Goal: Information Seeking & Learning: Compare options

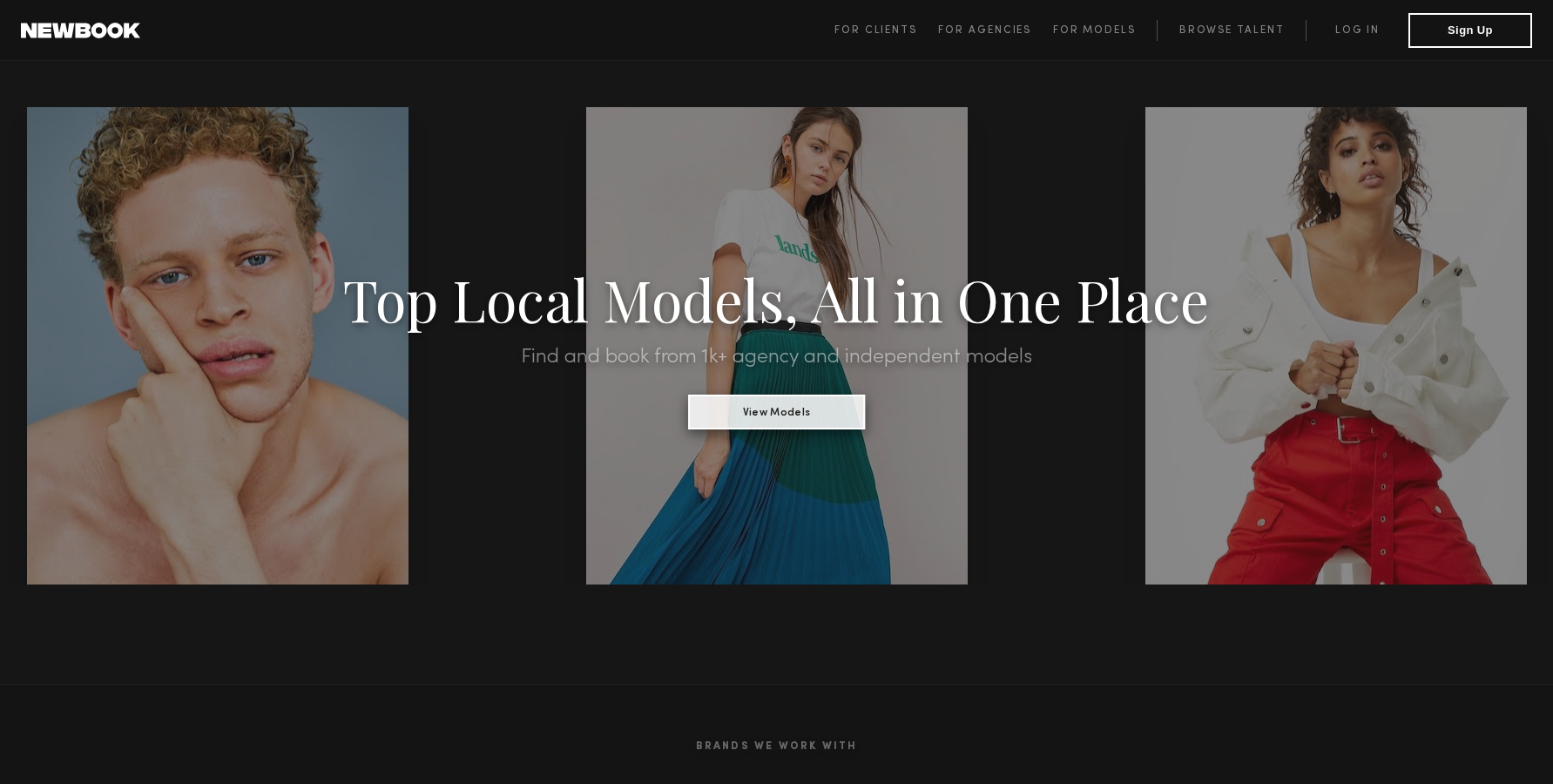
click at [828, 401] on button "View Models" at bounding box center [776, 411] width 177 height 35
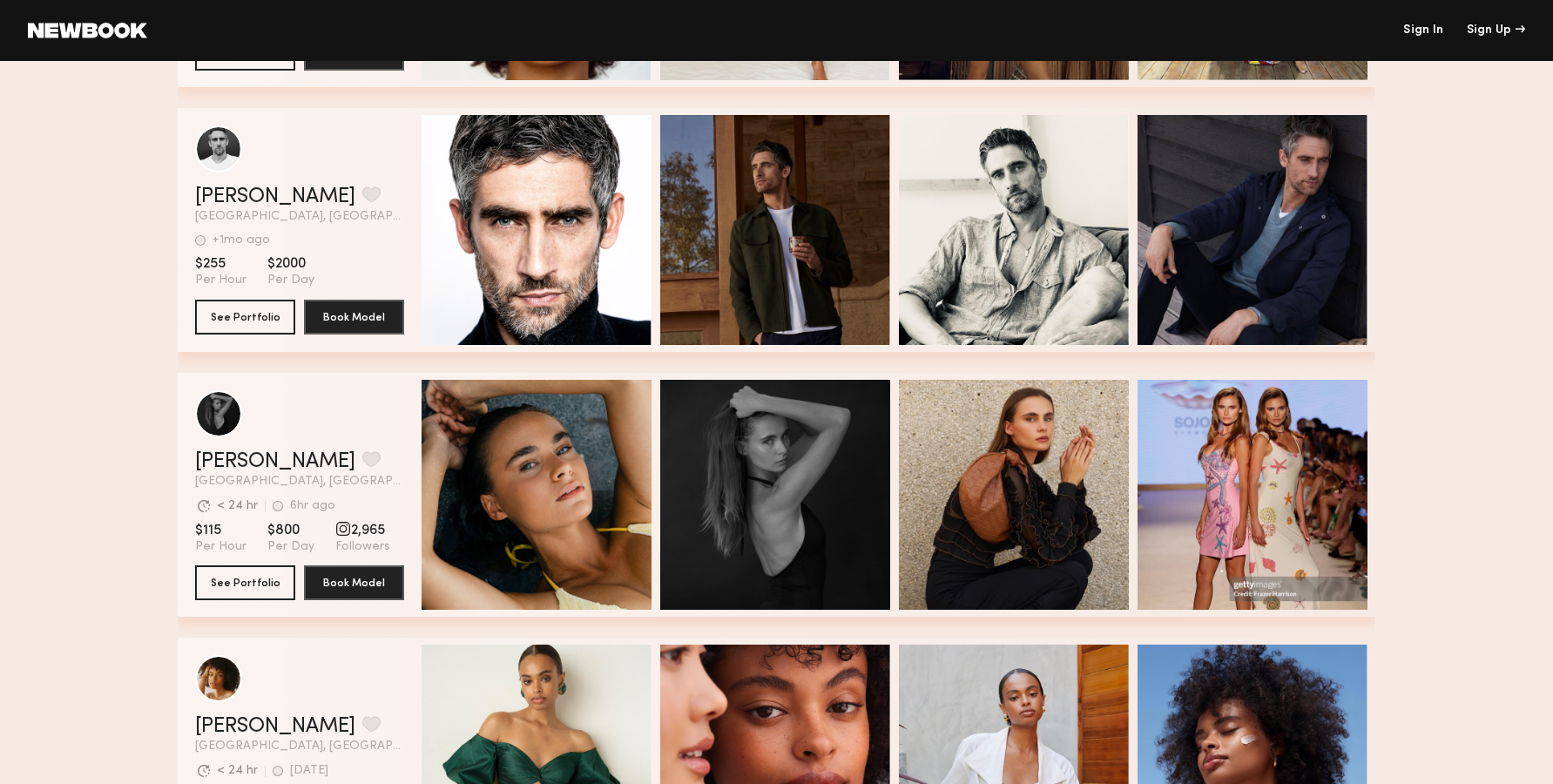
scroll to position [355, 0]
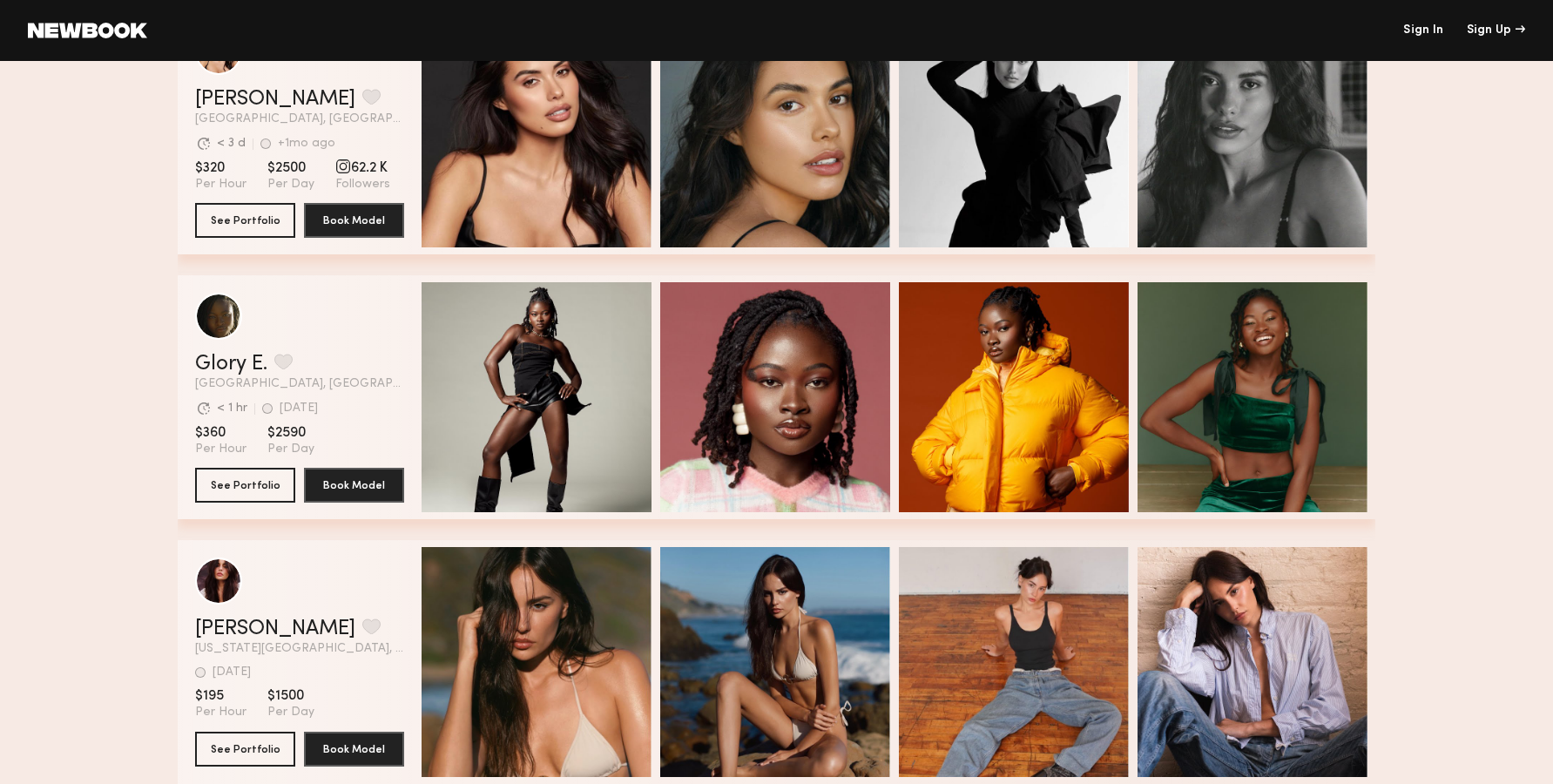
scroll to position [2132, 0]
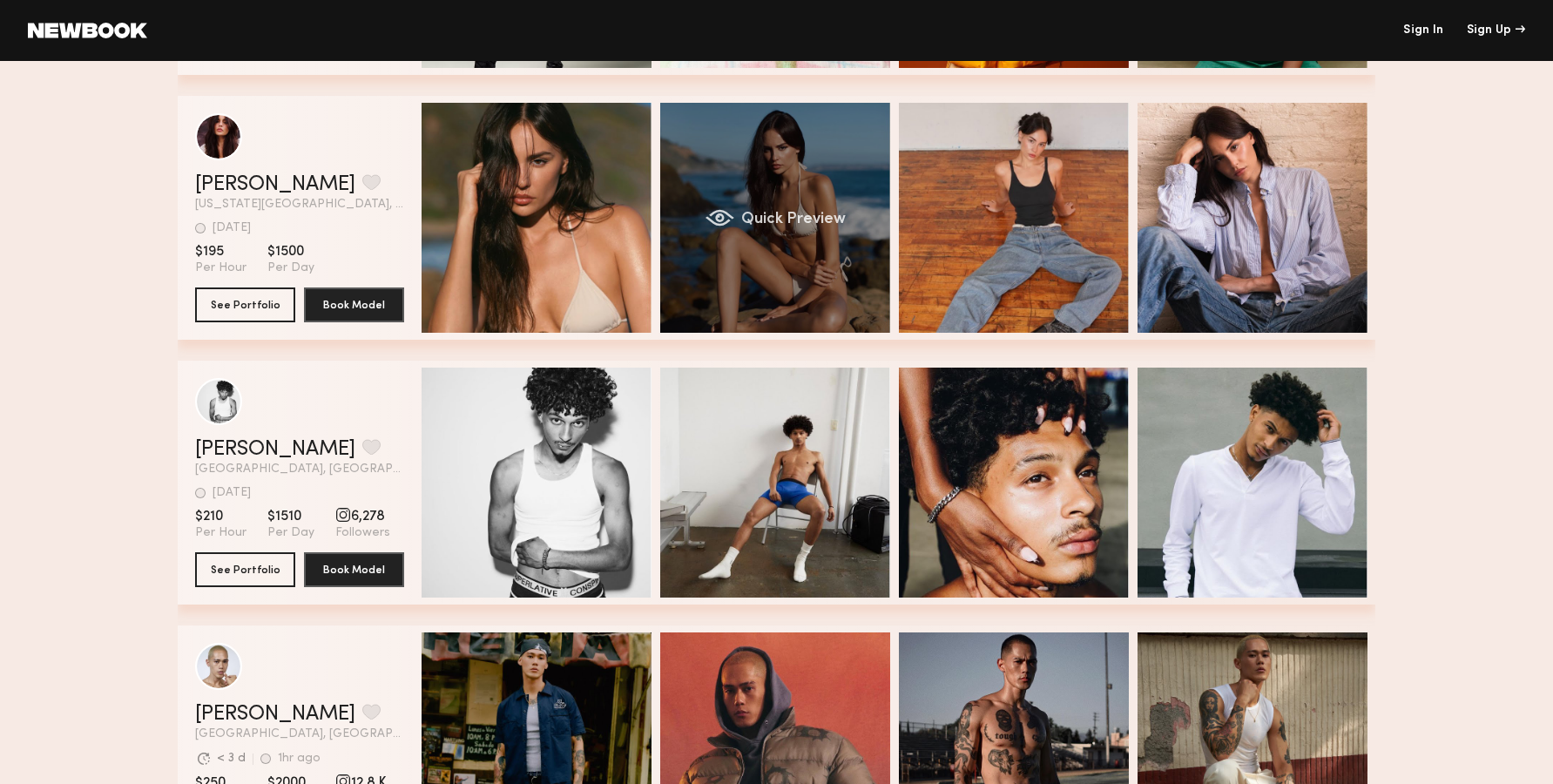
click at [748, 208] on div "Quick Preview" at bounding box center [776, 218] width 230 height 230
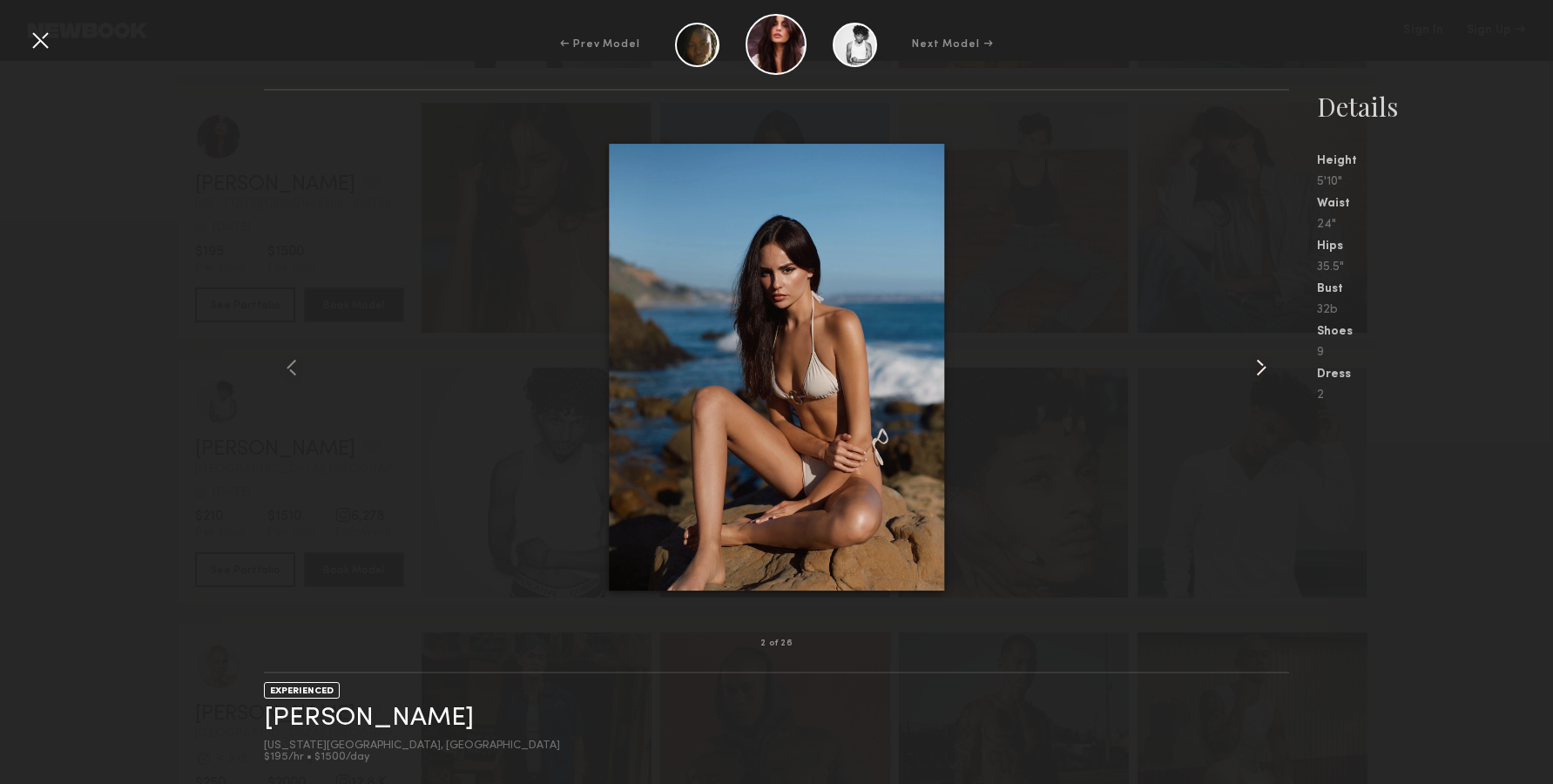
click at [1265, 359] on common-icon at bounding box center [1260, 367] width 28 height 28
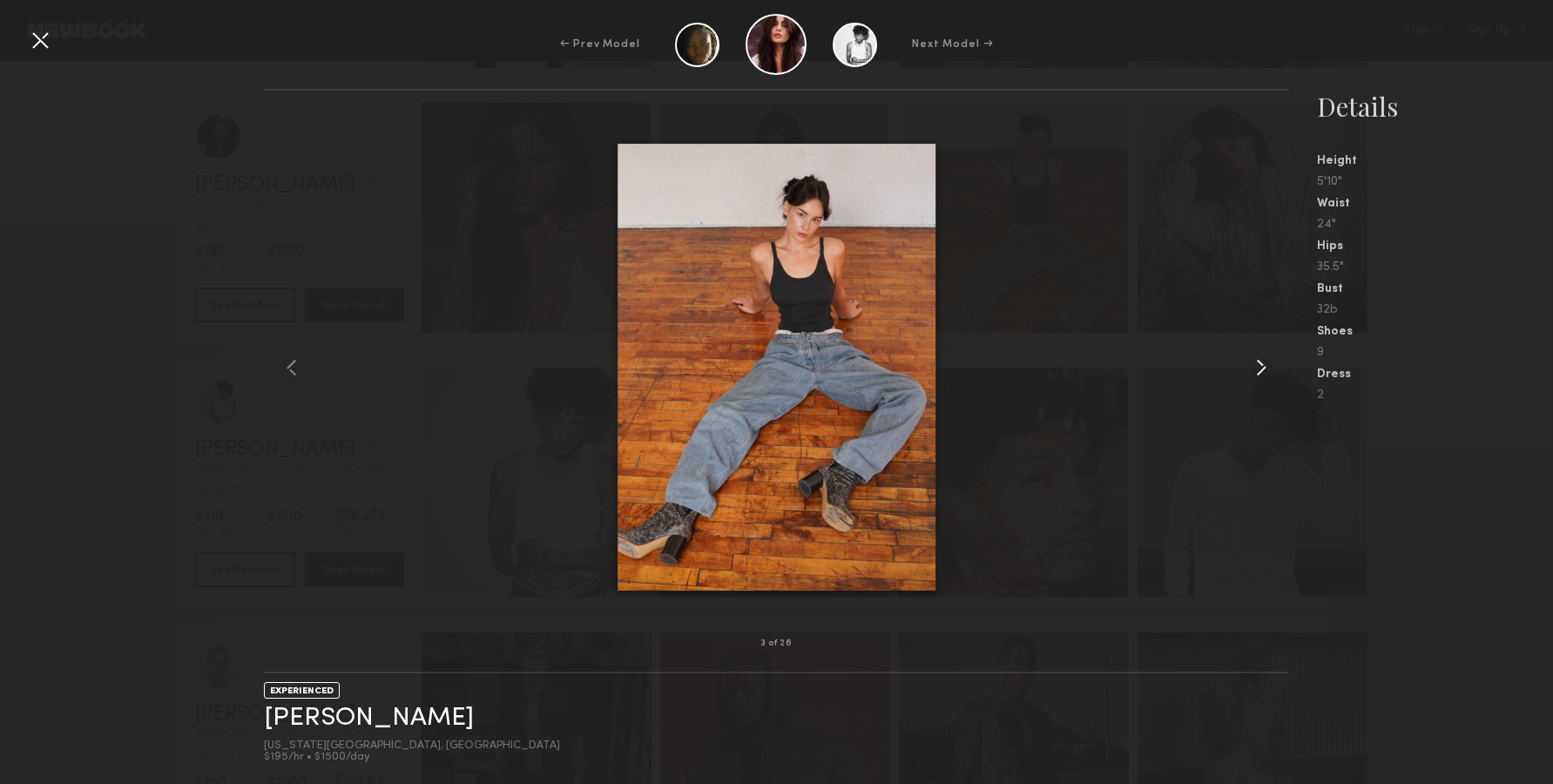
click at [1265, 359] on common-icon at bounding box center [1260, 367] width 28 height 28
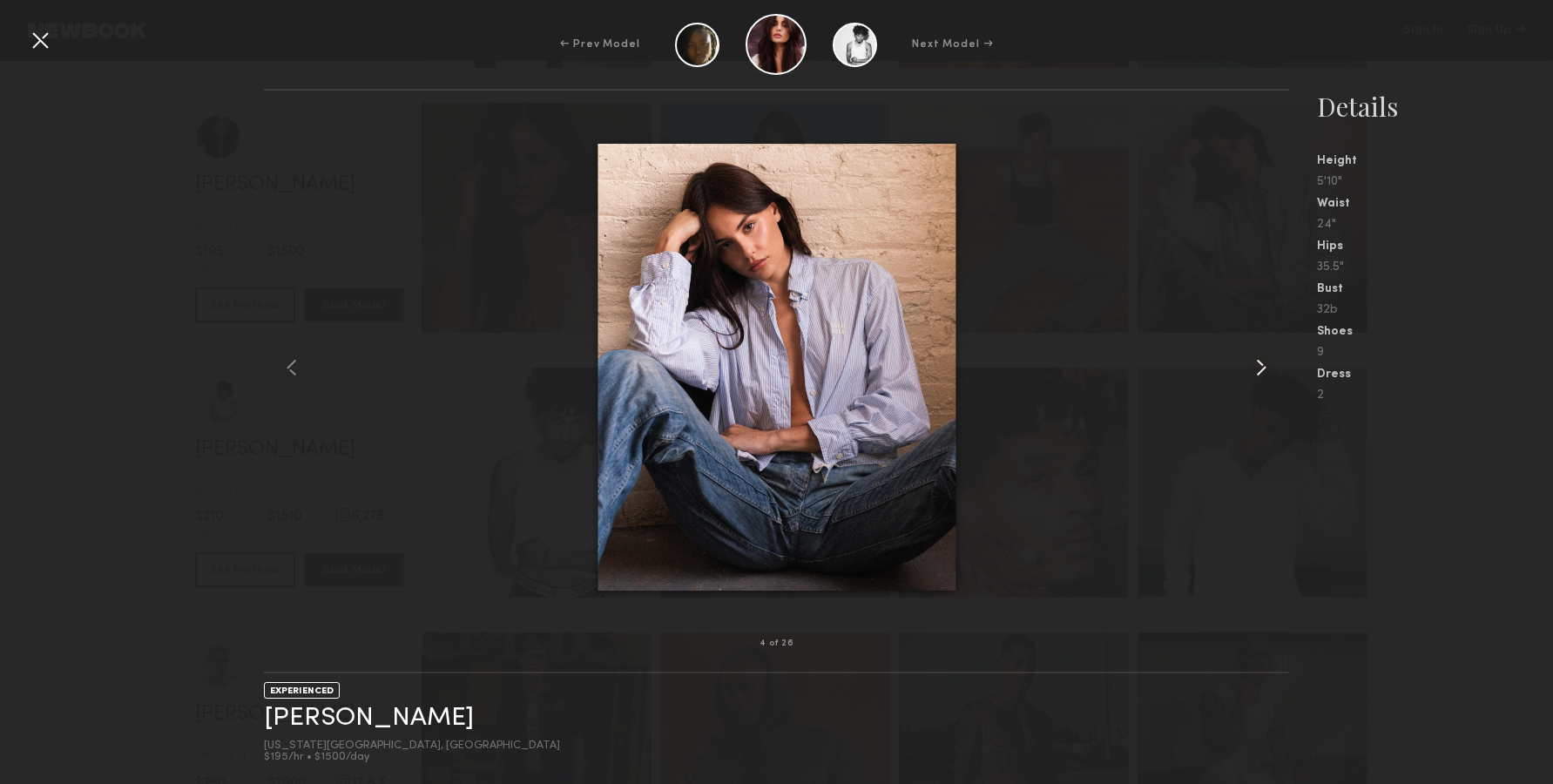
click at [1261, 362] on common-icon at bounding box center [1260, 367] width 28 height 28
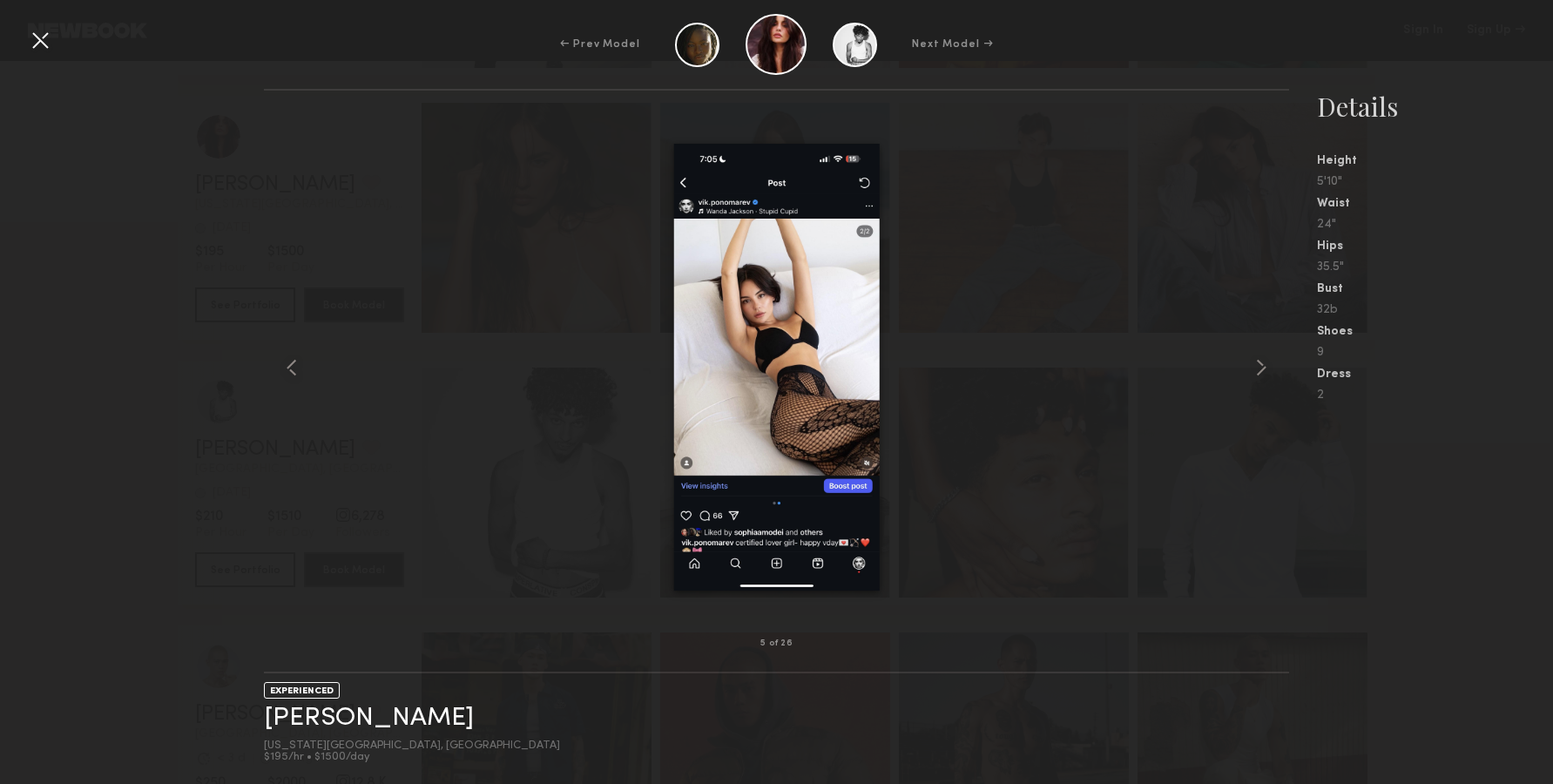
click at [1245, 393] on div at bounding box center [776, 367] width 1026 height 497
click at [1267, 381] on div at bounding box center [1268, 367] width 41 height 497
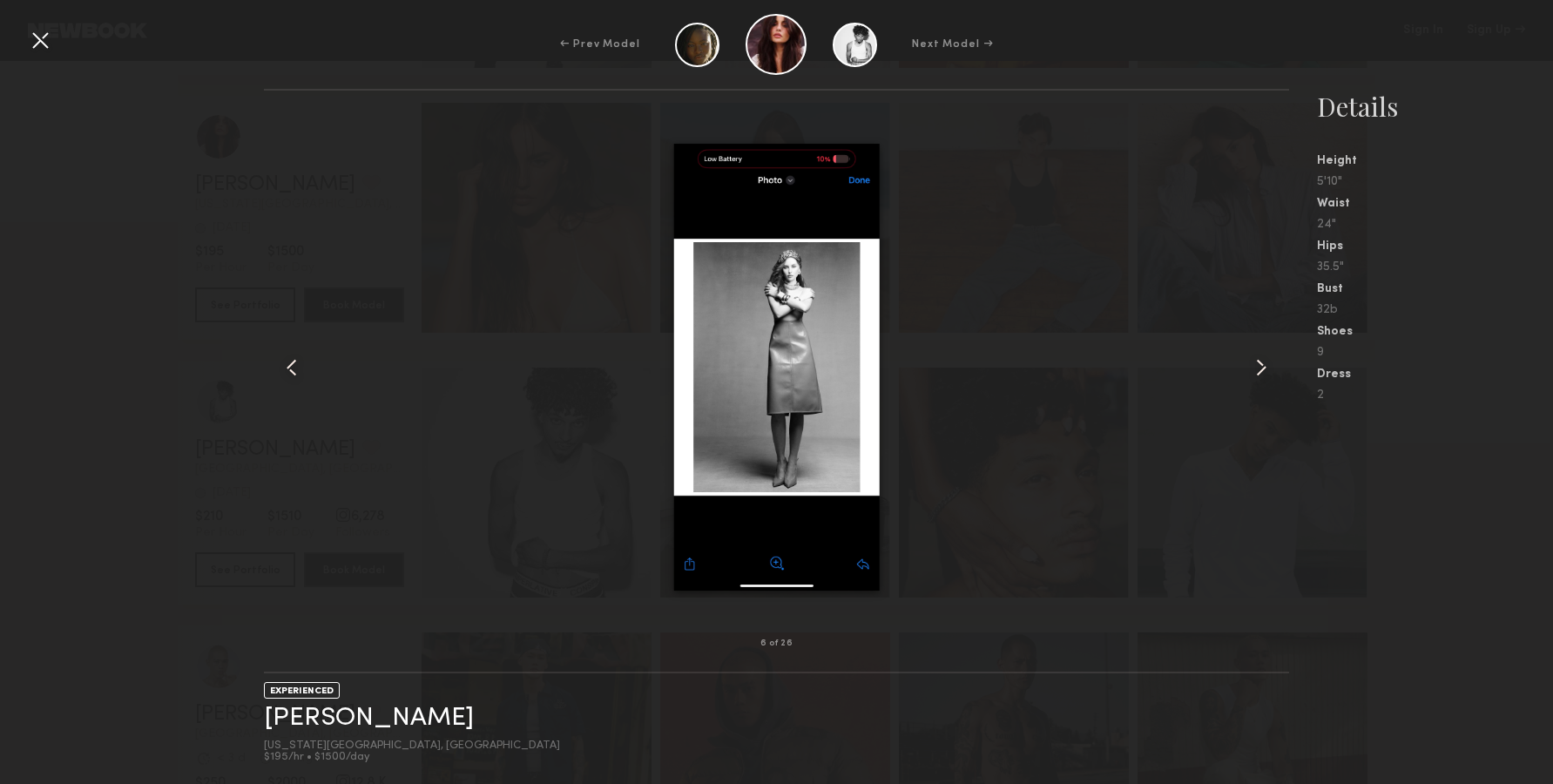
click at [1267, 381] on div at bounding box center [1268, 367] width 41 height 497
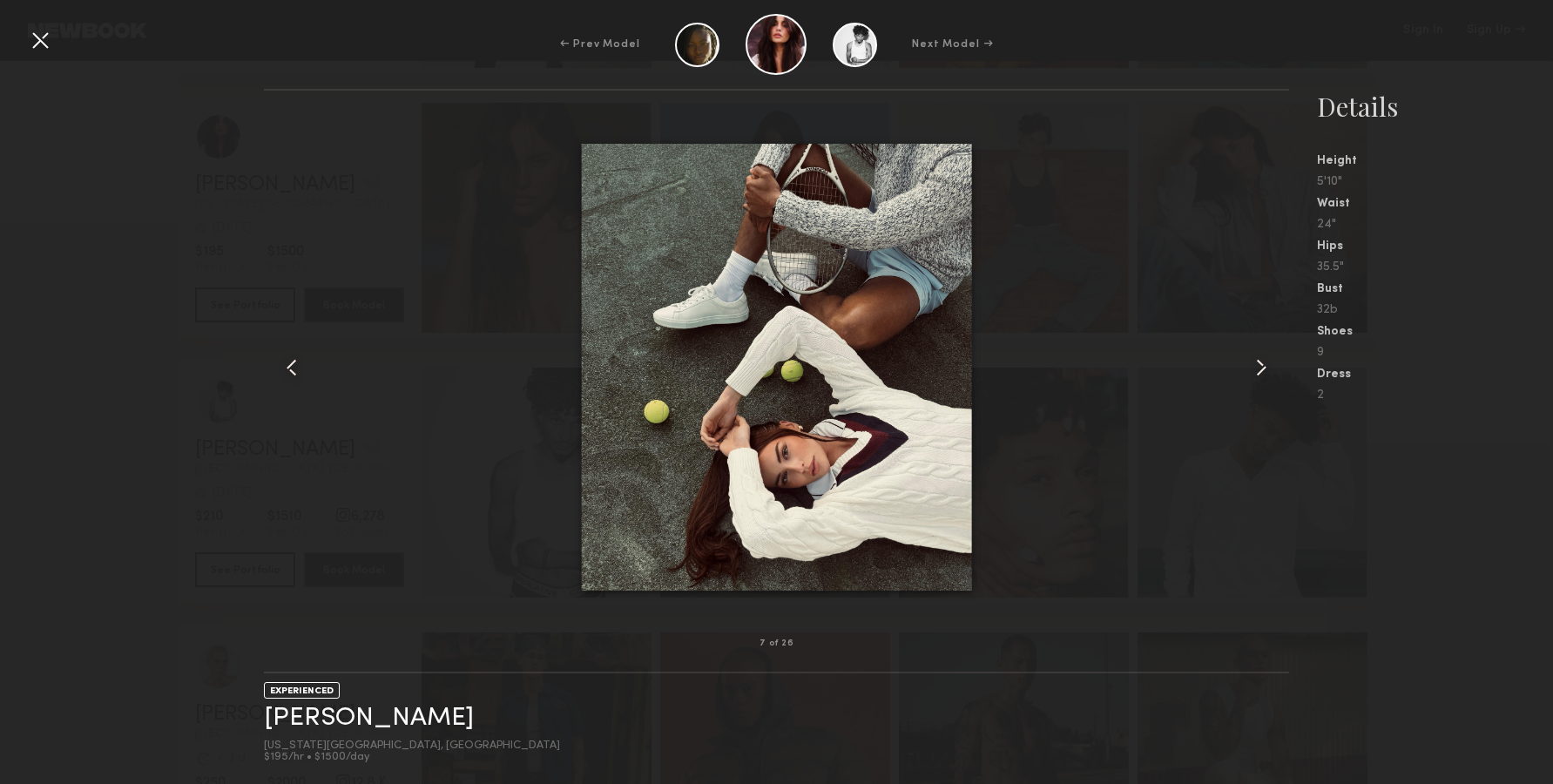
click at [1267, 381] on div at bounding box center [1268, 367] width 41 height 497
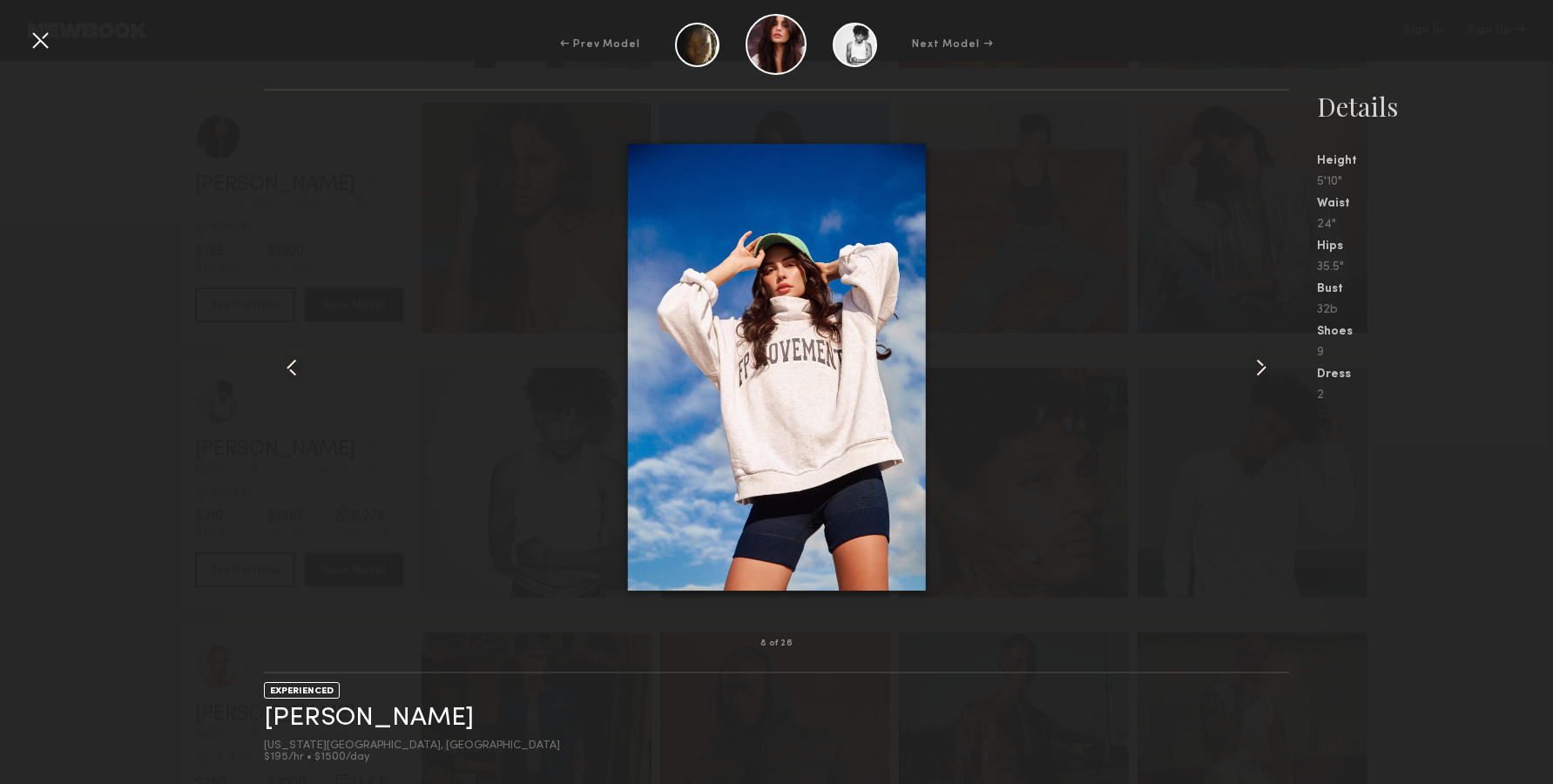
click at [1263, 385] on div at bounding box center [1268, 367] width 41 height 497
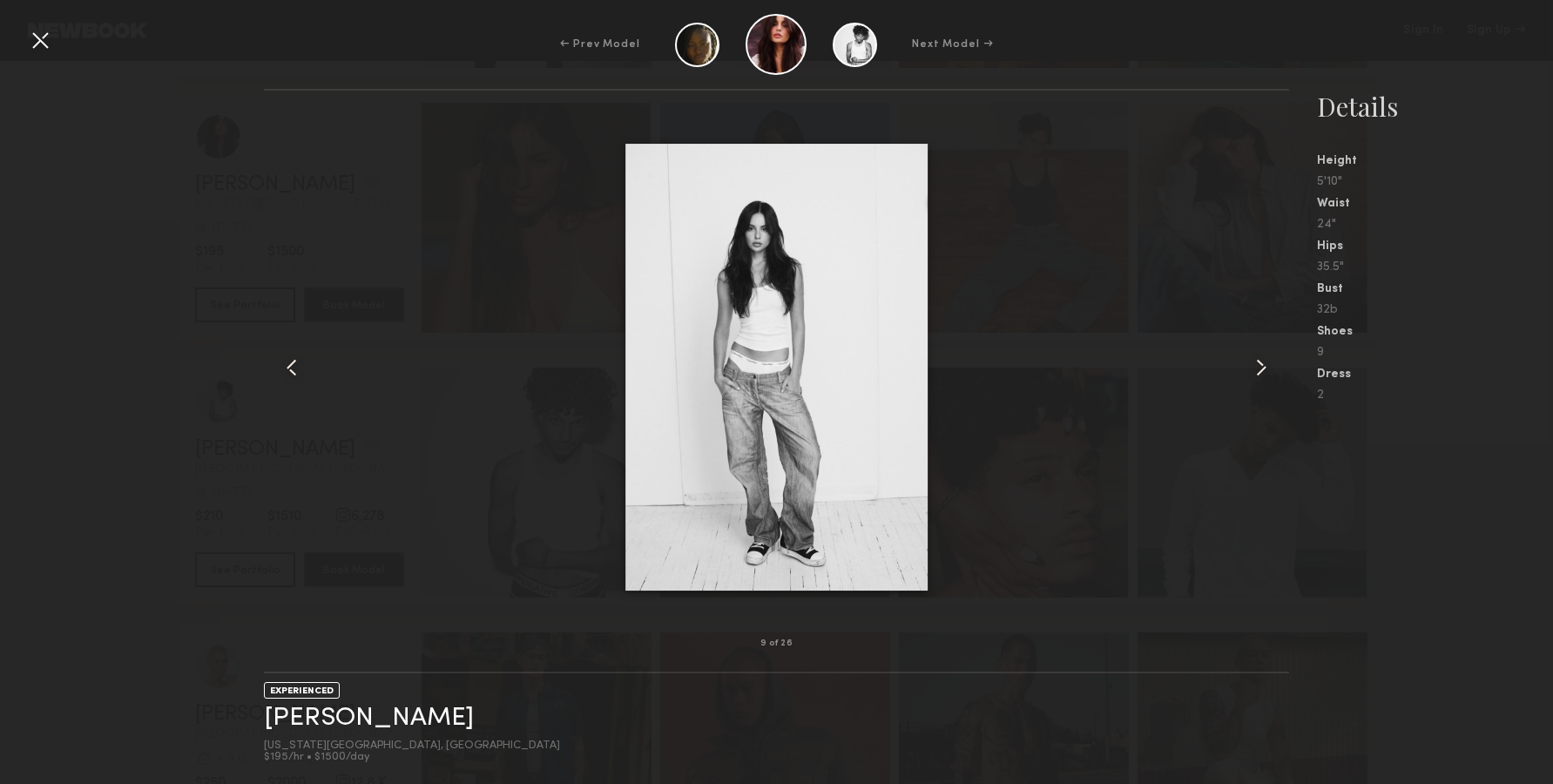
click at [1271, 383] on div at bounding box center [1268, 367] width 41 height 497
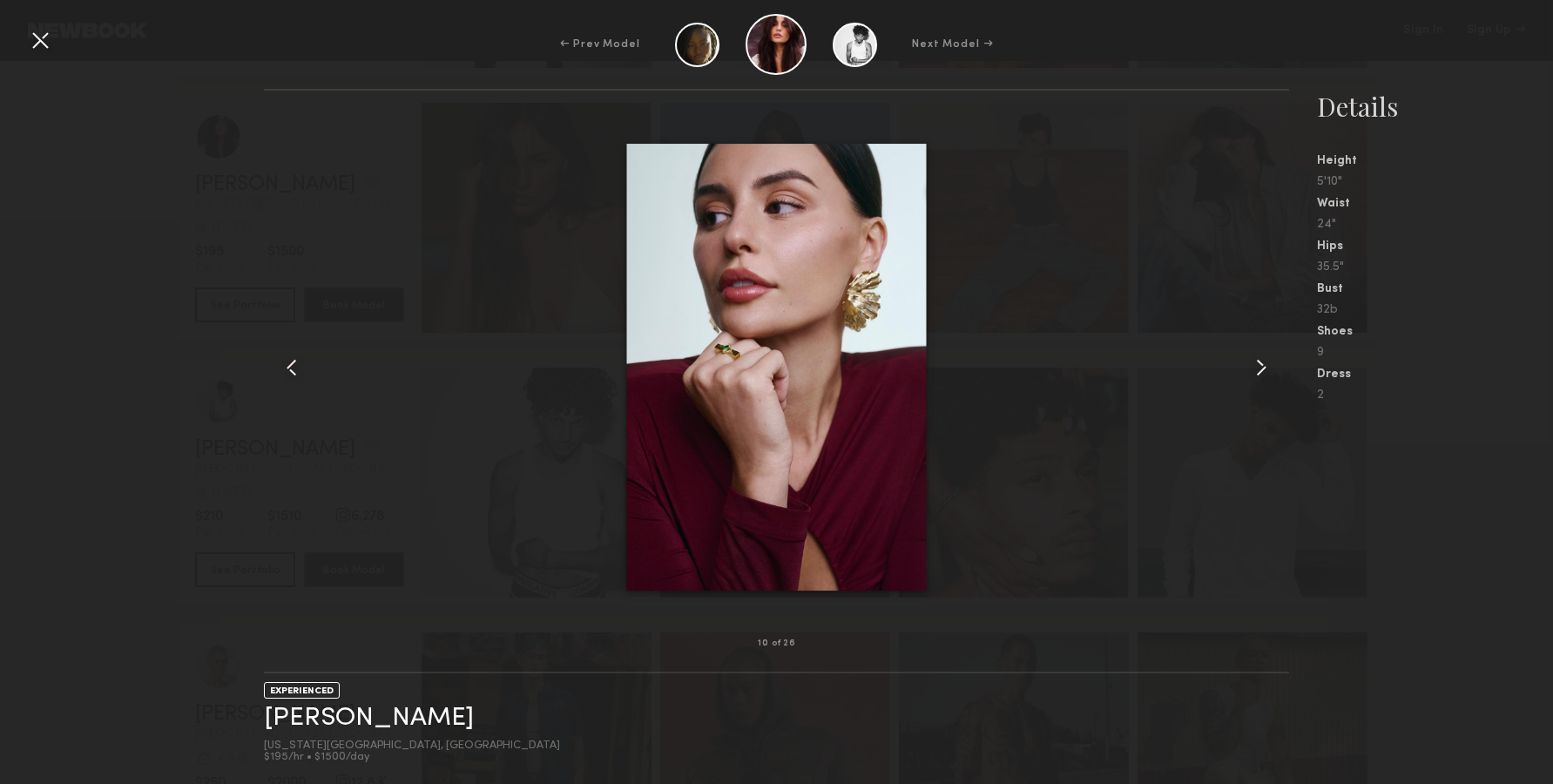
click at [285, 367] on common-icon at bounding box center [291, 367] width 28 height 28
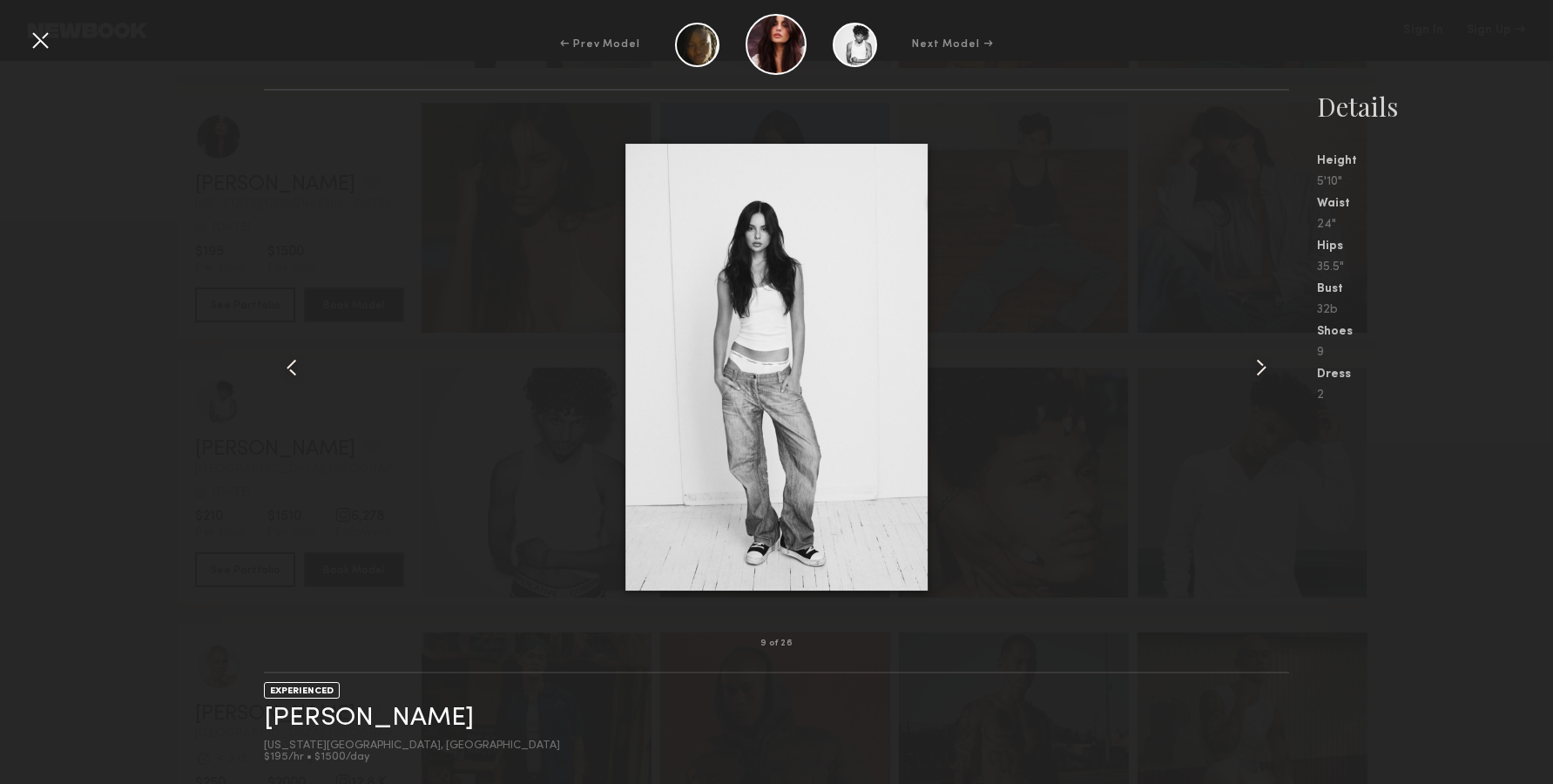
click at [286, 367] on common-icon at bounding box center [291, 367] width 28 height 28
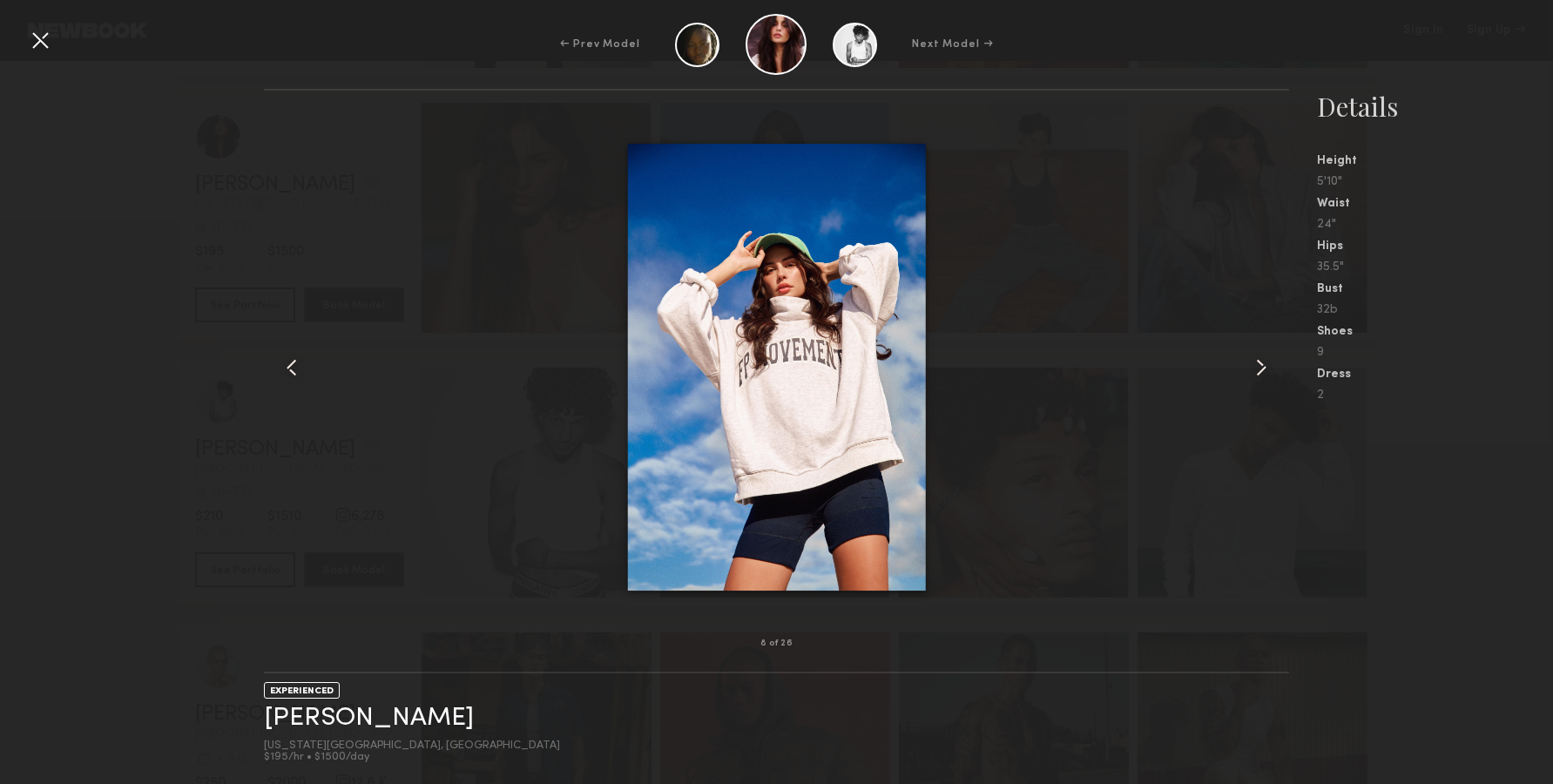
click at [1245, 378] on div at bounding box center [776, 367] width 1026 height 497
click at [1243, 375] on div at bounding box center [776, 367] width 1026 height 497
click at [1245, 371] on div at bounding box center [776, 367] width 1026 height 497
click at [1246, 370] on div at bounding box center [776, 367] width 1026 height 497
click at [1261, 370] on common-icon at bounding box center [1260, 367] width 28 height 28
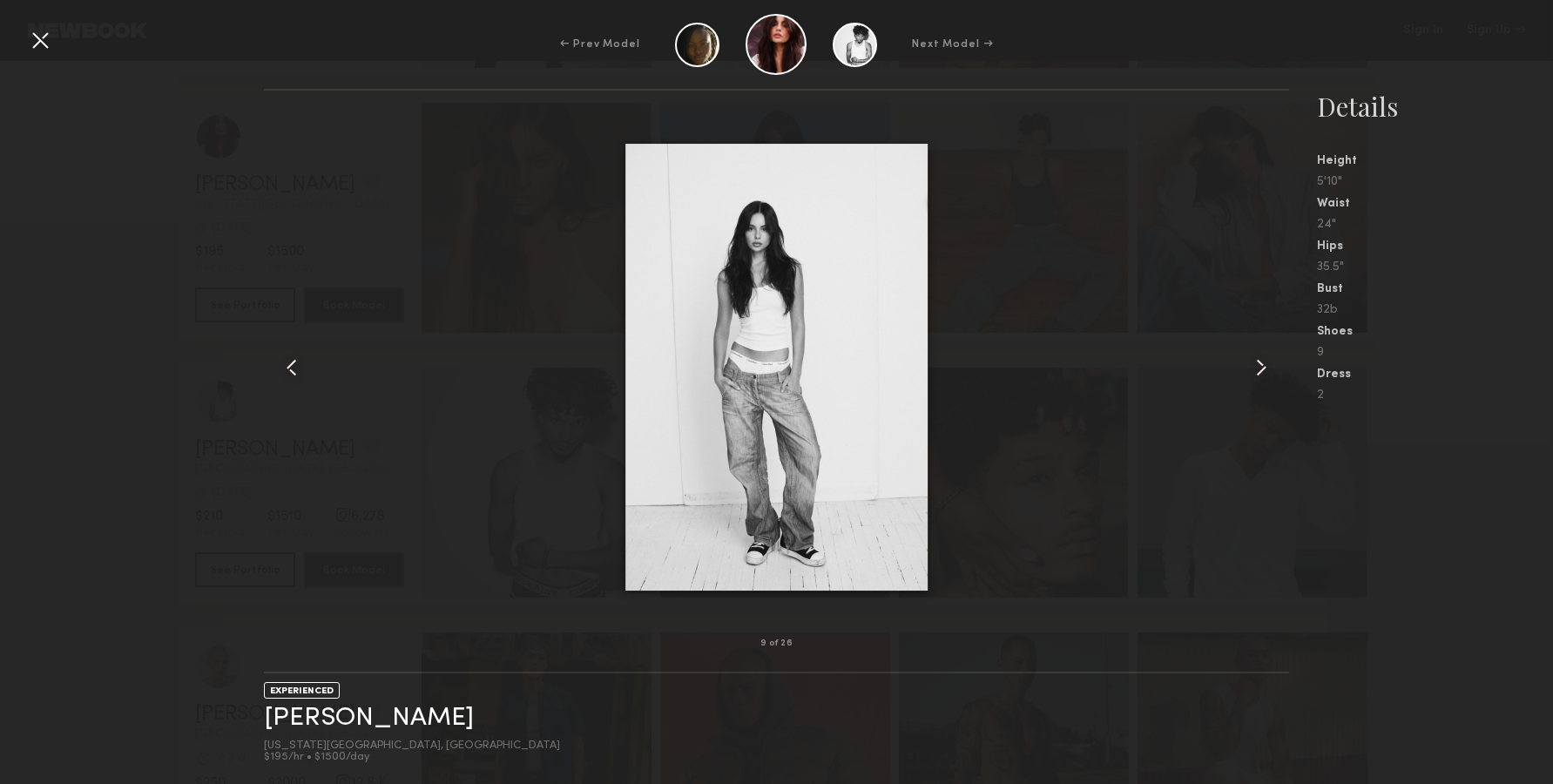
click at [1259, 370] on common-icon at bounding box center [1260, 367] width 28 height 28
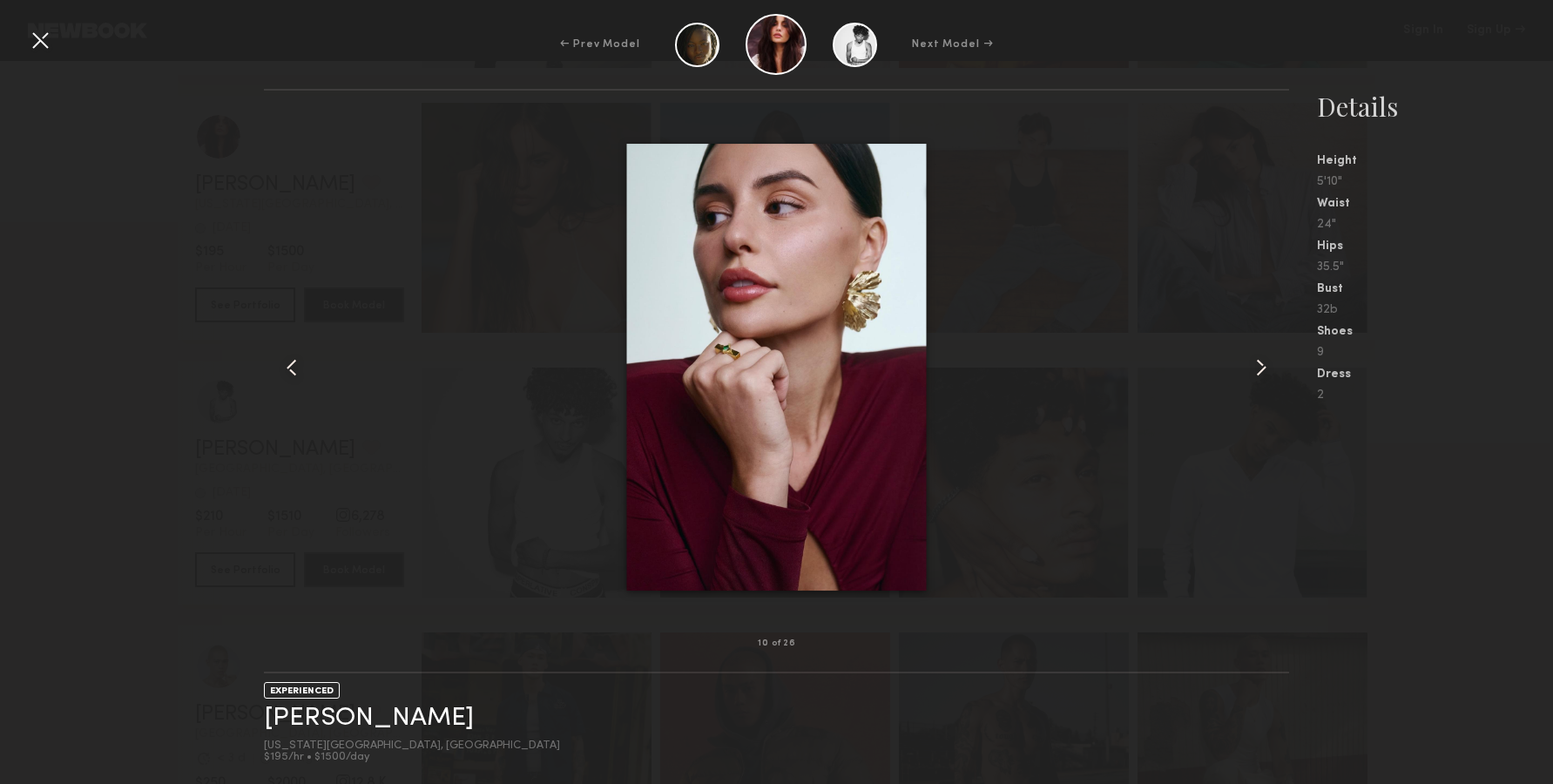
click at [1259, 370] on common-icon at bounding box center [1260, 367] width 28 height 28
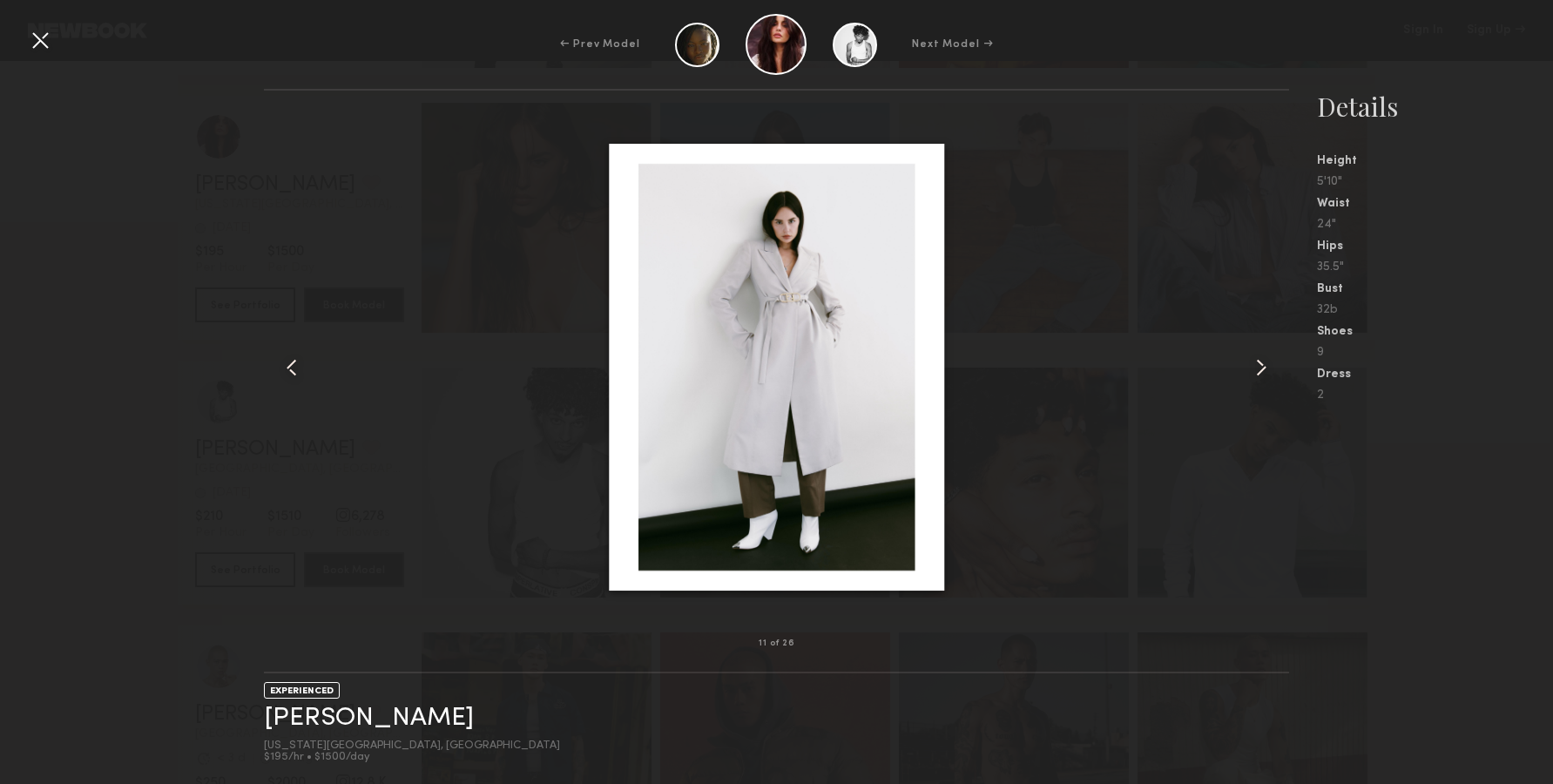
click at [1259, 370] on common-icon at bounding box center [1260, 367] width 28 height 28
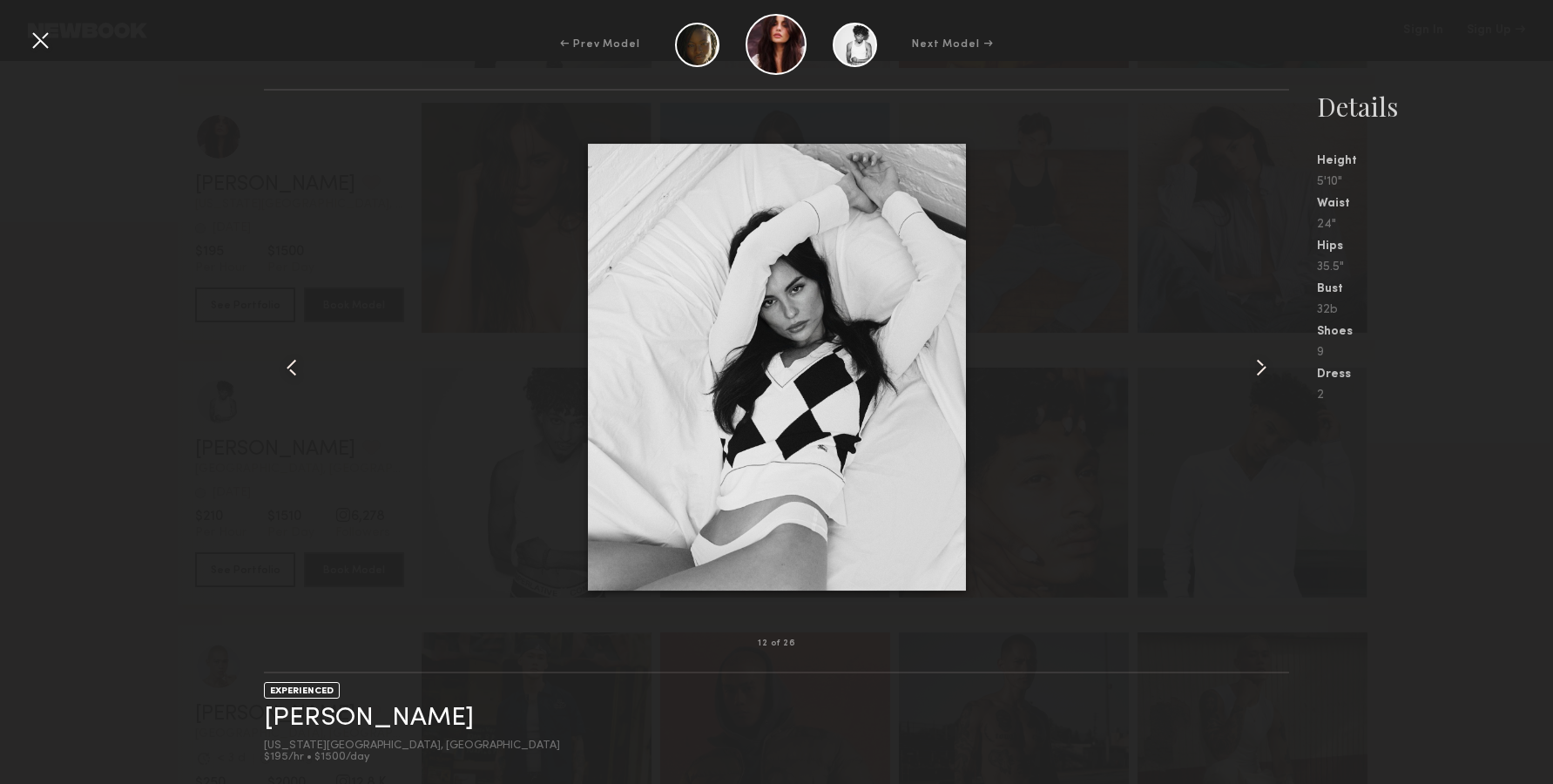
click at [1256, 381] on div at bounding box center [1268, 367] width 41 height 497
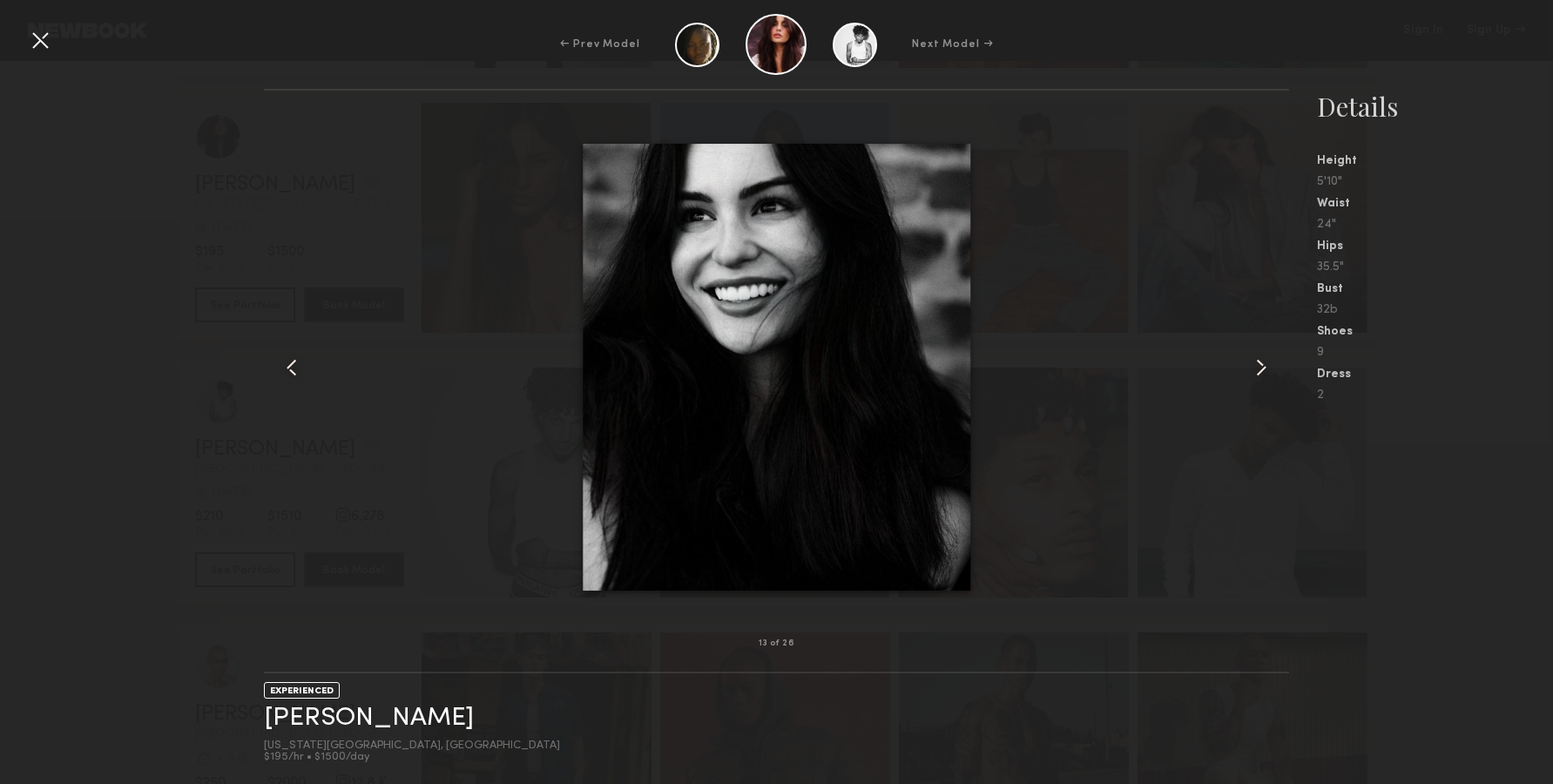
click at [1256, 381] on div at bounding box center [1268, 367] width 41 height 497
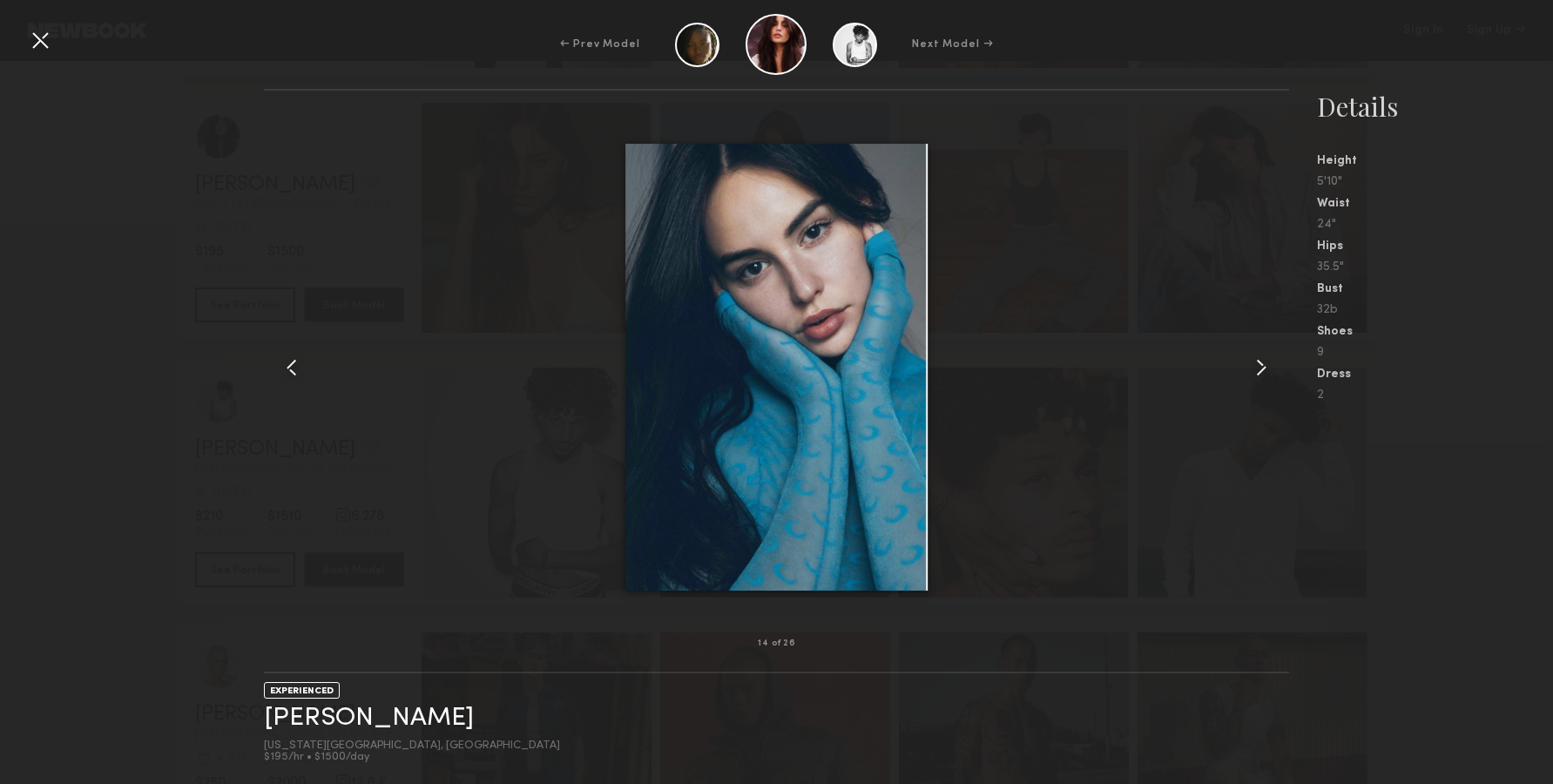
click at [1259, 381] on div at bounding box center [1268, 367] width 41 height 497
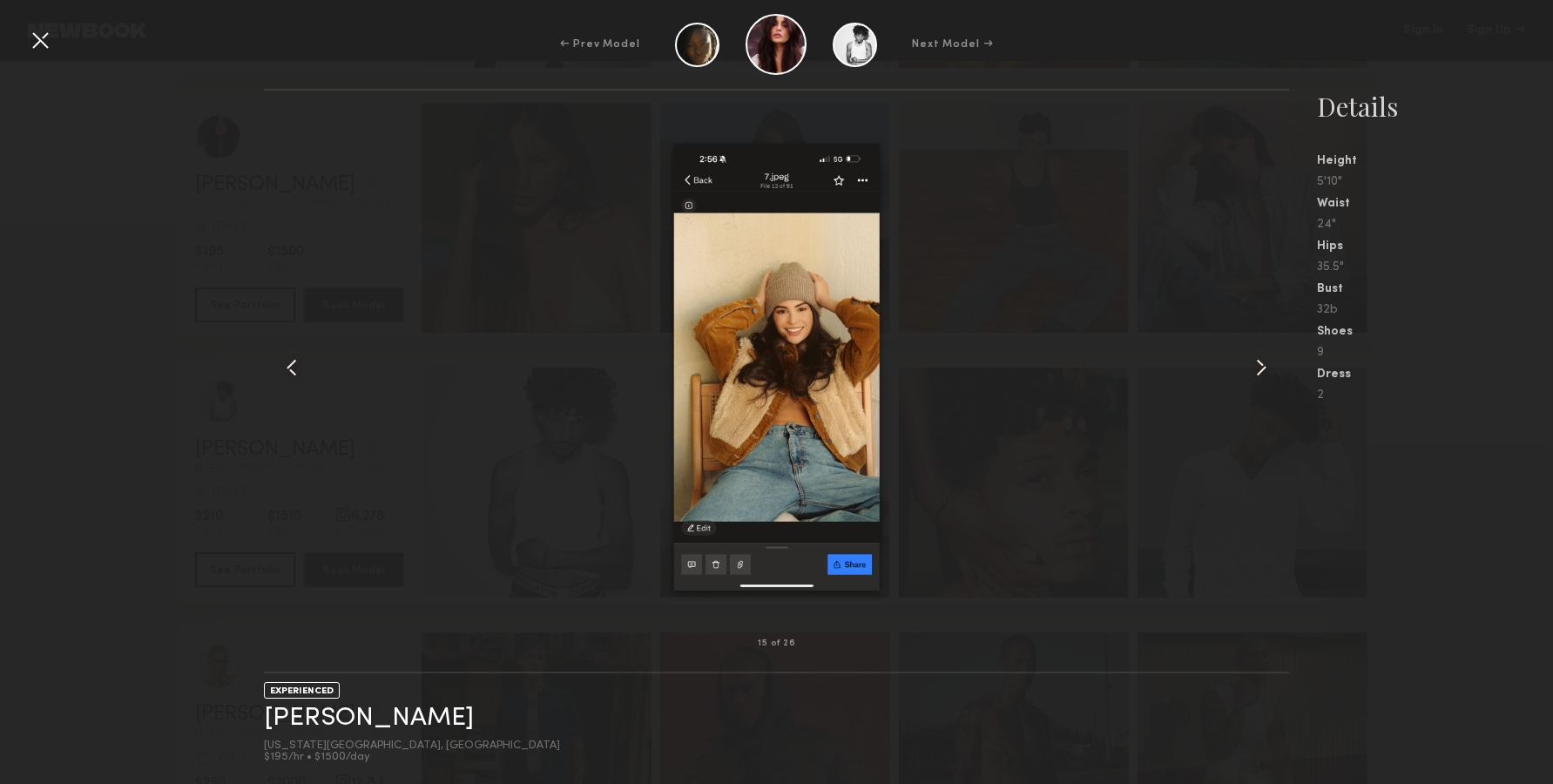
click at [1259, 381] on div at bounding box center [1268, 367] width 41 height 497
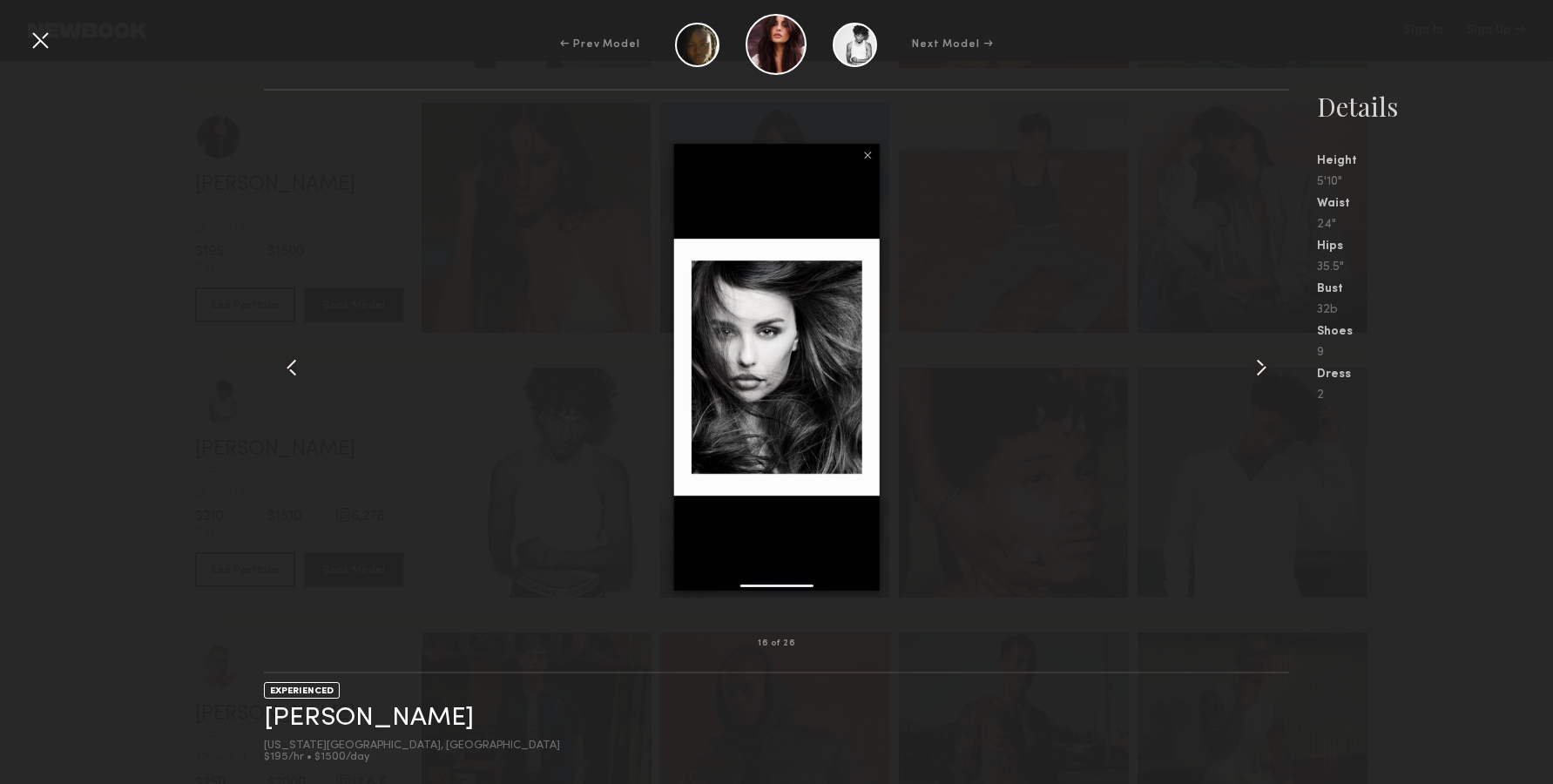
click at [1267, 381] on div at bounding box center [1268, 367] width 41 height 497
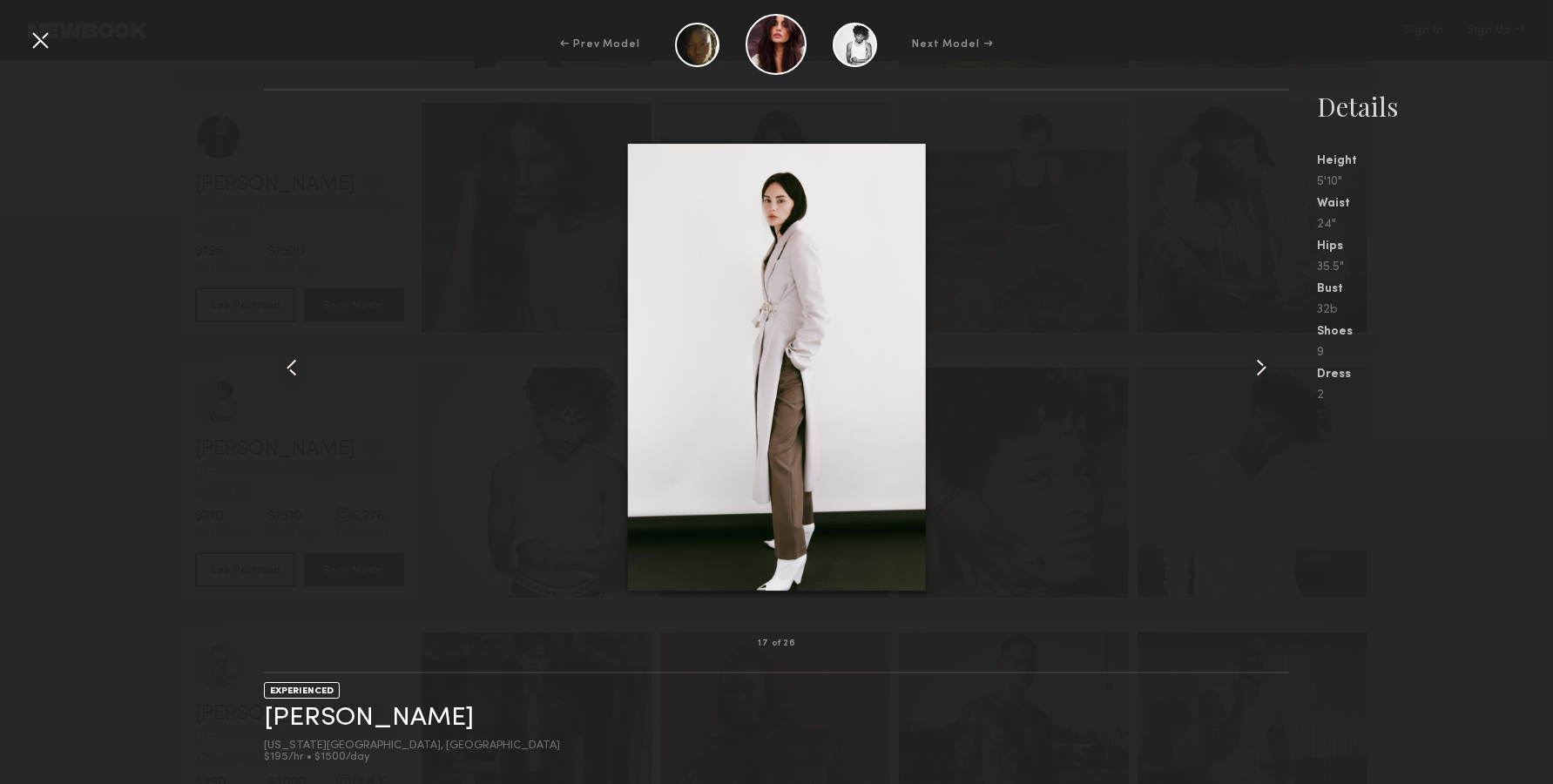
click at [1267, 381] on div at bounding box center [1268, 367] width 41 height 497
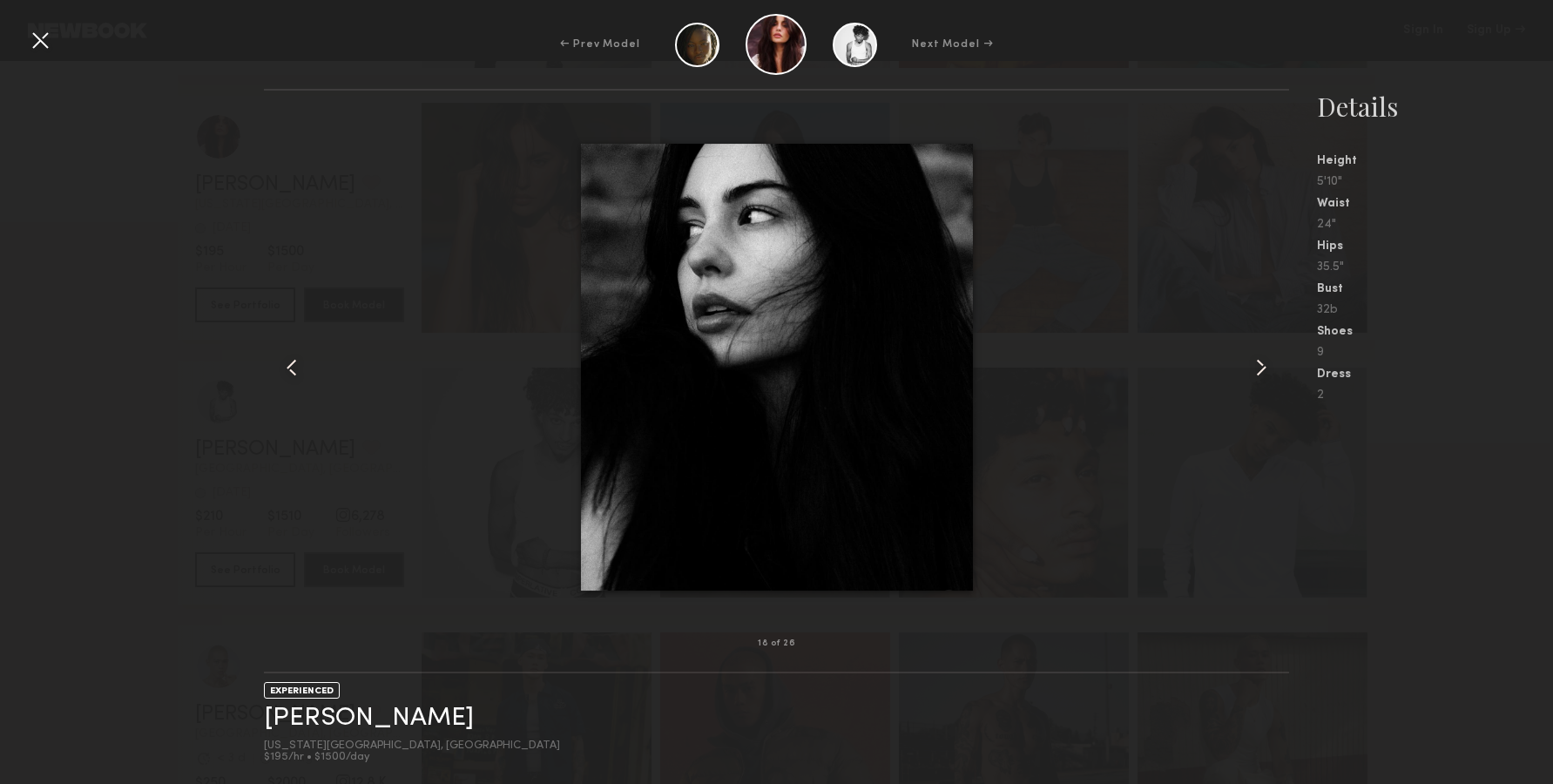
click at [1267, 381] on div at bounding box center [1268, 367] width 41 height 497
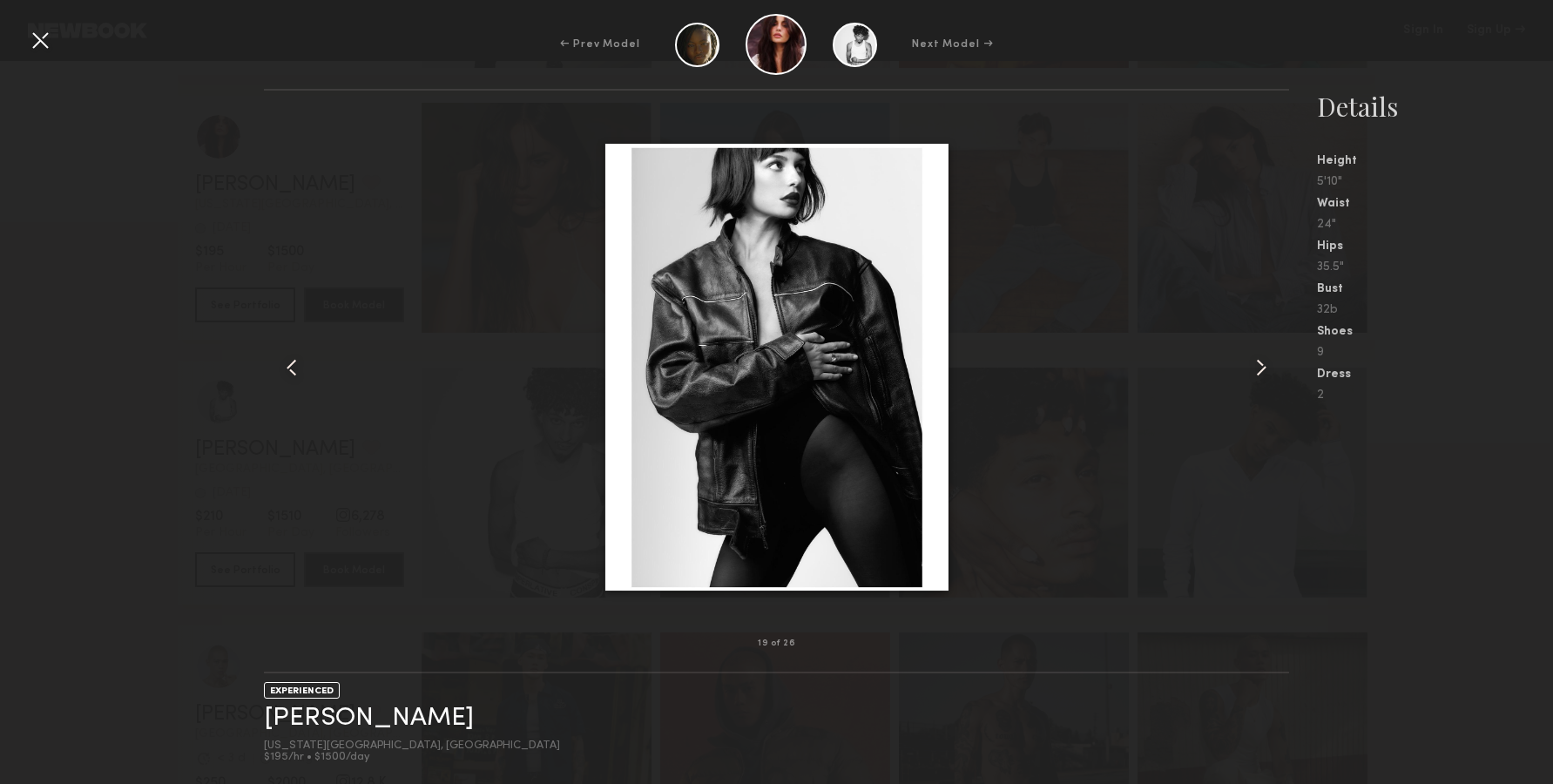
click at [1267, 381] on div at bounding box center [1268, 367] width 41 height 497
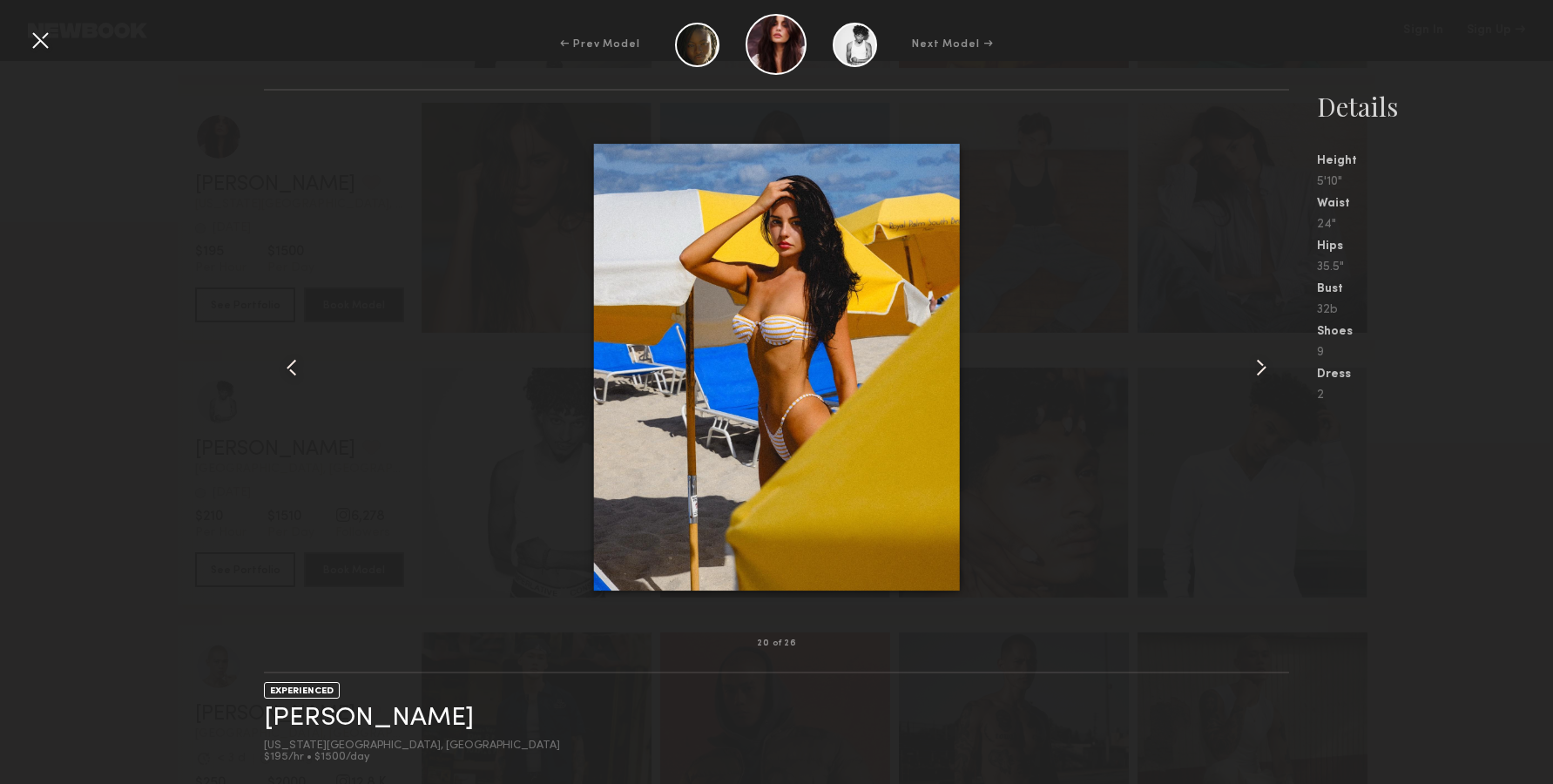
drag, startPoint x: 977, startPoint y: 350, endPoint x: 970, endPoint y: 343, distance: 9.9
click at [1271, 370] on common-icon at bounding box center [1260, 367] width 28 height 28
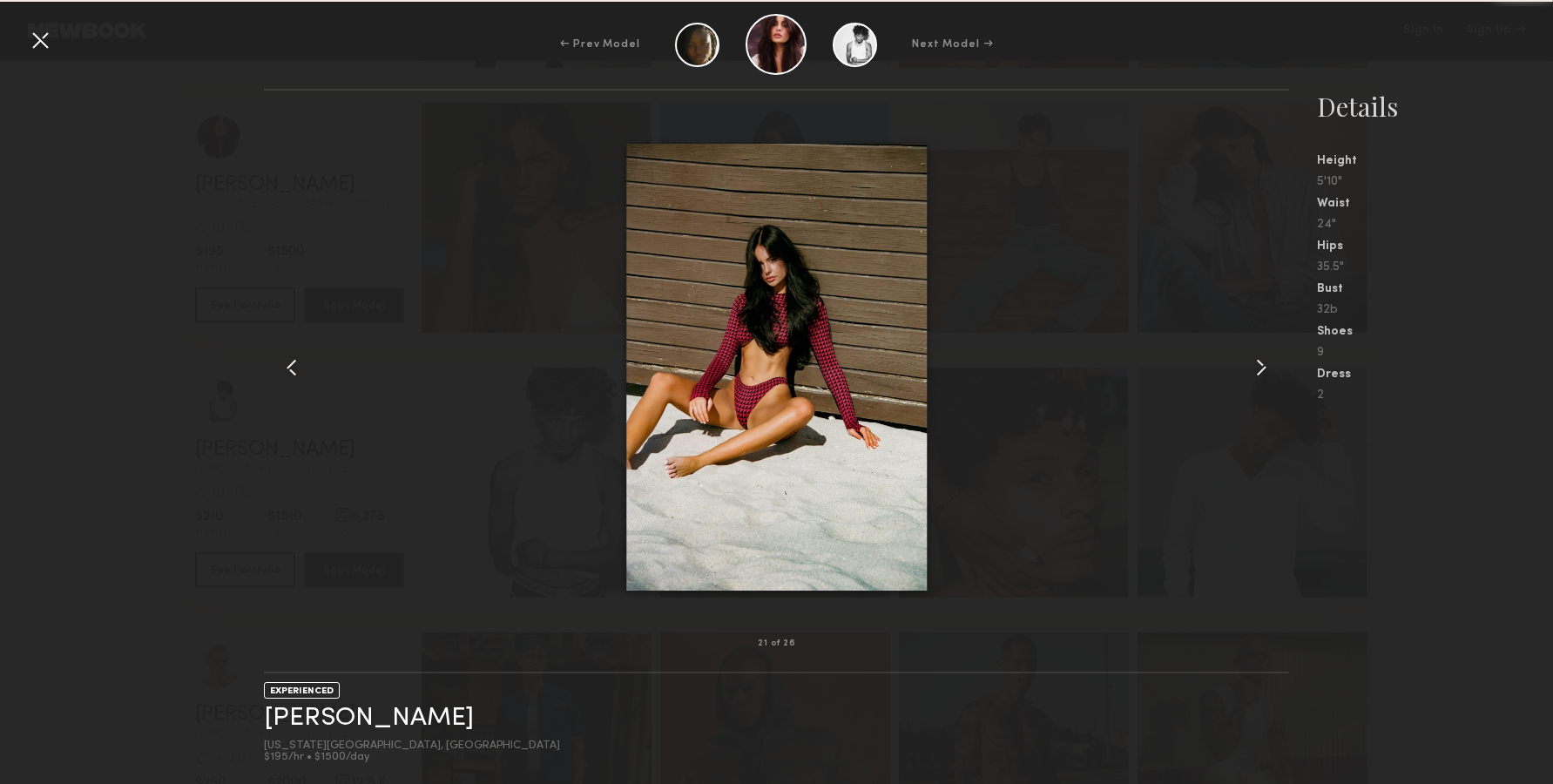
click at [1268, 370] on common-icon at bounding box center [1260, 367] width 28 height 28
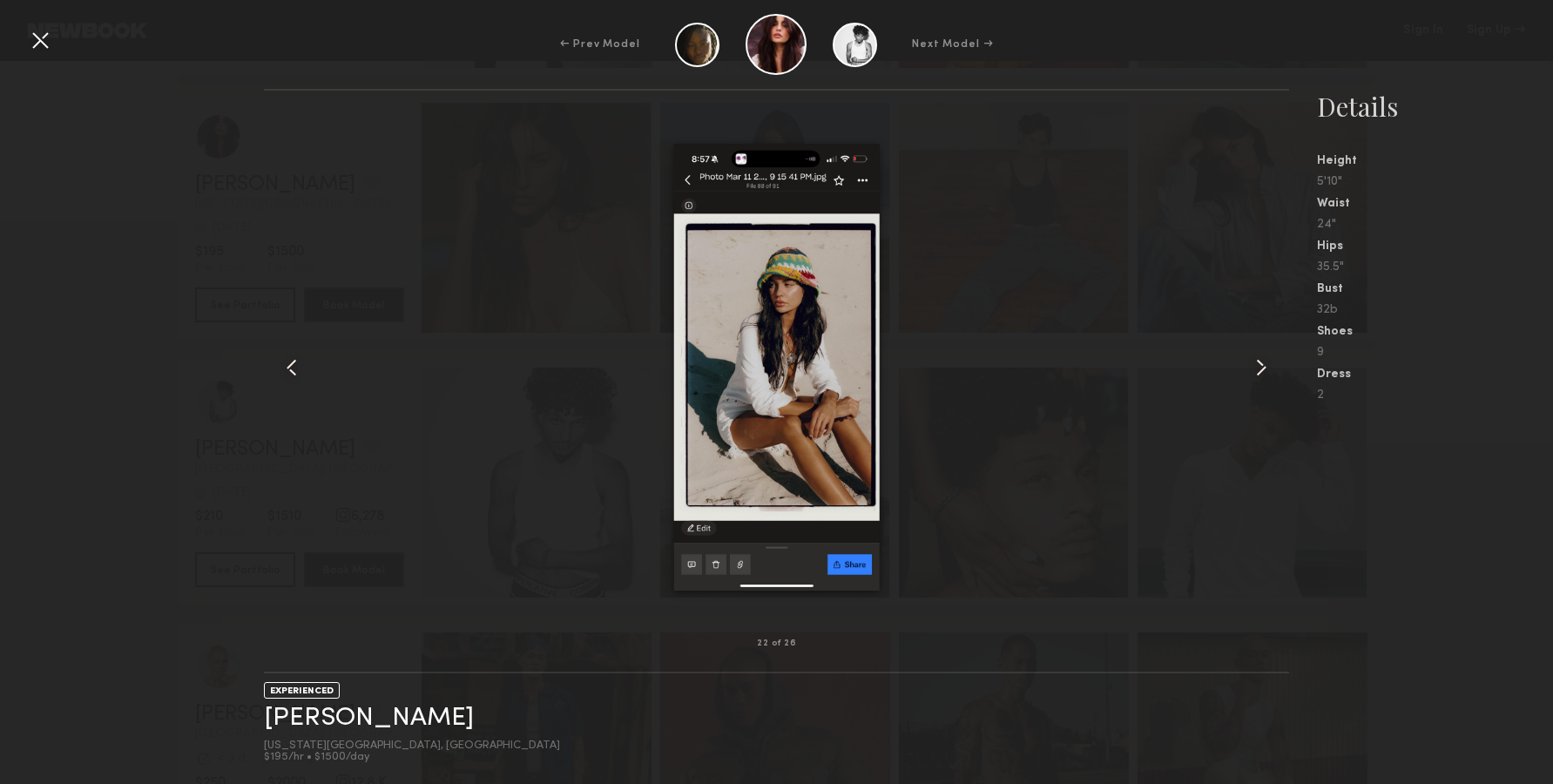
click at [1260, 370] on common-icon at bounding box center [1260, 367] width 28 height 28
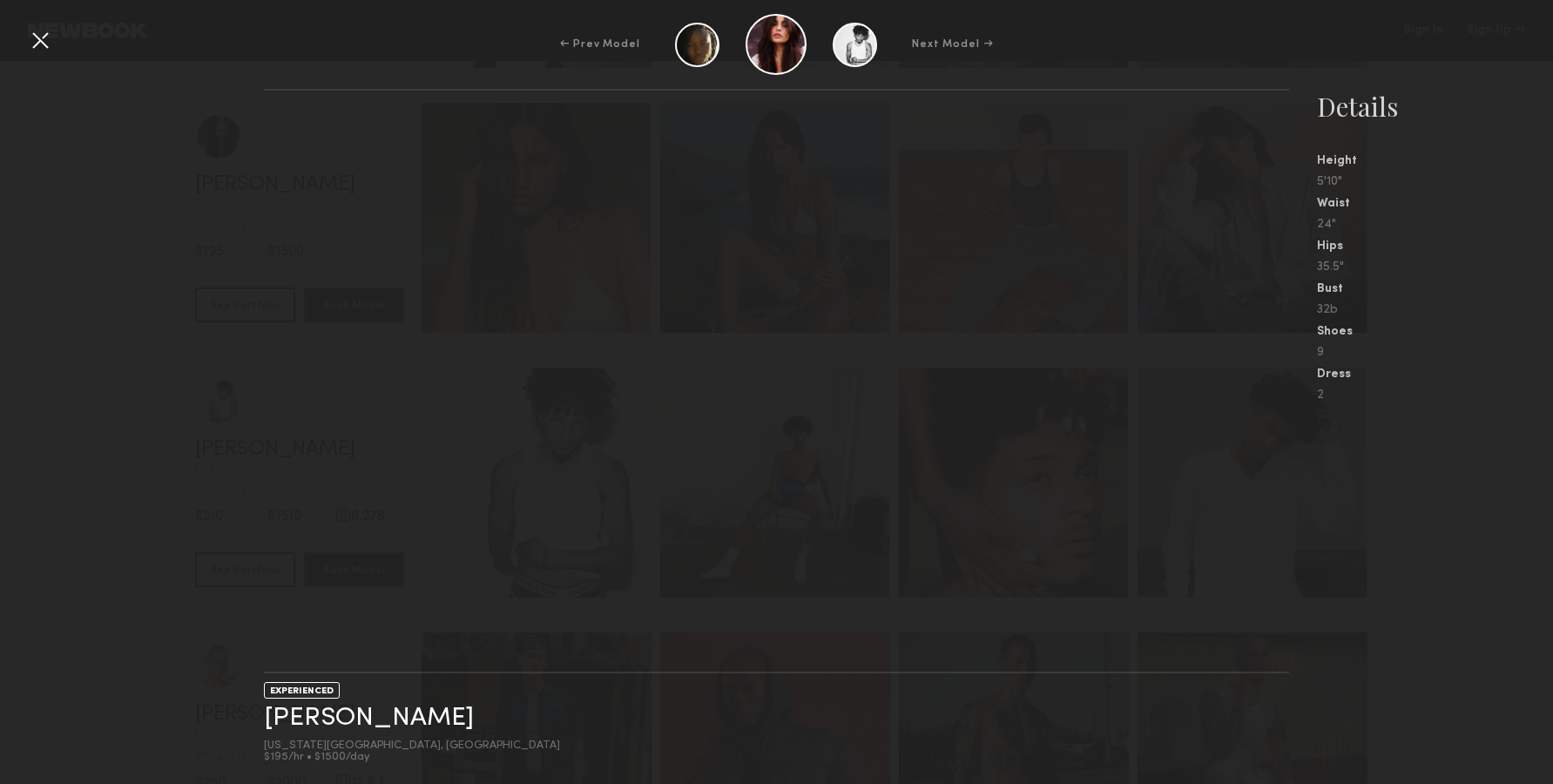
click at [45, 30] on div at bounding box center [39, 39] width 28 height 28
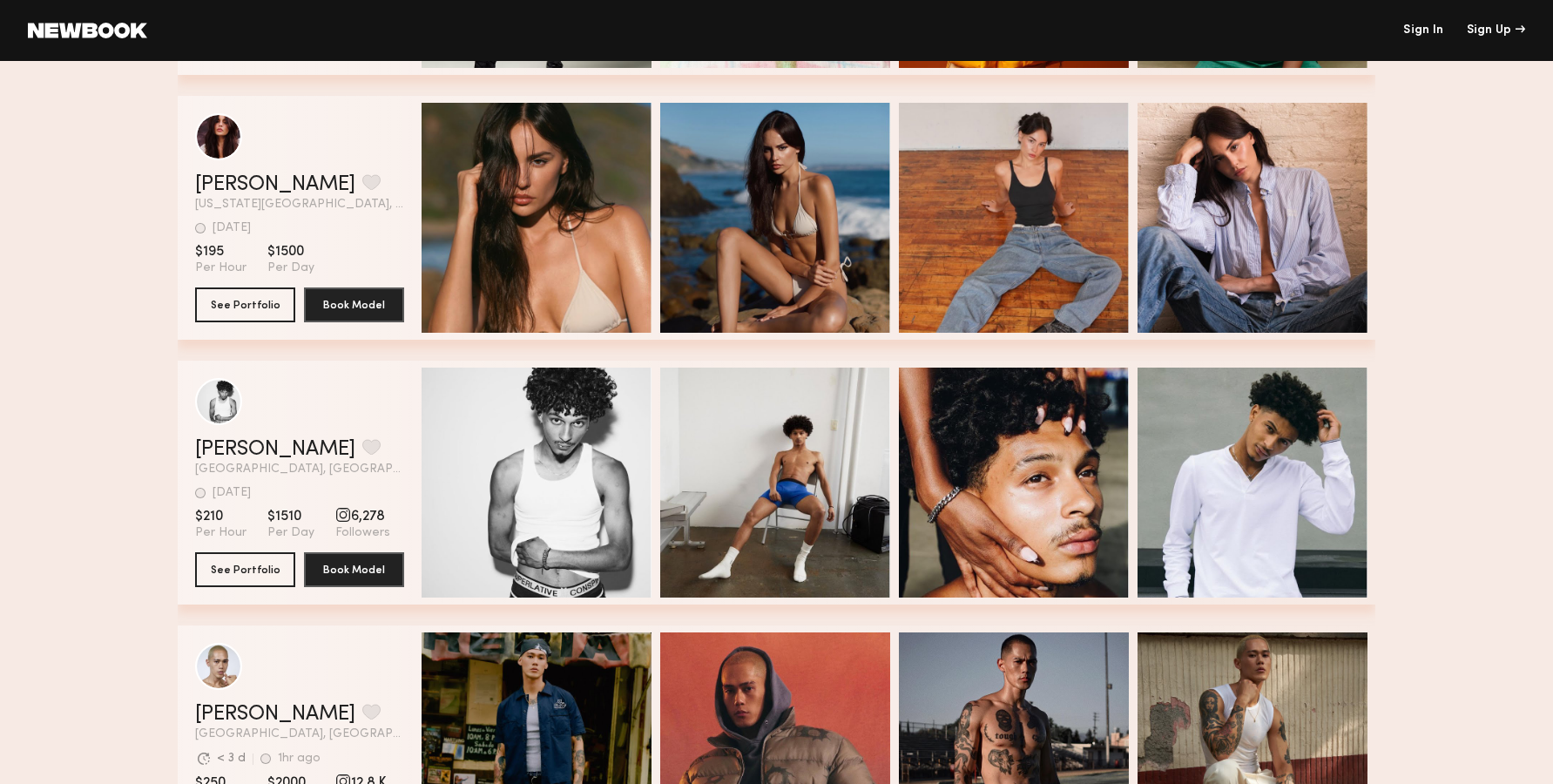
scroll to position [0, 21]
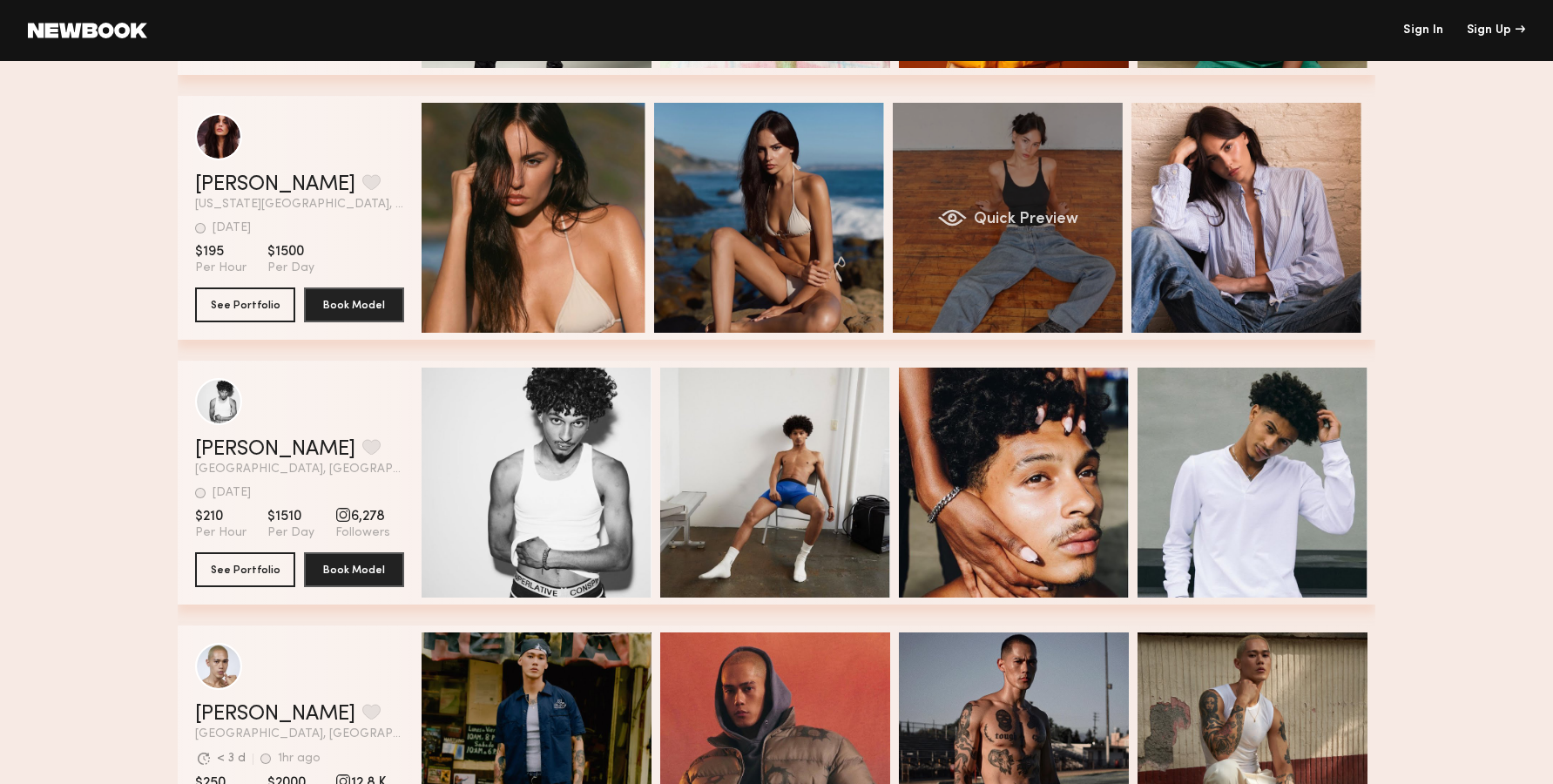
click at [1057, 240] on div "Quick Preview" at bounding box center [1007, 218] width 230 height 230
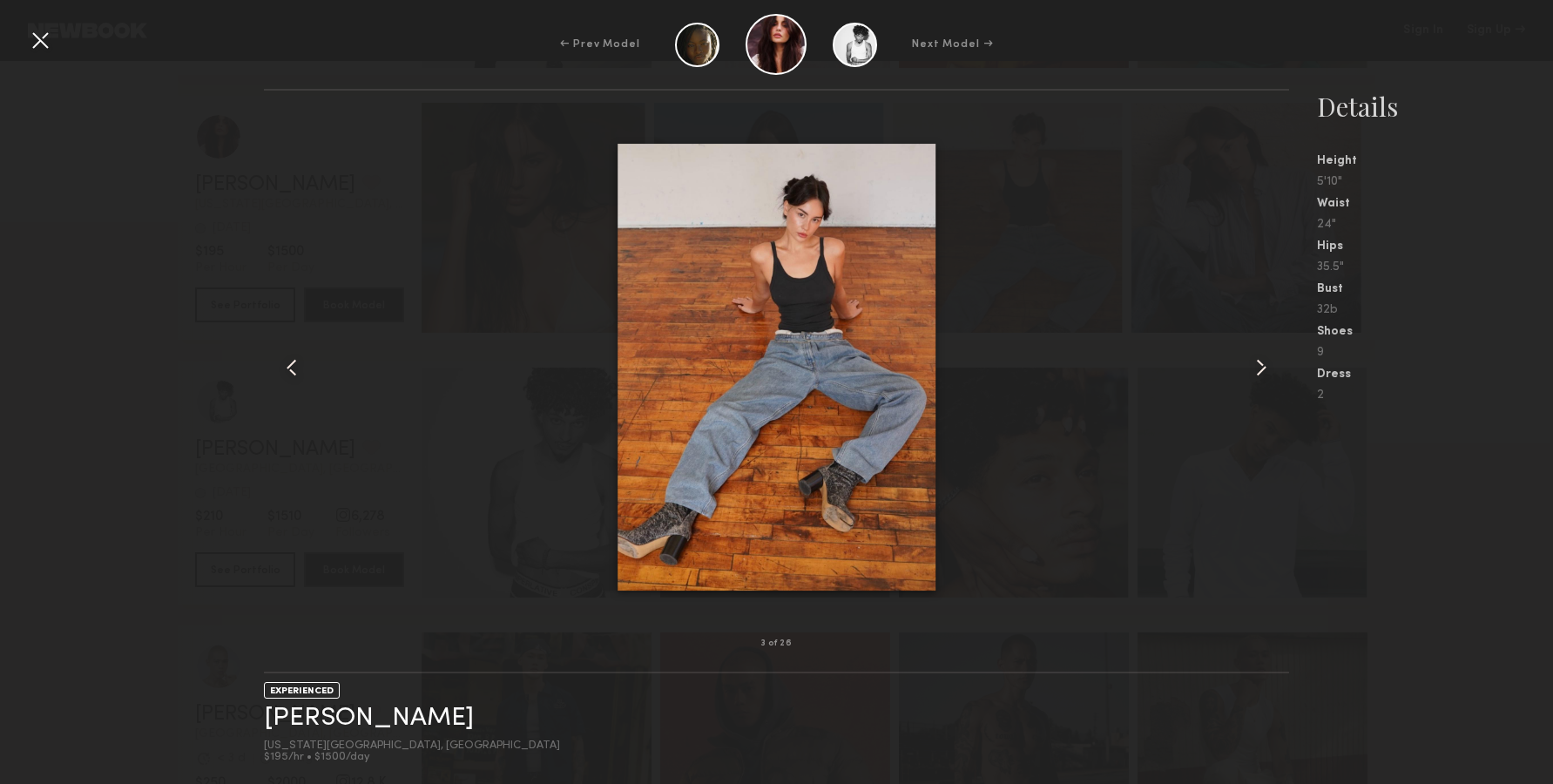
click at [302, 368] on common-icon at bounding box center [291, 367] width 28 height 28
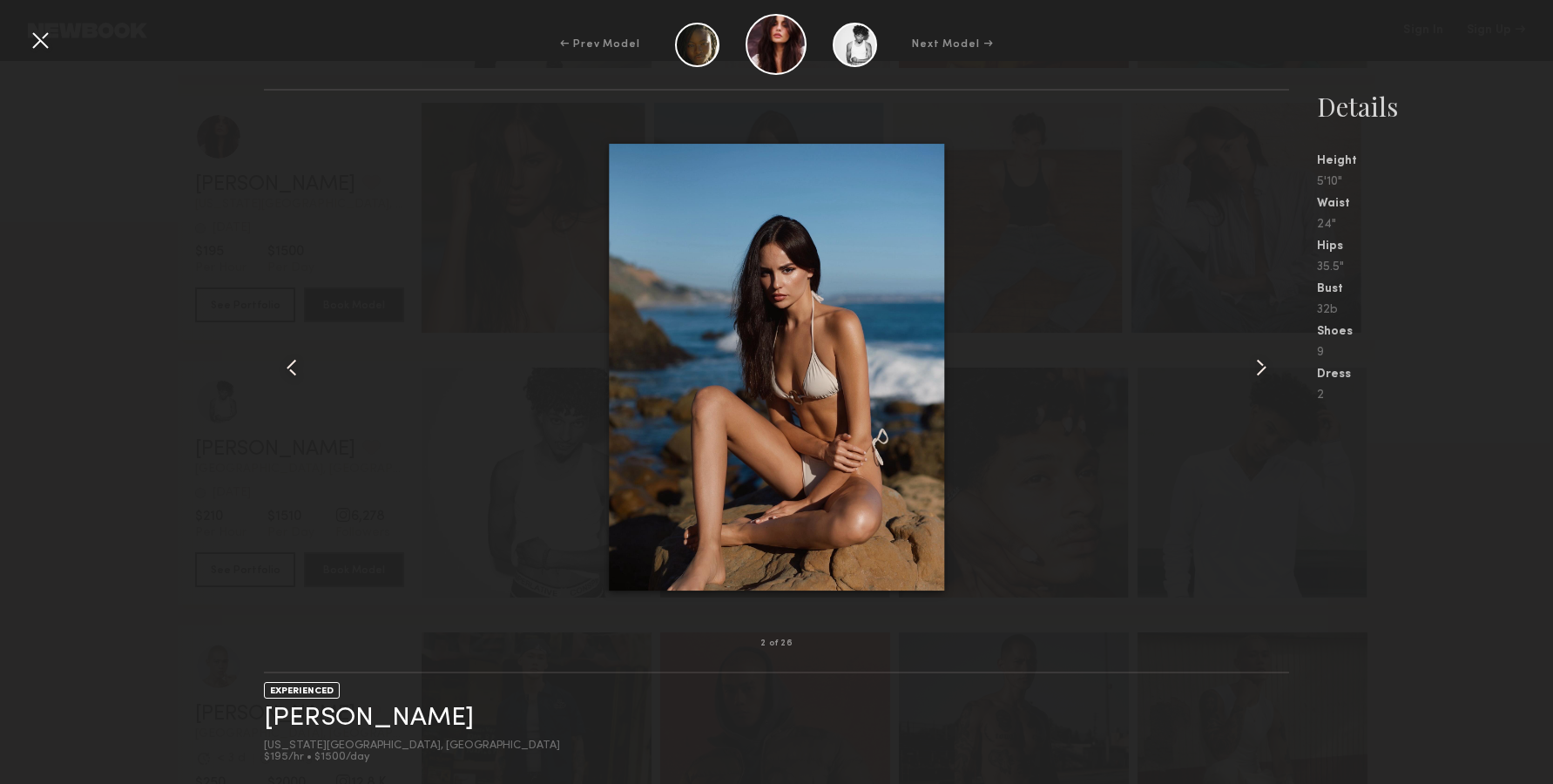
click at [302, 368] on common-icon at bounding box center [291, 367] width 28 height 28
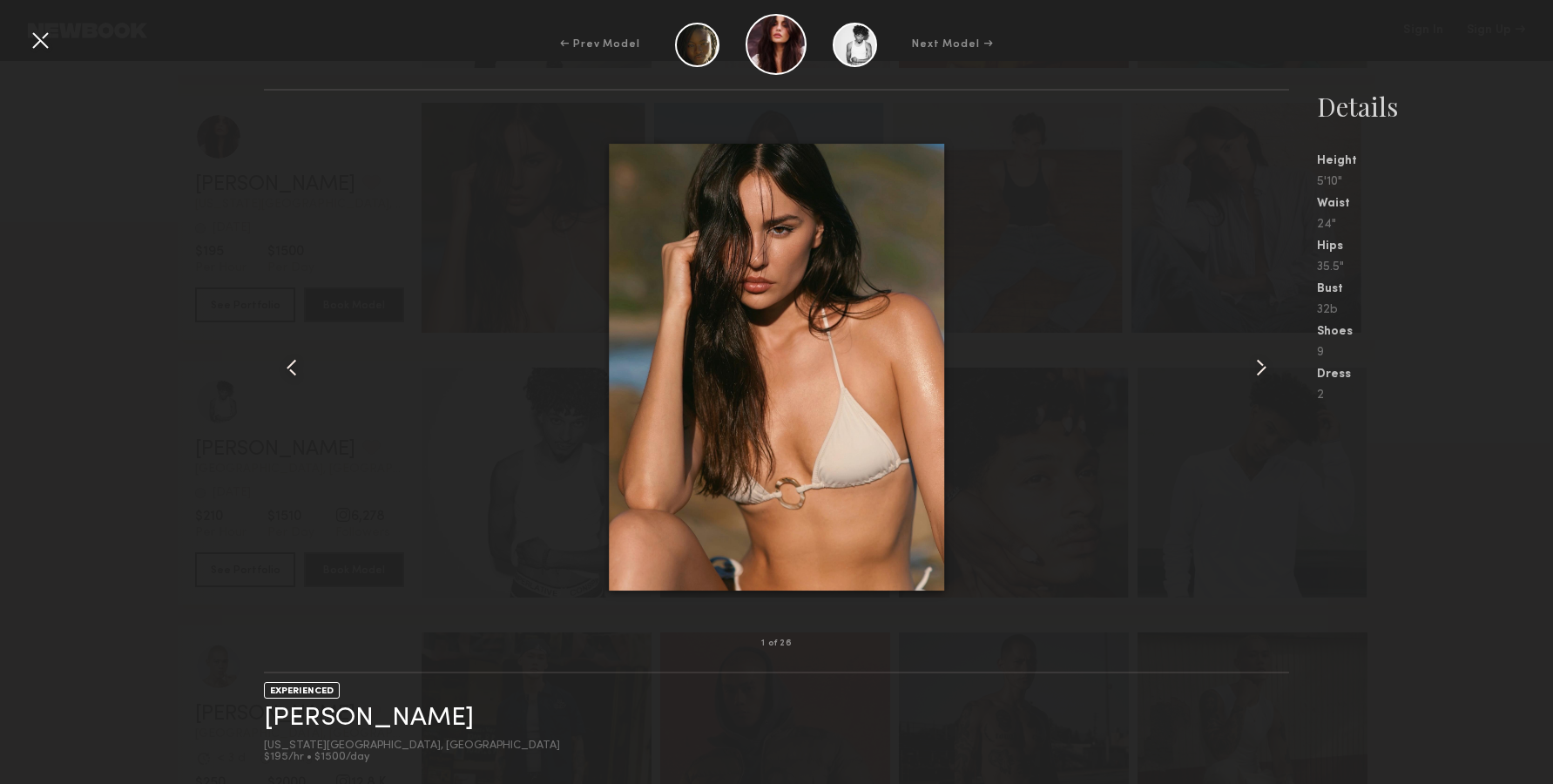
click at [302, 368] on common-icon at bounding box center [291, 367] width 28 height 28
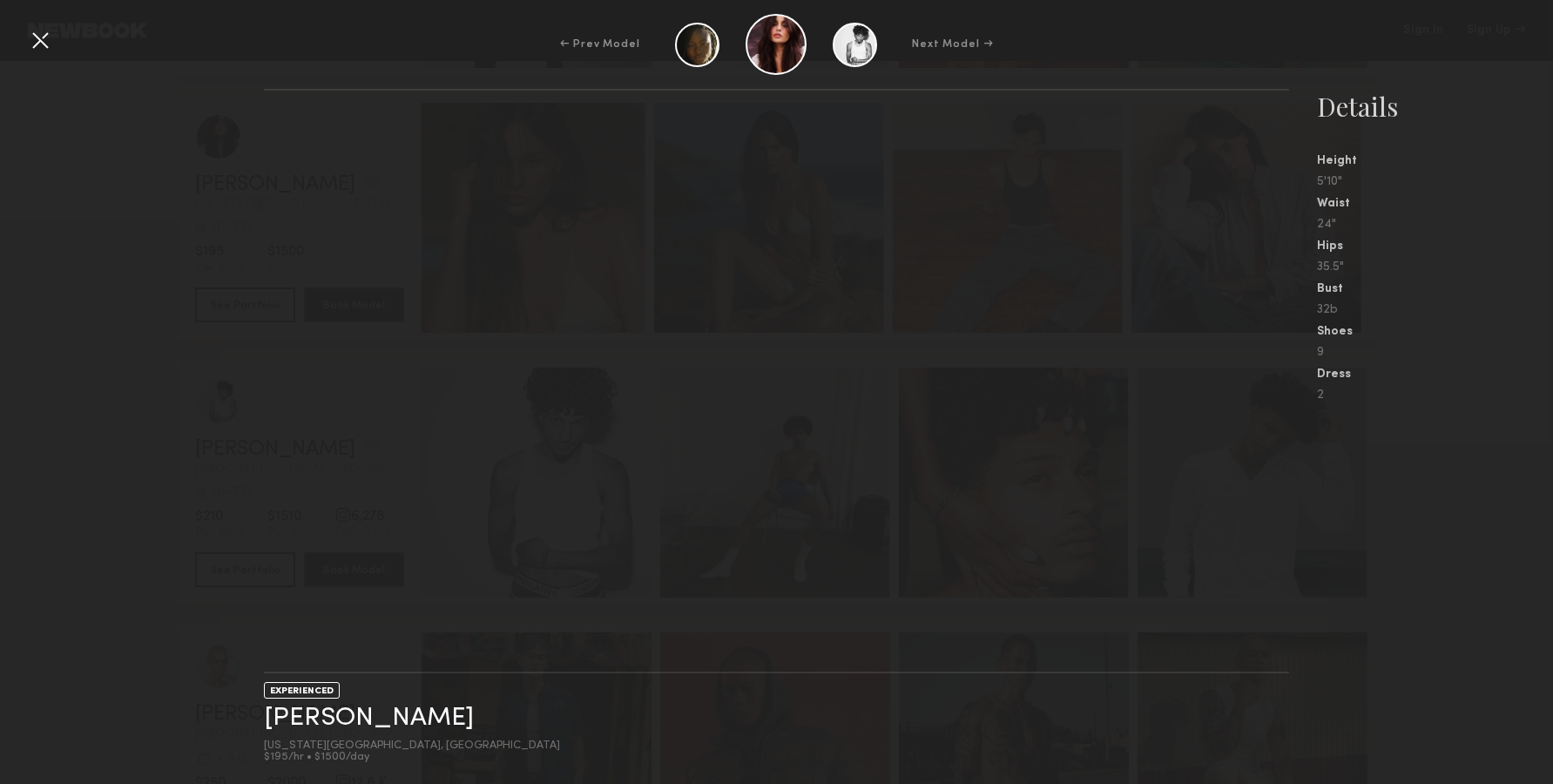
click at [46, 33] on div at bounding box center [39, 39] width 28 height 28
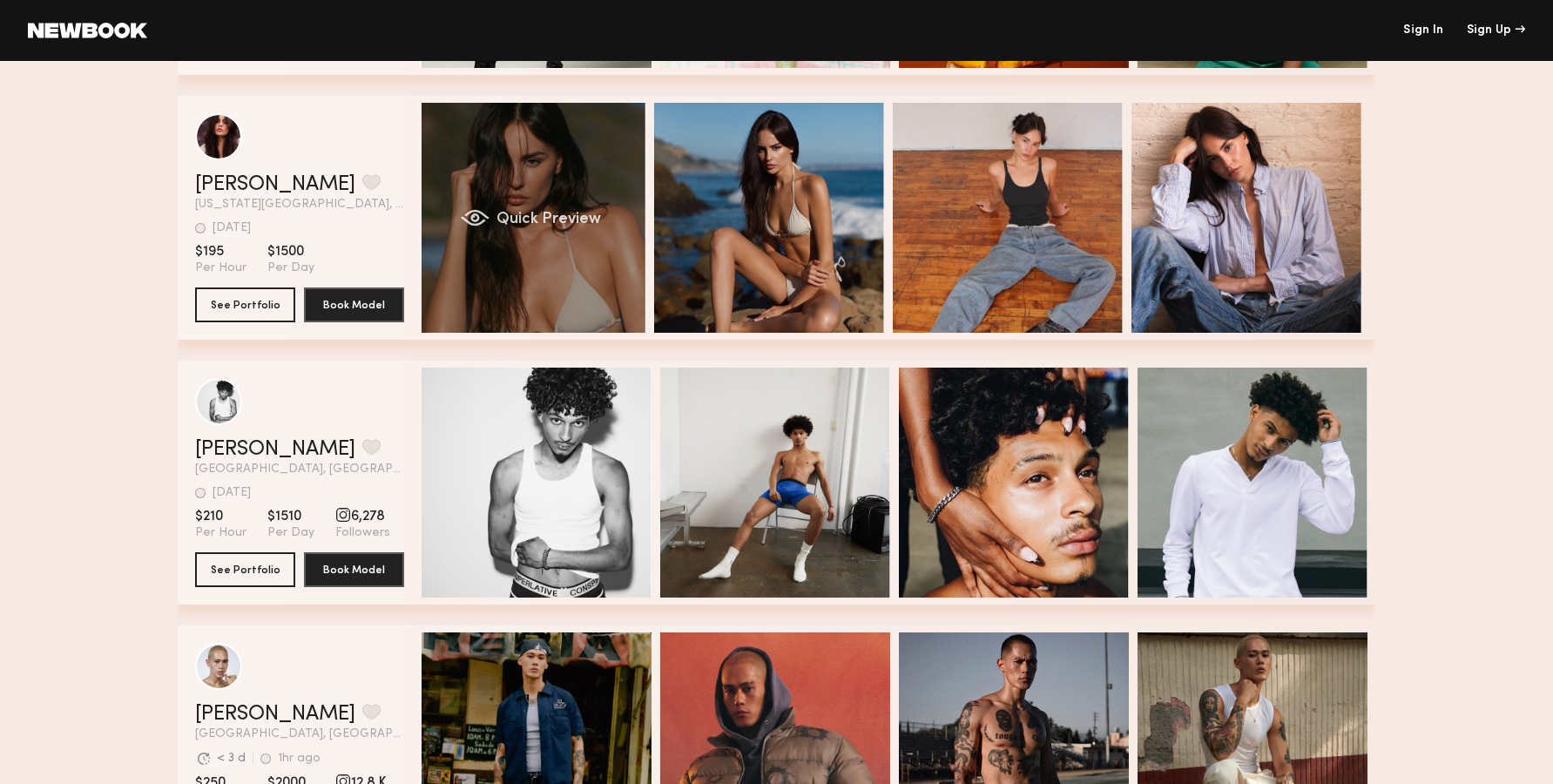
click at [574, 248] on div "Quick Preview" at bounding box center [530, 218] width 230 height 230
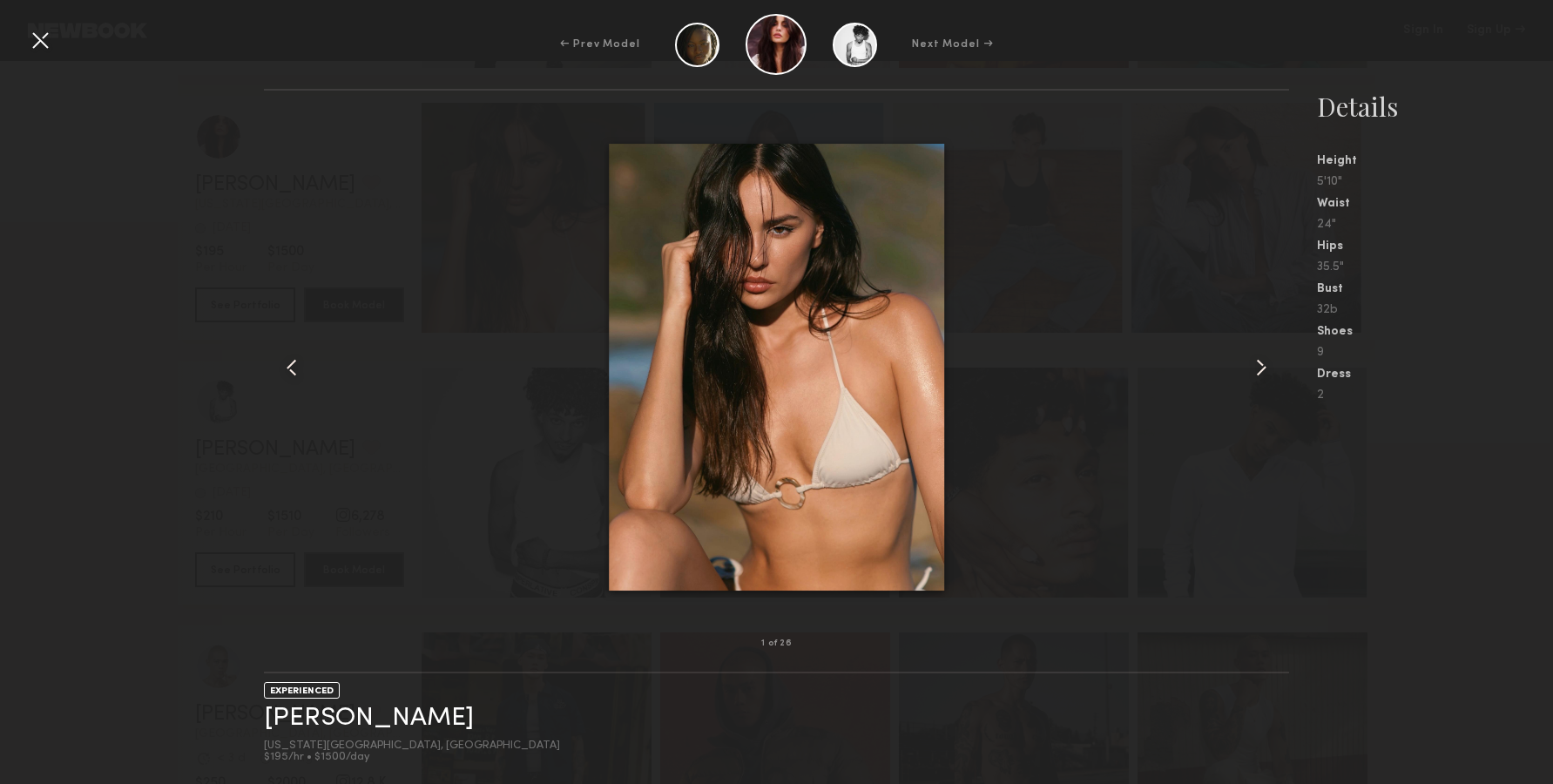
click at [48, 36] on div at bounding box center [39, 39] width 28 height 28
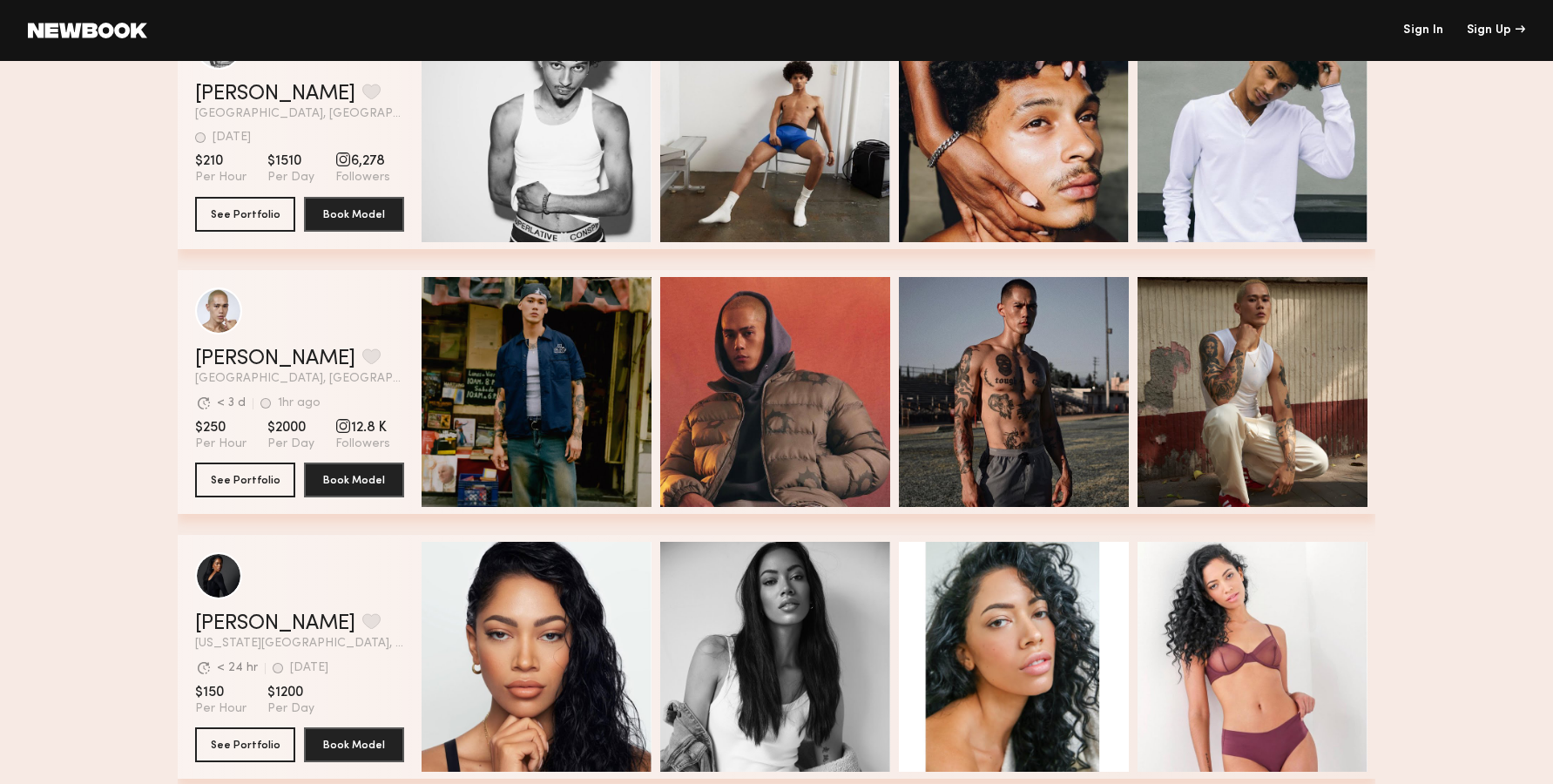
scroll to position [2665, 0]
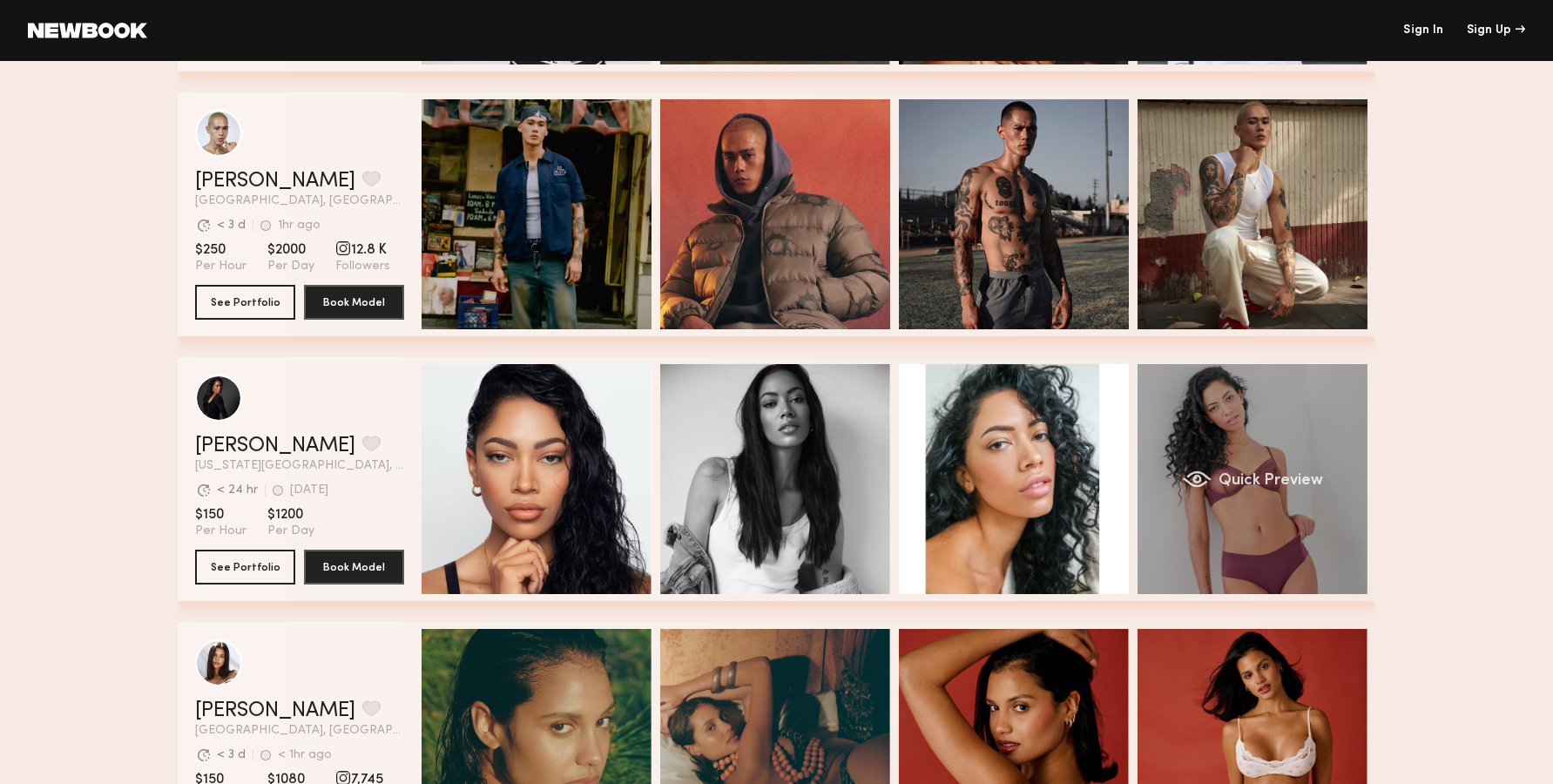
click at [1286, 445] on div "Quick Preview" at bounding box center [1253, 479] width 230 height 230
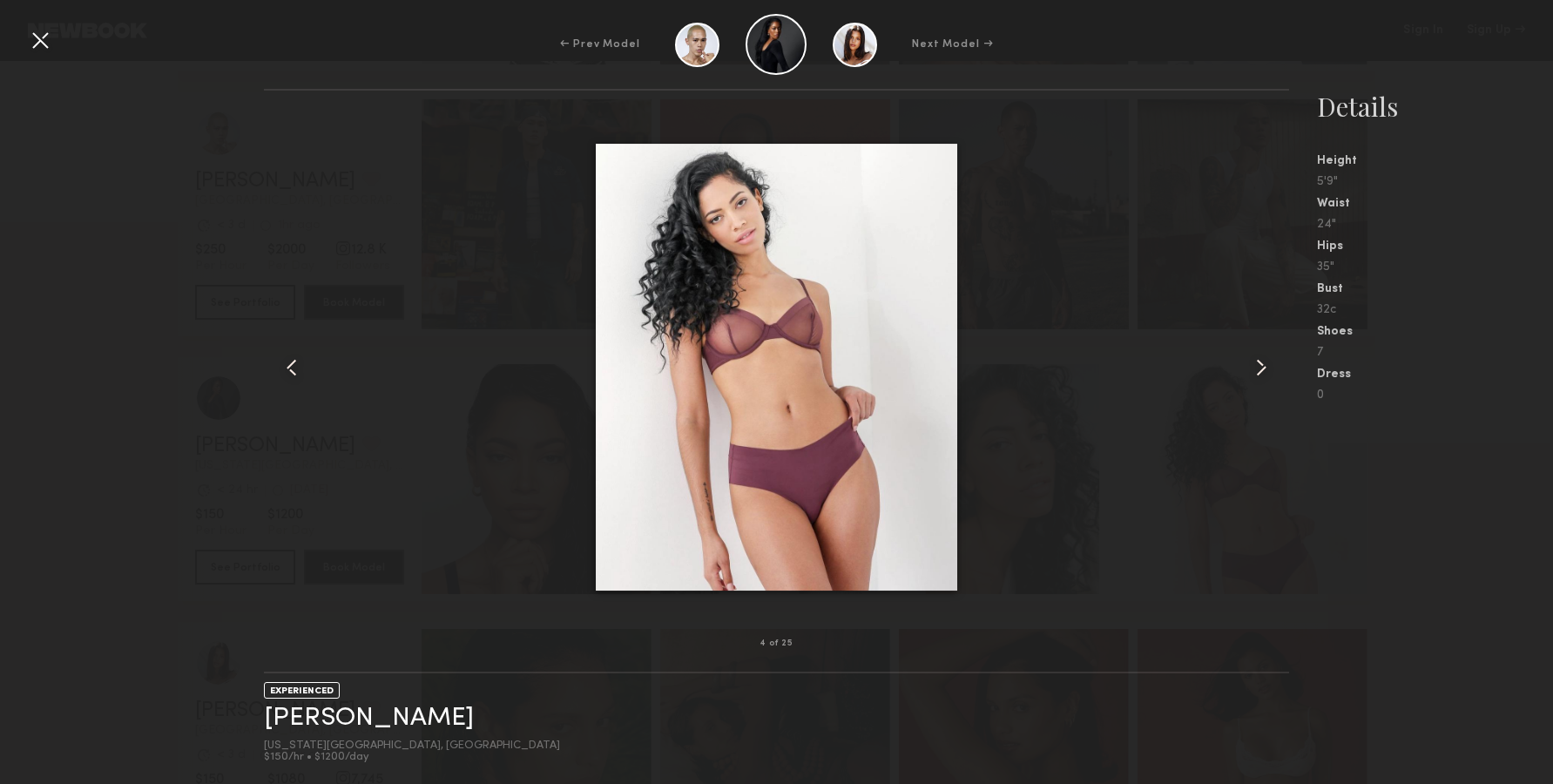
click at [1276, 374] on div at bounding box center [1268, 367] width 41 height 497
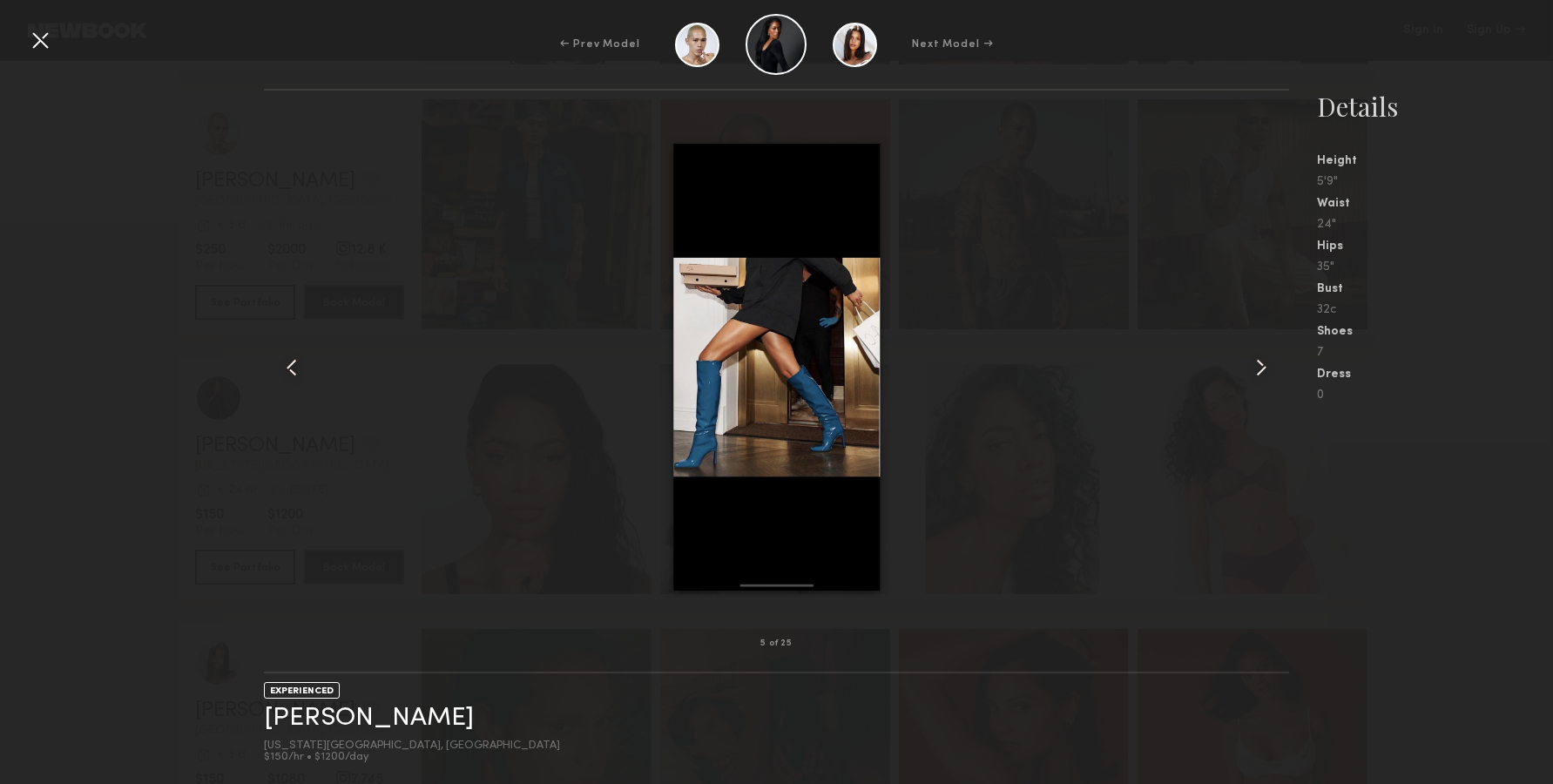
click at [1276, 374] on div at bounding box center [1268, 367] width 41 height 497
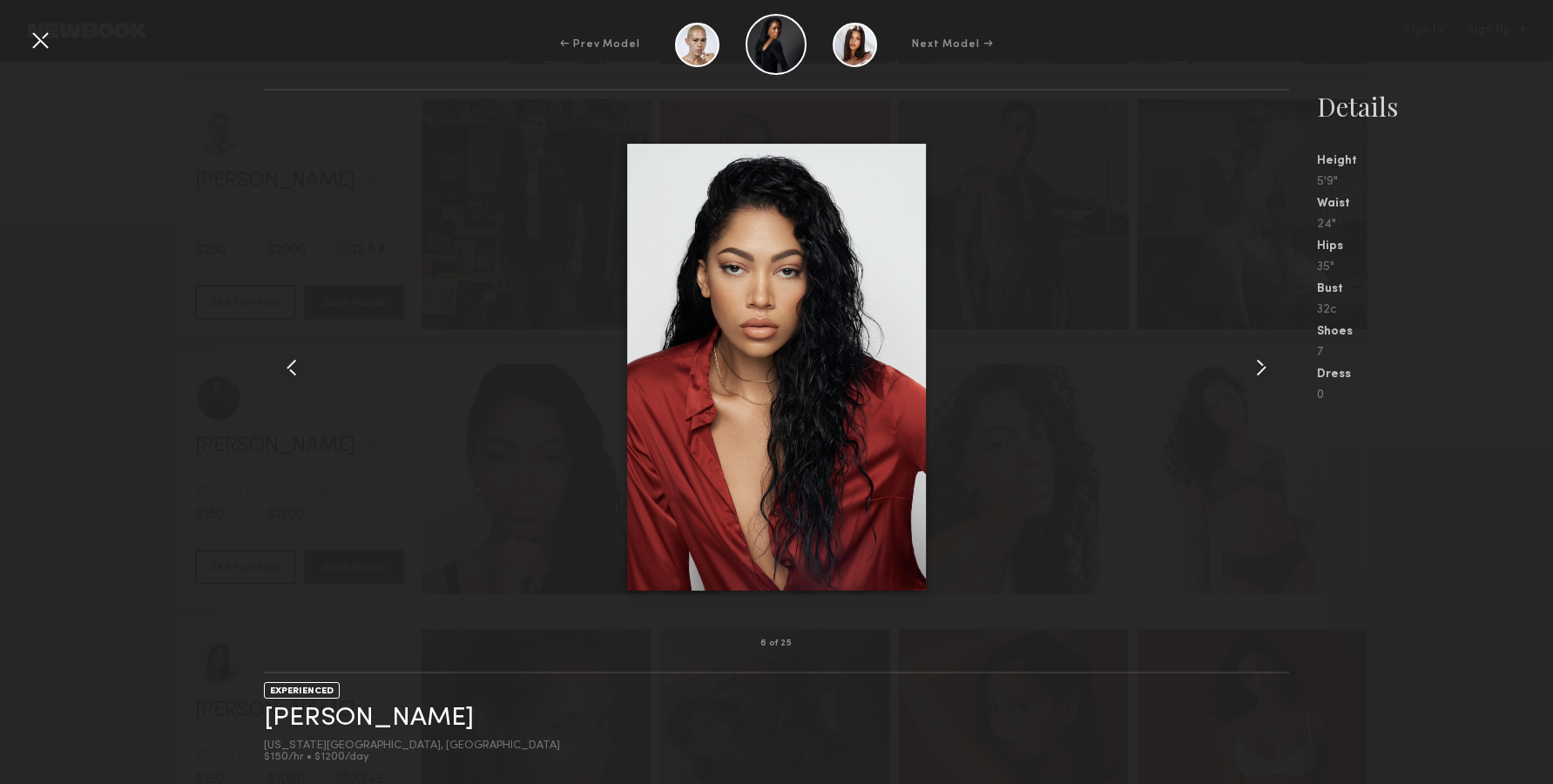
click at [1273, 366] on common-icon at bounding box center [1260, 367] width 28 height 28
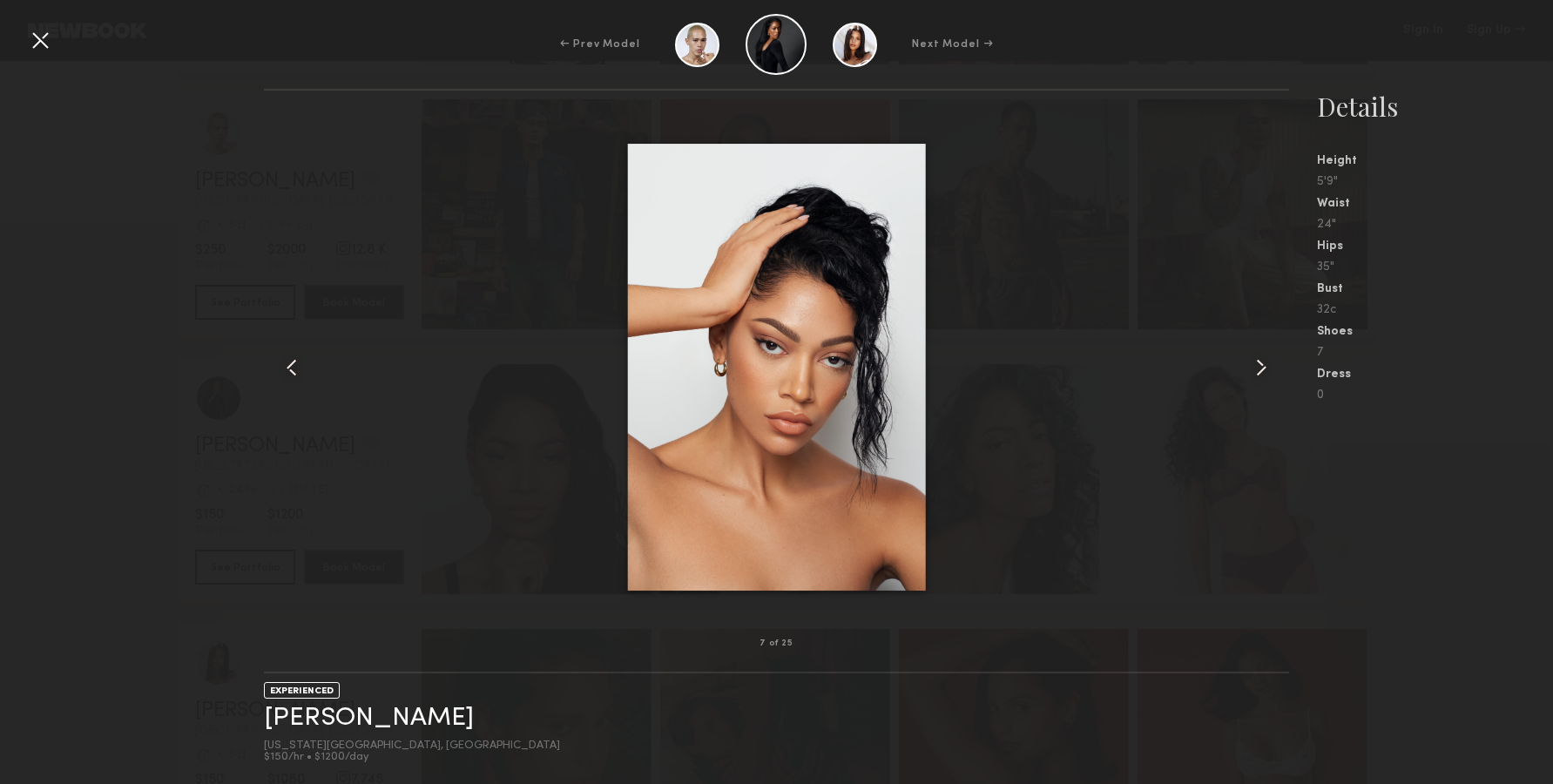
drag, startPoint x: 36, startPoint y: 44, endPoint x: 51, endPoint y: 34, distance: 18.0
click at [36, 38] on div at bounding box center [39, 39] width 28 height 28
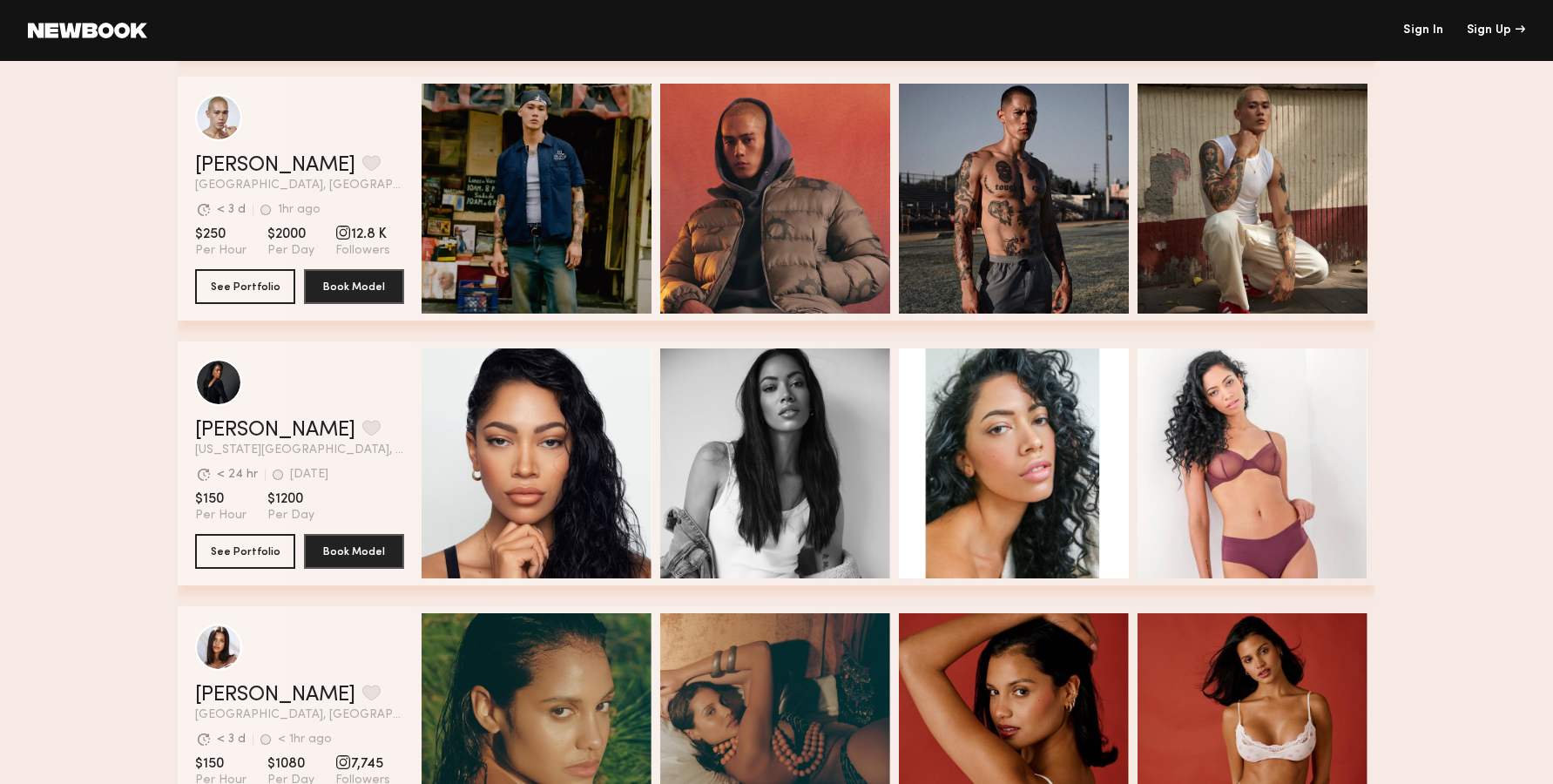
scroll to position [3020, 0]
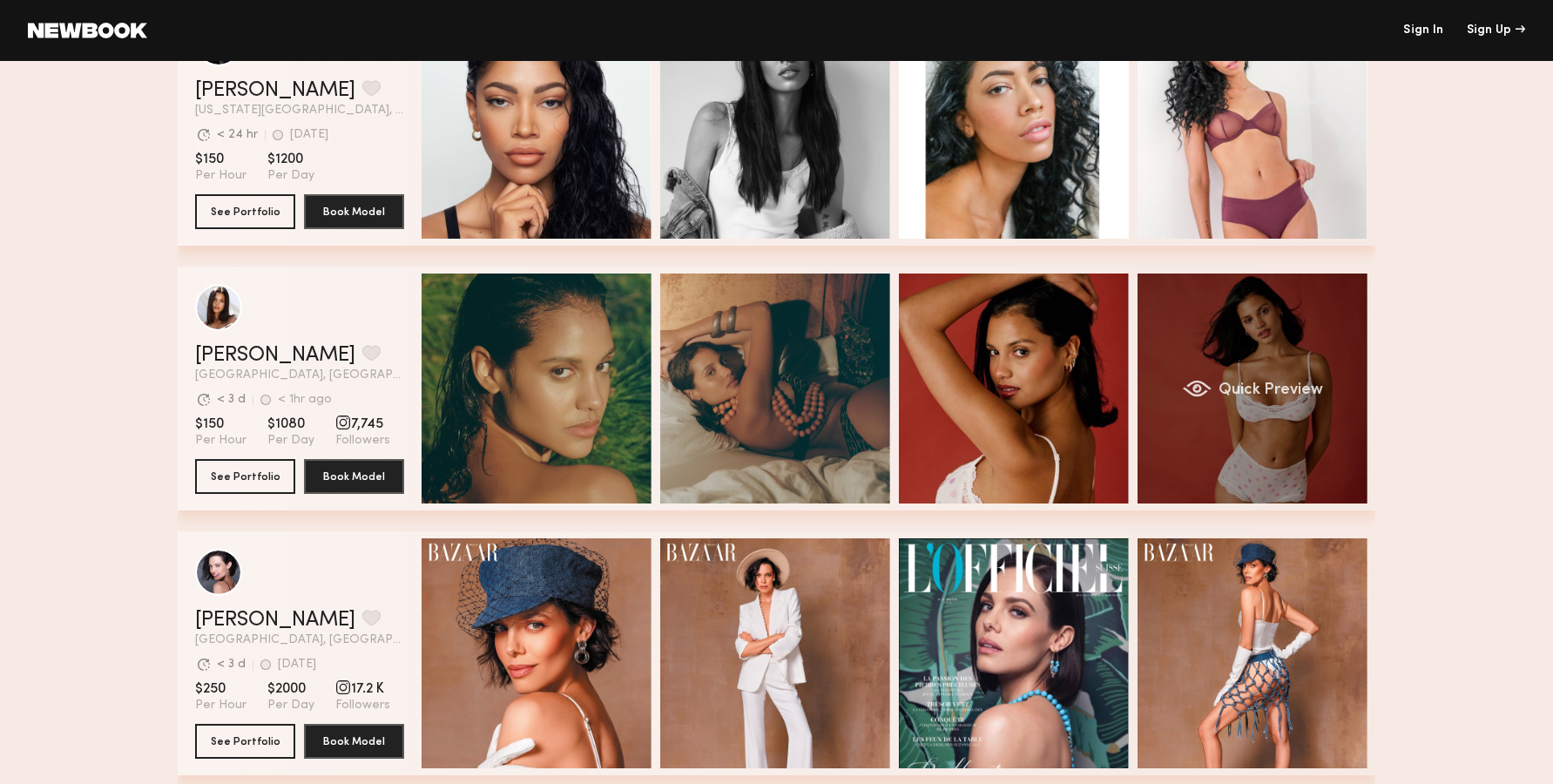
click at [1251, 370] on div "Quick Preview" at bounding box center [1253, 389] width 230 height 230
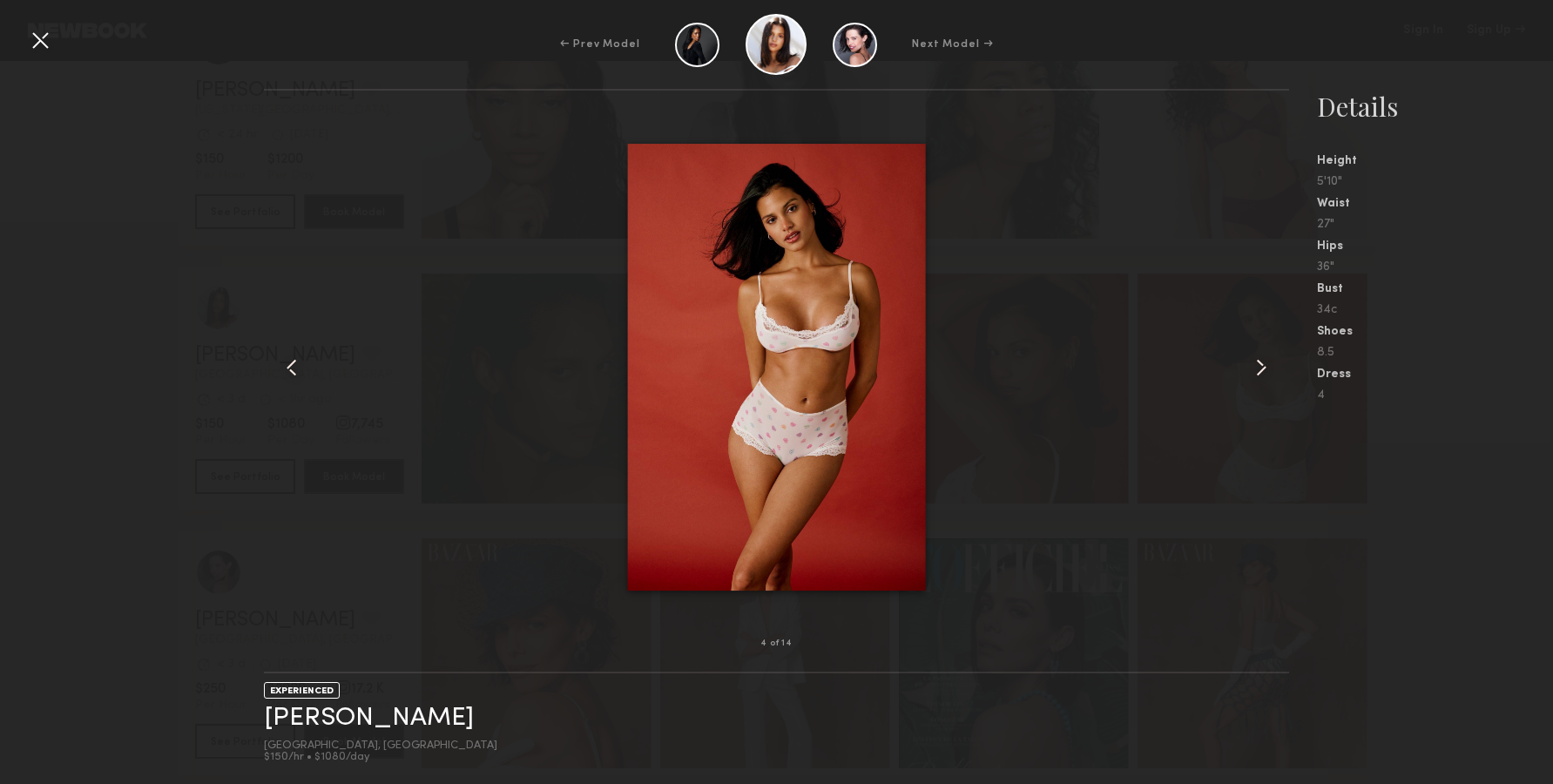
click at [1268, 379] on common-icon at bounding box center [1260, 367] width 28 height 28
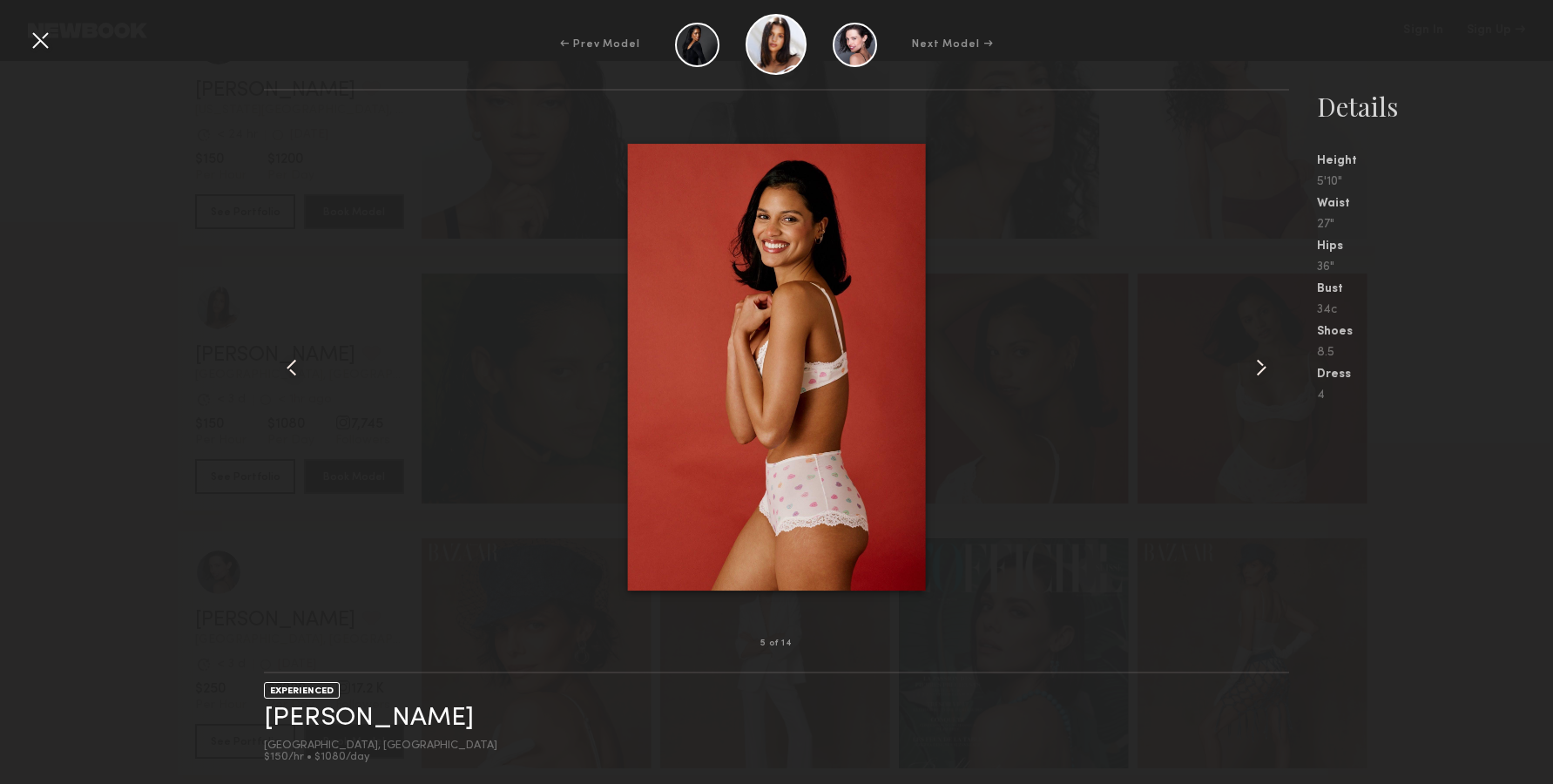
click at [1268, 379] on common-icon at bounding box center [1260, 367] width 28 height 28
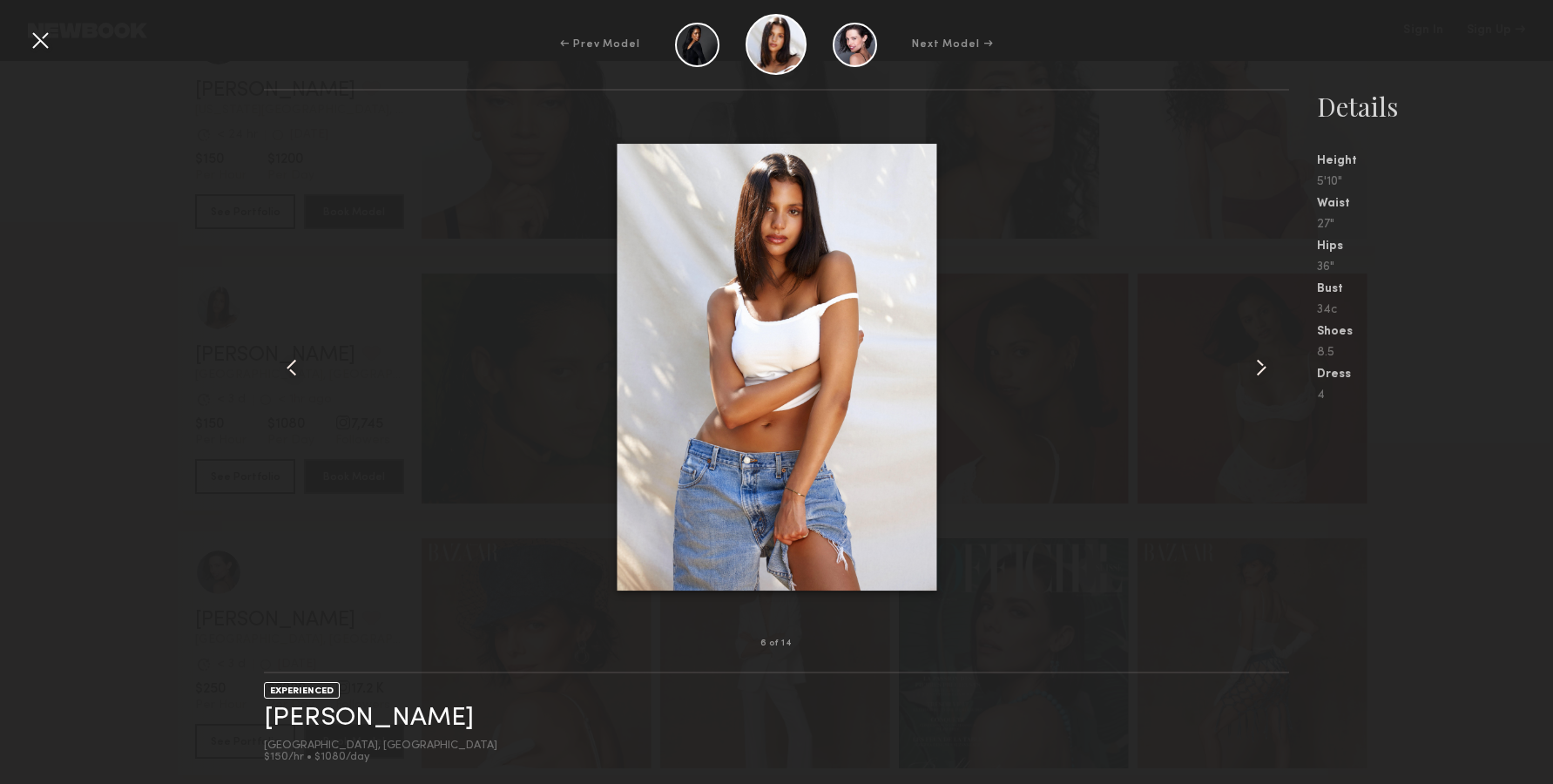
click at [1266, 373] on common-icon at bounding box center [1260, 367] width 28 height 28
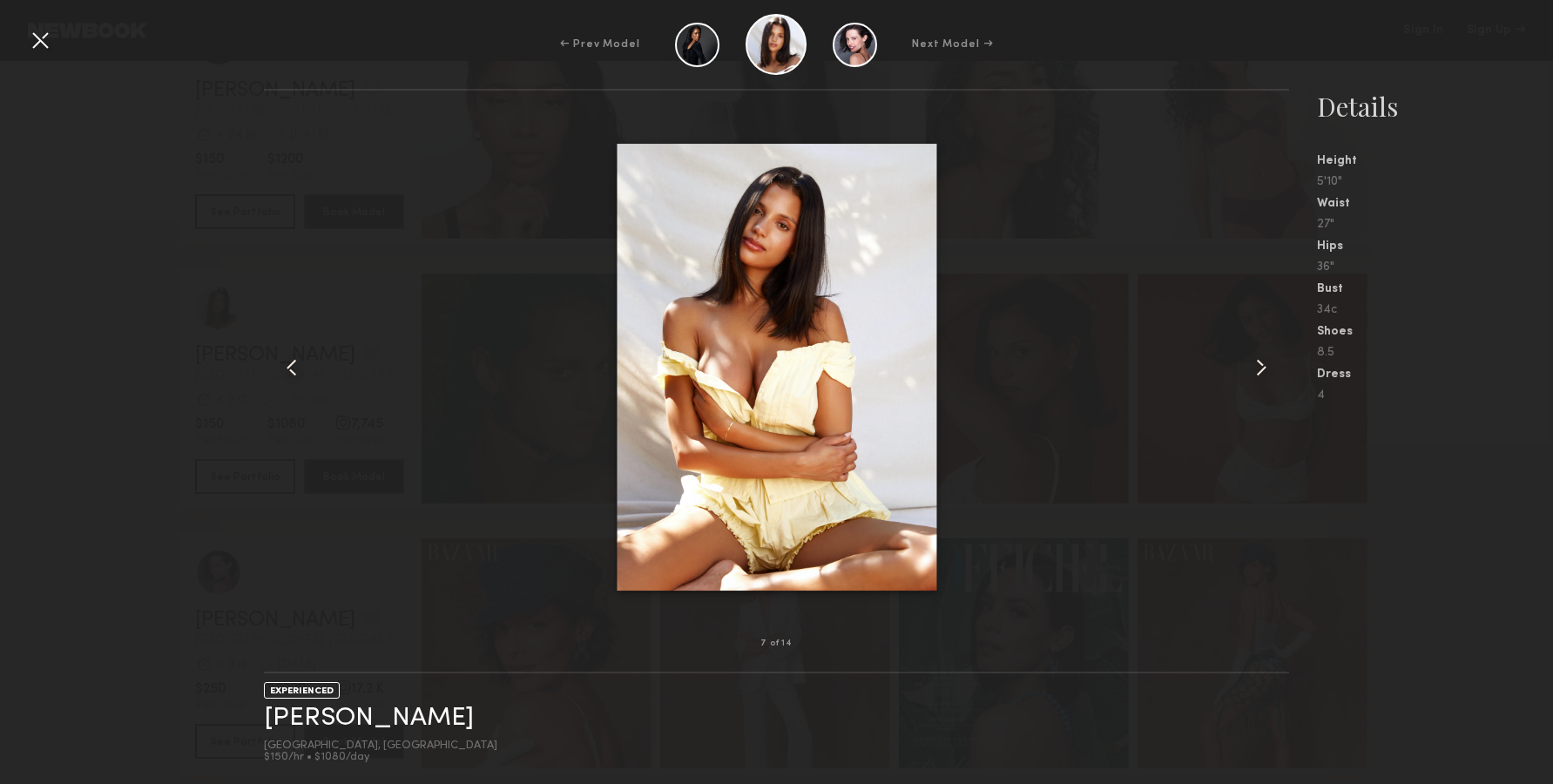
click at [1266, 373] on common-icon at bounding box center [1260, 367] width 28 height 28
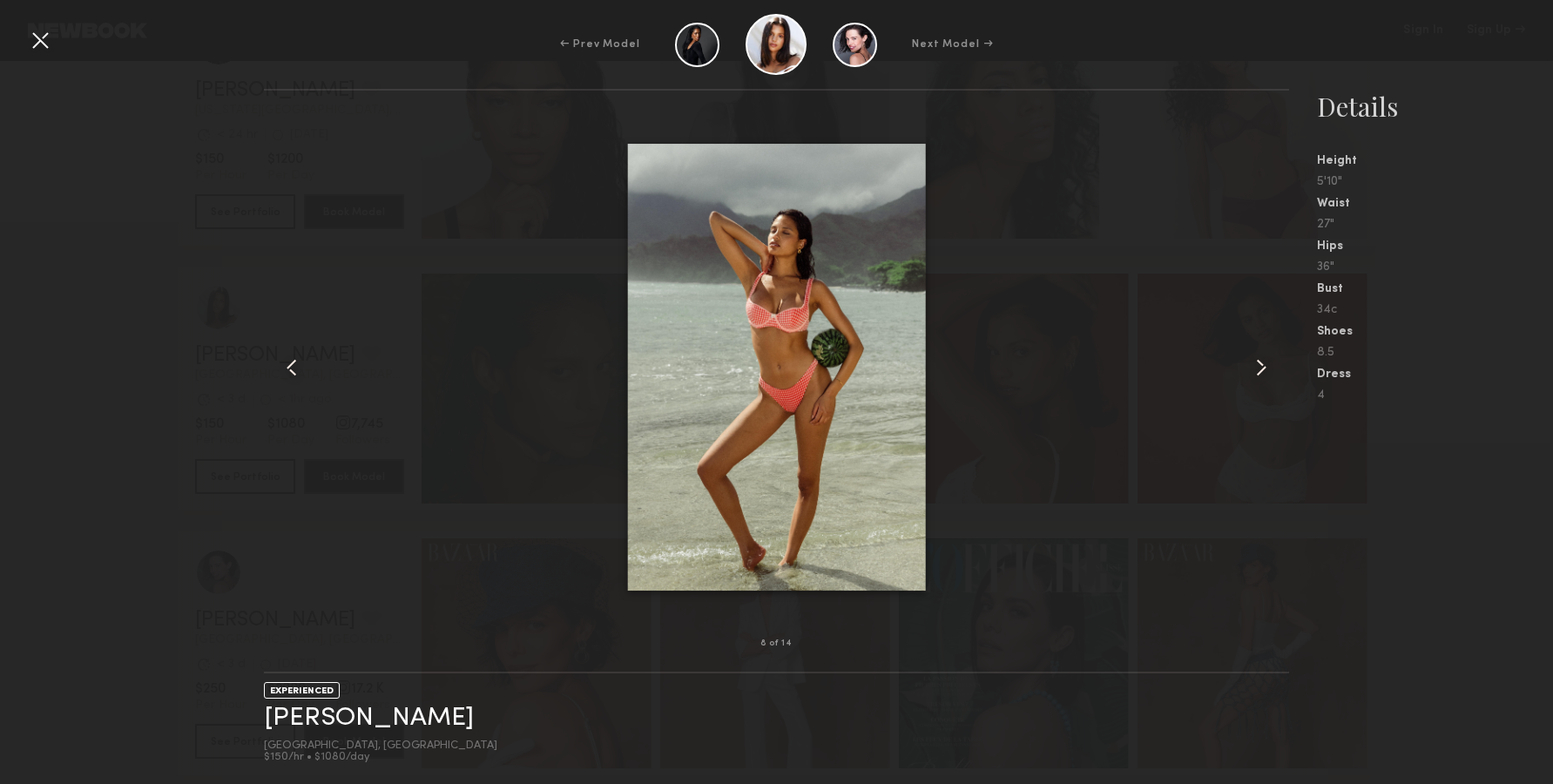
click at [1266, 373] on common-icon at bounding box center [1260, 367] width 28 height 28
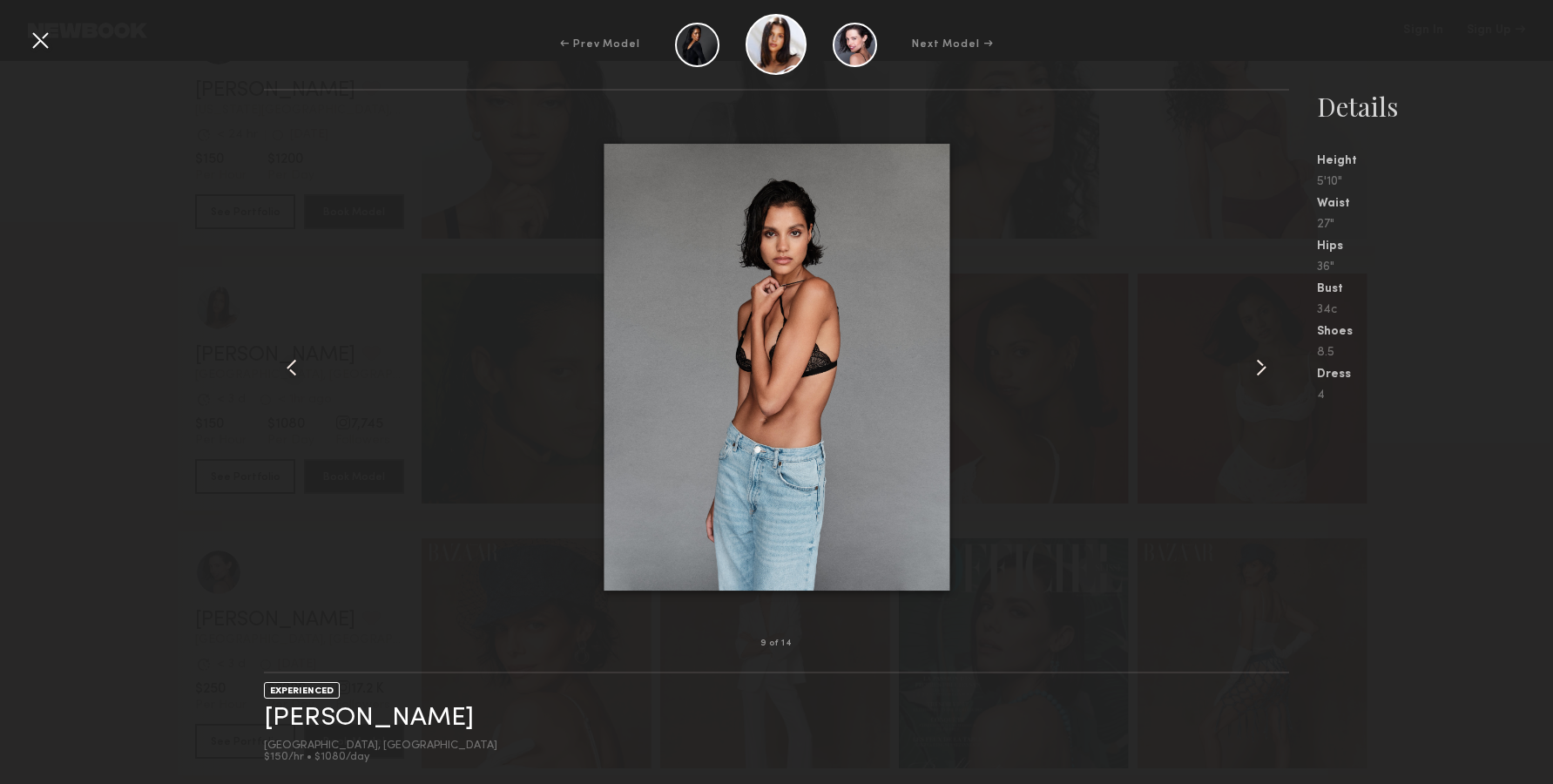
click at [1266, 373] on common-icon at bounding box center [1260, 367] width 28 height 28
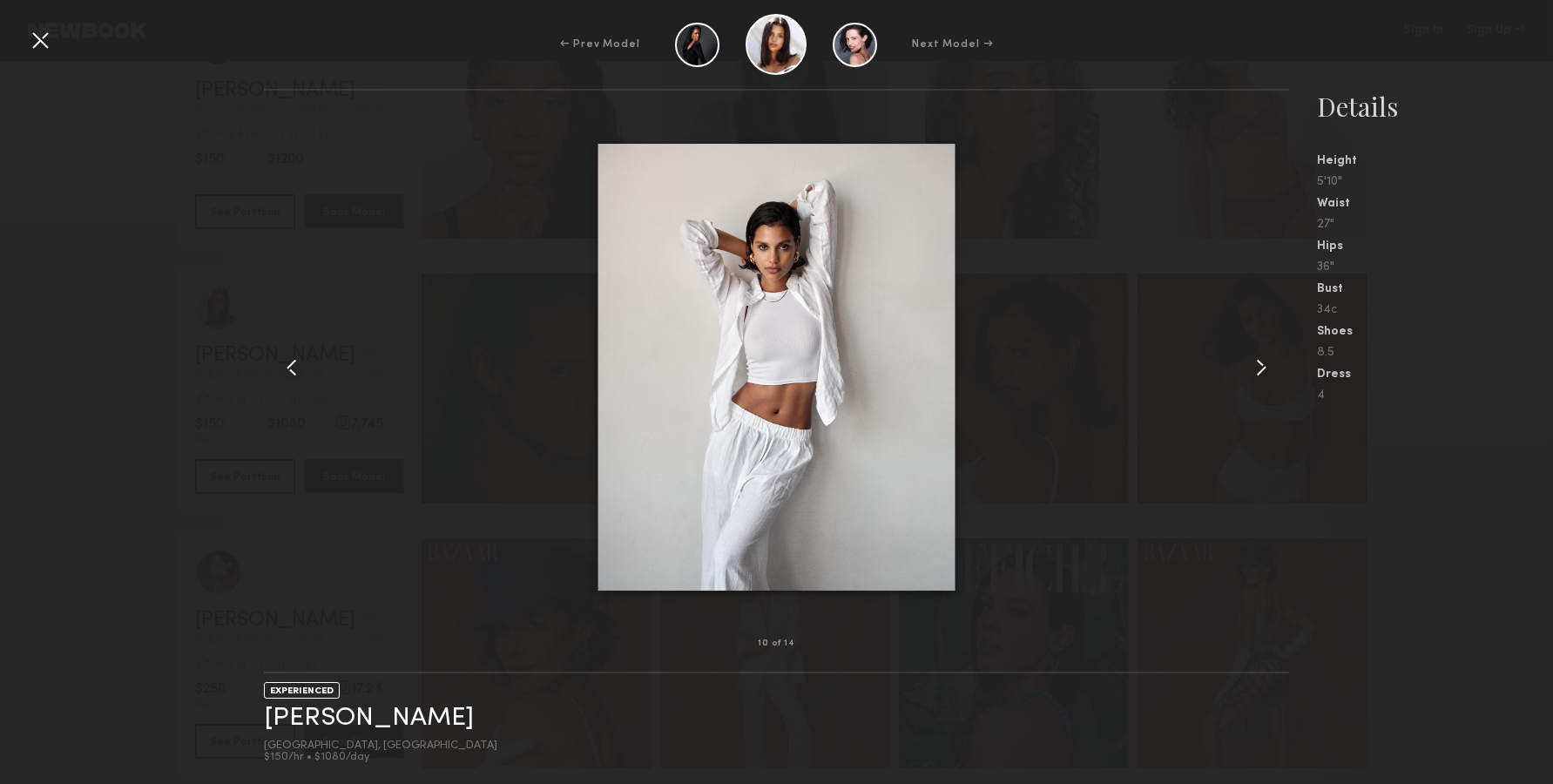
click at [1266, 373] on common-icon at bounding box center [1260, 367] width 28 height 28
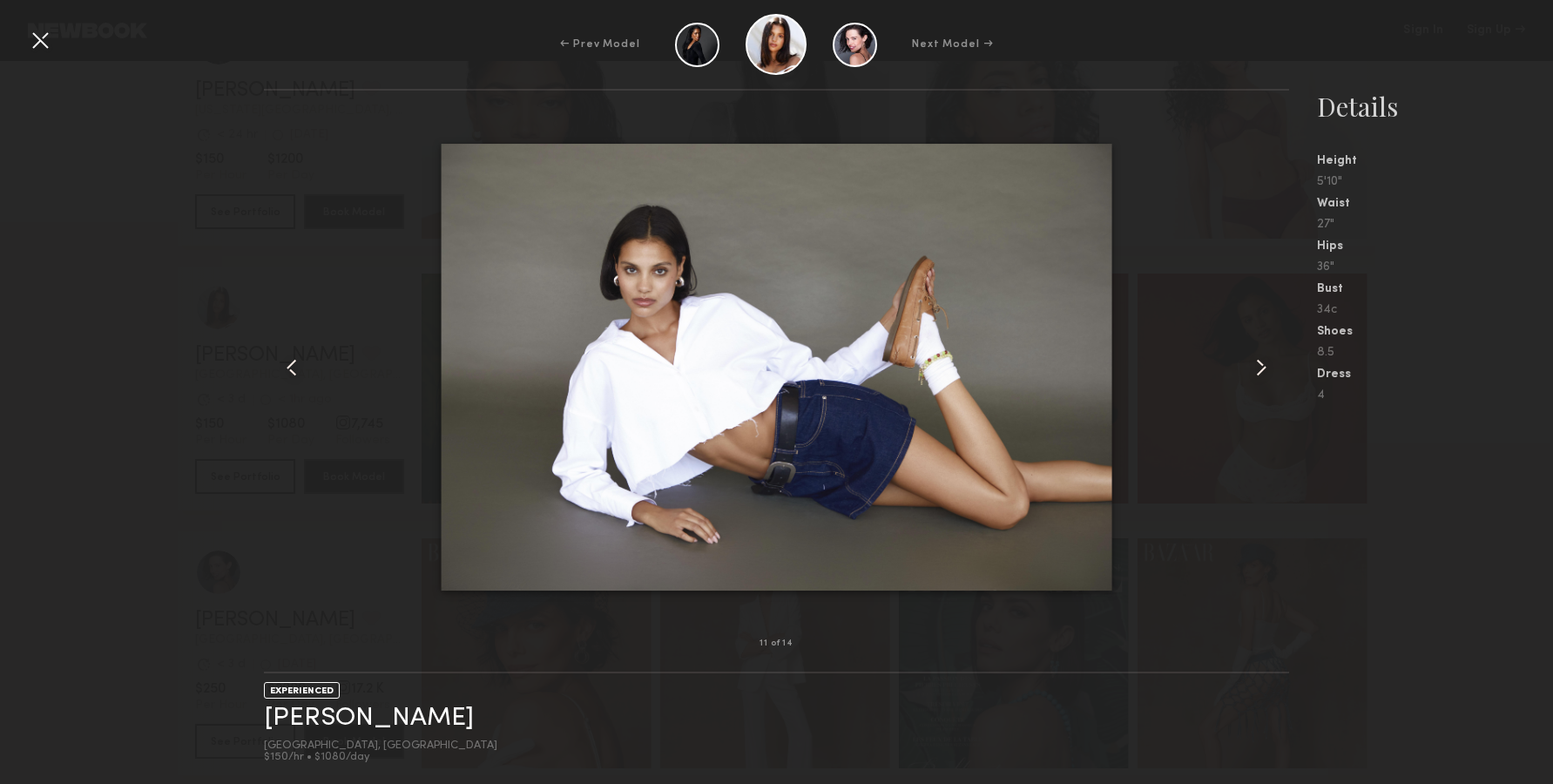
click at [305, 383] on div at bounding box center [284, 367] width 41 height 497
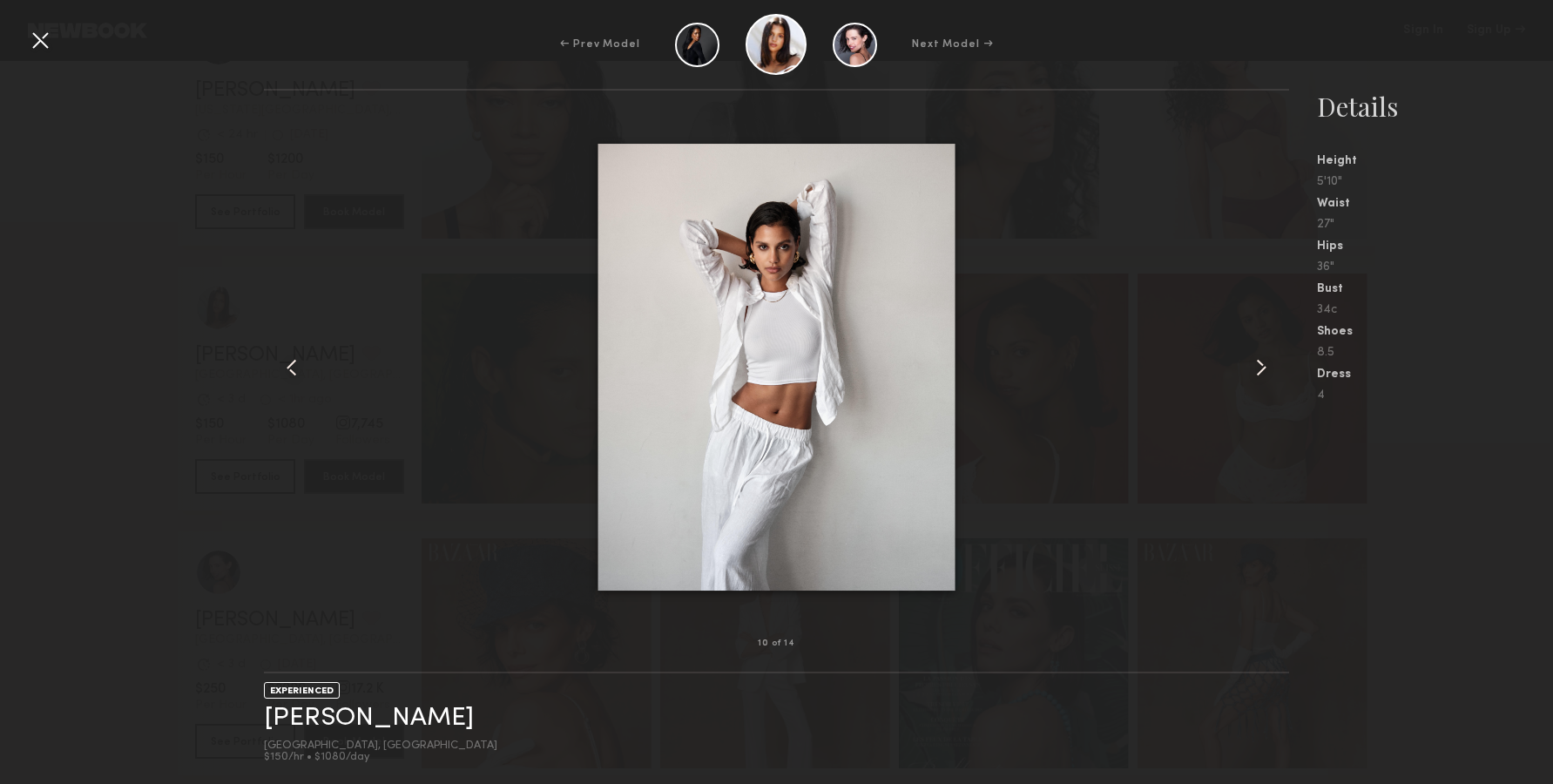
click at [1270, 356] on common-icon at bounding box center [1260, 367] width 28 height 28
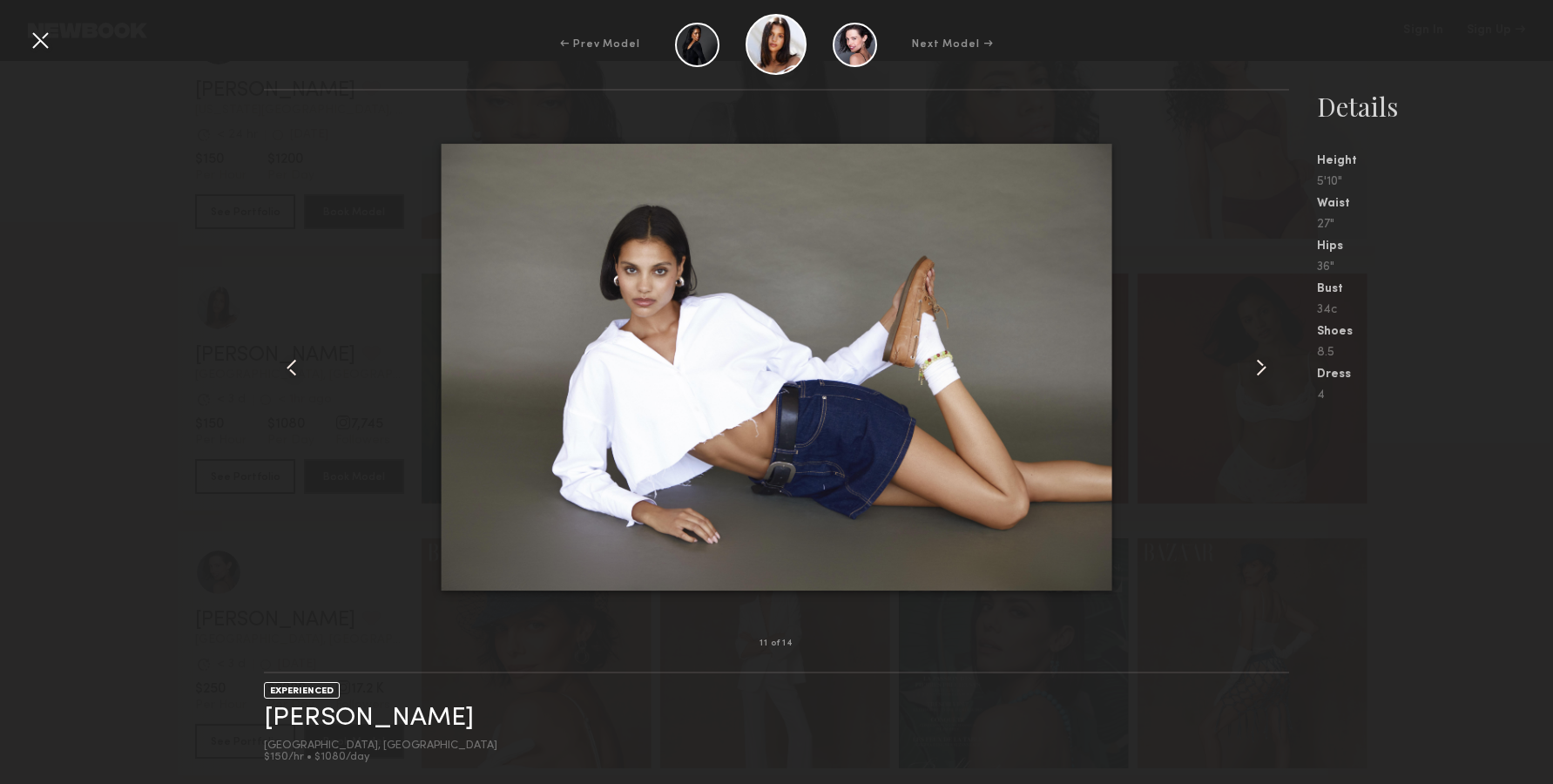
click at [1259, 356] on common-icon at bounding box center [1260, 367] width 28 height 28
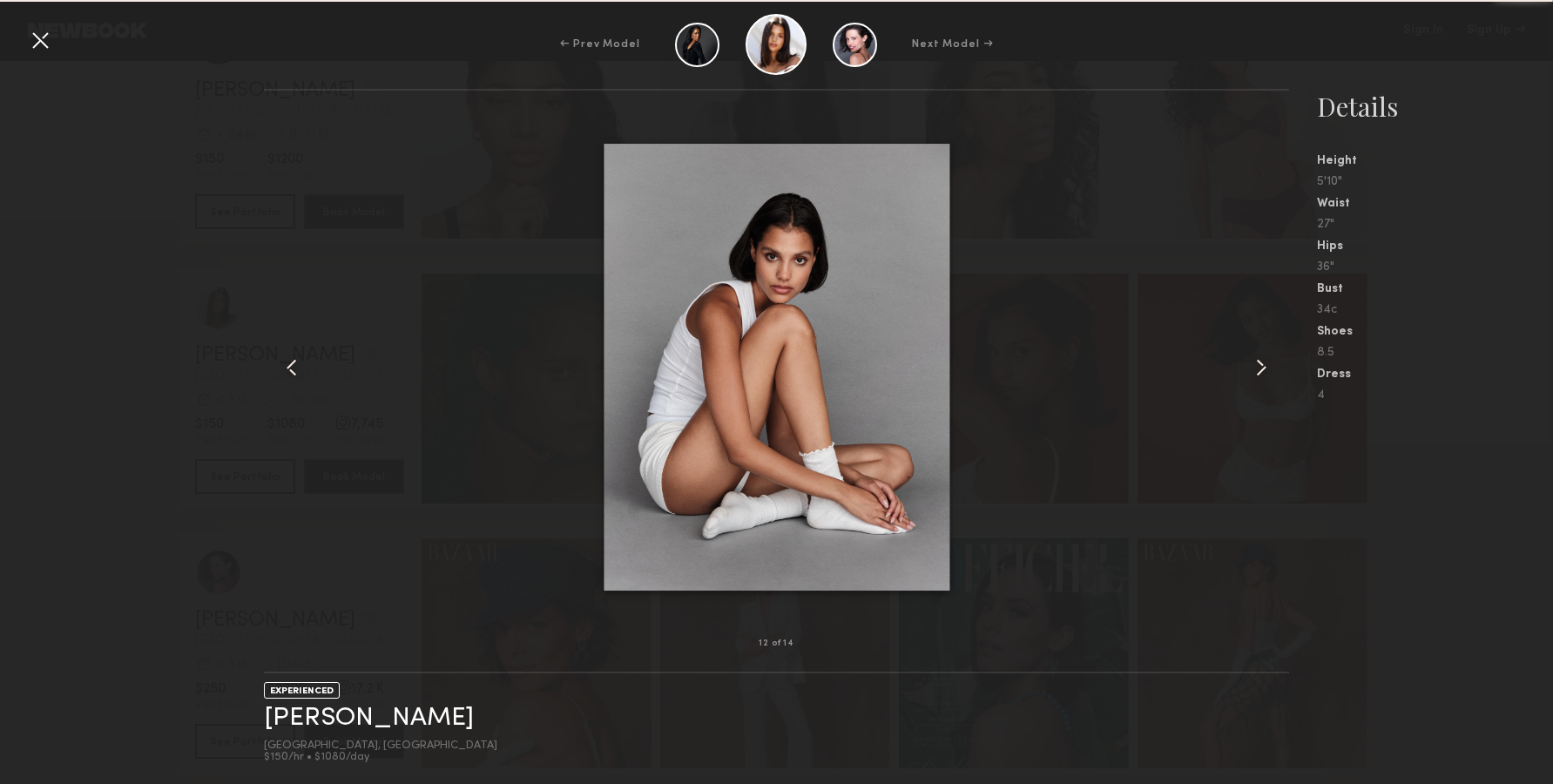
click at [1259, 356] on common-icon at bounding box center [1260, 367] width 28 height 28
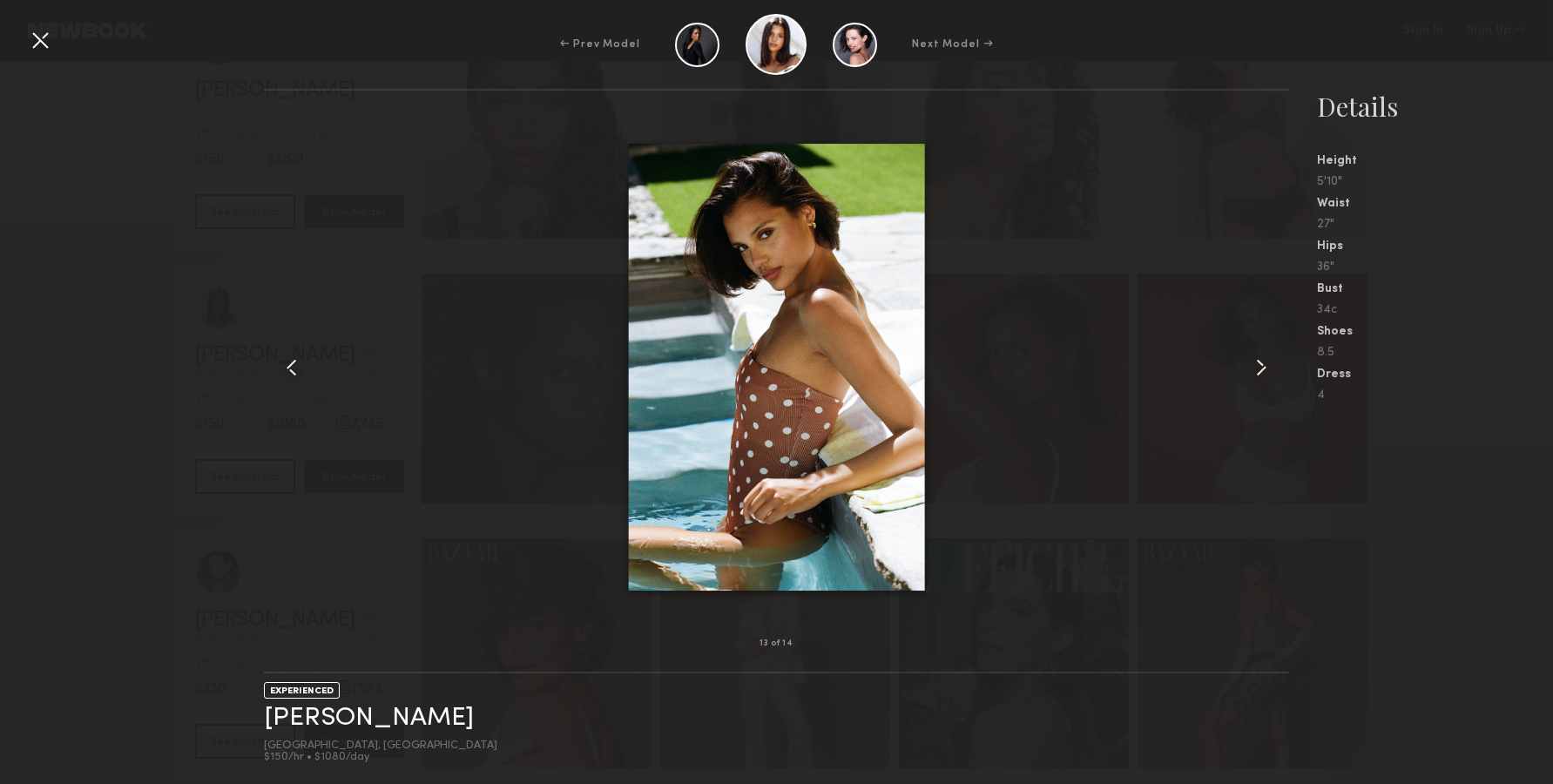
click at [1259, 356] on common-icon at bounding box center [1260, 367] width 28 height 28
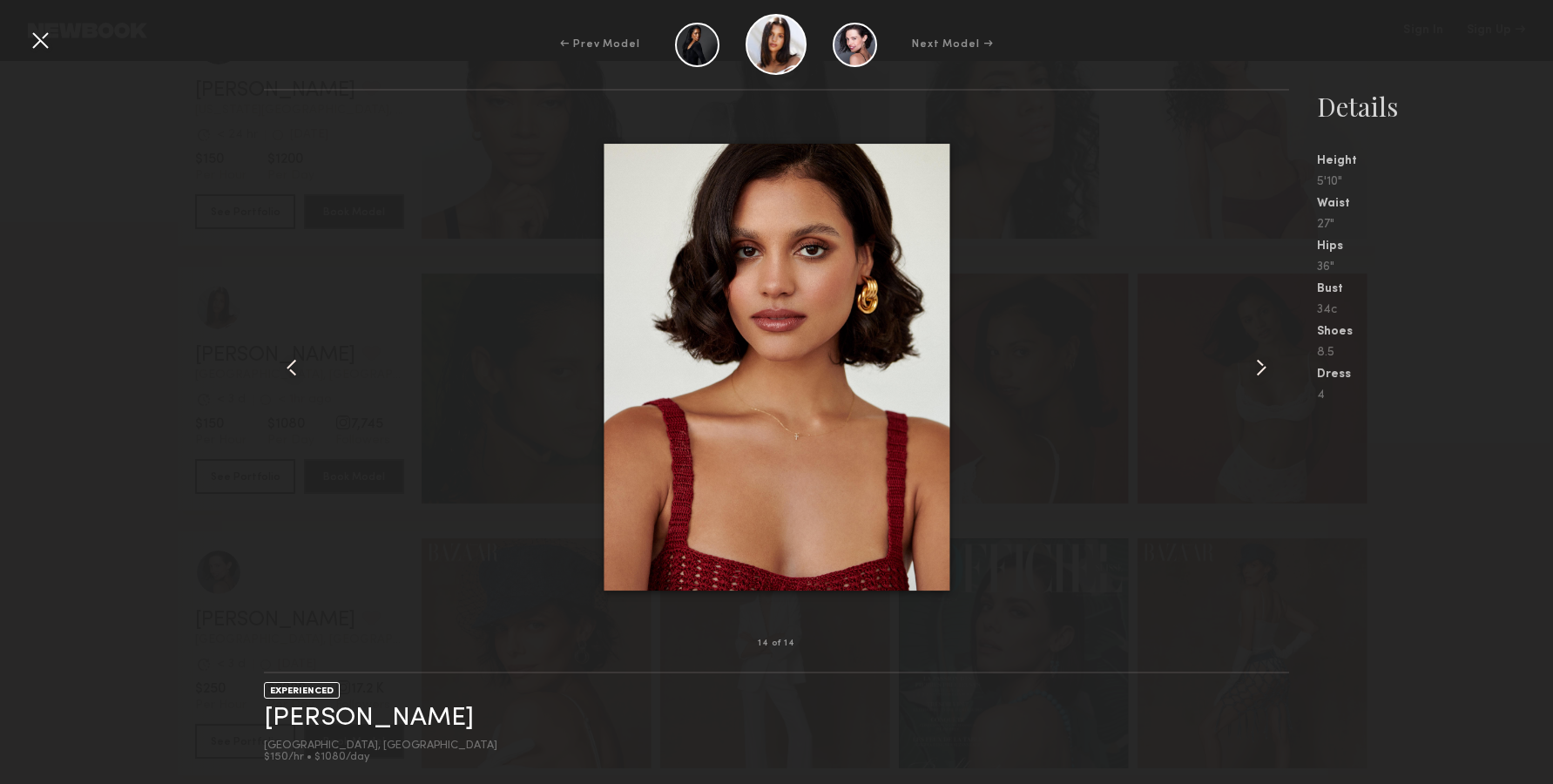
click at [1264, 364] on common-icon at bounding box center [1260, 367] width 28 height 28
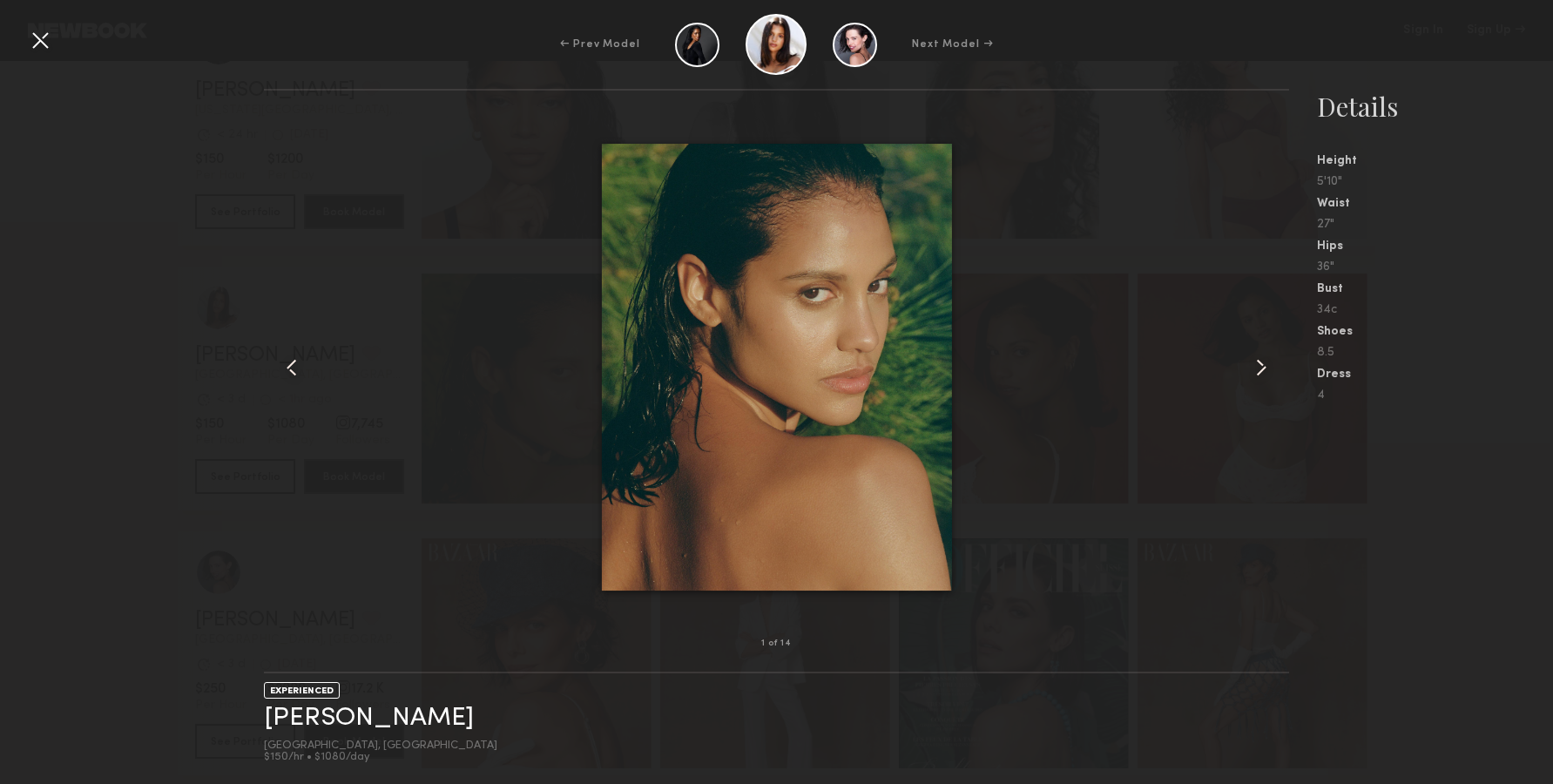
click at [187, 397] on div "1 of 14 EXPERIENCED Michaela B. Los Angeles, CA $150/hr • $1080/day Details Hei…" at bounding box center [776, 435] width 1553 height 695
click at [56, 36] on div "← Prev Model Next Model →" at bounding box center [776, 45] width 1553 height 61
click at [37, 43] on div at bounding box center [39, 39] width 28 height 28
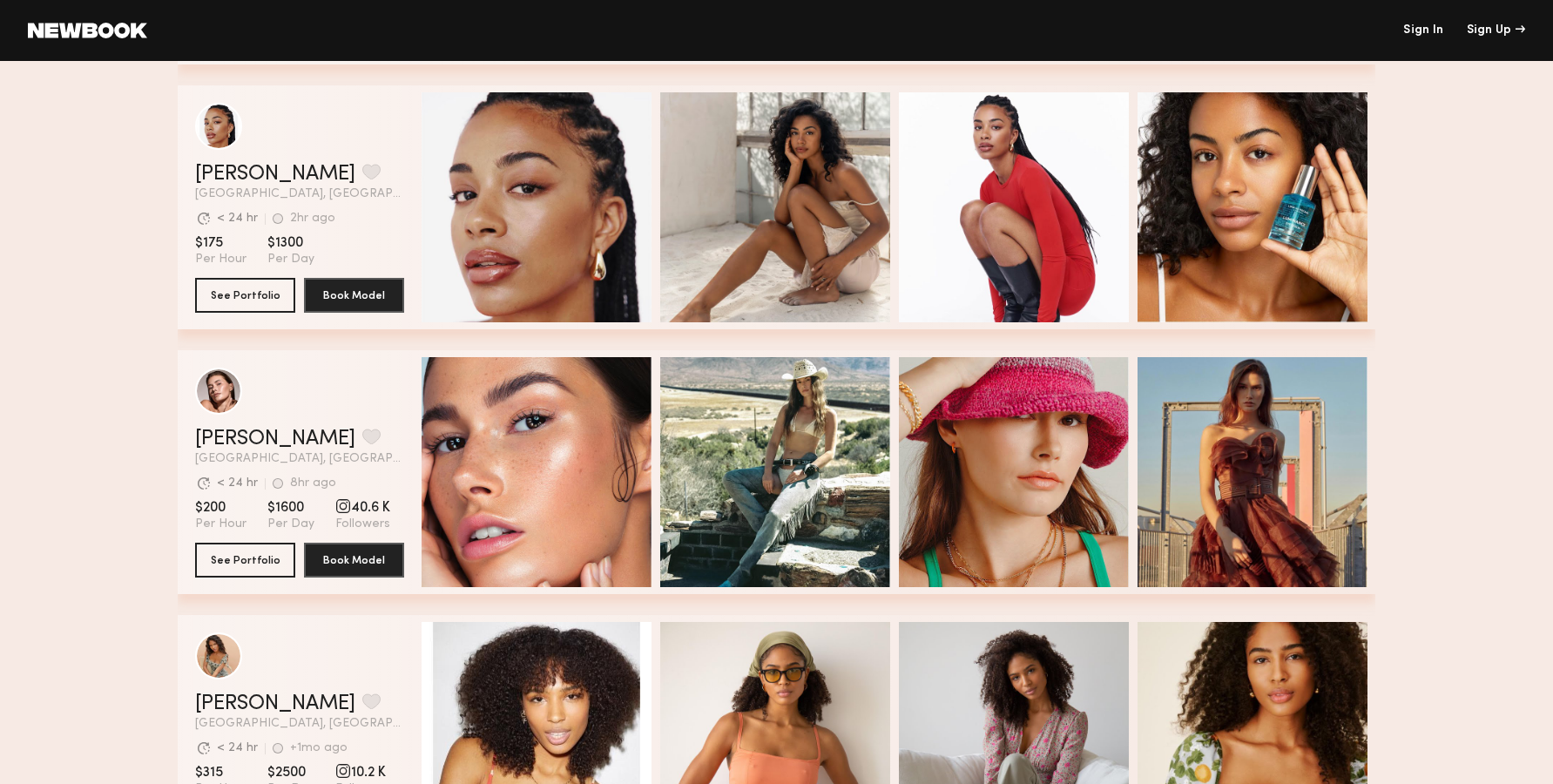
scroll to position [3909, 0]
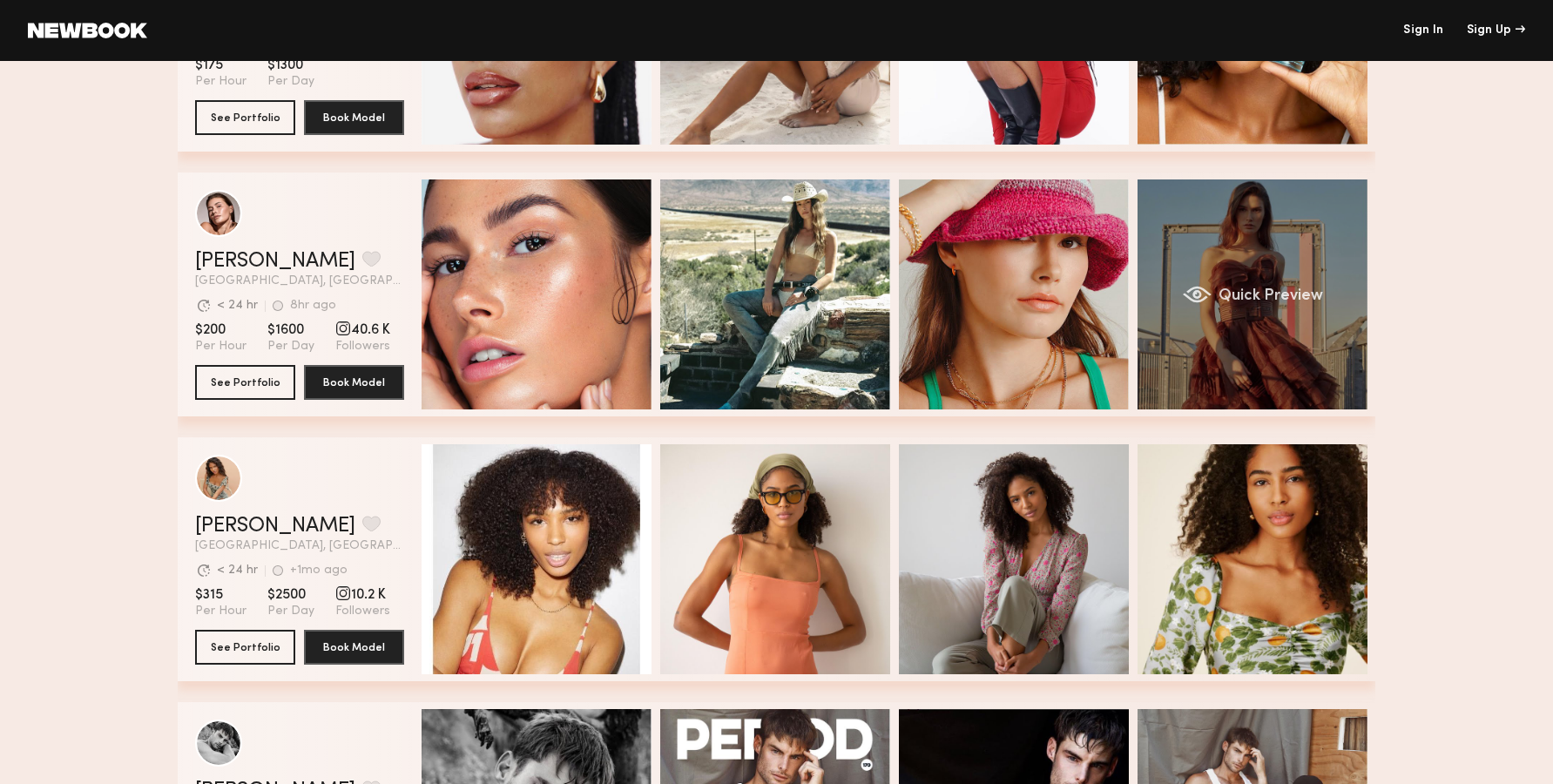
click at [1227, 301] on span "Quick Preview" at bounding box center [1271, 296] width 105 height 15
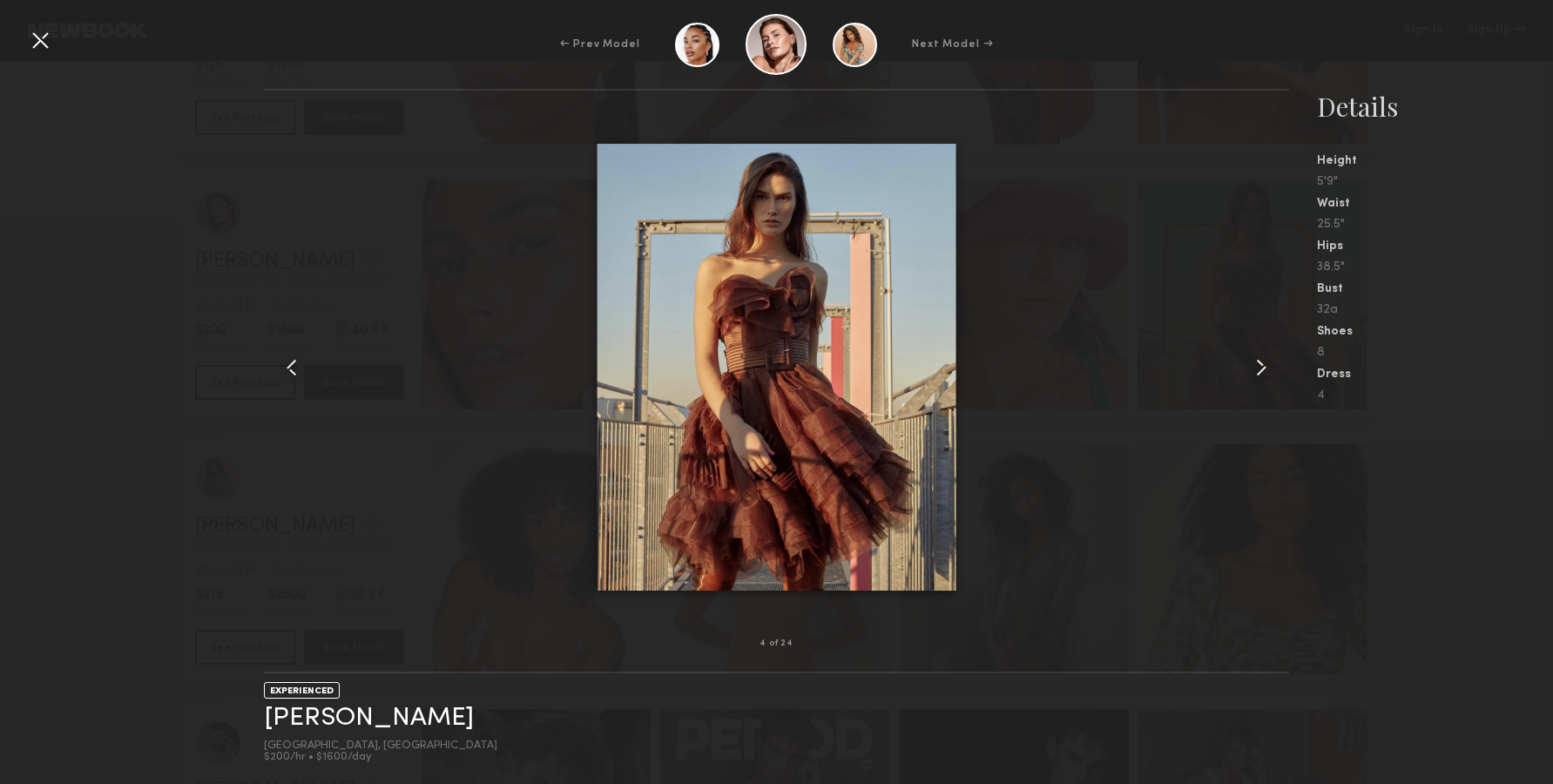
click at [1249, 361] on common-icon at bounding box center [1260, 367] width 28 height 28
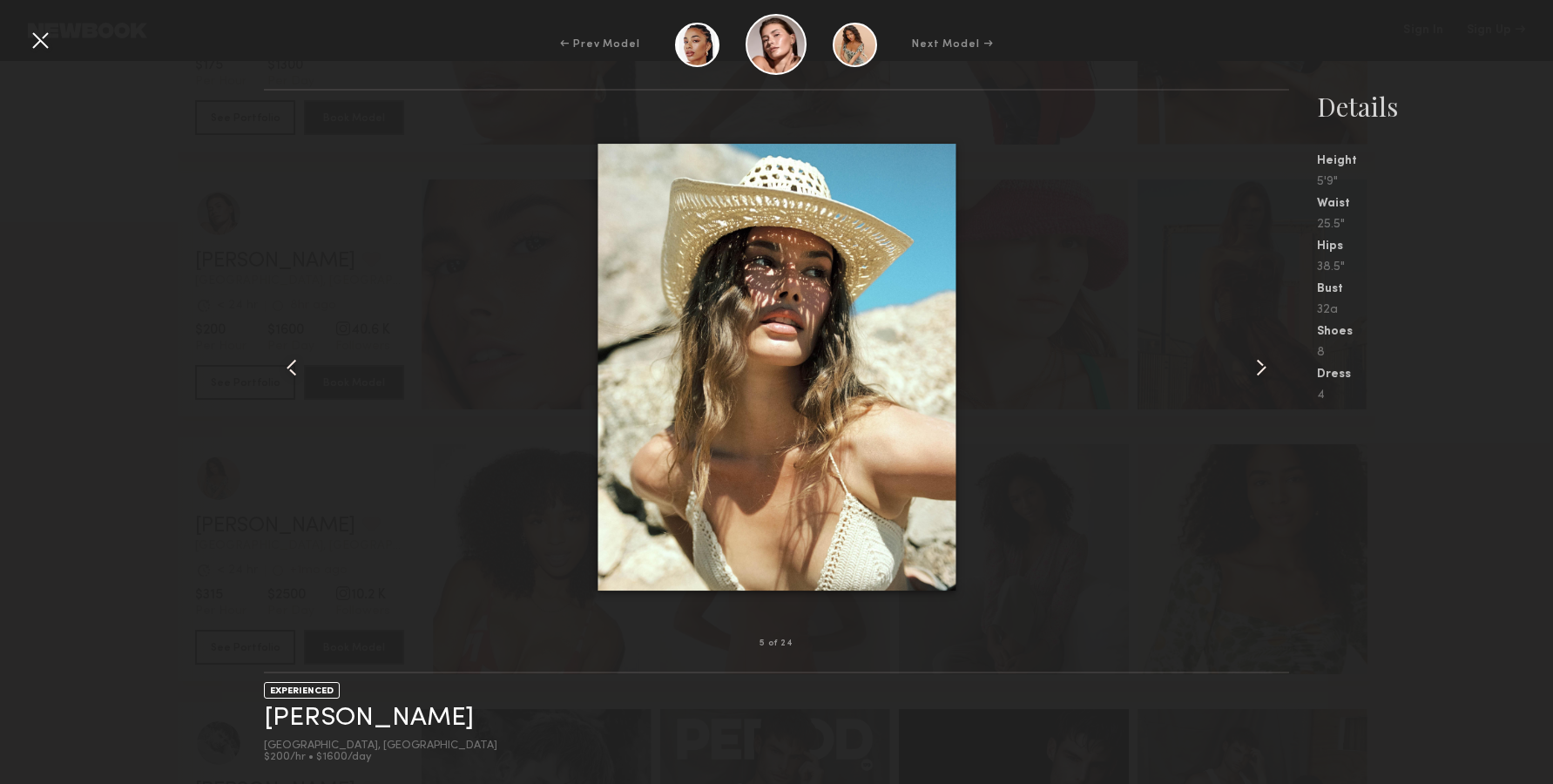
click at [1249, 361] on common-icon at bounding box center [1260, 367] width 28 height 28
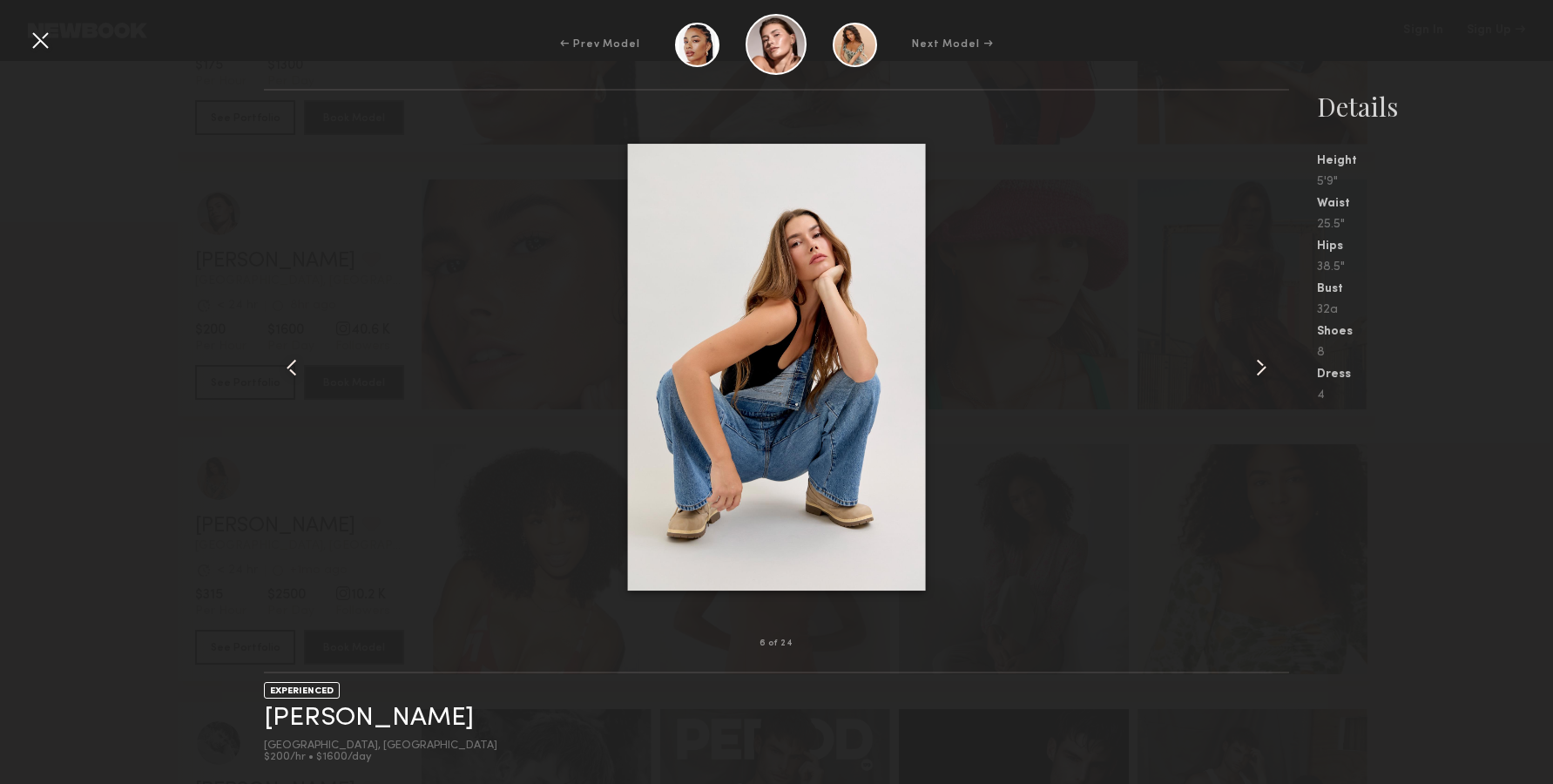
click at [1249, 361] on common-icon at bounding box center [1260, 367] width 28 height 28
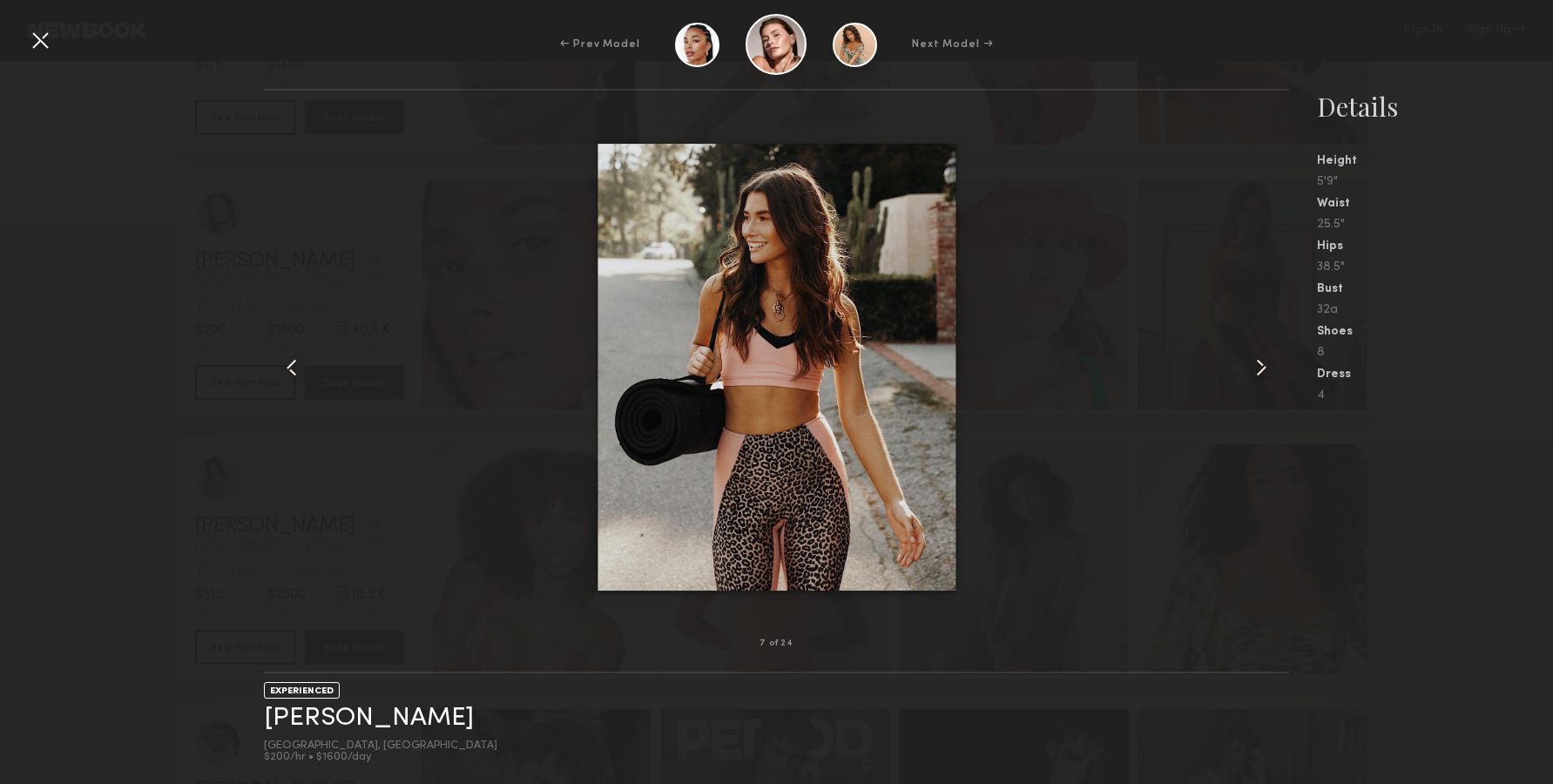
click at [1249, 359] on common-icon at bounding box center [1260, 367] width 28 height 28
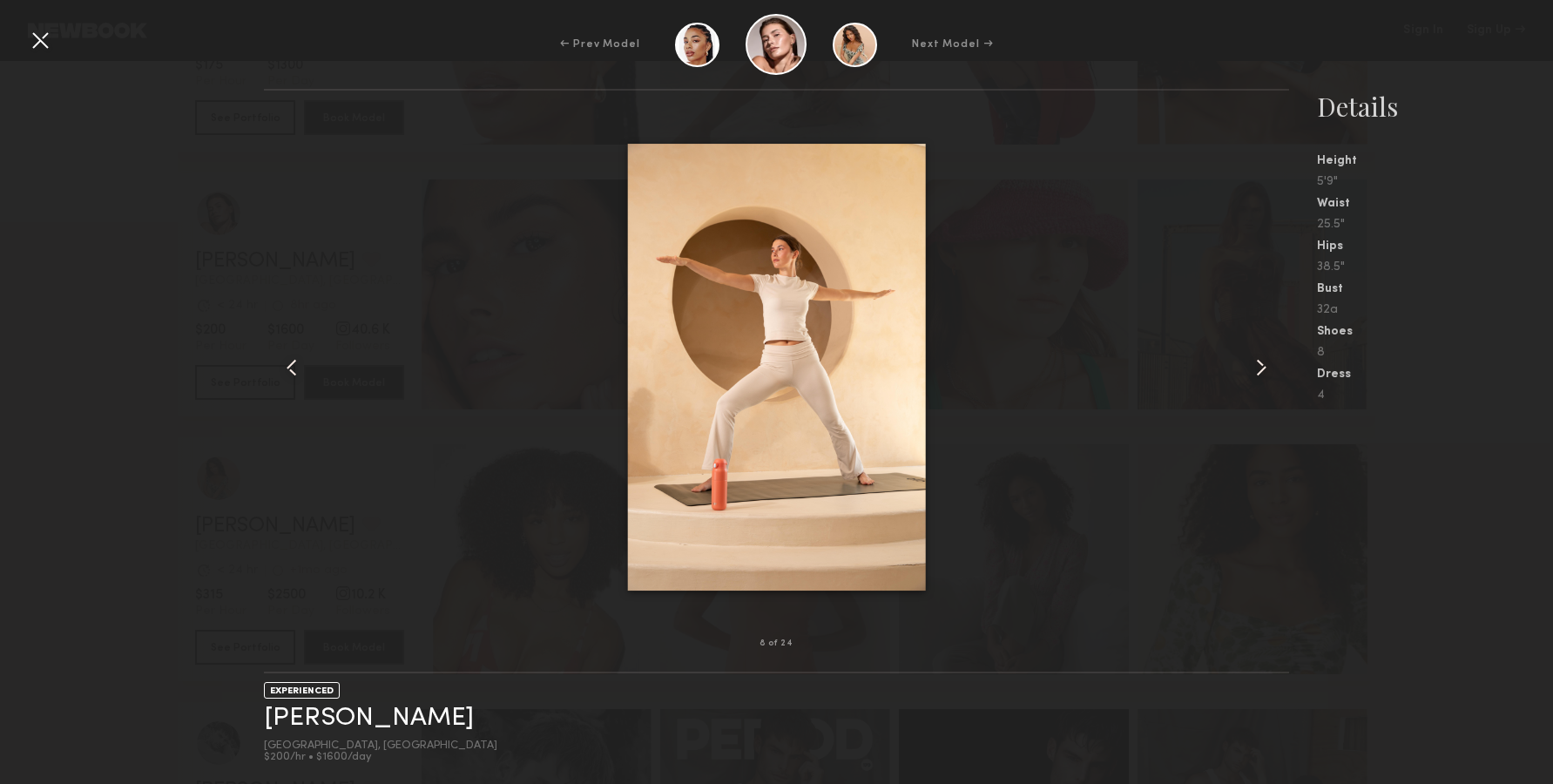
click at [1249, 359] on common-icon at bounding box center [1260, 367] width 28 height 28
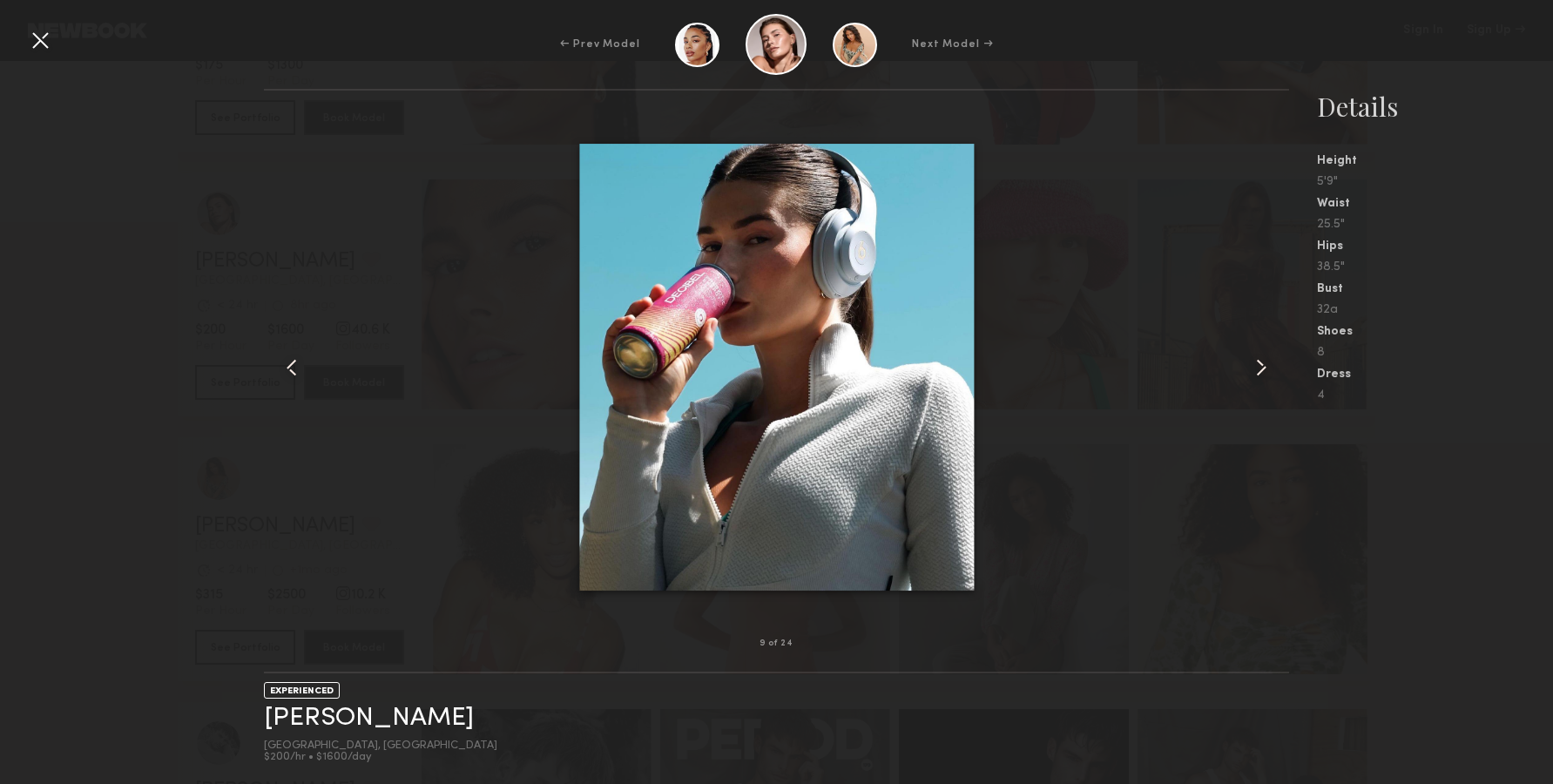
click at [1276, 343] on div at bounding box center [1268, 367] width 41 height 497
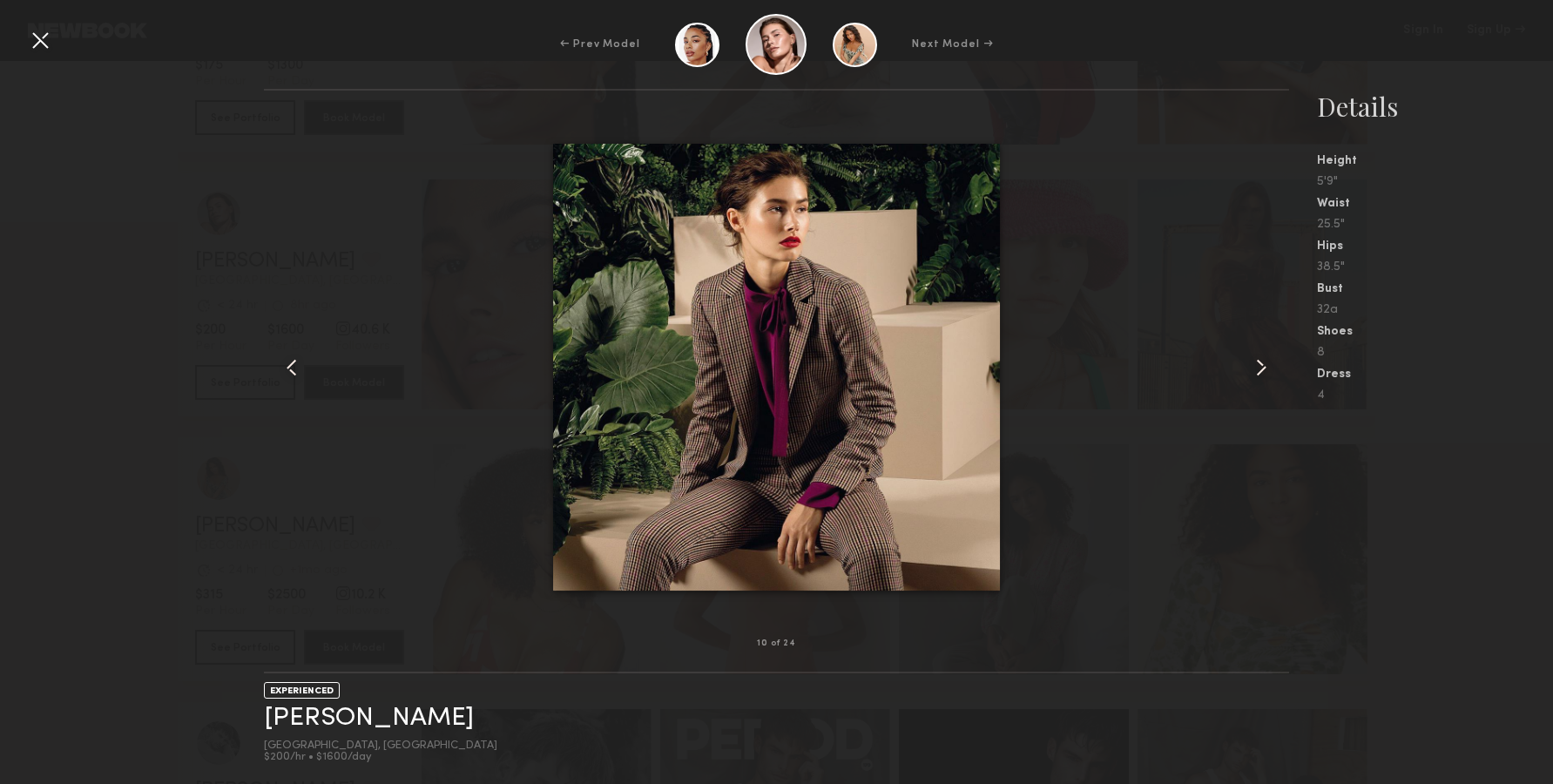
click at [1276, 343] on div at bounding box center [1268, 367] width 41 height 497
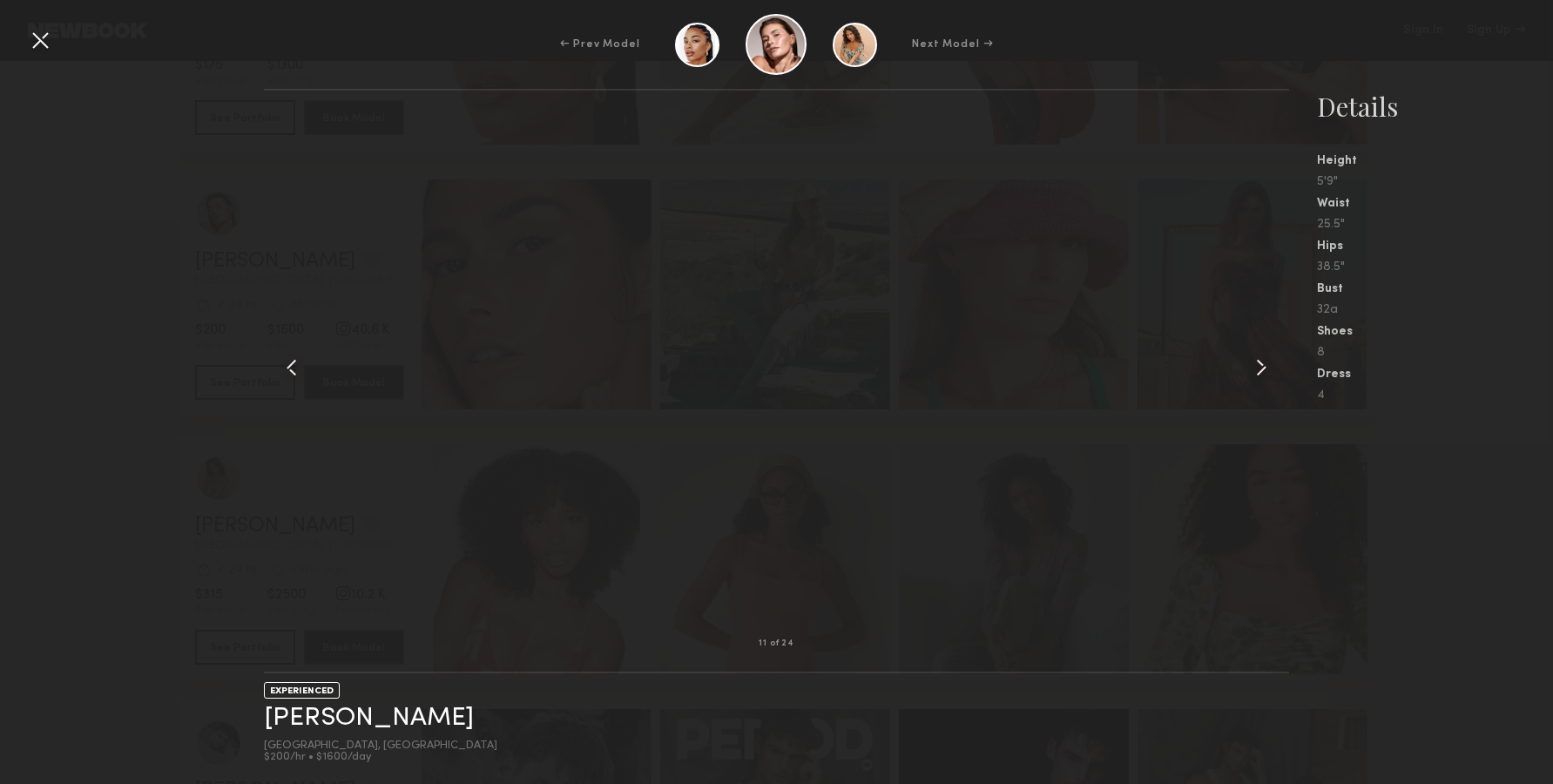
click at [38, 33] on div at bounding box center [39, 39] width 28 height 28
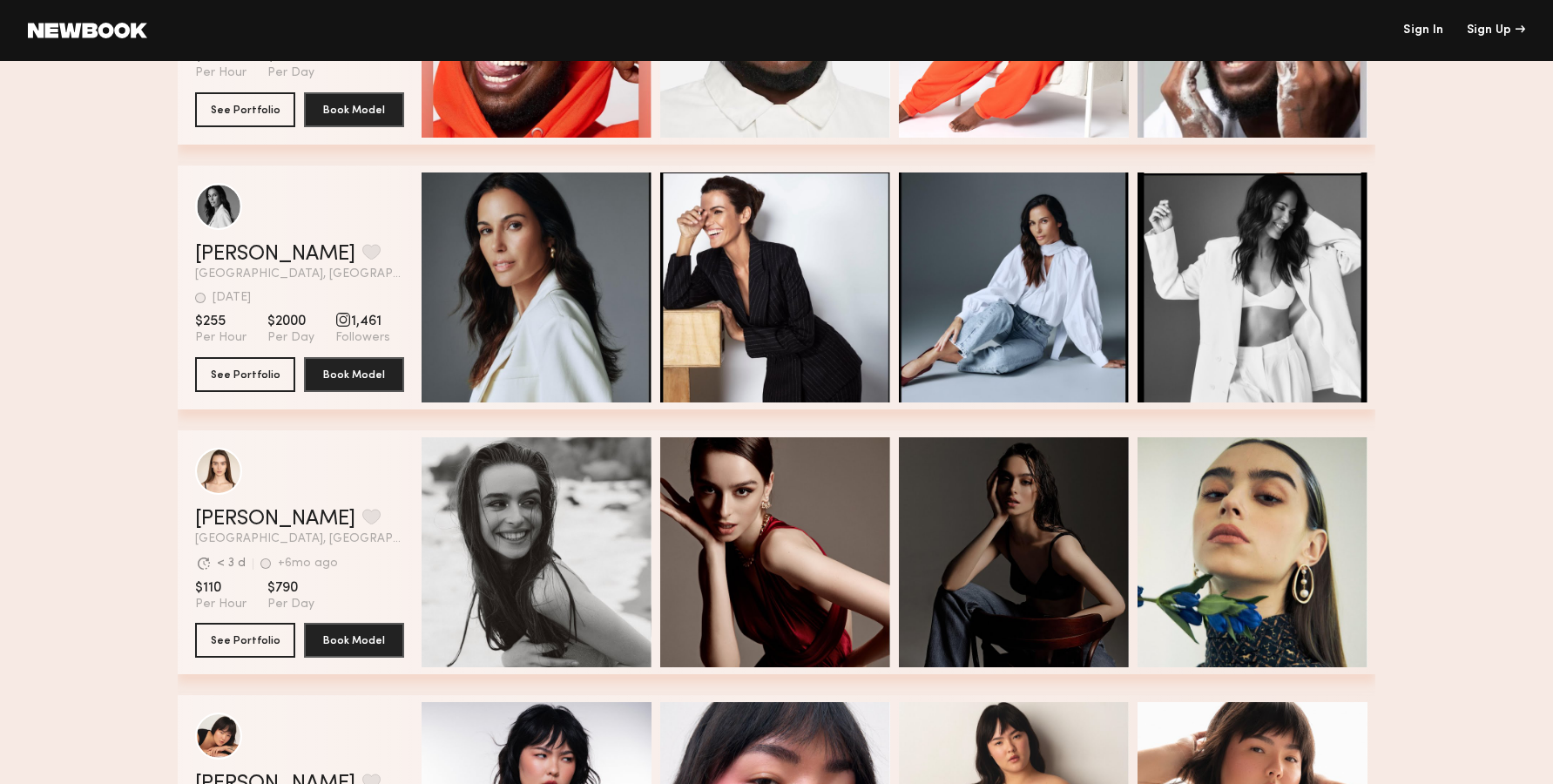
scroll to position [5241, 0]
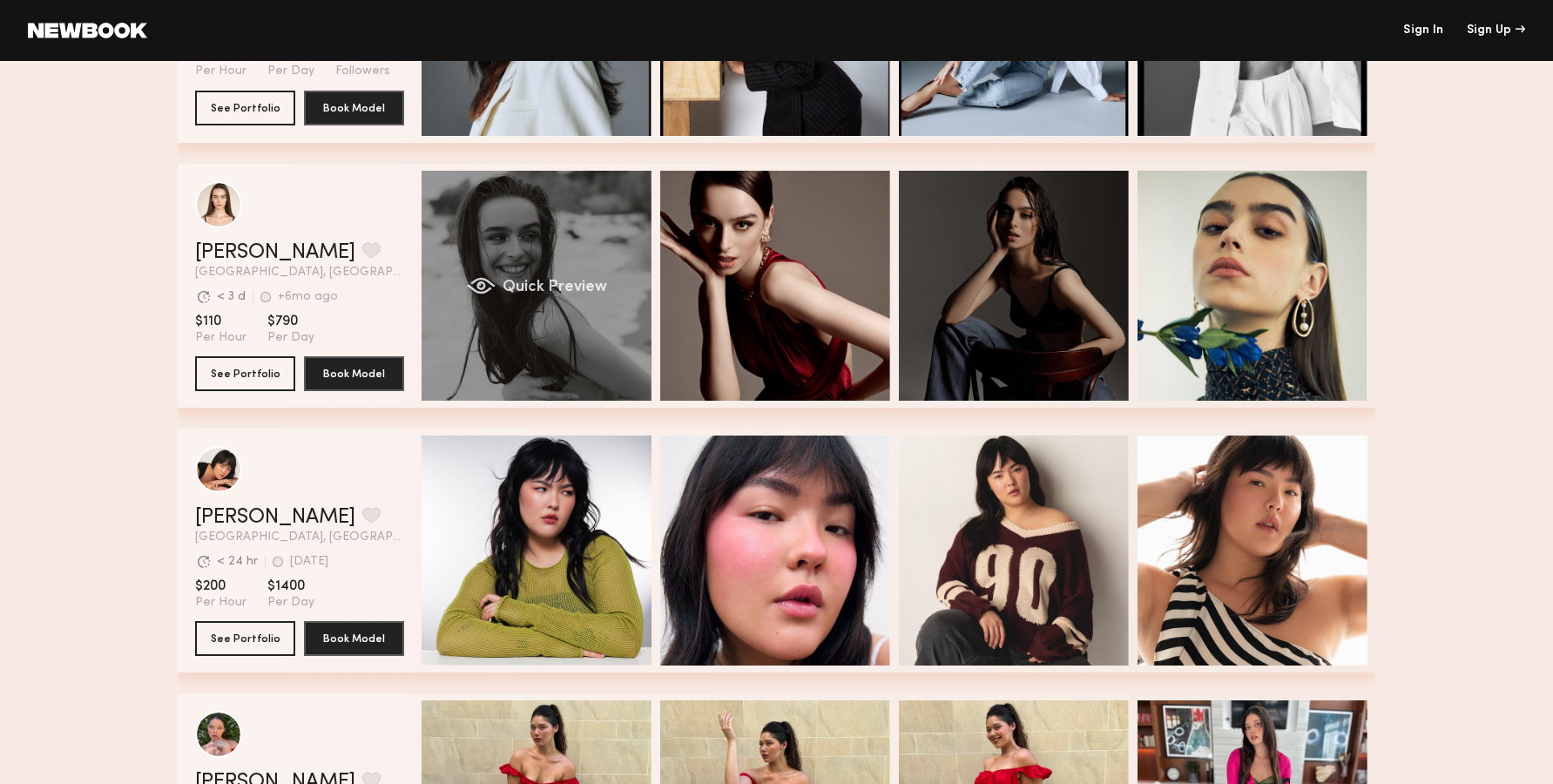
click at [568, 296] on div "Quick Preview" at bounding box center [537, 286] width 230 height 230
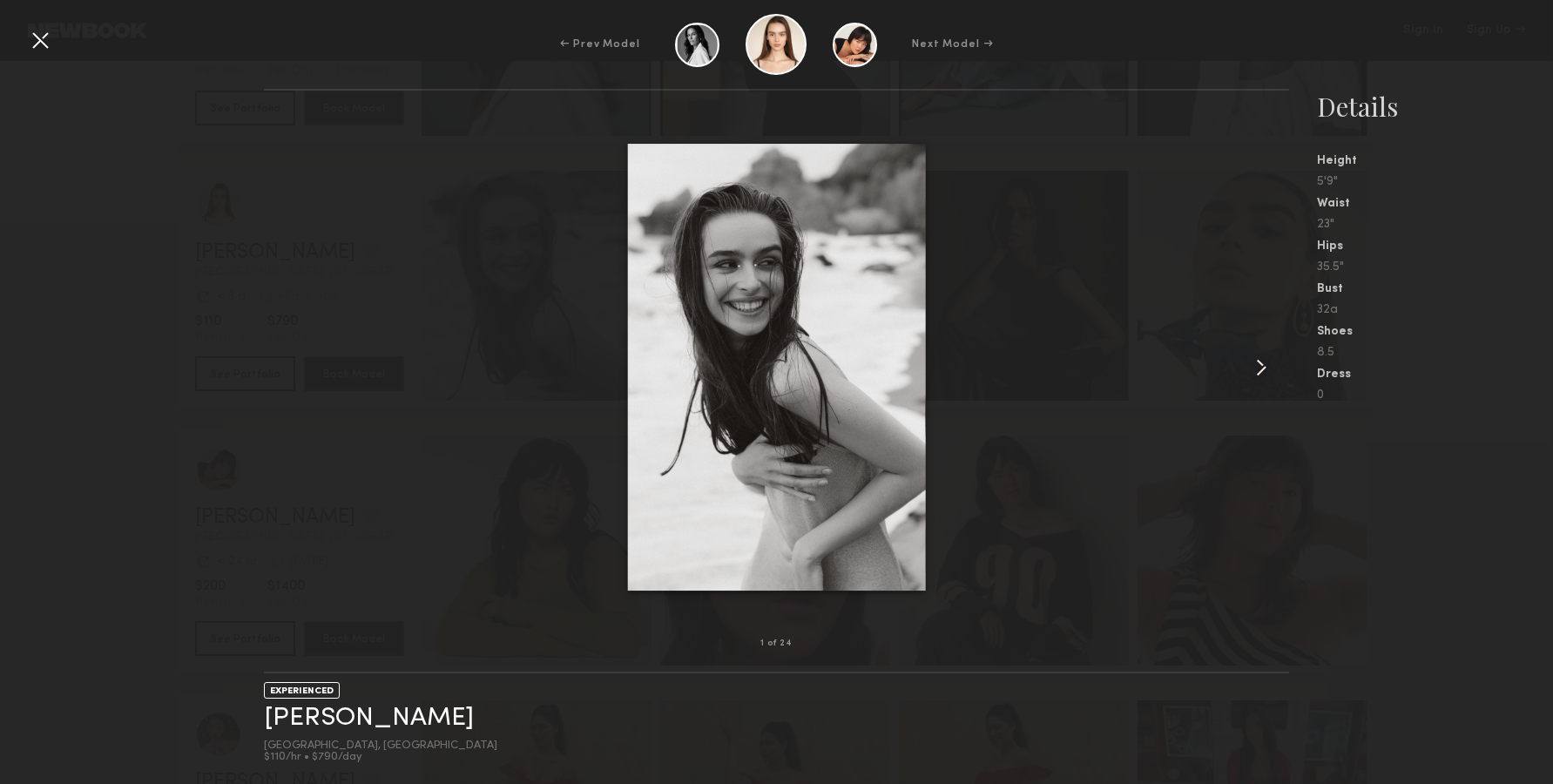
click at [1258, 373] on common-icon at bounding box center [1260, 367] width 28 height 28
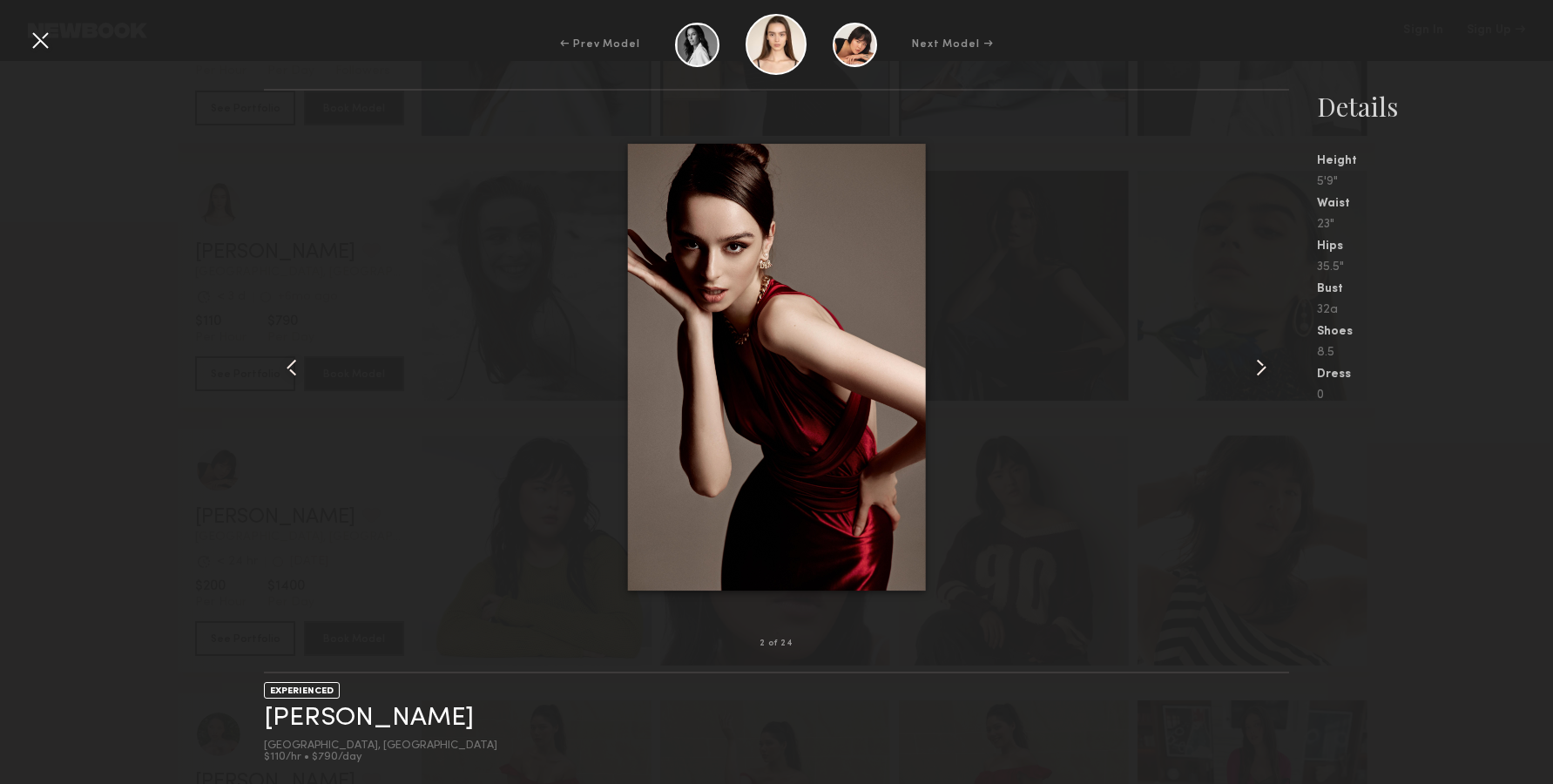
click at [1258, 373] on common-icon at bounding box center [1260, 367] width 28 height 28
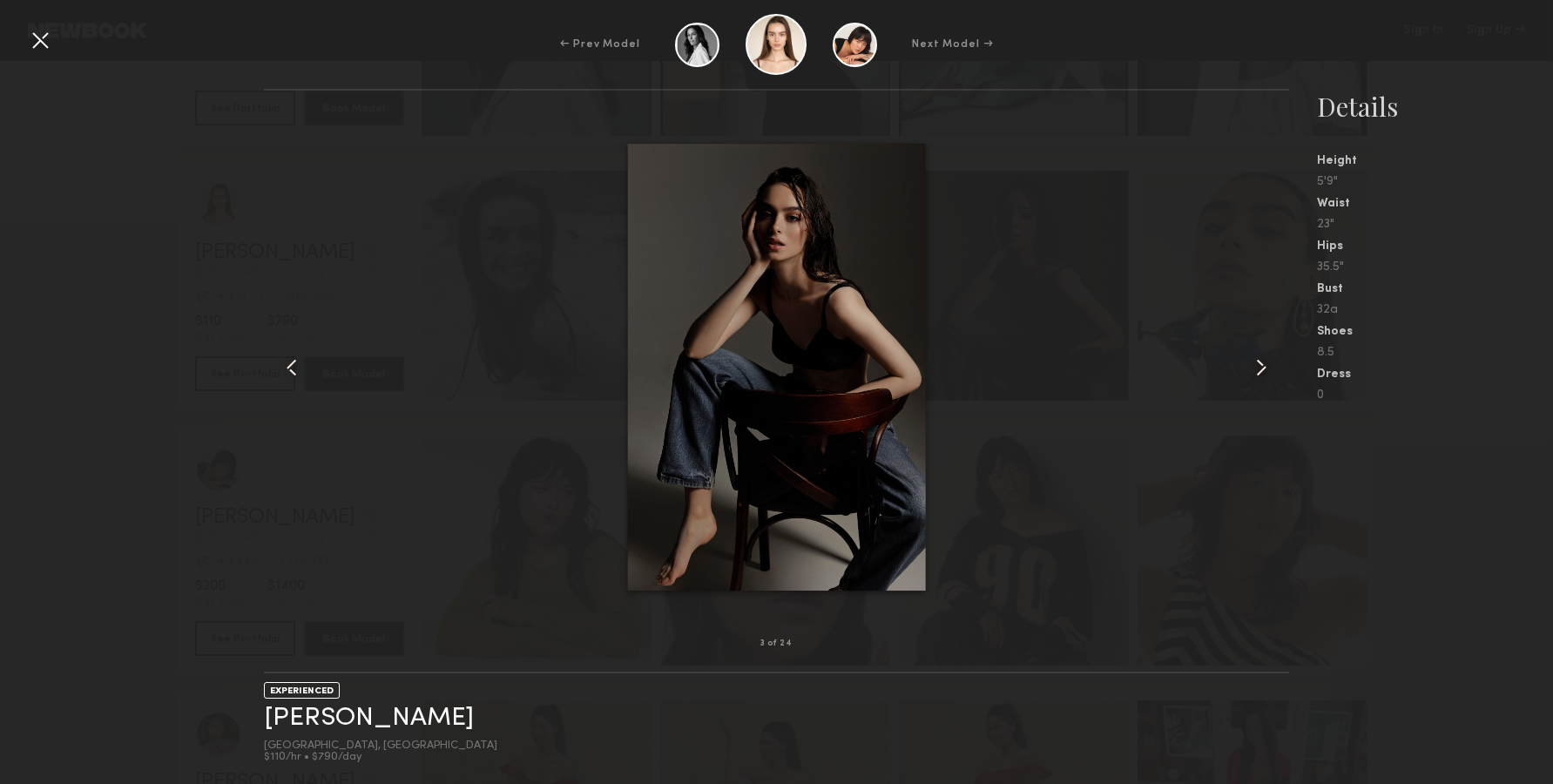
click at [1257, 378] on common-icon at bounding box center [1260, 367] width 28 height 28
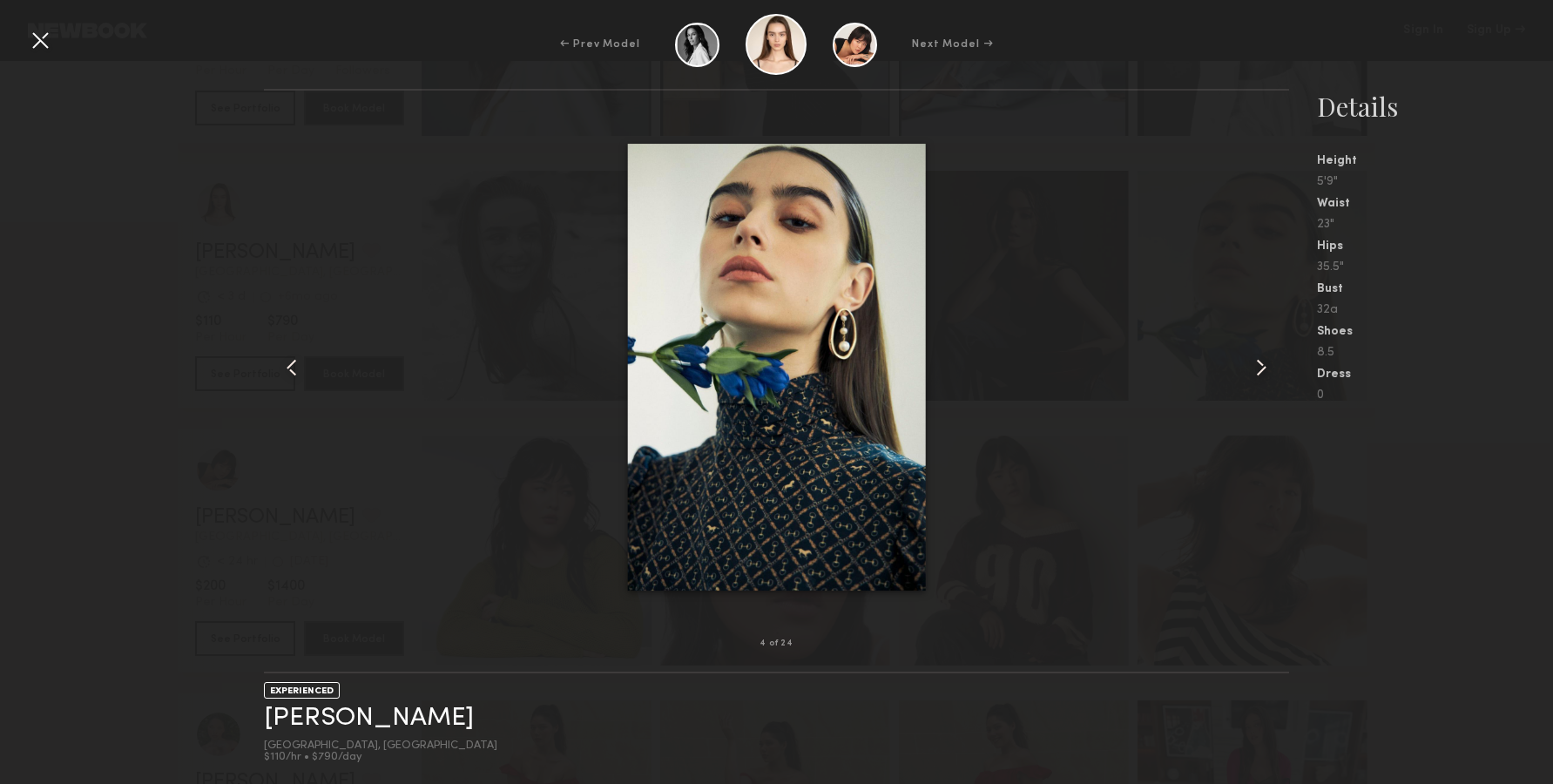
click at [1257, 378] on common-icon at bounding box center [1260, 367] width 28 height 28
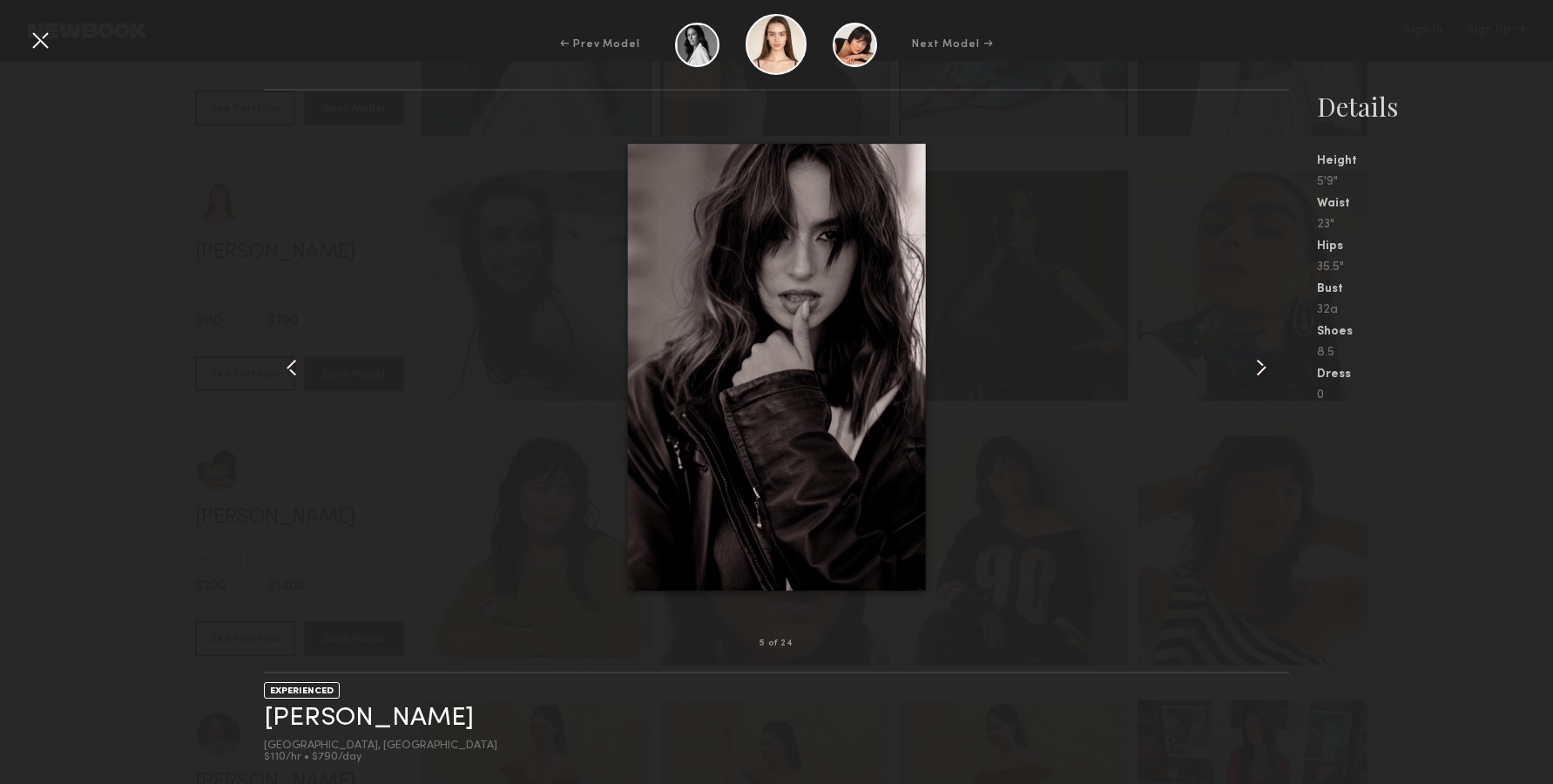
click at [288, 343] on div at bounding box center [284, 367] width 41 height 497
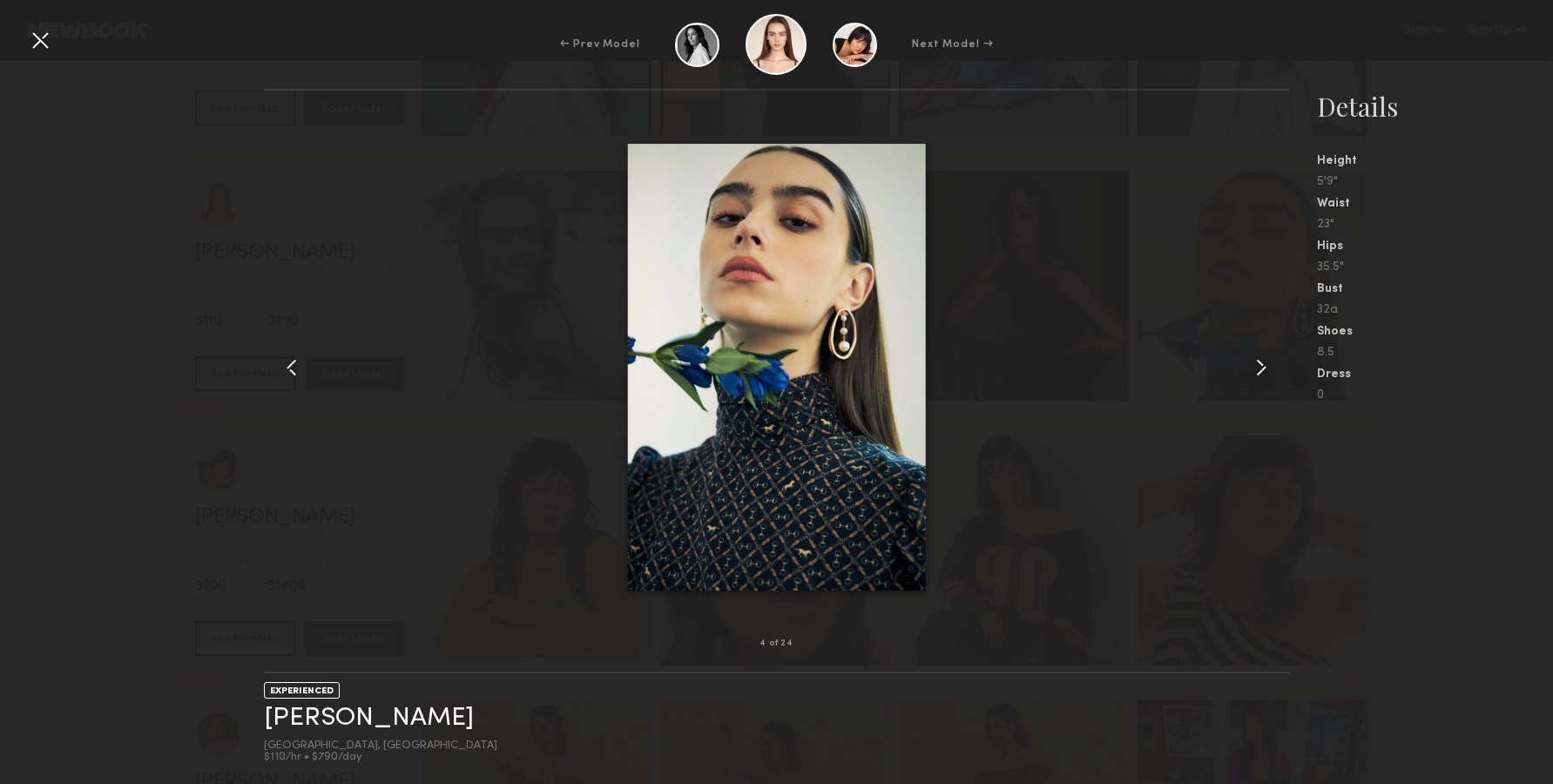
click at [288, 343] on div at bounding box center [284, 367] width 41 height 497
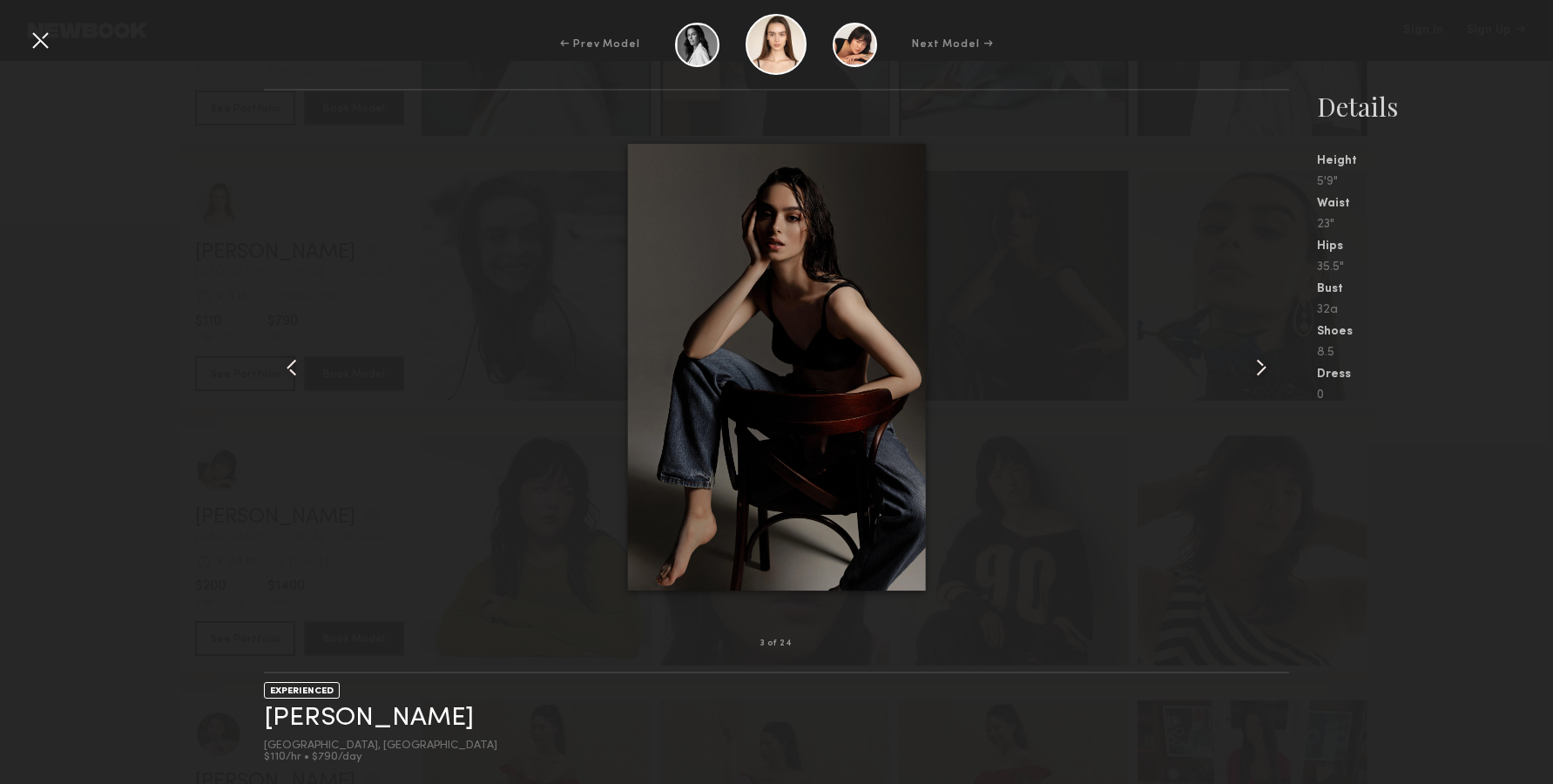
click at [288, 343] on div at bounding box center [284, 367] width 41 height 497
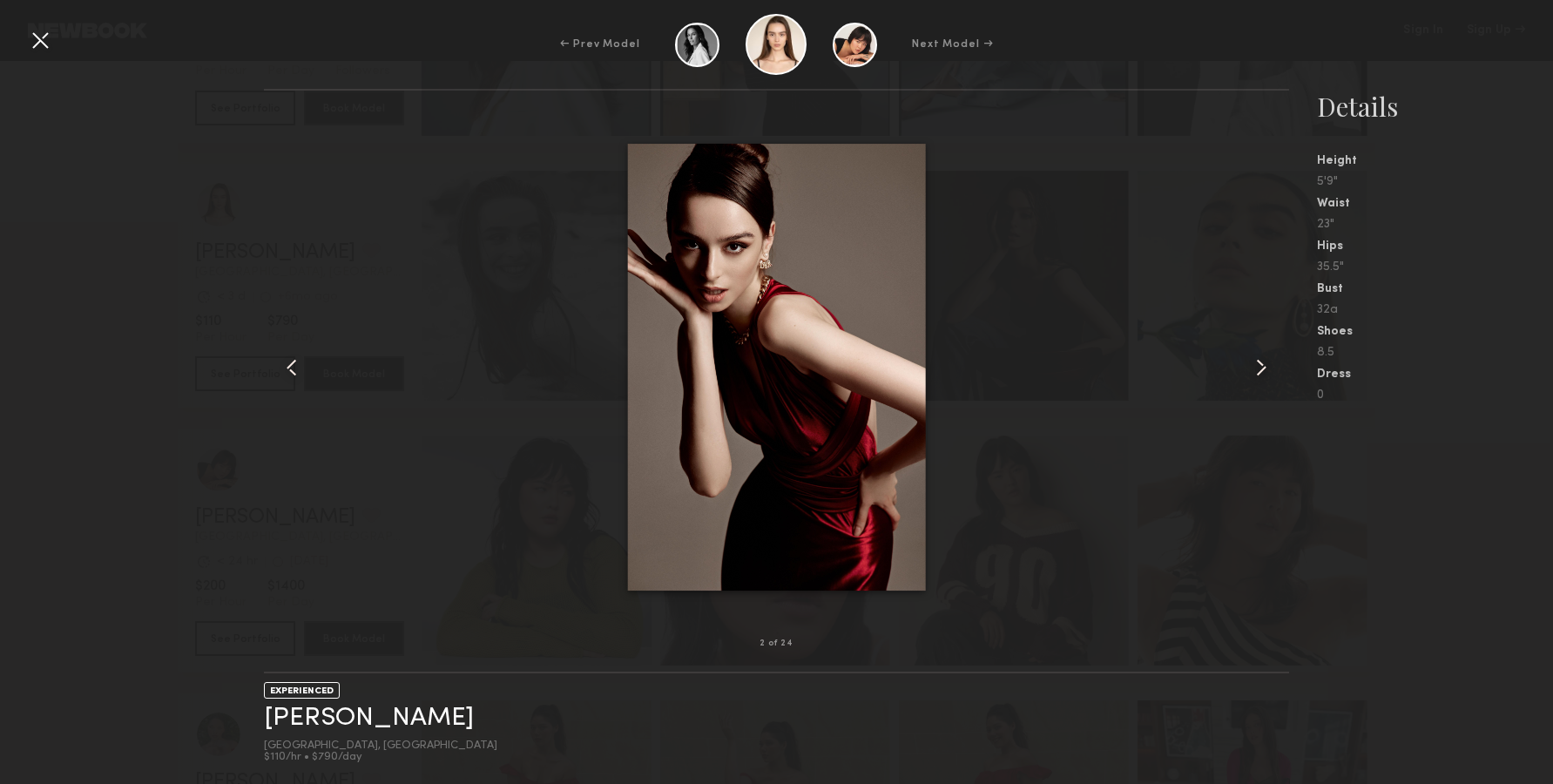
click at [288, 343] on div at bounding box center [284, 367] width 41 height 497
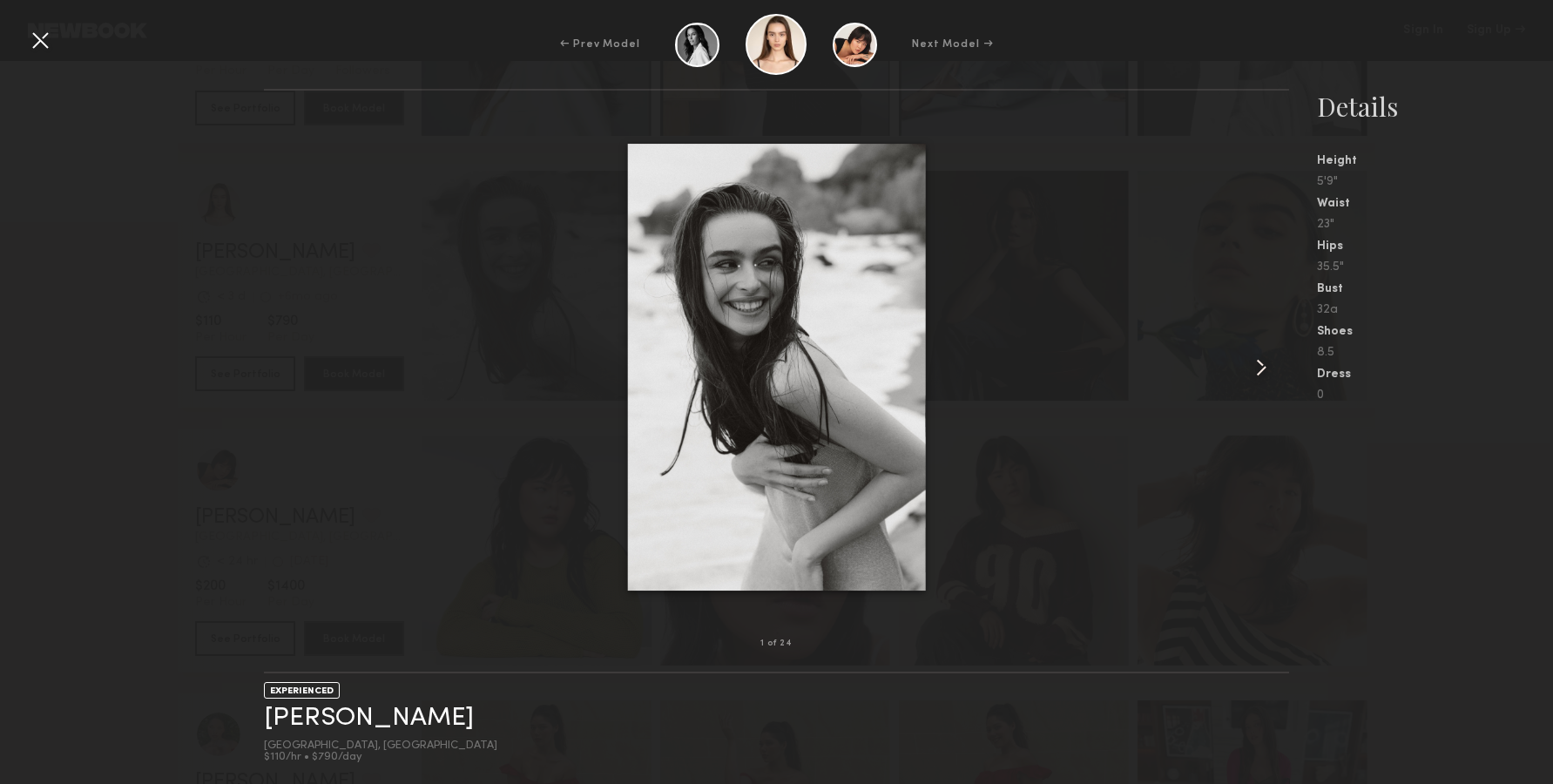
click at [288, 343] on div at bounding box center [776, 367] width 1026 height 497
click at [1277, 375] on div at bounding box center [1268, 367] width 41 height 497
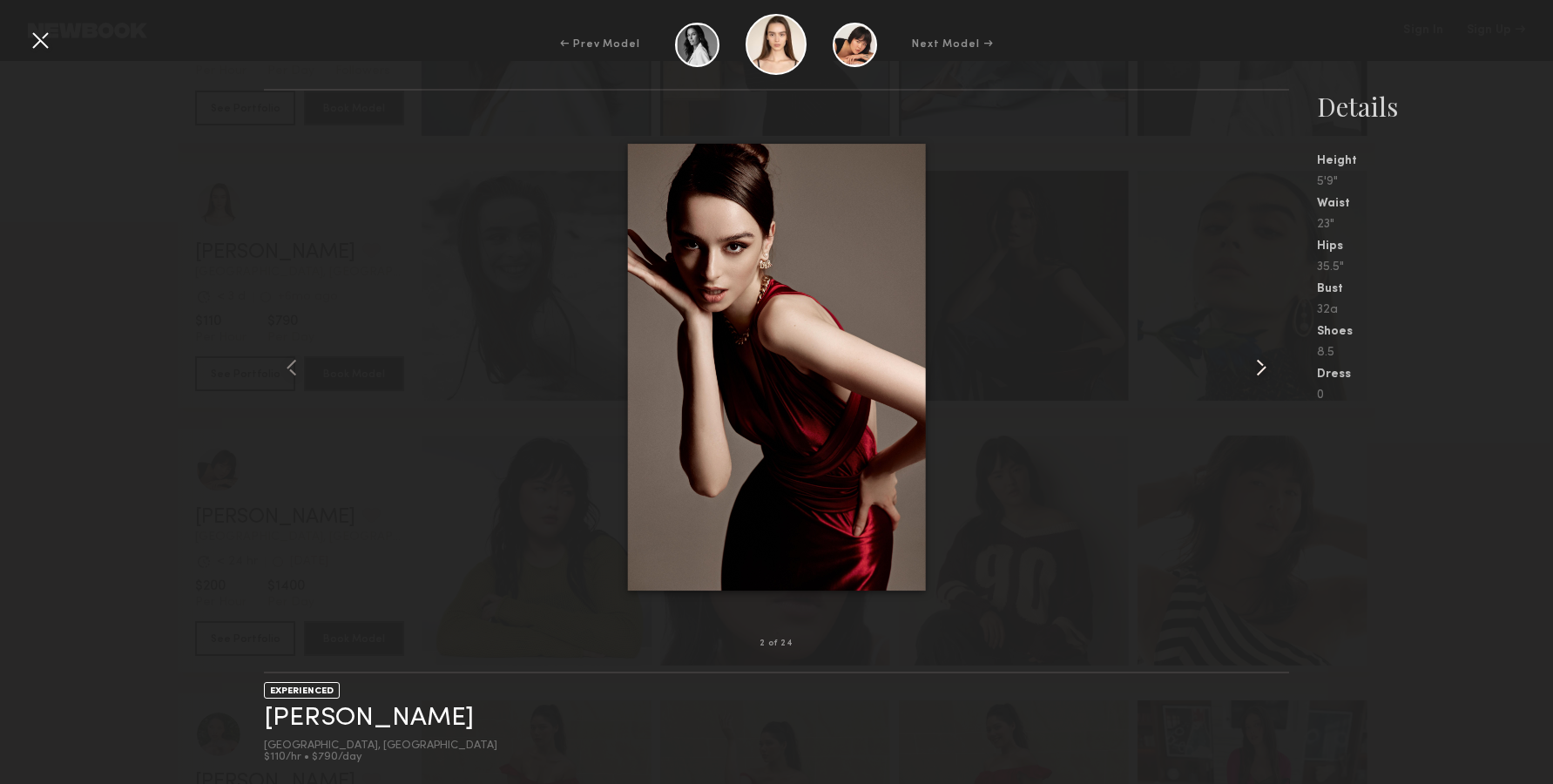
click at [1277, 375] on div at bounding box center [1268, 367] width 41 height 497
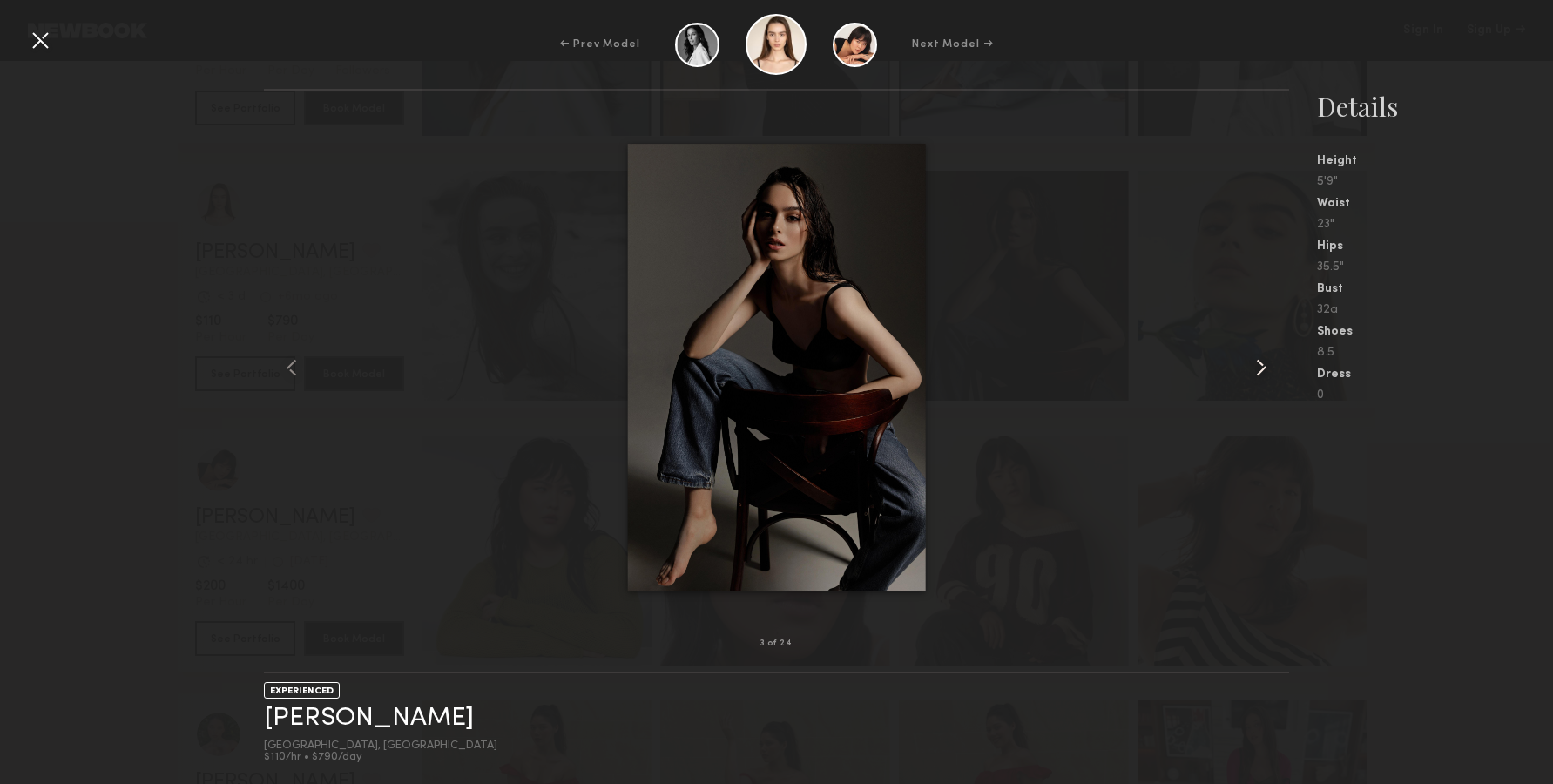
click at [1277, 375] on div at bounding box center [1268, 367] width 41 height 497
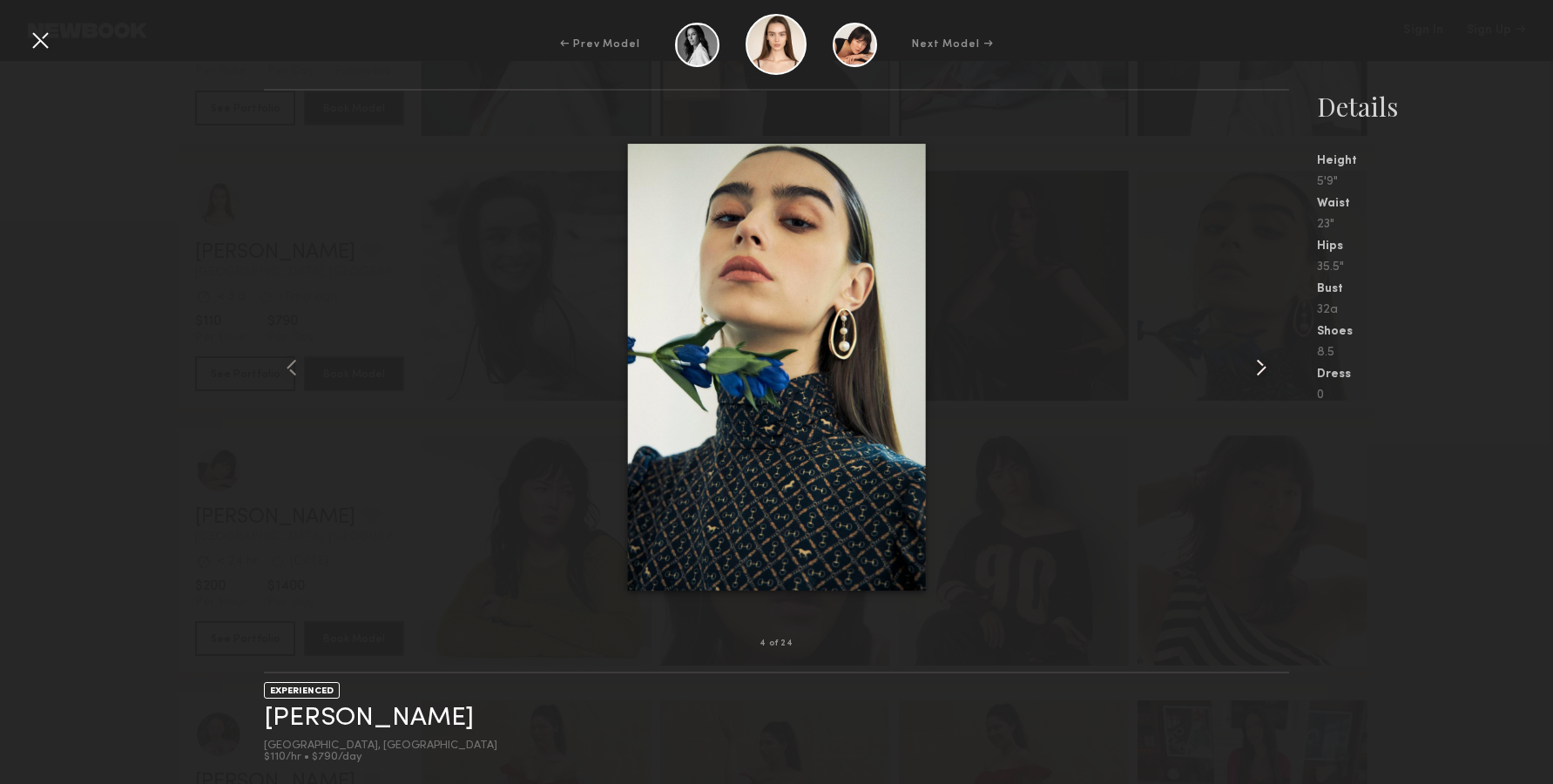
click at [1275, 375] on common-icon at bounding box center [1260, 367] width 28 height 28
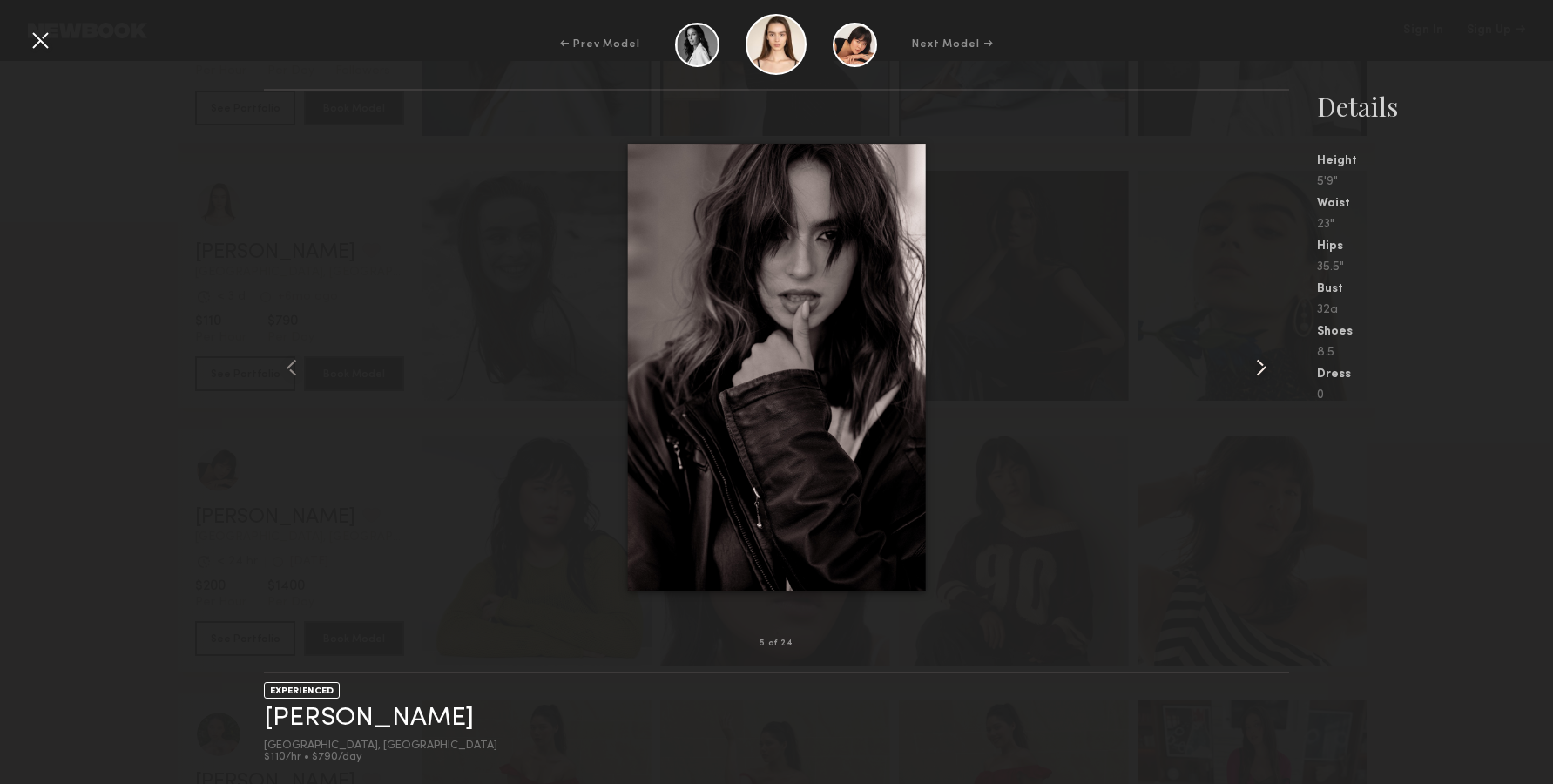
click at [1275, 375] on common-icon at bounding box center [1260, 367] width 28 height 28
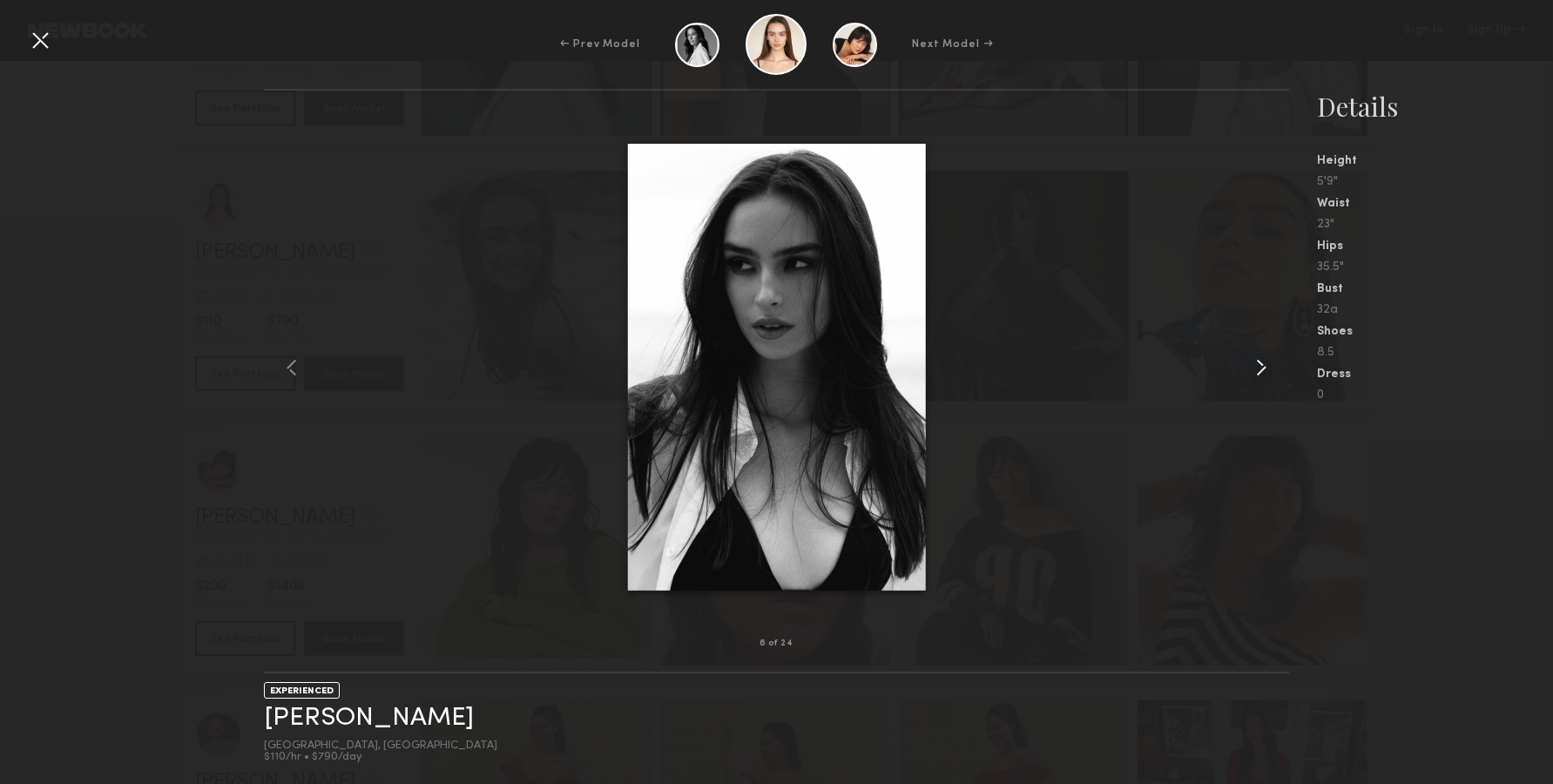
click at [1275, 375] on common-icon at bounding box center [1260, 367] width 28 height 28
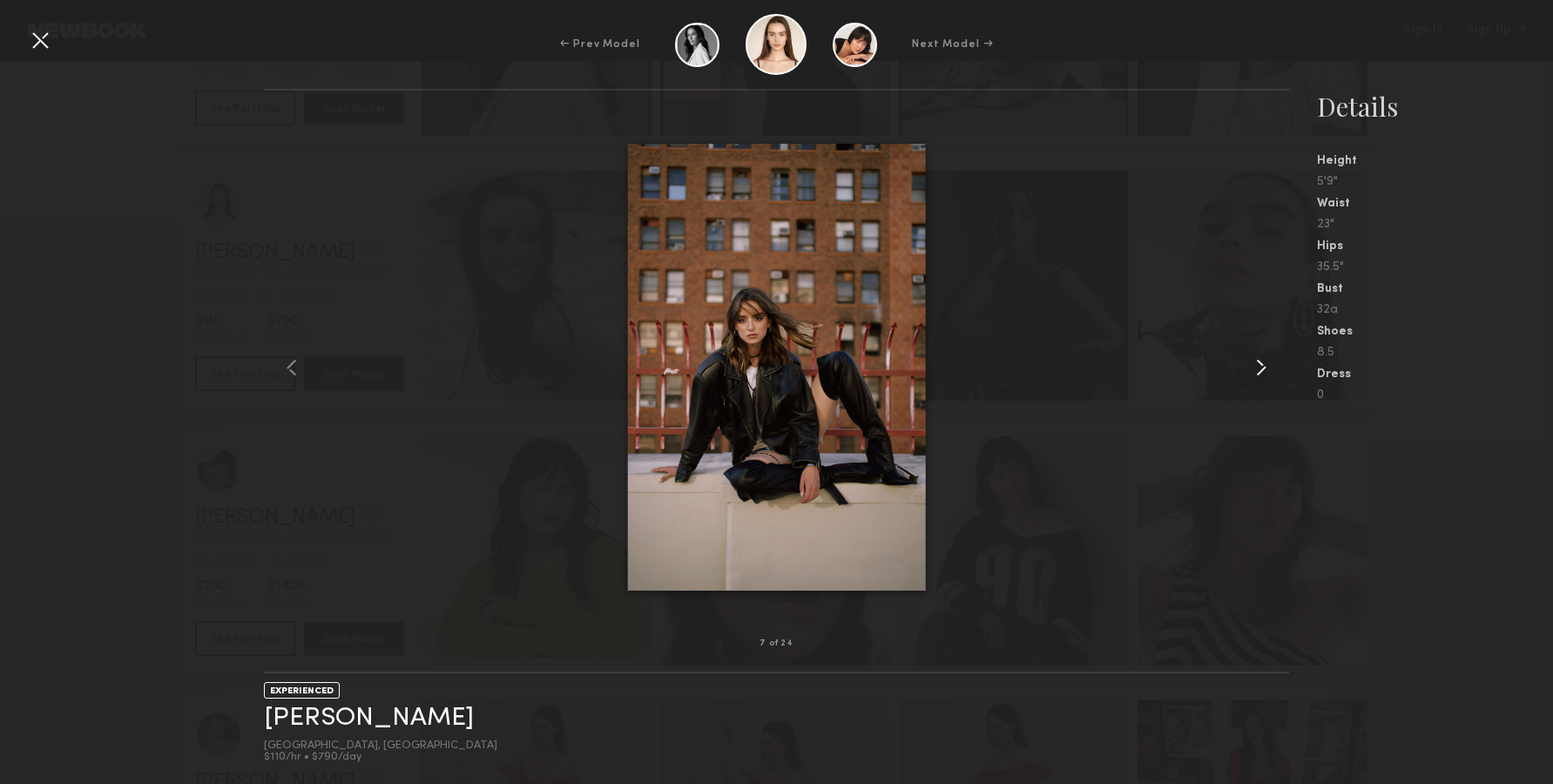
click at [1266, 377] on common-icon at bounding box center [1260, 367] width 28 height 28
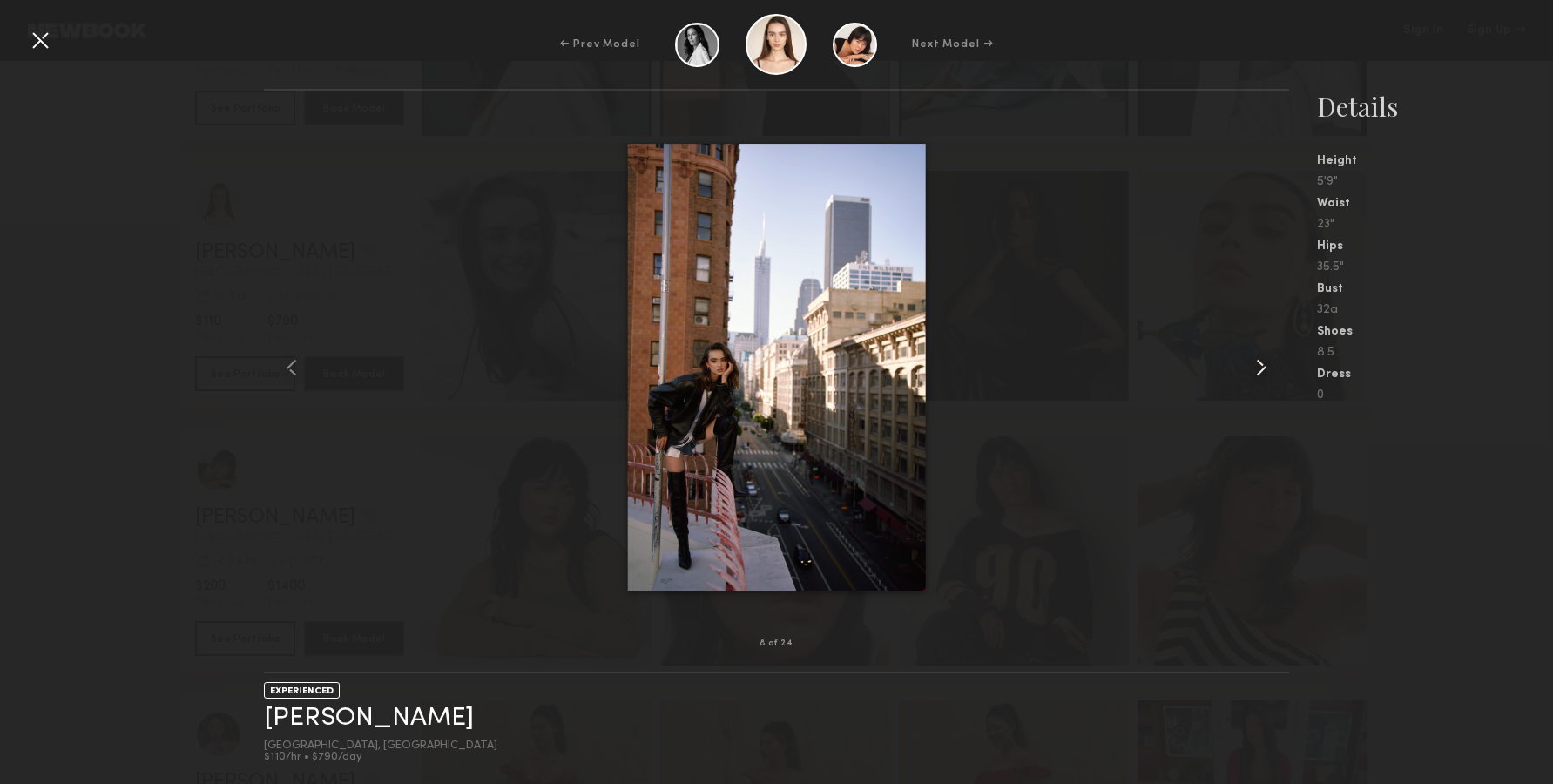
click at [1266, 377] on common-icon at bounding box center [1260, 367] width 28 height 28
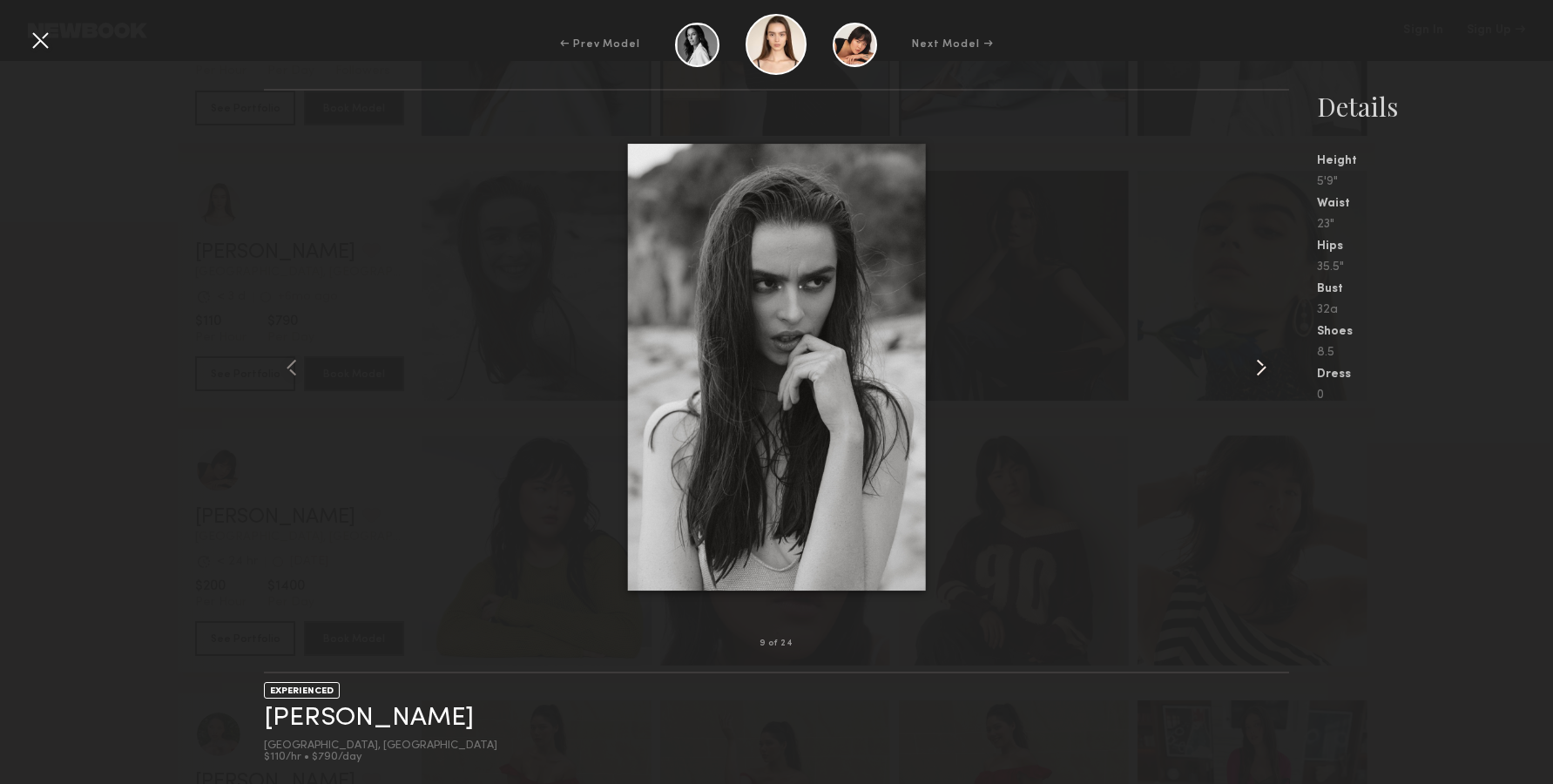
click at [1266, 377] on common-icon at bounding box center [1260, 367] width 28 height 28
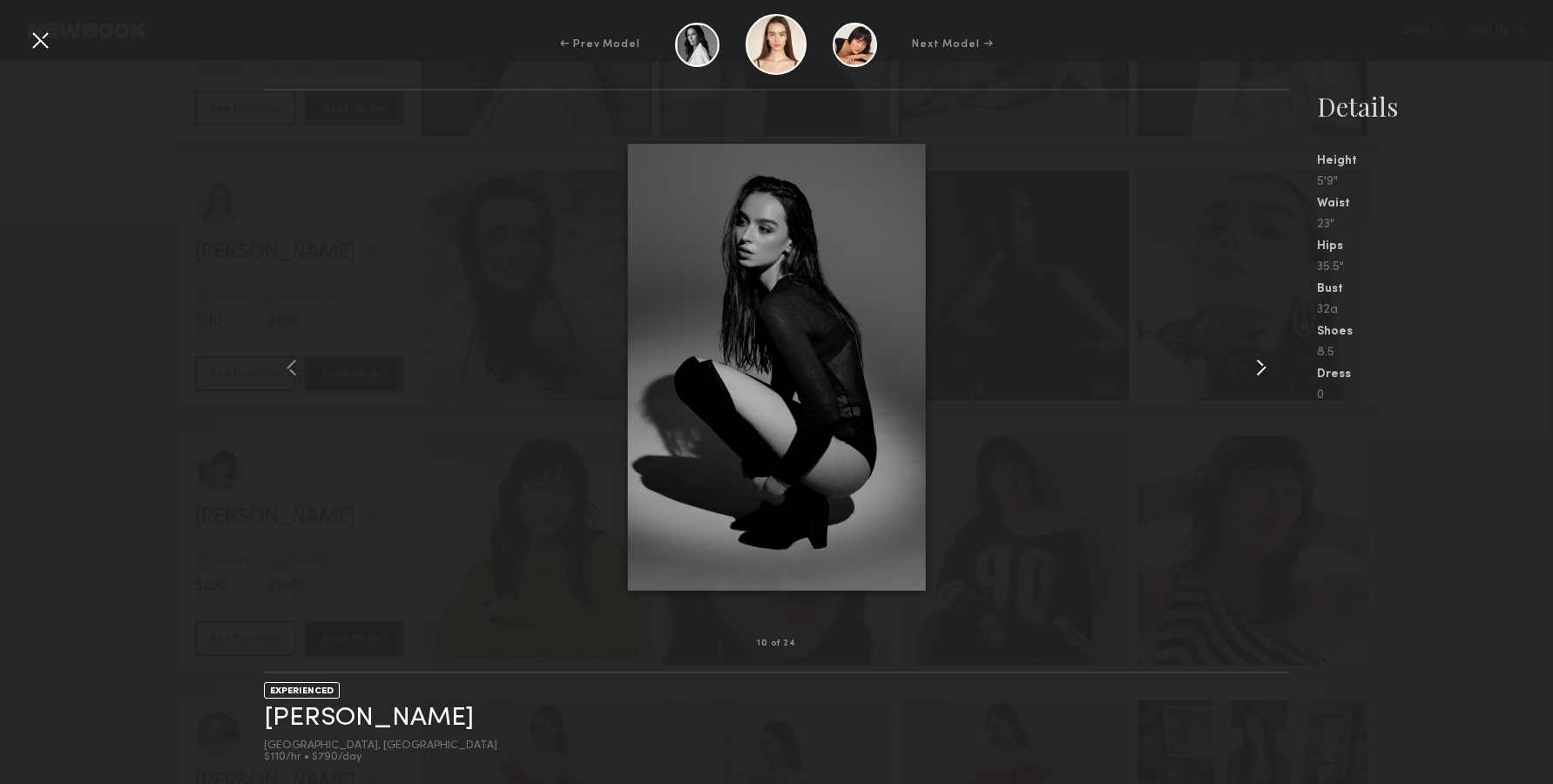
click at [1261, 375] on common-icon at bounding box center [1260, 367] width 28 height 28
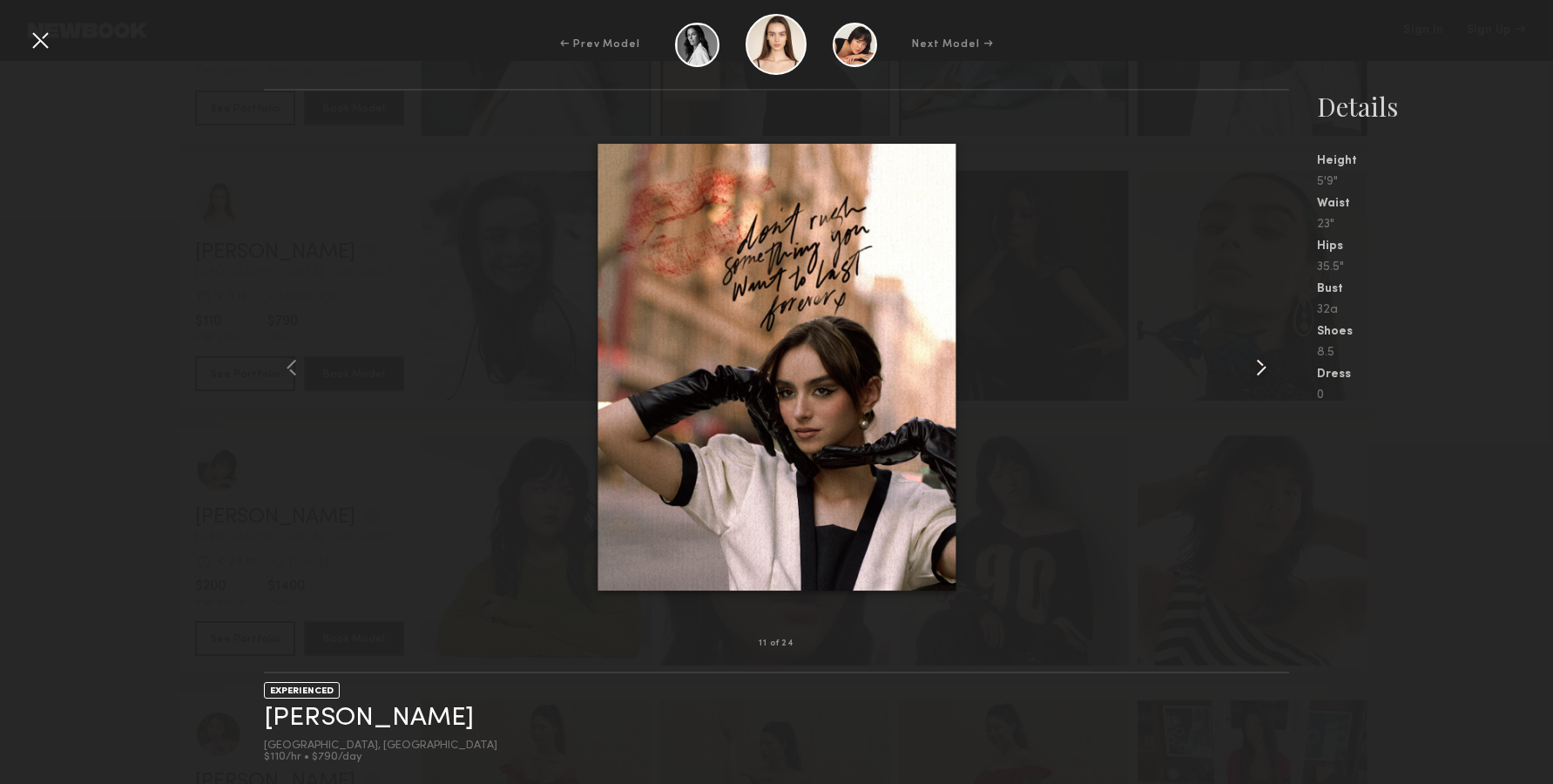
click at [1261, 375] on common-icon at bounding box center [1260, 367] width 28 height 28
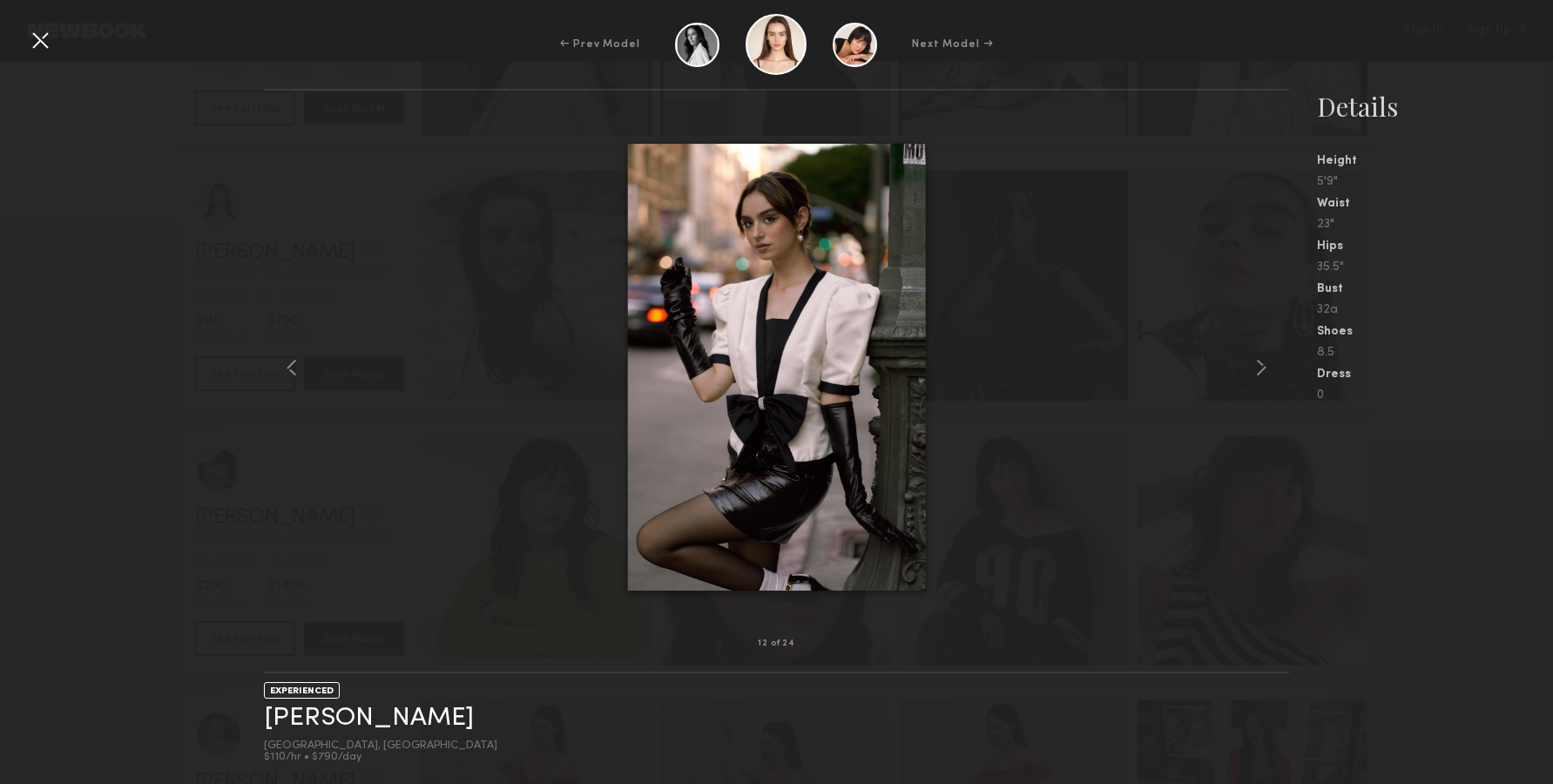
click at [39, 29] on div at bounding box center [39, 39] width 28 height 28
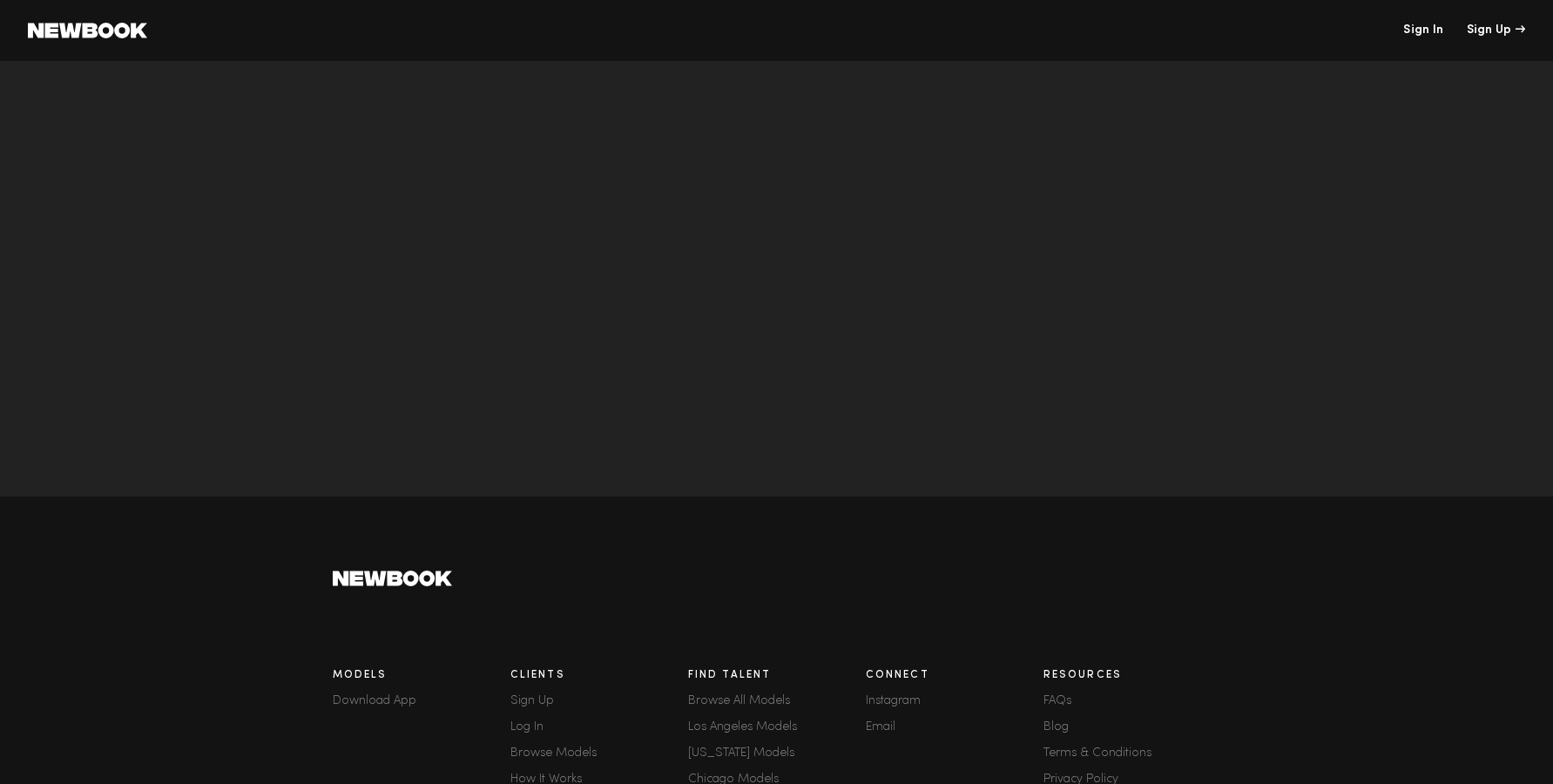
scroll to position [5507, 0]
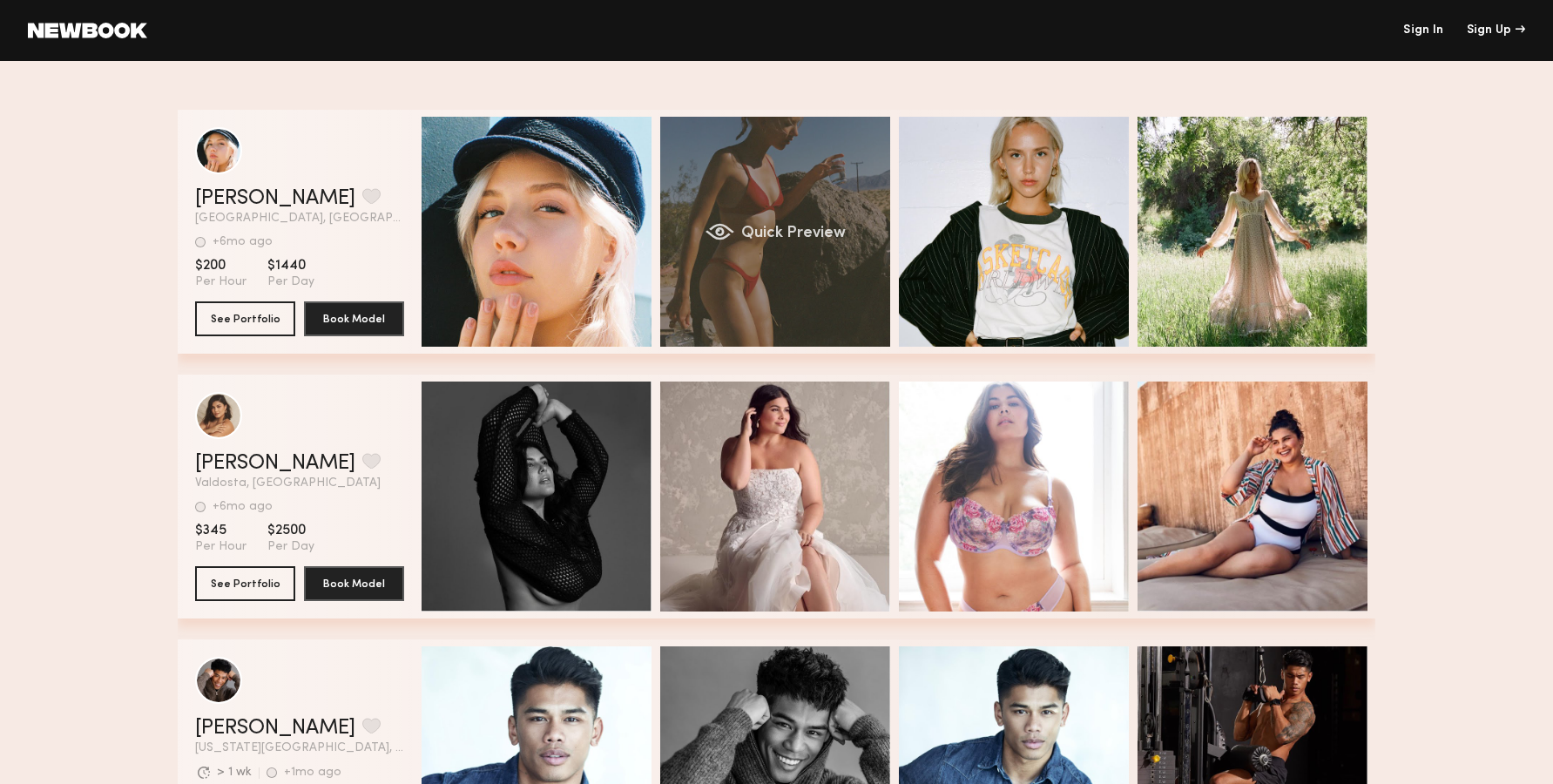
click at [774, 240] on span "Quick Preview" at bounding box center [794, 233] width 105 height 15
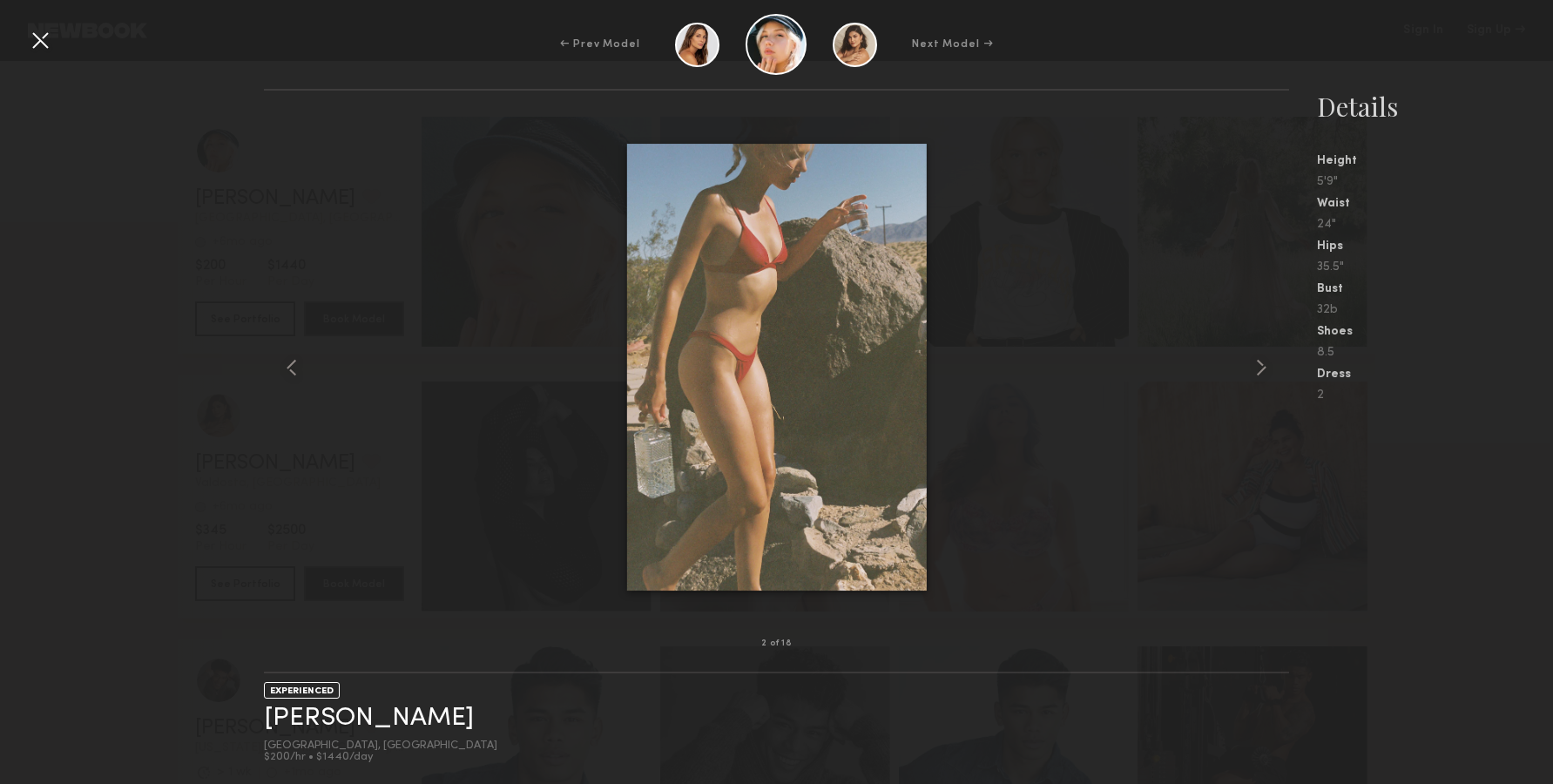
click at [1238, 361] on div at bounding box center [776, 367] width 1026 height 497
click at [1256, 368] on common-icon at bounding box center [1260, 367] width 28 height 28
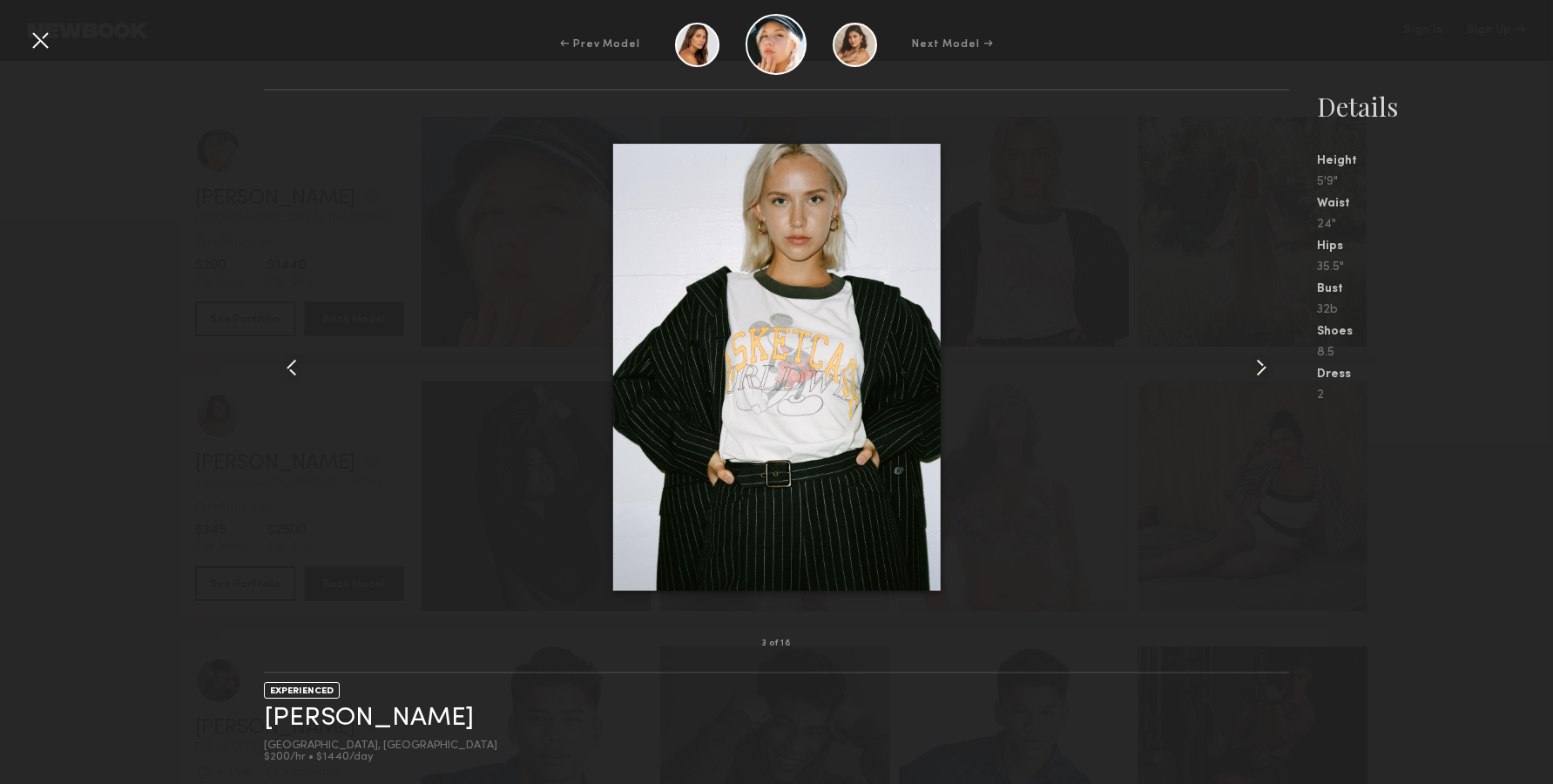
click at [1255, 368] on common-icon at bounding box center [1260, 367] width 28 height 28
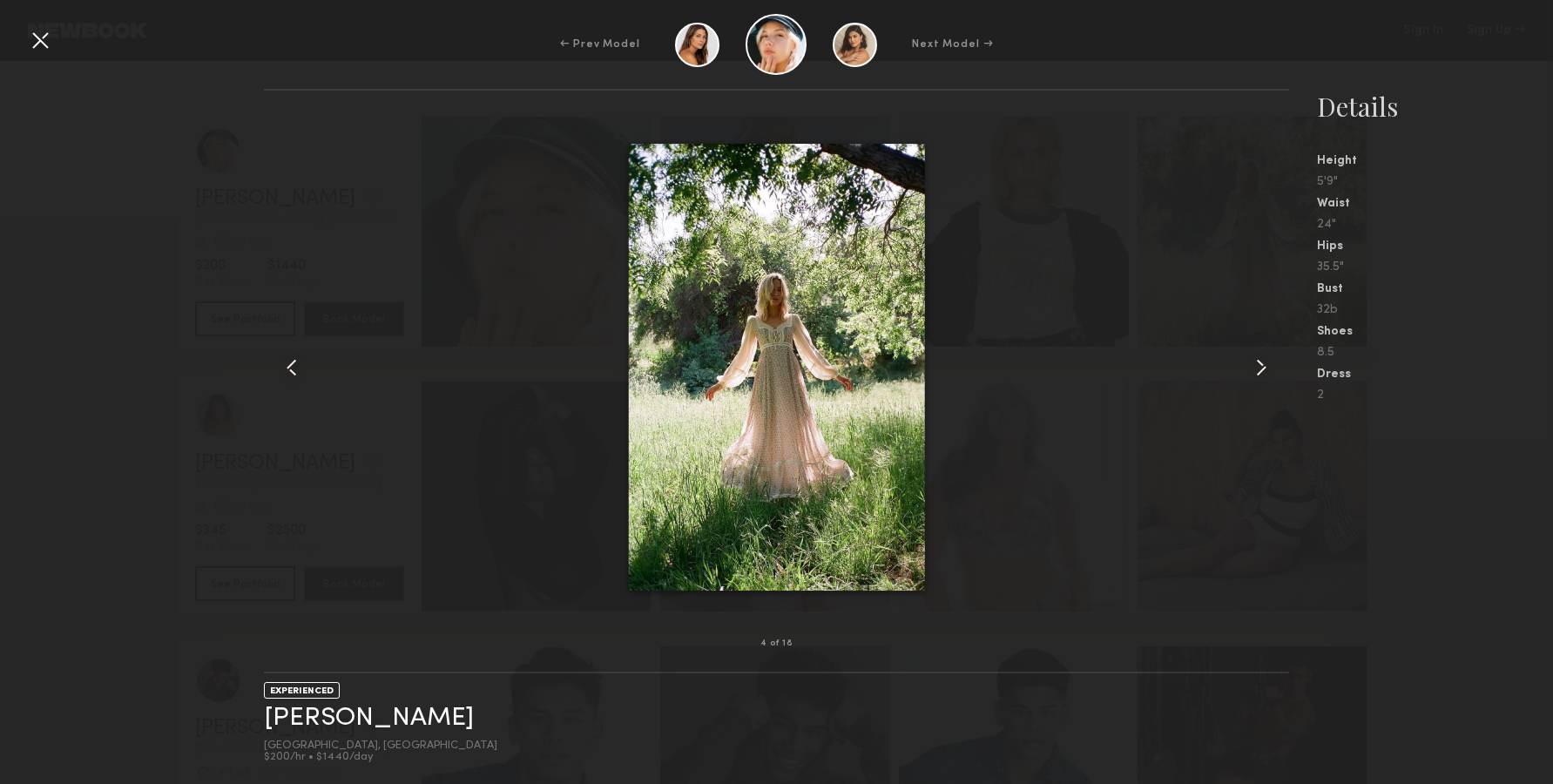
click at [1251, 359] on common-icon at bounding box center [1260, 367] width 28 height 28
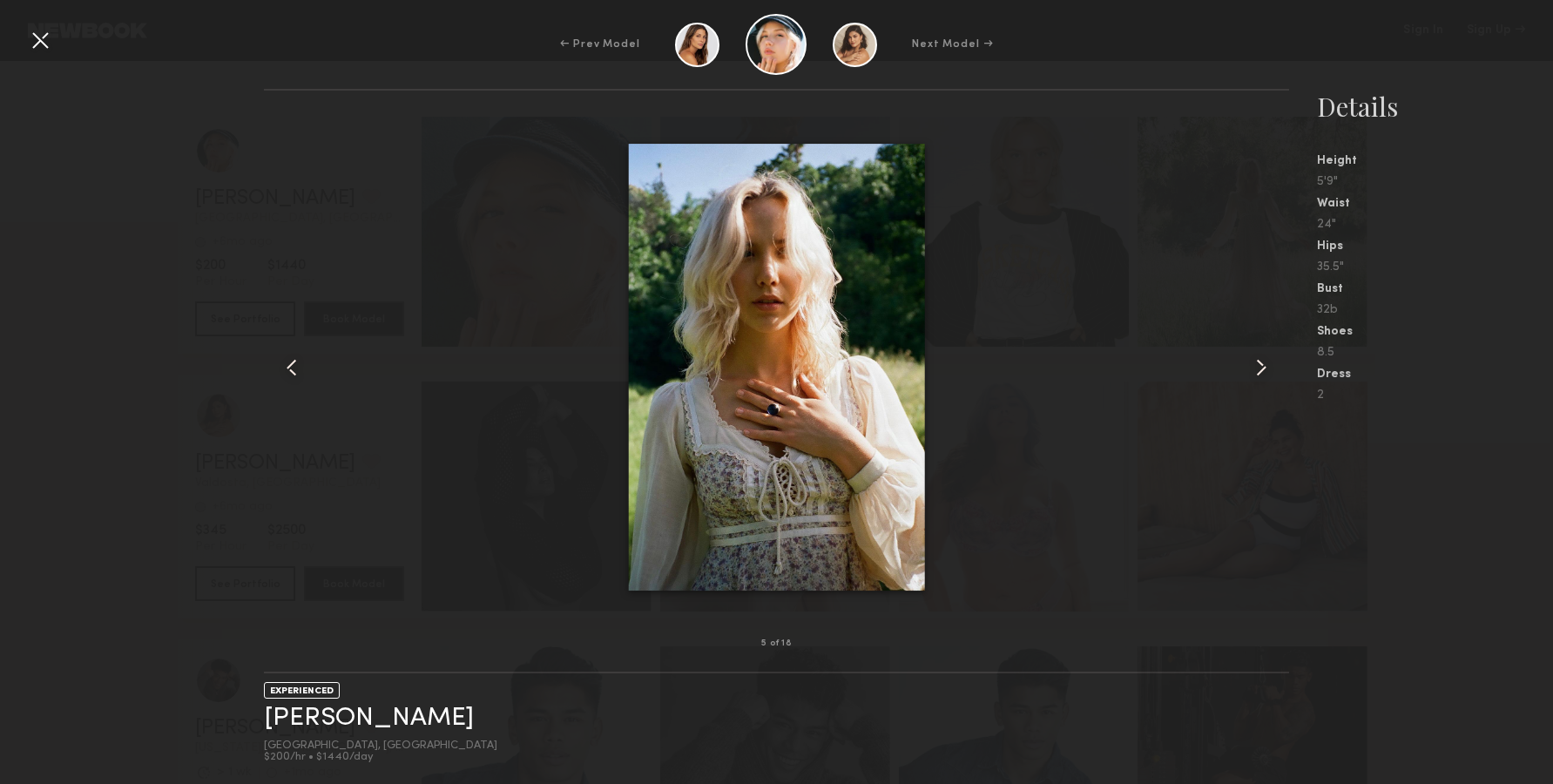
click at [1251, 359] on common-icon at bounding box center [1260, 367] width 28 height 28
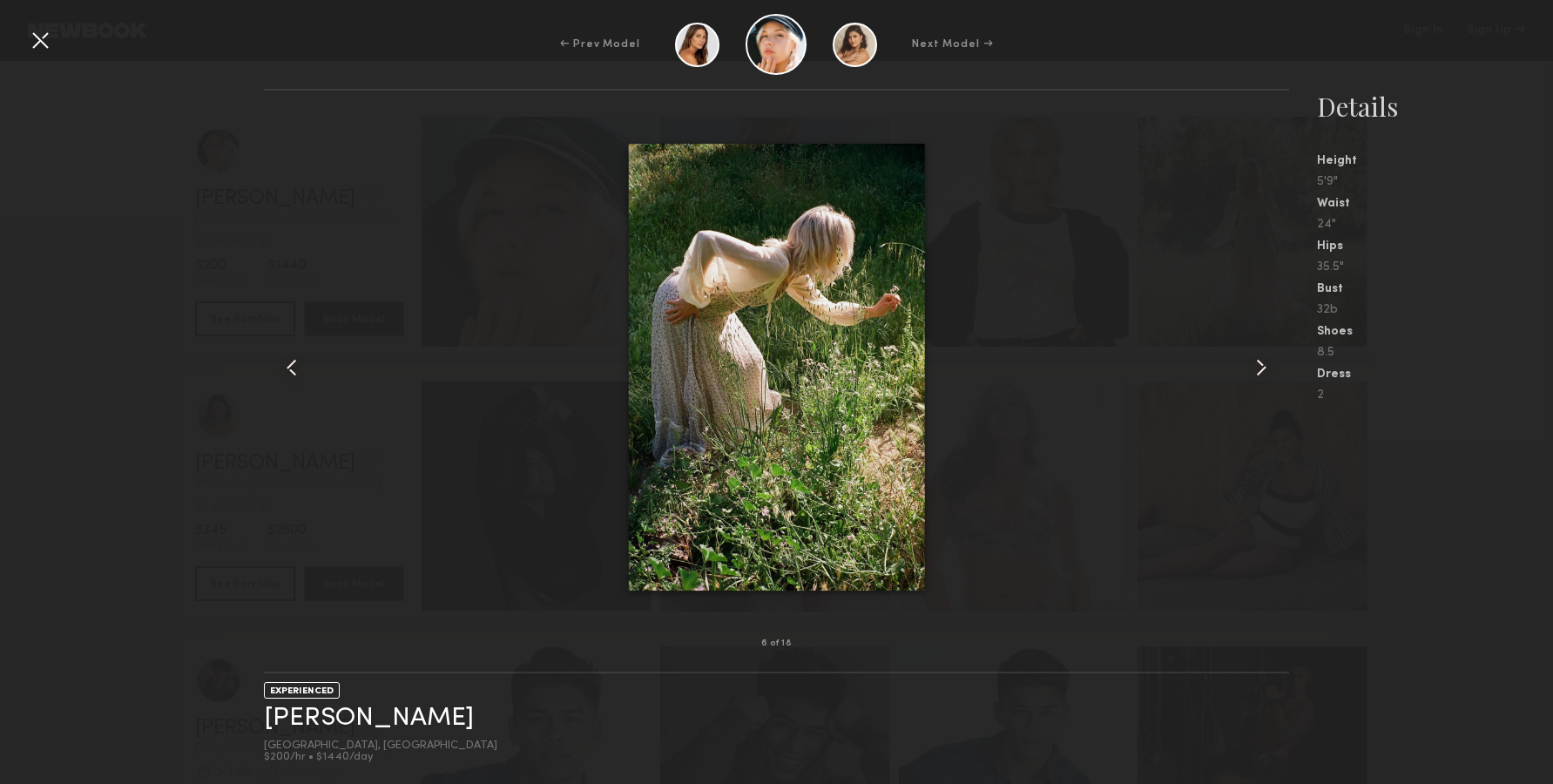
click at [1251, 359] on common-icon at bounding box center [1260, 367] width 28 height 28
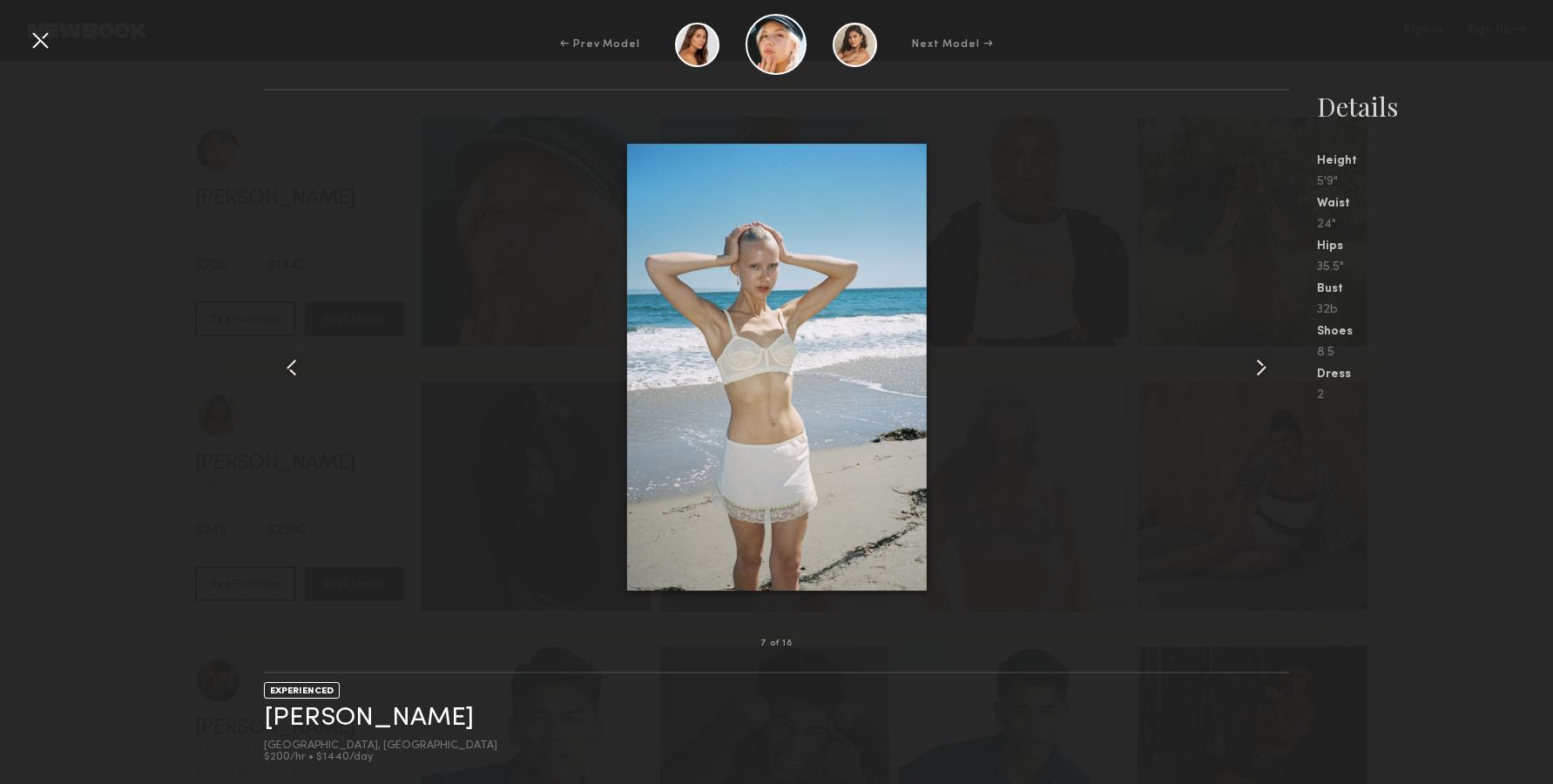
drag, startPoint x: 893, startPoint y: 319, endPoint x: 911, endPoint y: 315, distance: 18.4
click at [1256, 360] on common-icon at bounding box center [1260, 367] width 28 height 28
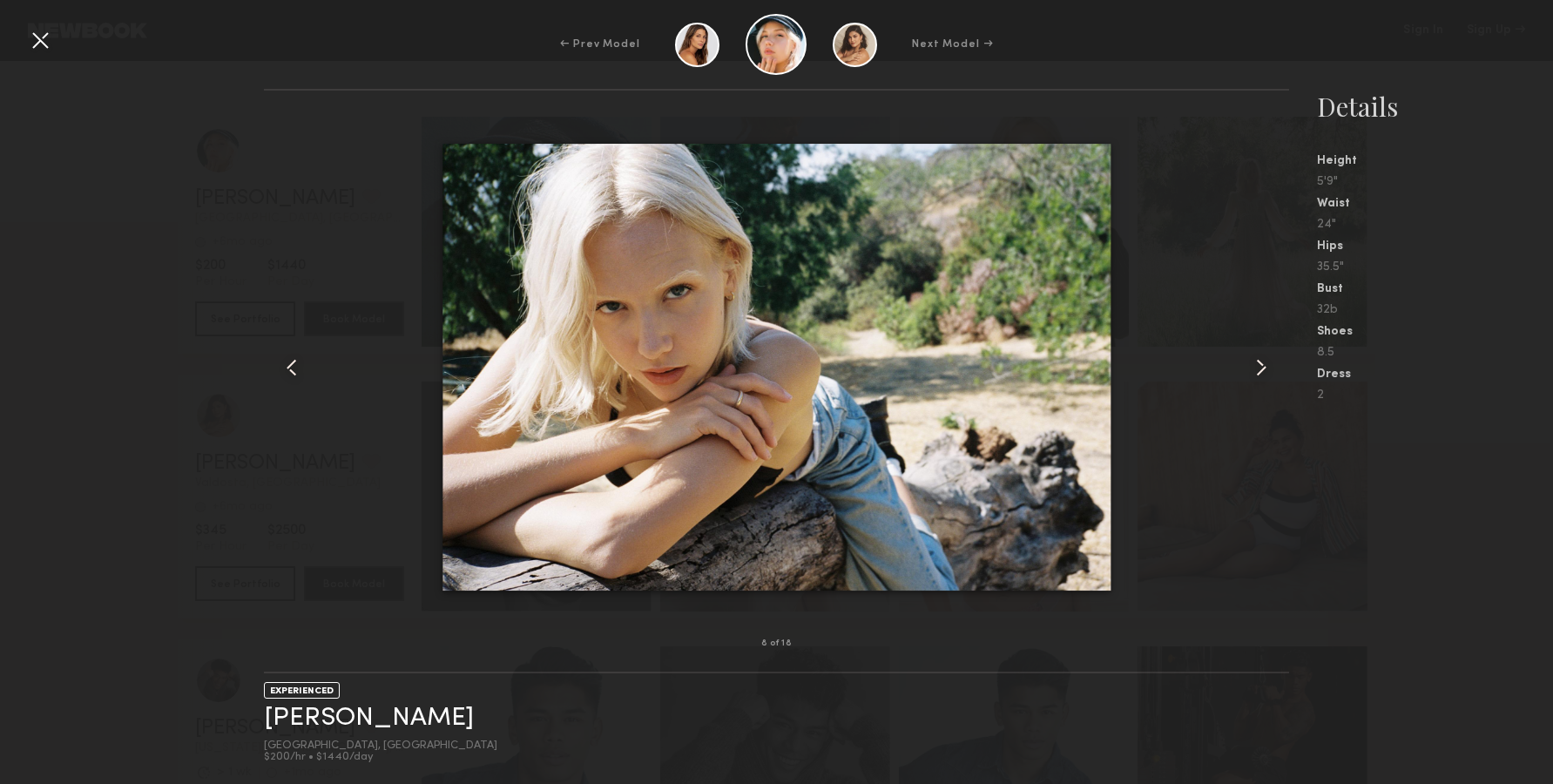
click at [1269, 388] on div at bounding box center [1268, 367] width 41 height 497
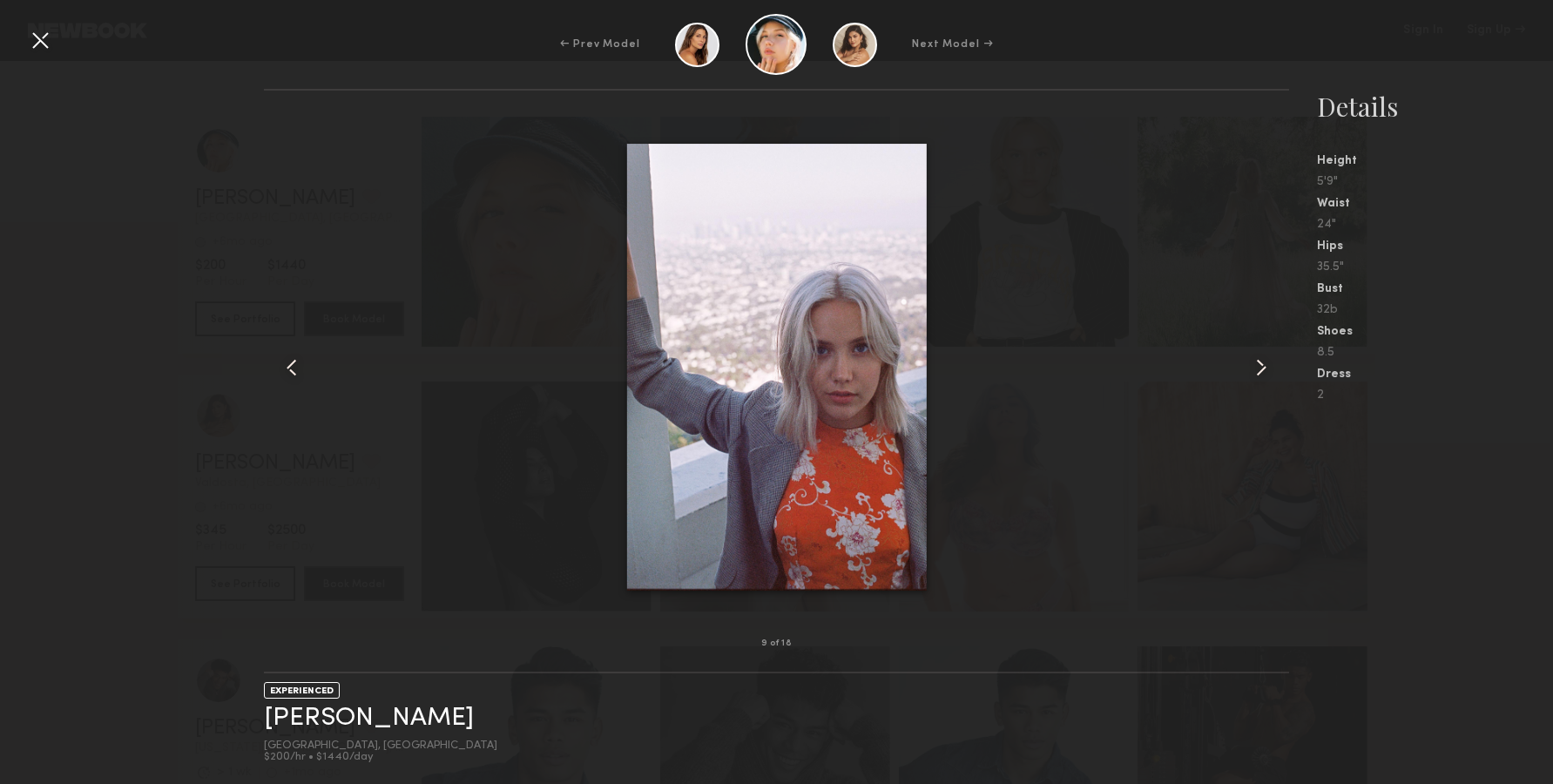
click at [1269, 388] on div at bounding box center [1268, 367] width 41 height 497
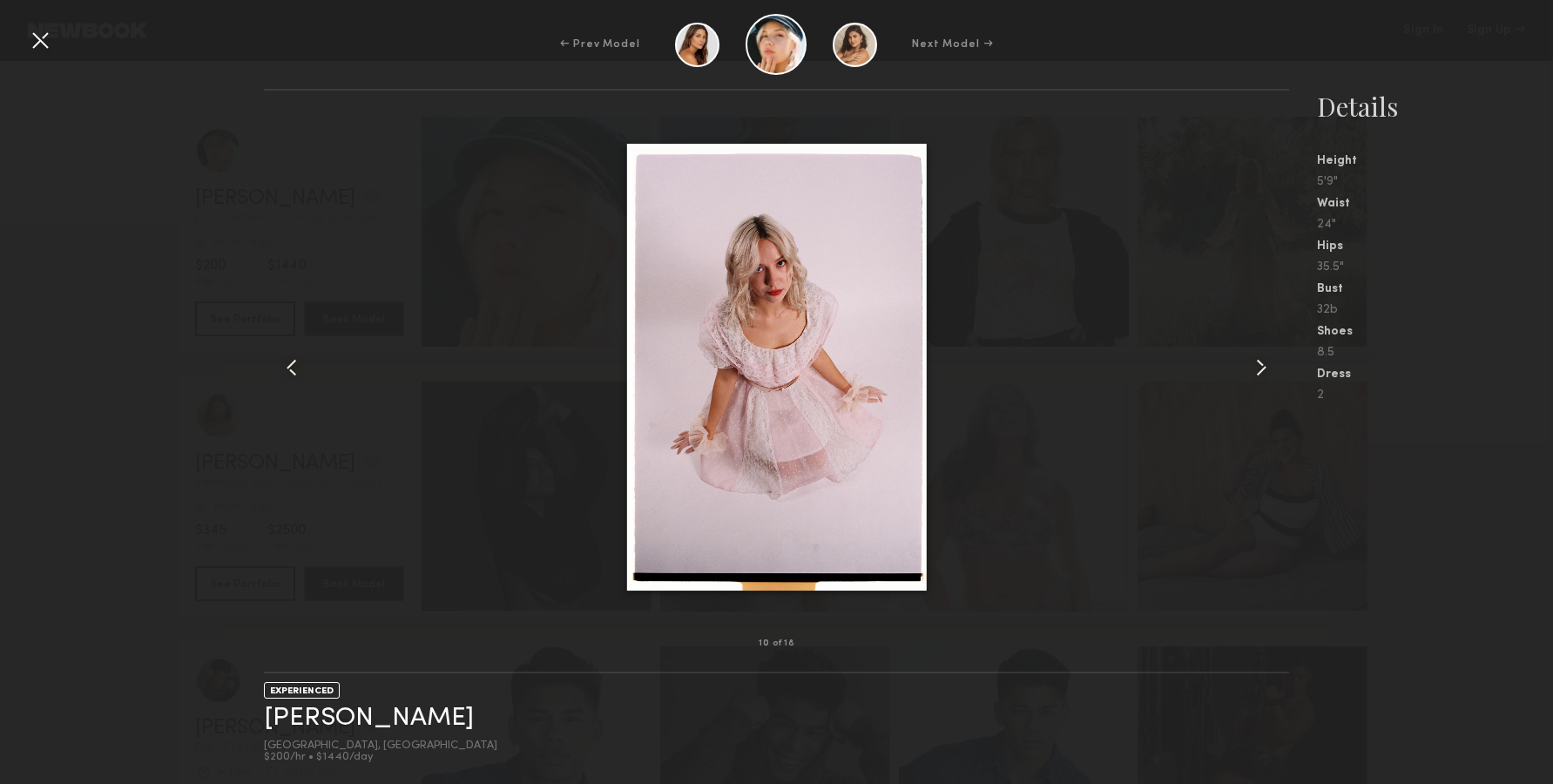
click at [1247, 349] on div at bounding box center [776, 367] width 1026 height 497
click at [1262, 356] on common-icon at bounding box center [1260, 367] width 28 height 28
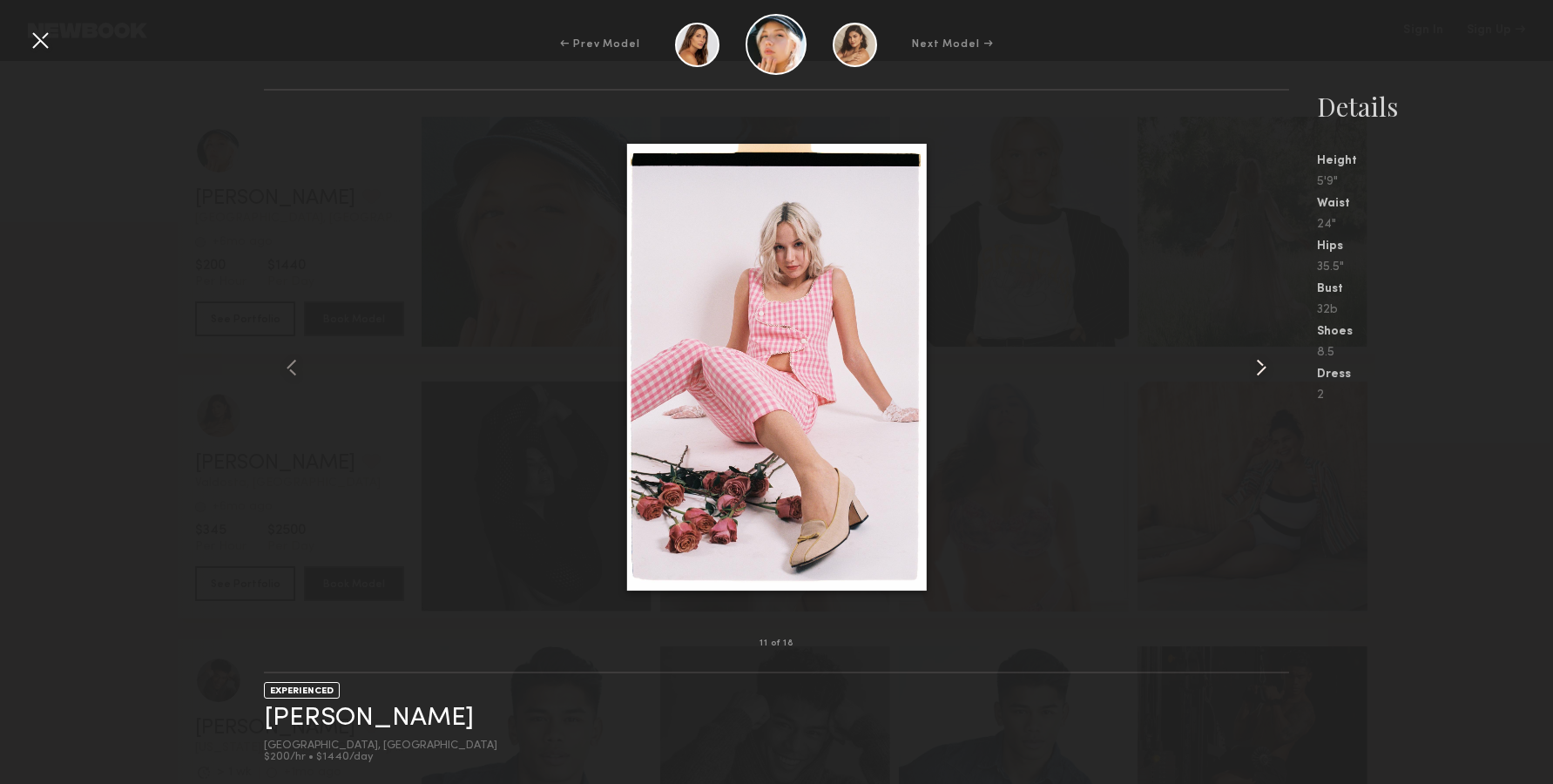
click at [1262, 356] on common-icon at bounding box center [1260, 367] width 28 height 28
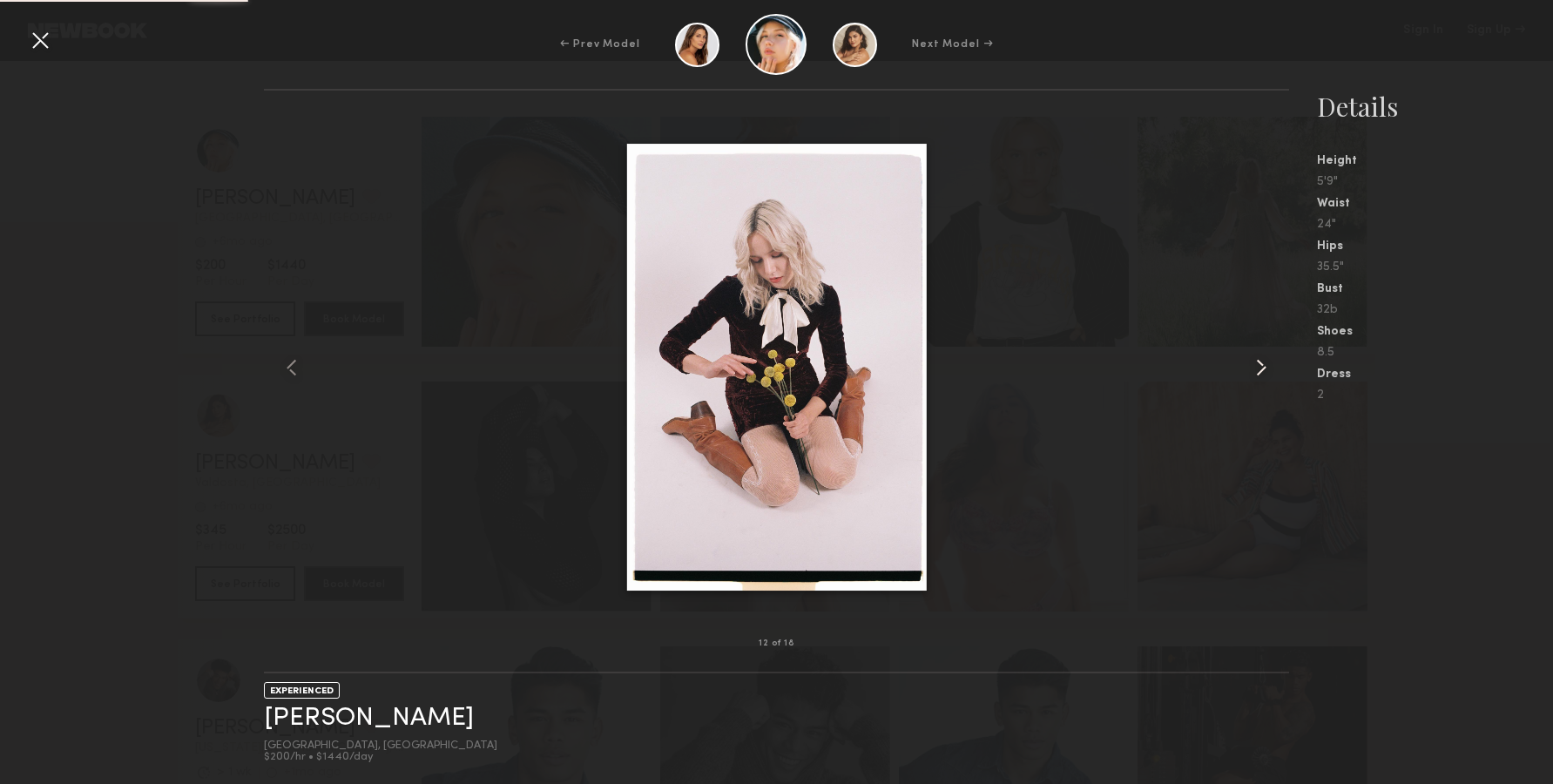
click at [1262, 356] on common-icon at bounding box center [1260, 367] width 28 height 28
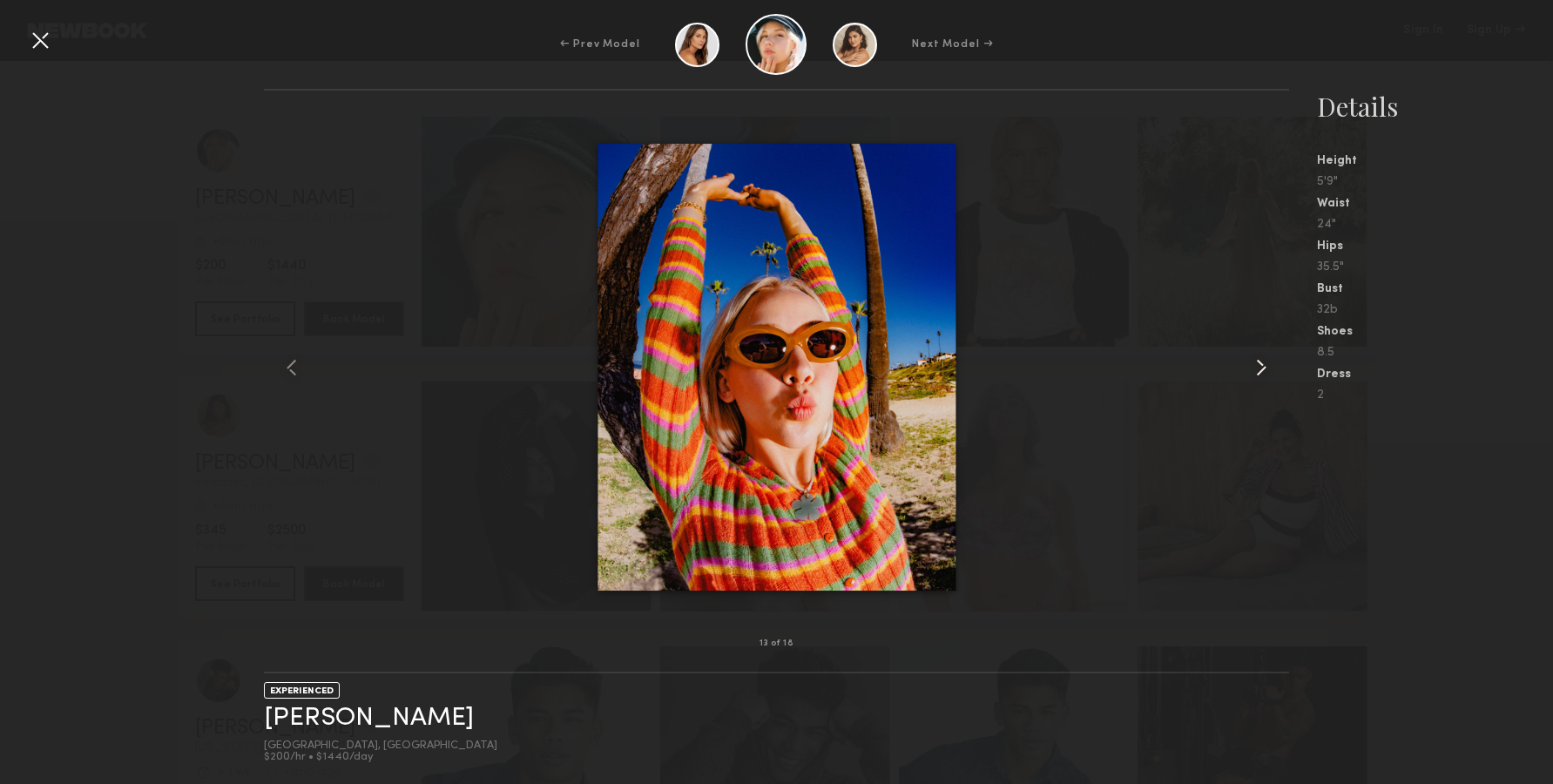
click at [1262, 356] on common-icon at bounding box center [1260, 367] width 28 height 28
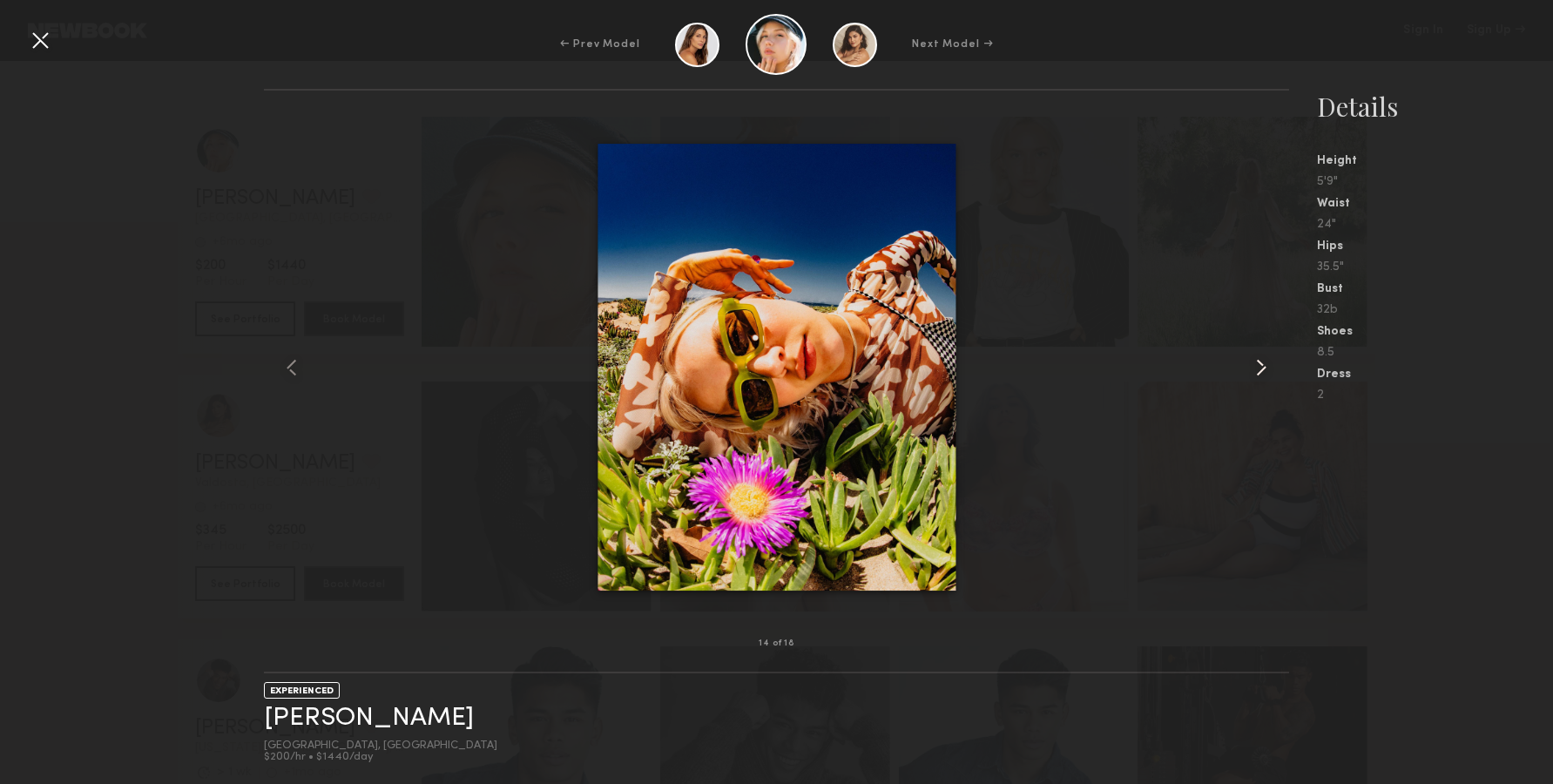
click at [1266, 358] on common-icon at bounding box center [1260, 367] width 28 height 28
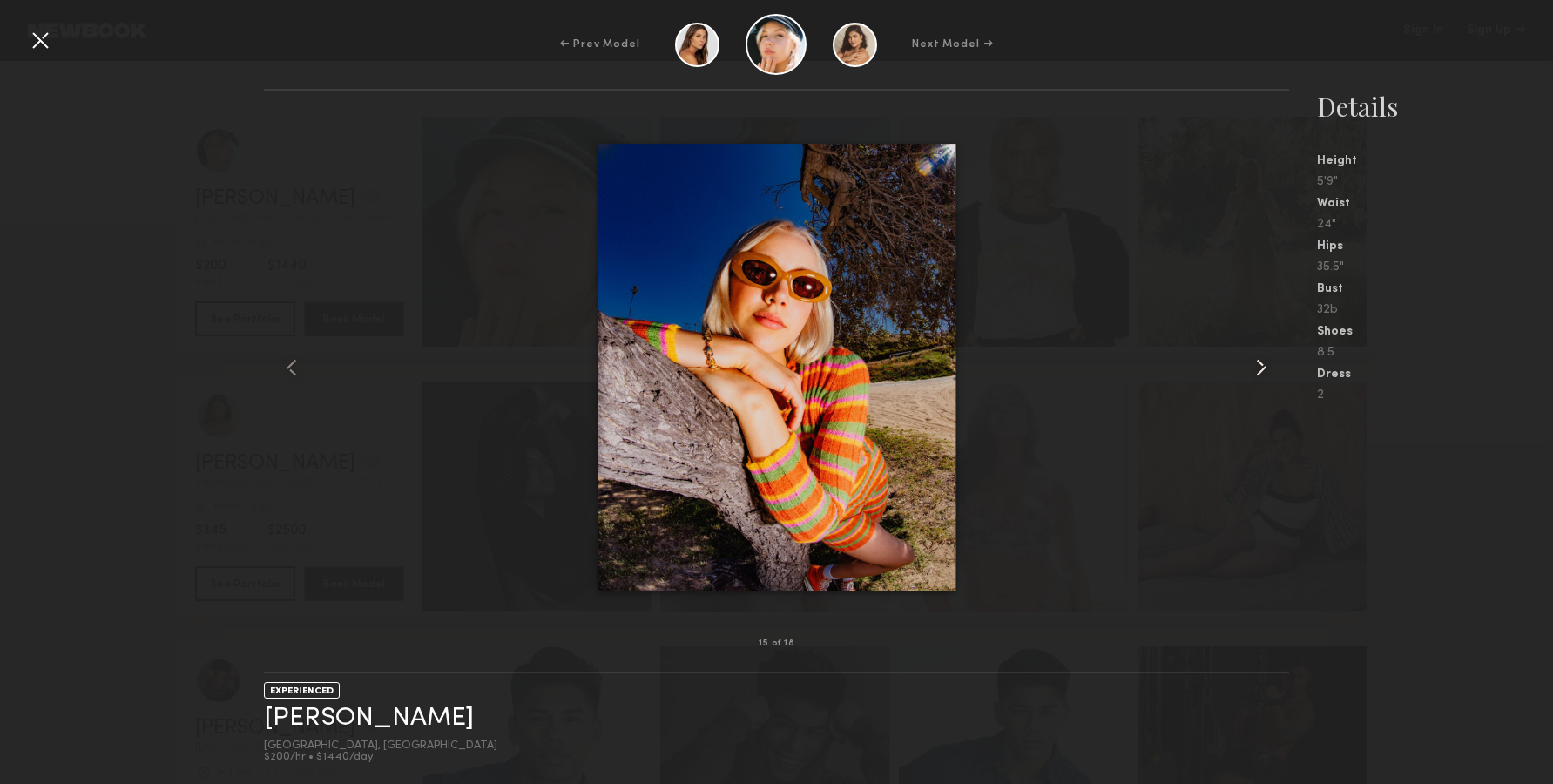
click at [1266, 358] on common-icon at bounding box center [1260, 367] width 28 height 28
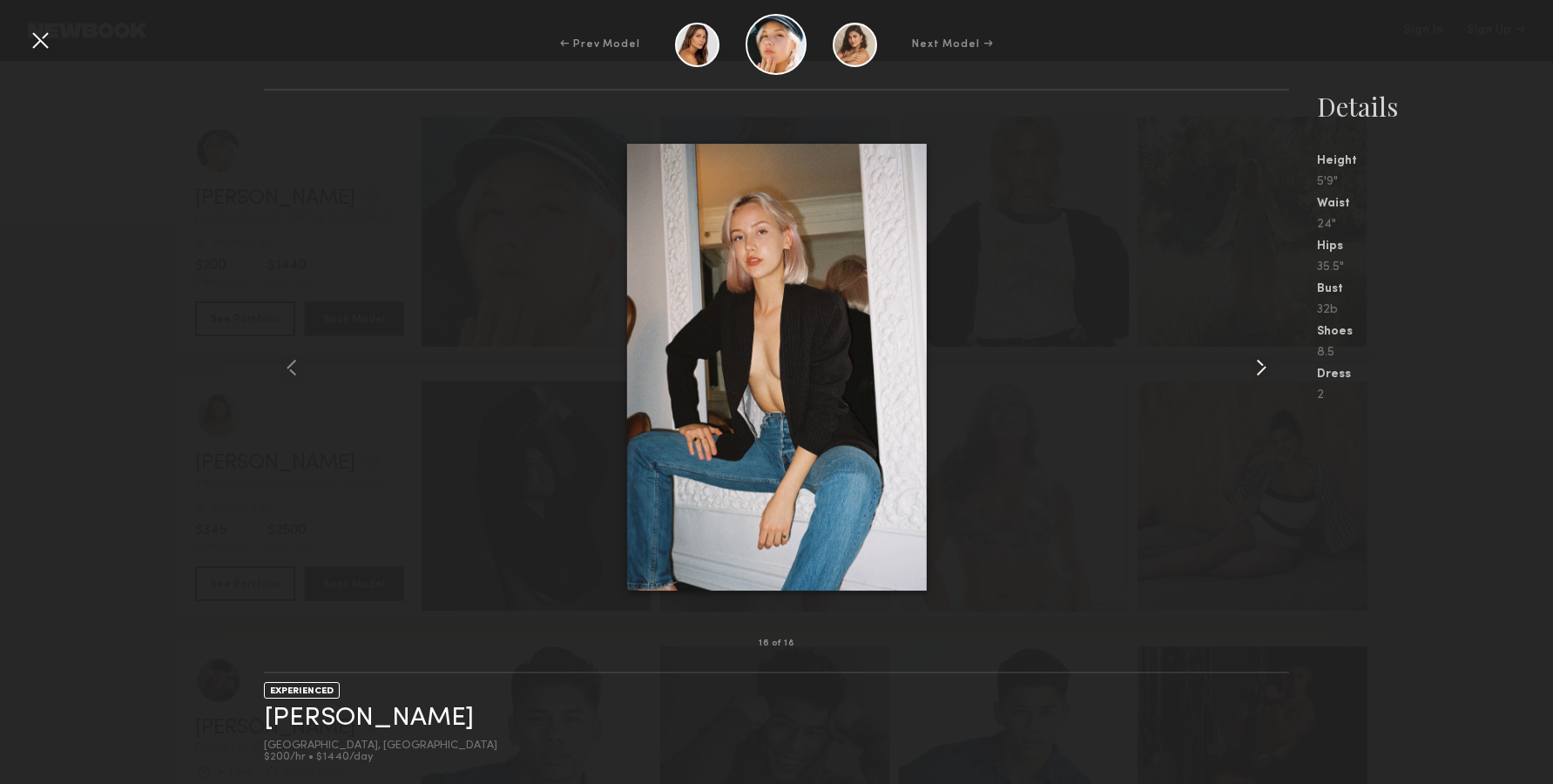
click at [1266, 358] on common-icon at bounding box center [1260, 367] width 28 height 28
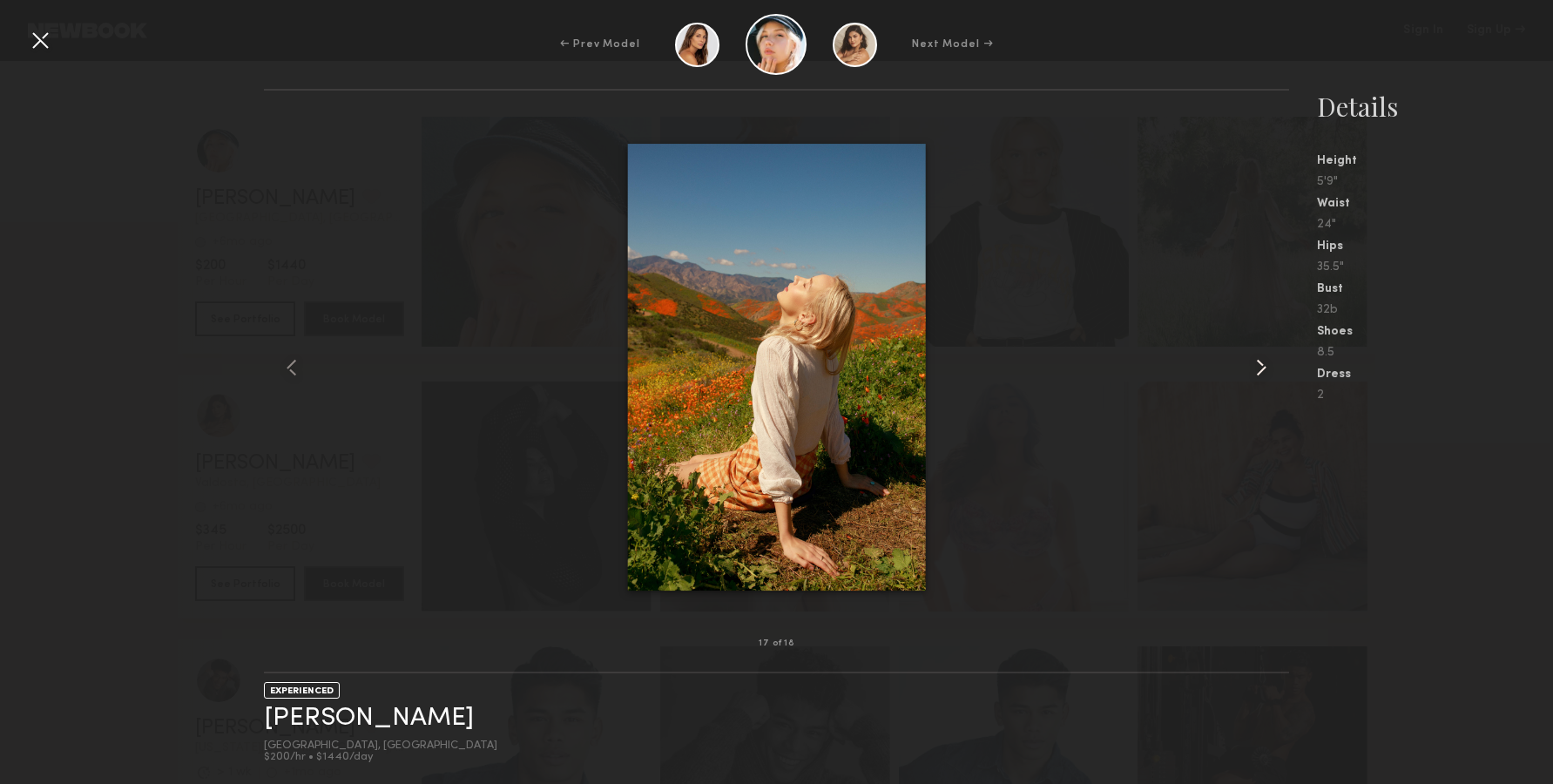
click at [1266, 358] on common-icon at bounding box center [1260, 367] width 28 height 28
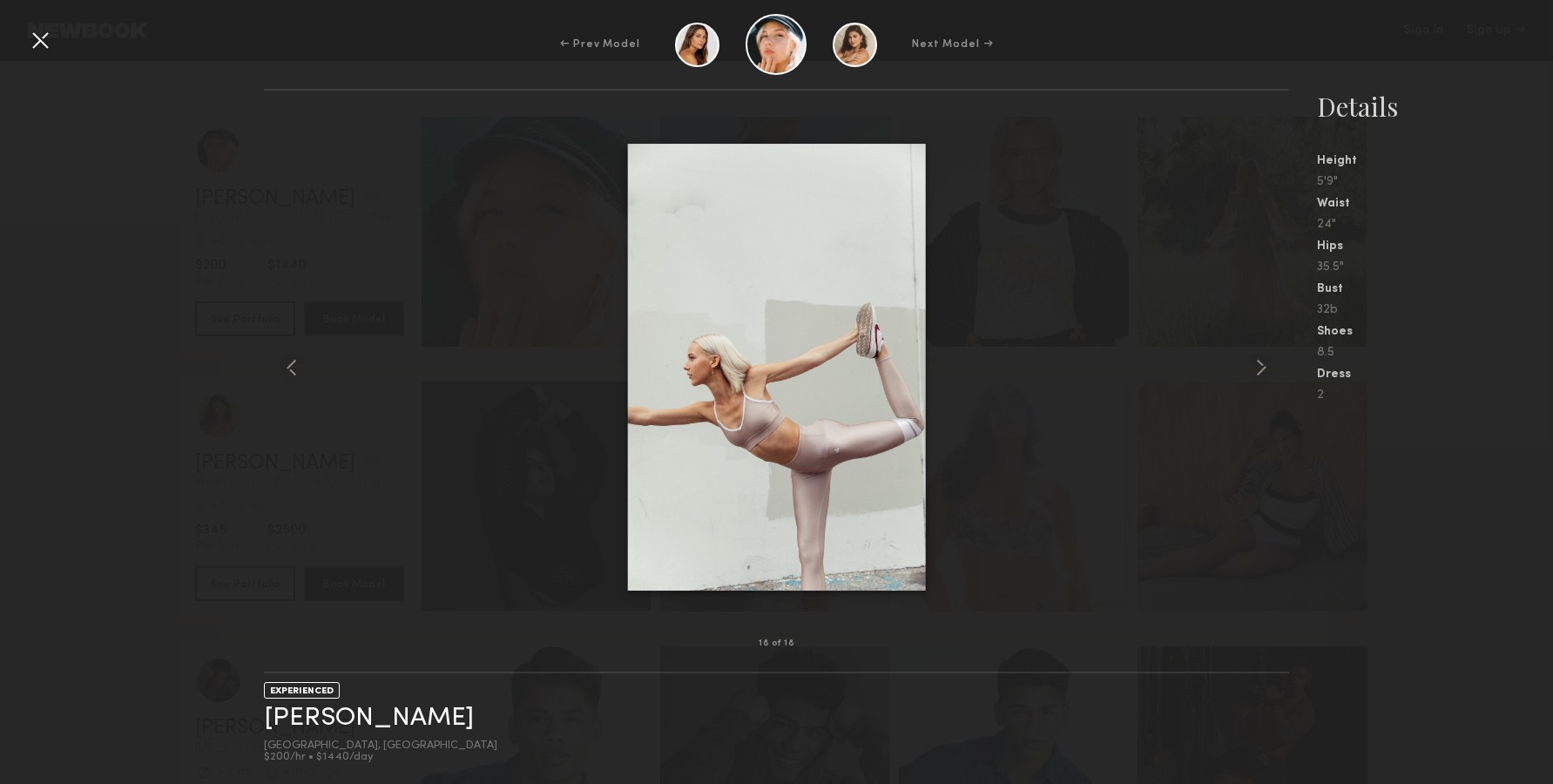
click at [58, 36] on div "← Prev Model Next Model →" at bounding box center [776, 45] width 1553 height 61
click at [33, 48] on div at bounding box center [39, 39] width 28 height 28
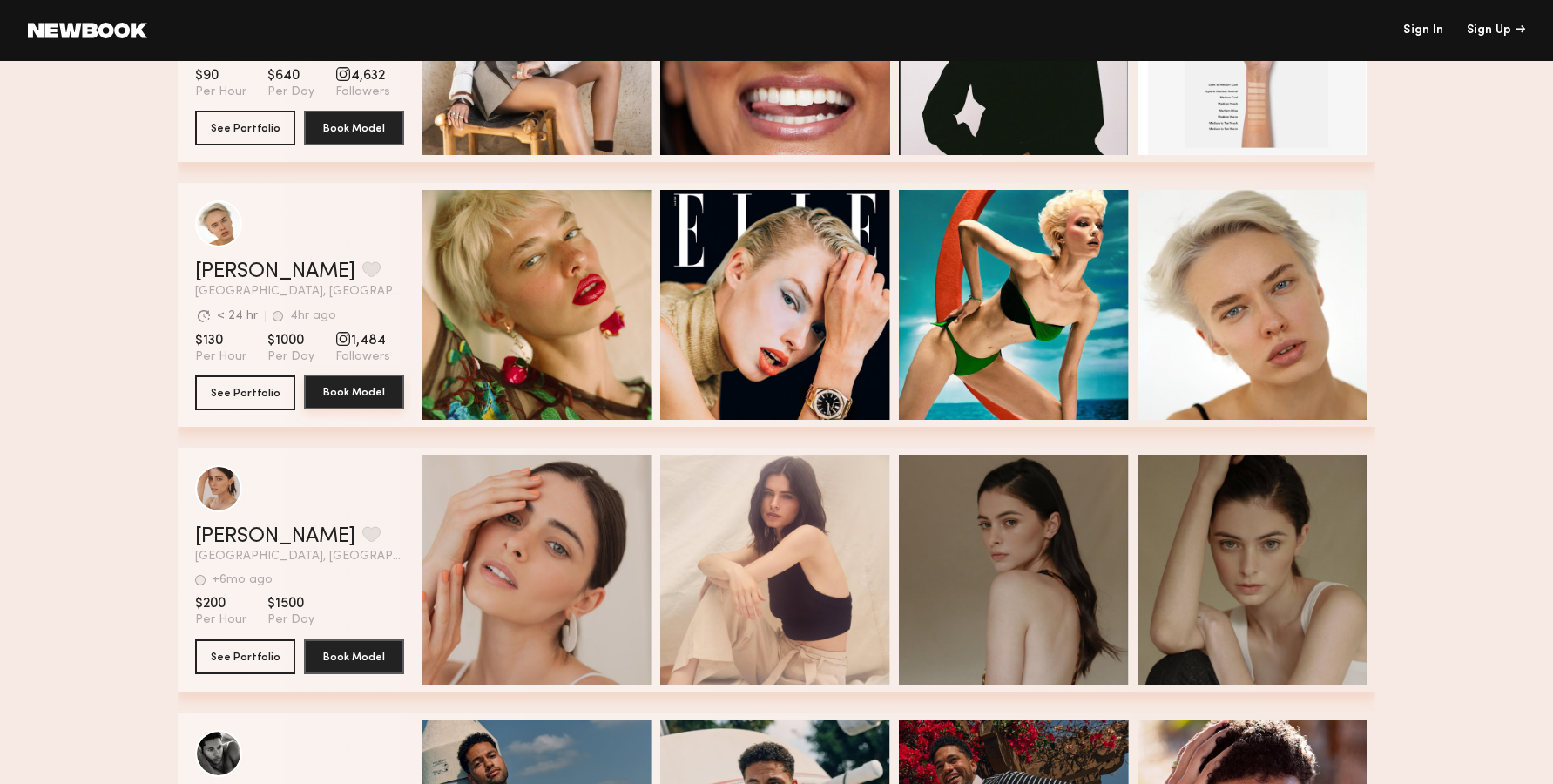
scroll to position [2576, 0]
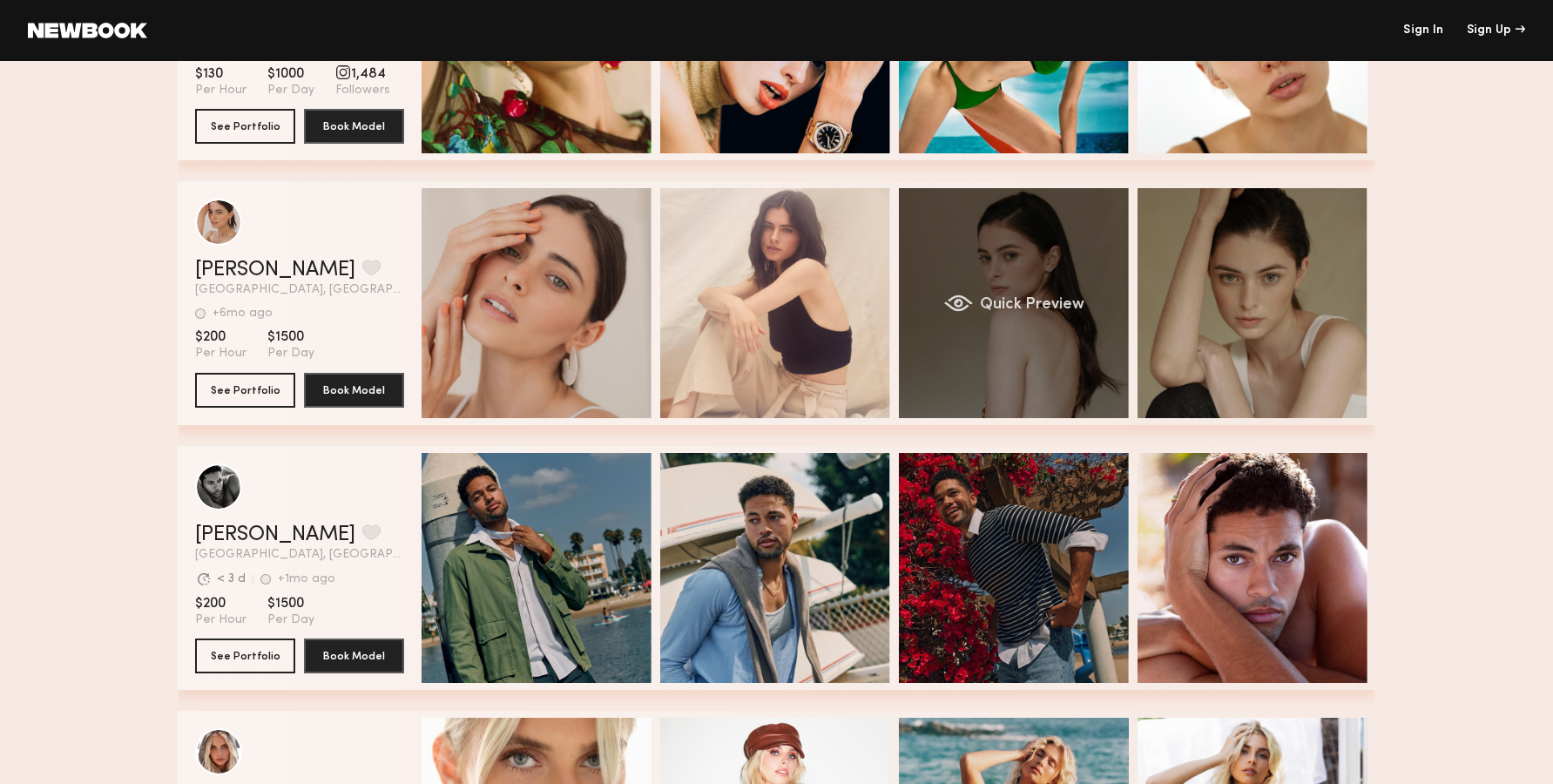
click at [1047, 333] on div "Quick Preview" at bounding box center [1014, 303] width 230 height 230
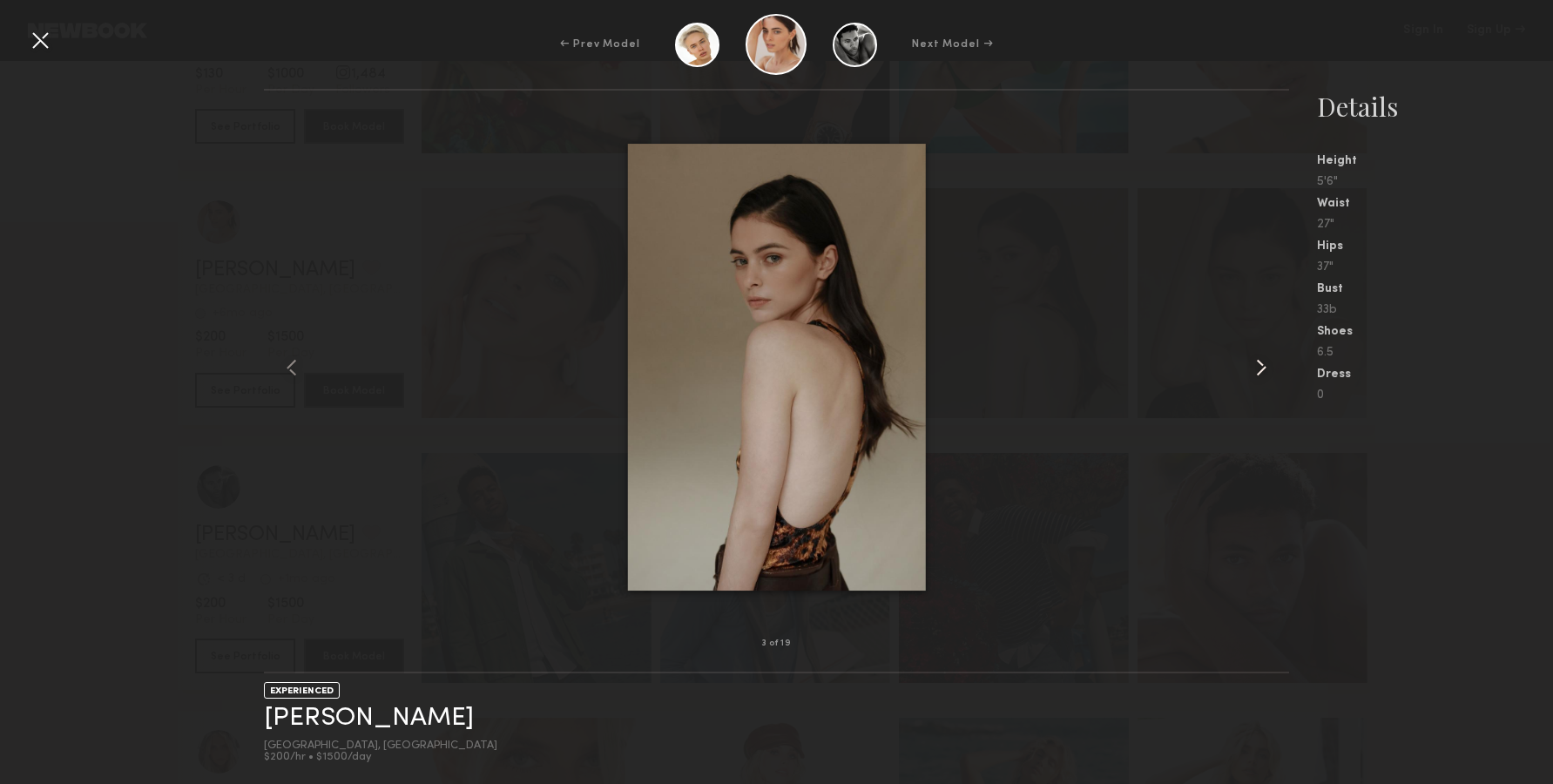
click at [1266, 348] on div at bounding box center [1268, 367] width 41 height 497
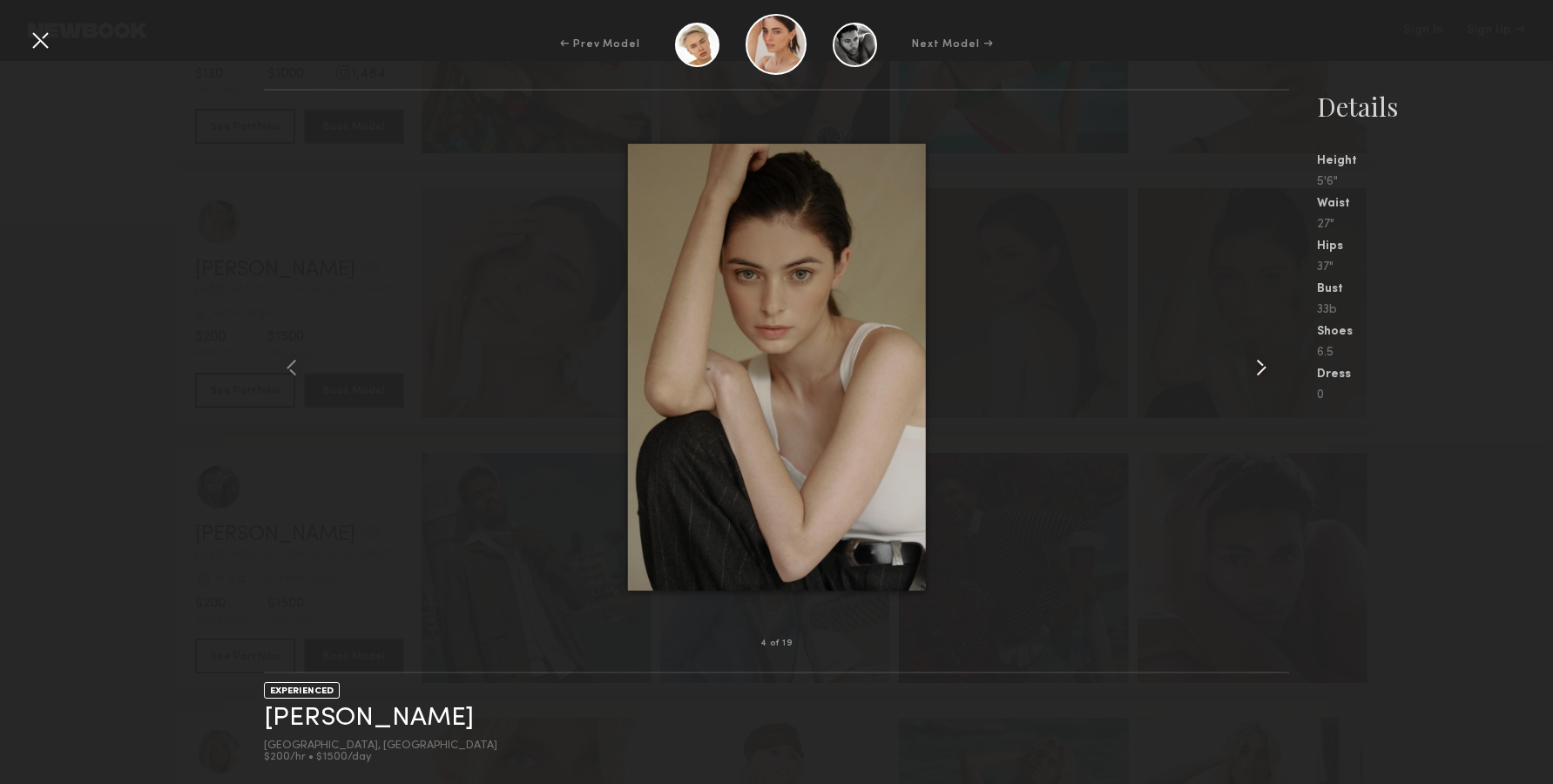
click at [1266, 348] on div at bounding box center [1268, 367] width 41 height 497
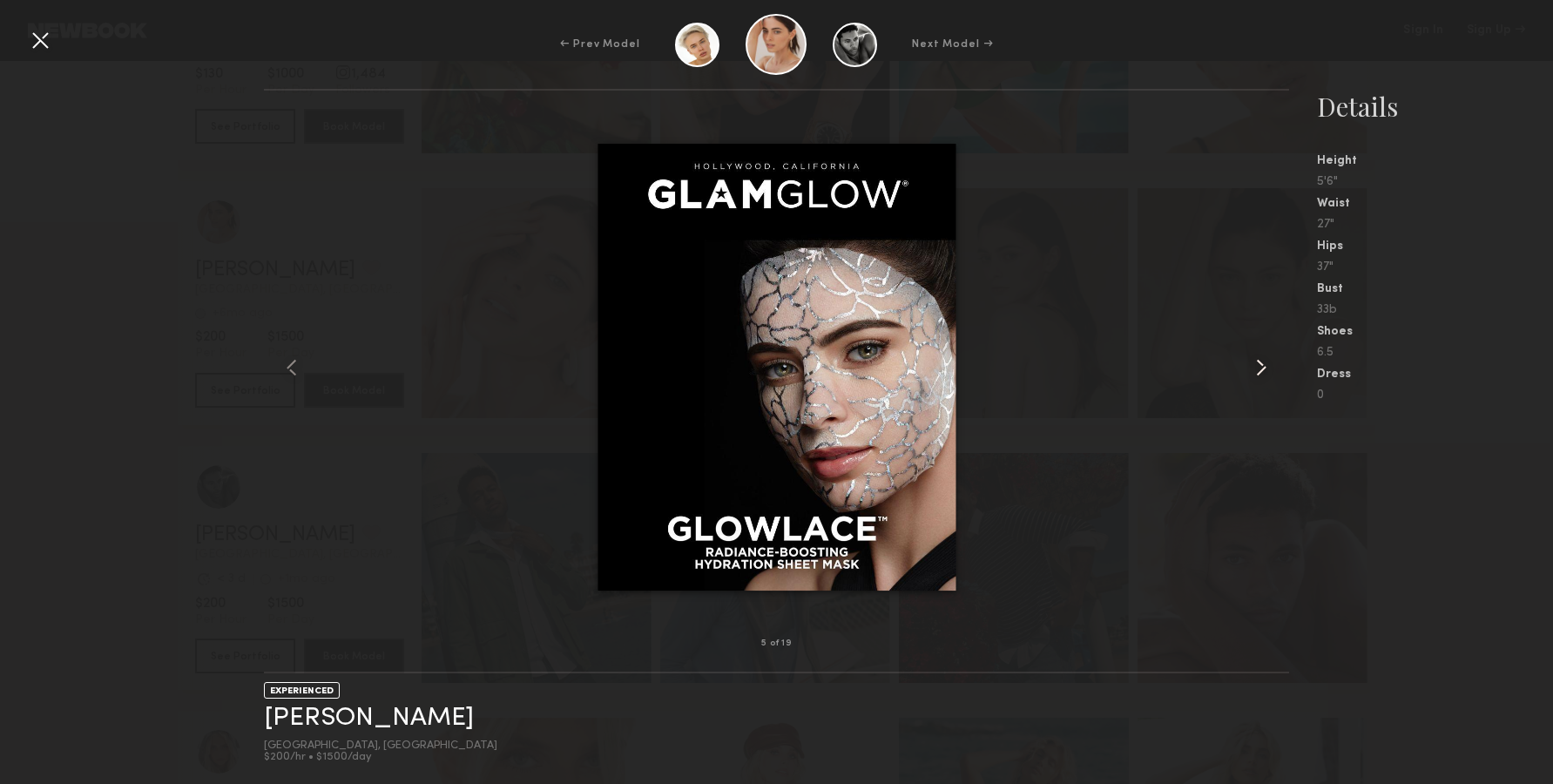
click at [1266, 348] on div at bounding box center [1268, 367] width 41 height 497
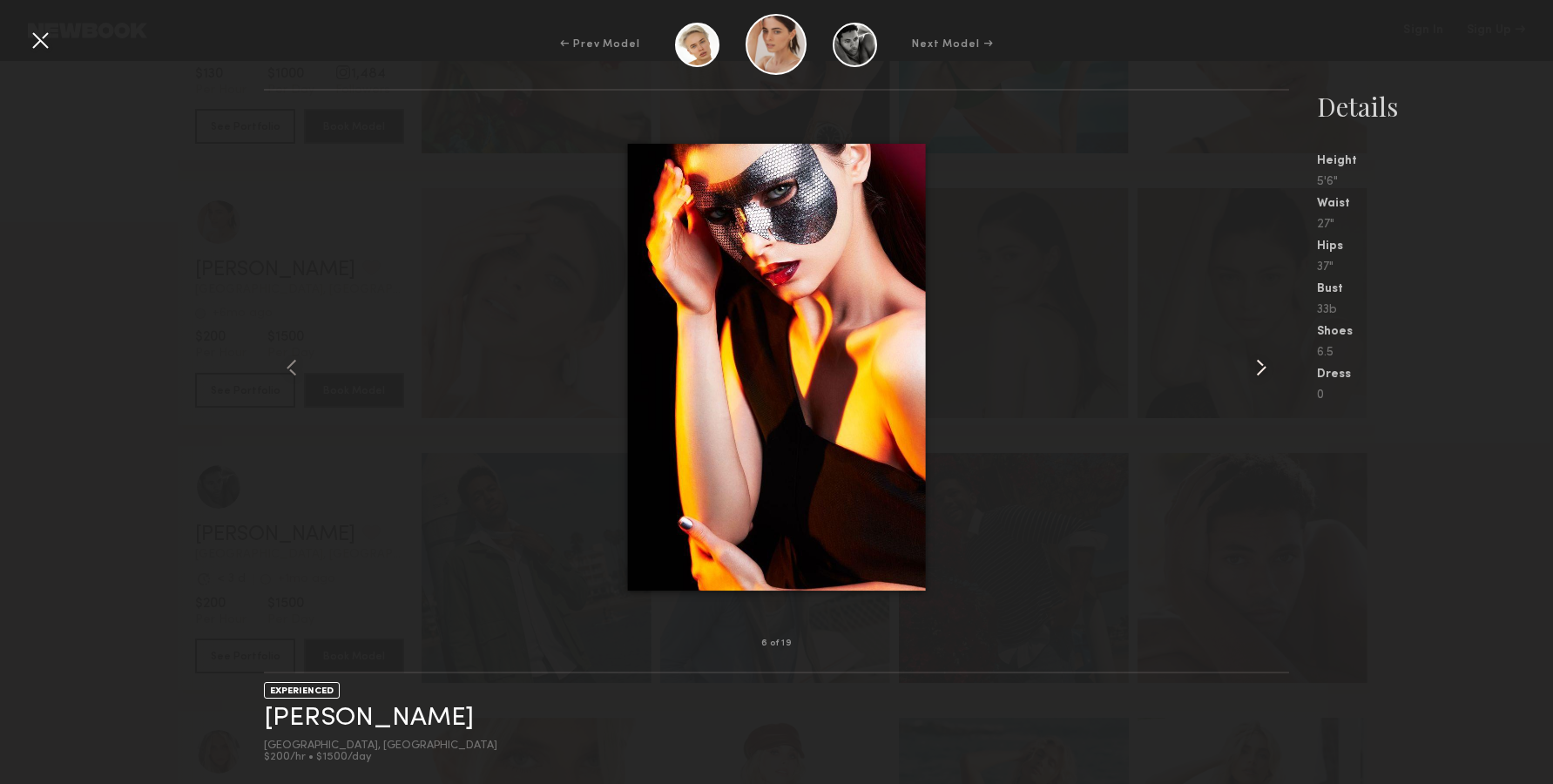
click at [1266, 348] on div at bounding box center [1268, 367] width 41 height 497
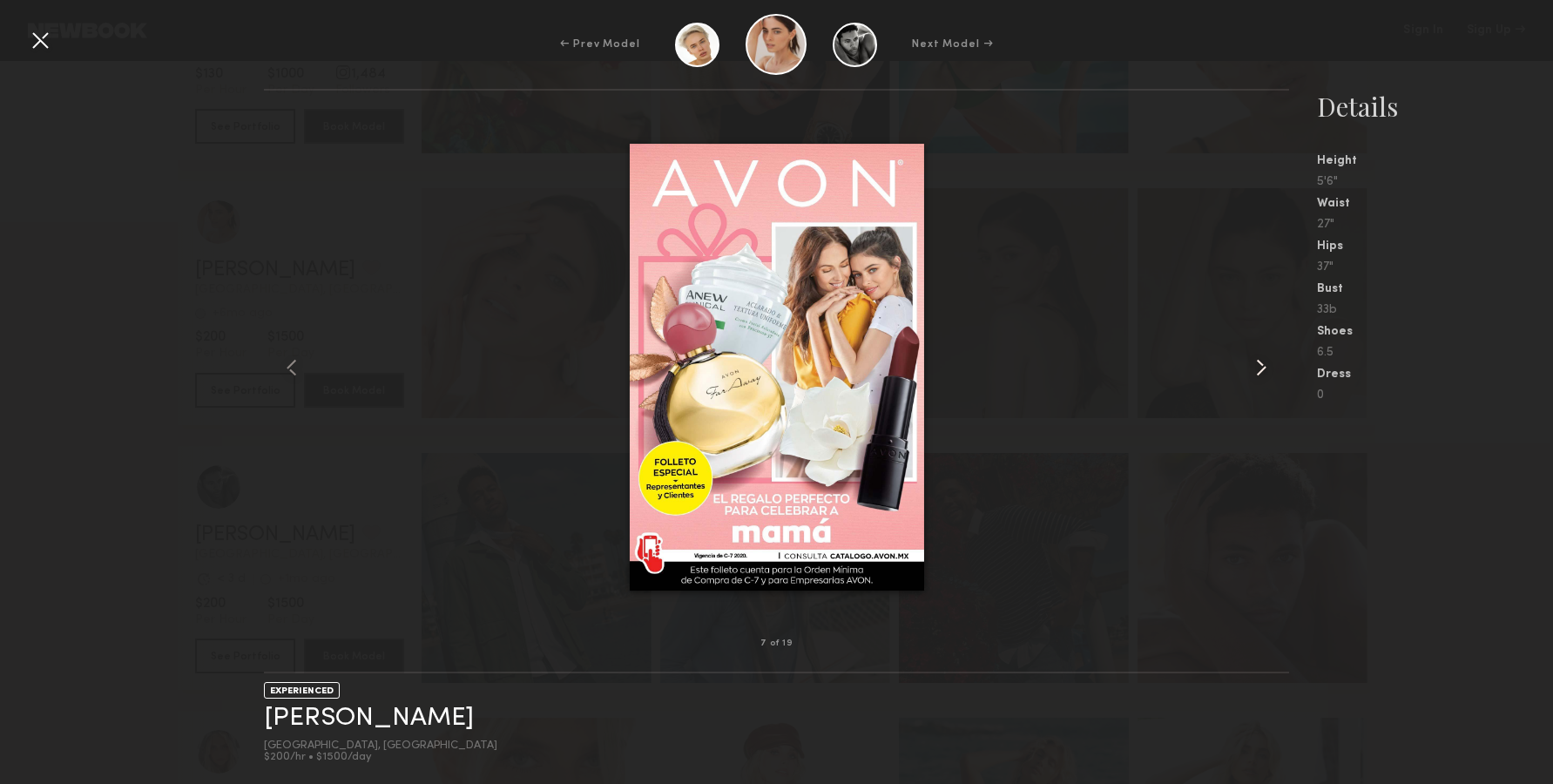
click at [1266, 348] on div at bounding box center [1268, 367] width 41 height 497
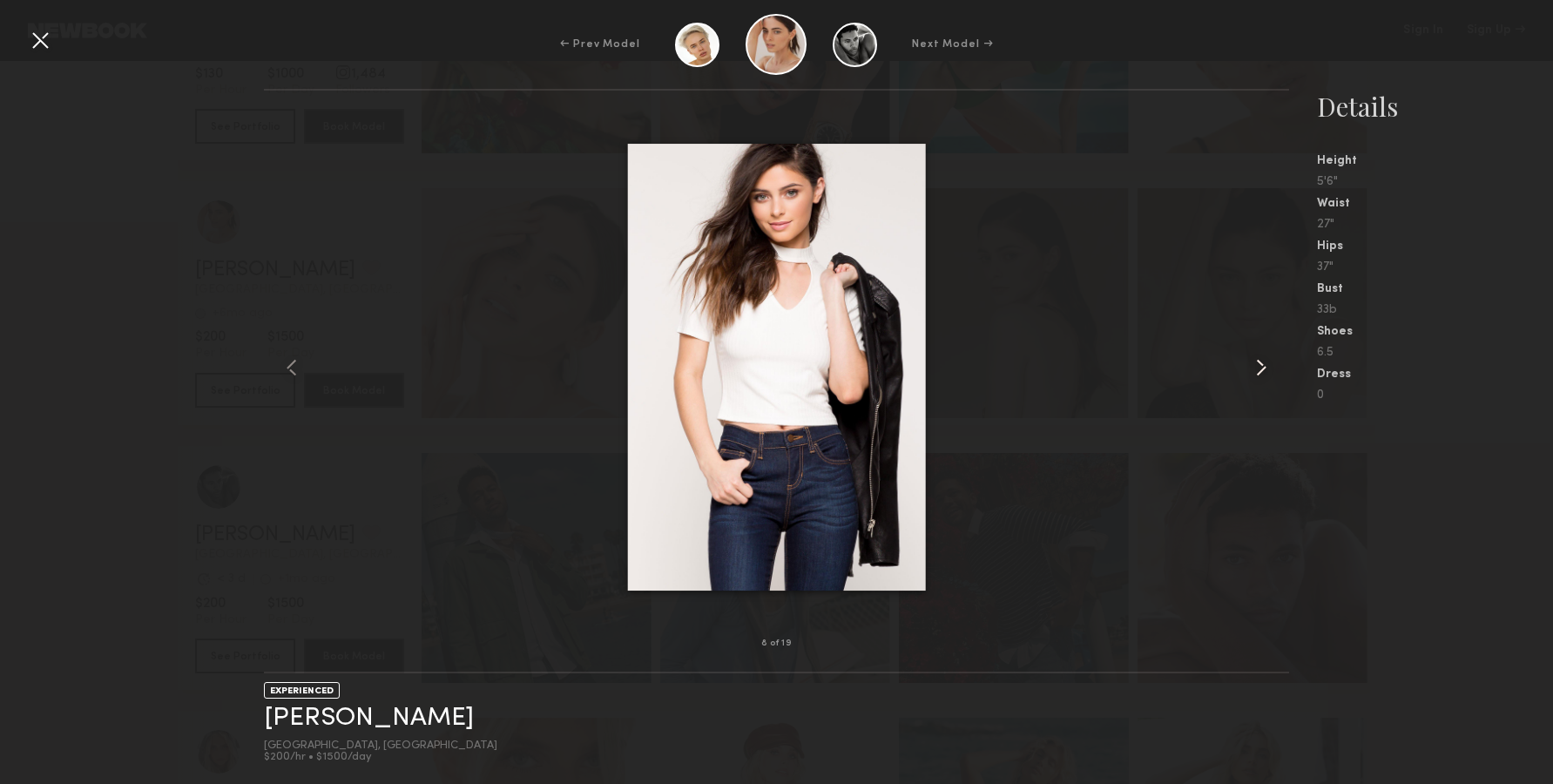
click at [1266, 348] on div at bounding box center [1268, 367] width 41 height 497
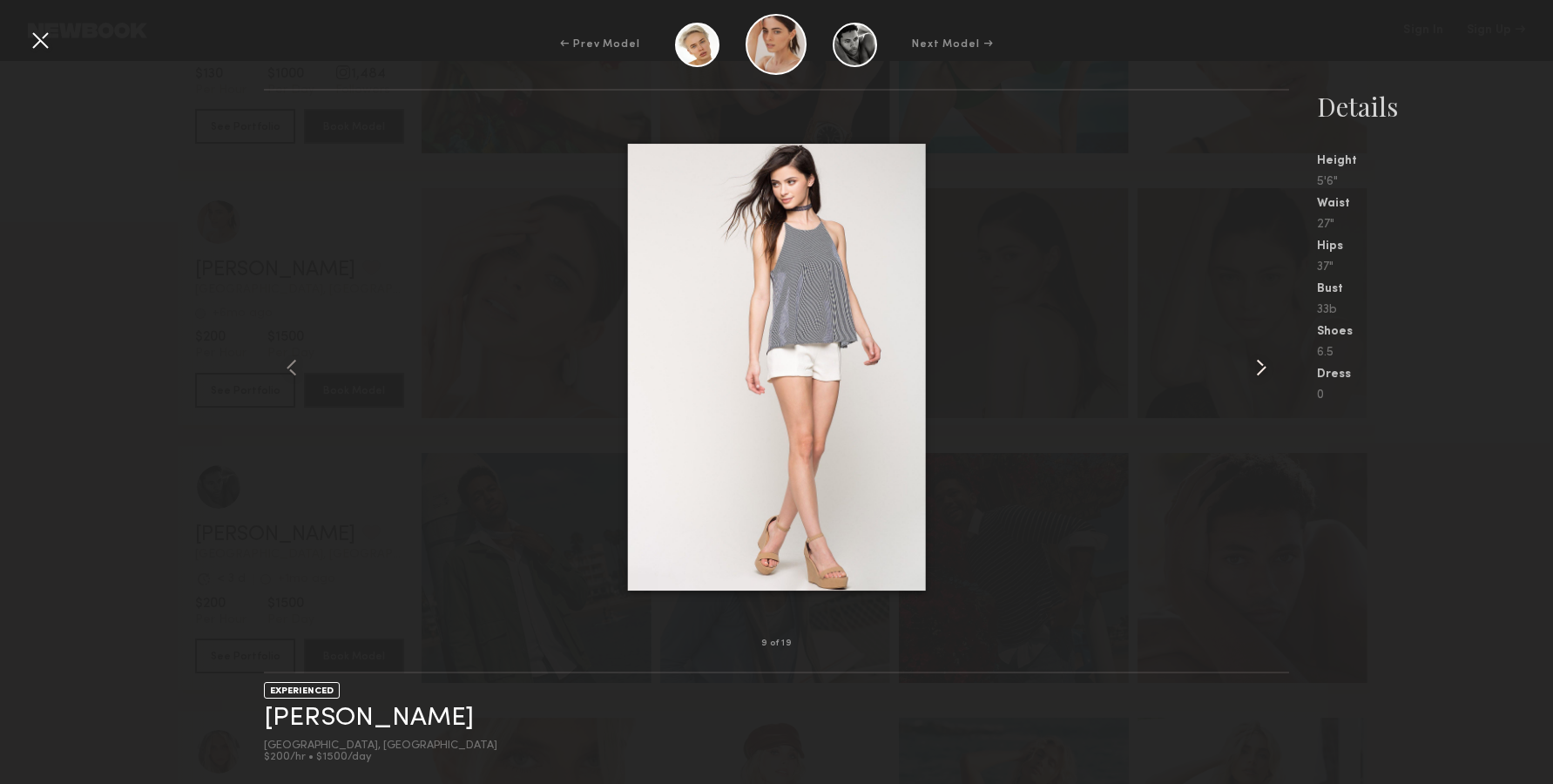
click at [1266, 348] on div at bounding box center [1268, 367] width 41 height 497
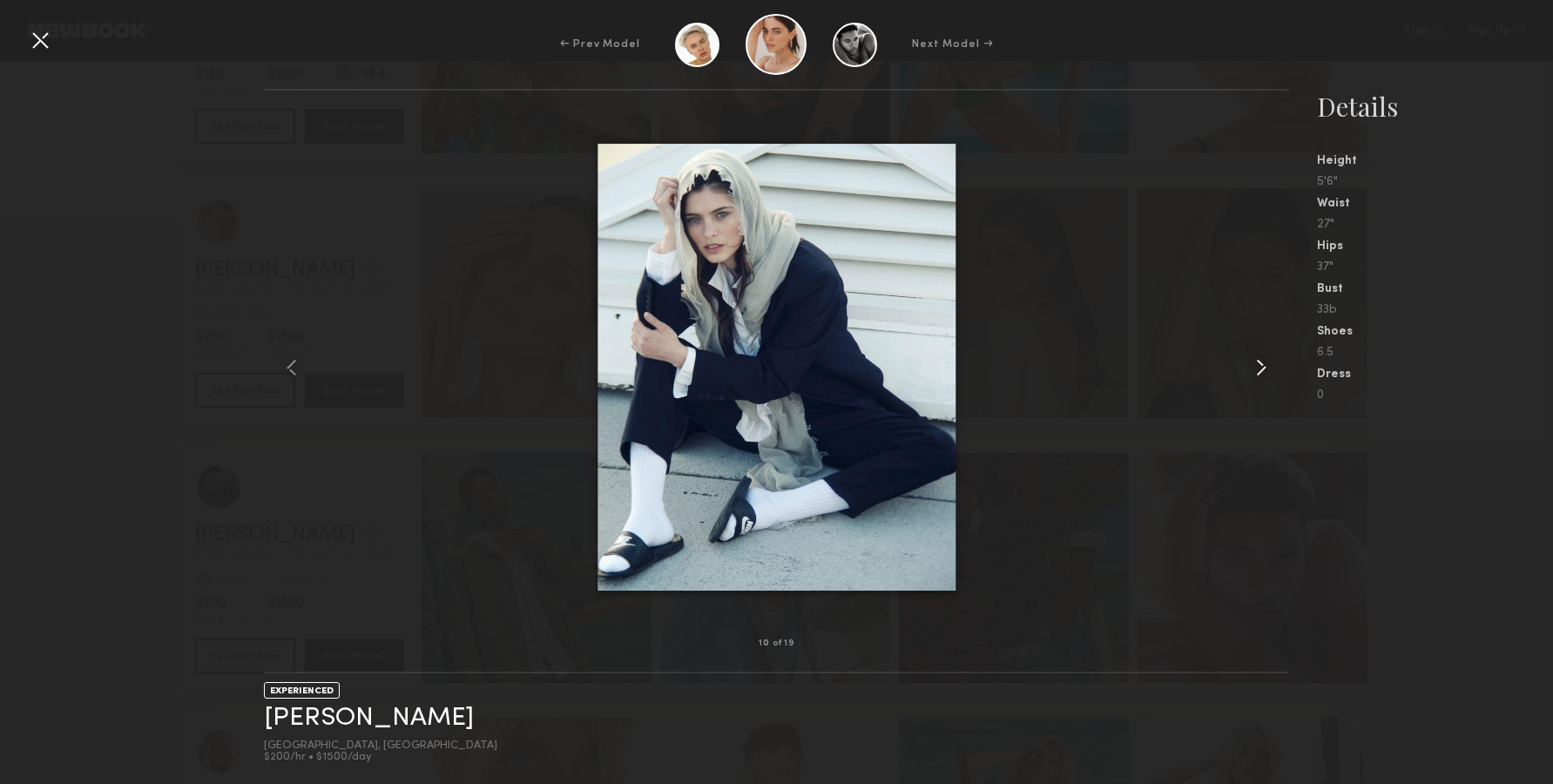
click at [1266, 348] on div at bounding box center [1268, 367] width 41 height 497
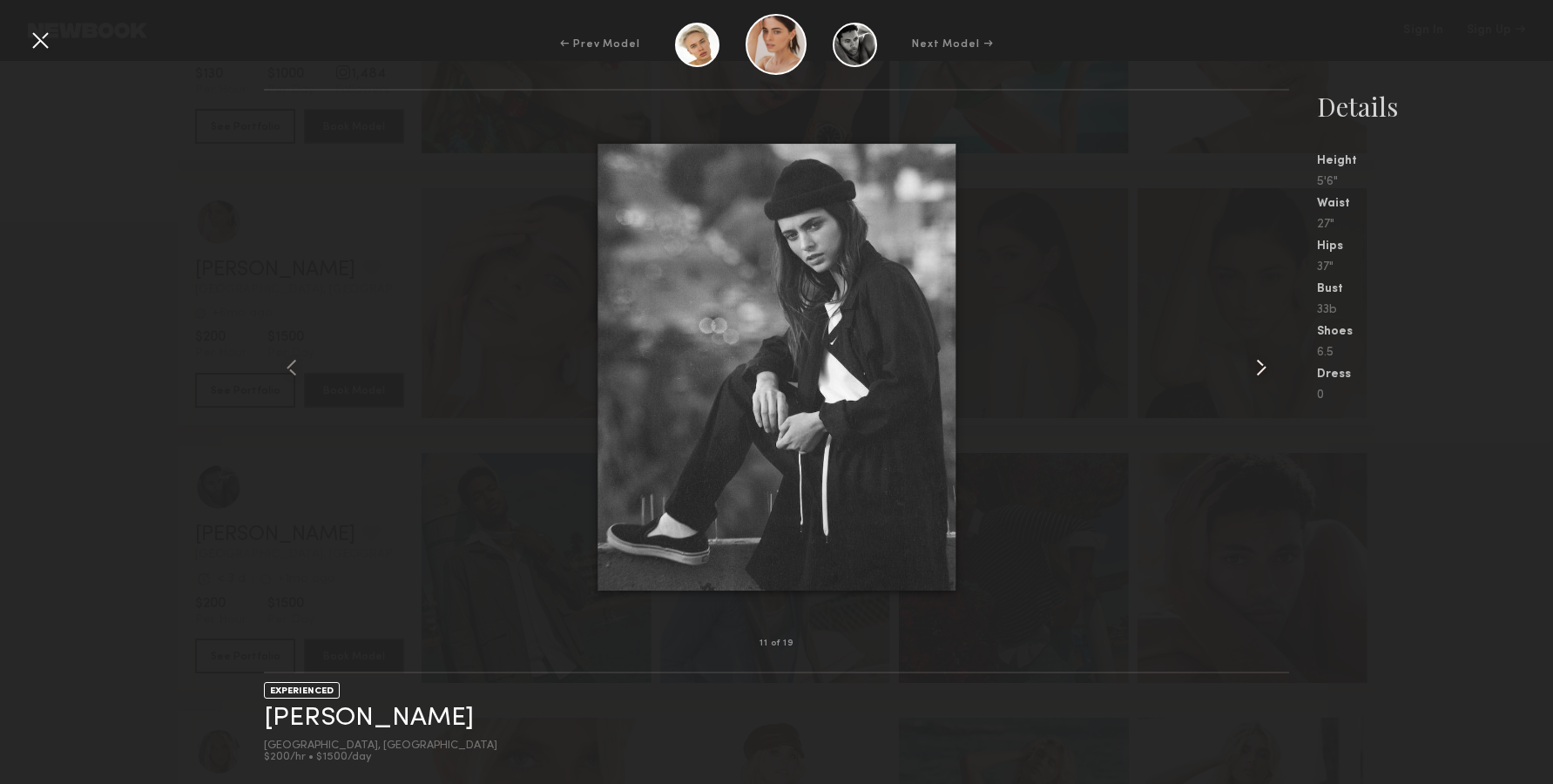
click at [1266, 348] on div at bounding box center [1268, 367] width 41 height 497
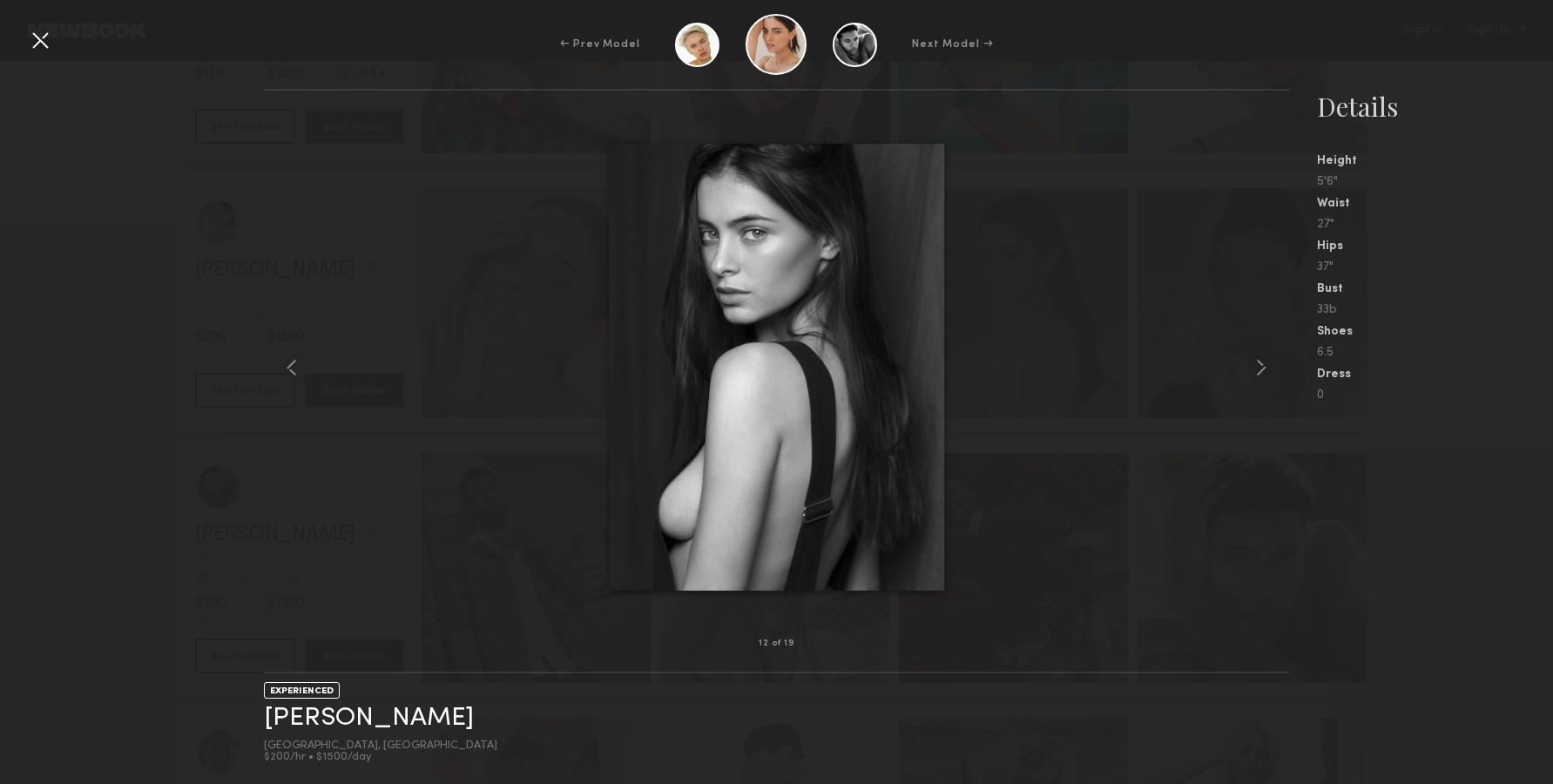
click at [1294, 374] on nb-gallery-model-stats "Details Height 5'6" Waist 27" Hips 37" Bust 33b Shoes 6.5 Dress 0" at bounding box center [1421, 435] width 264 height 695
click at [1262, 369] on common-icon at bounding box center [1260, 367] width 28 height 28
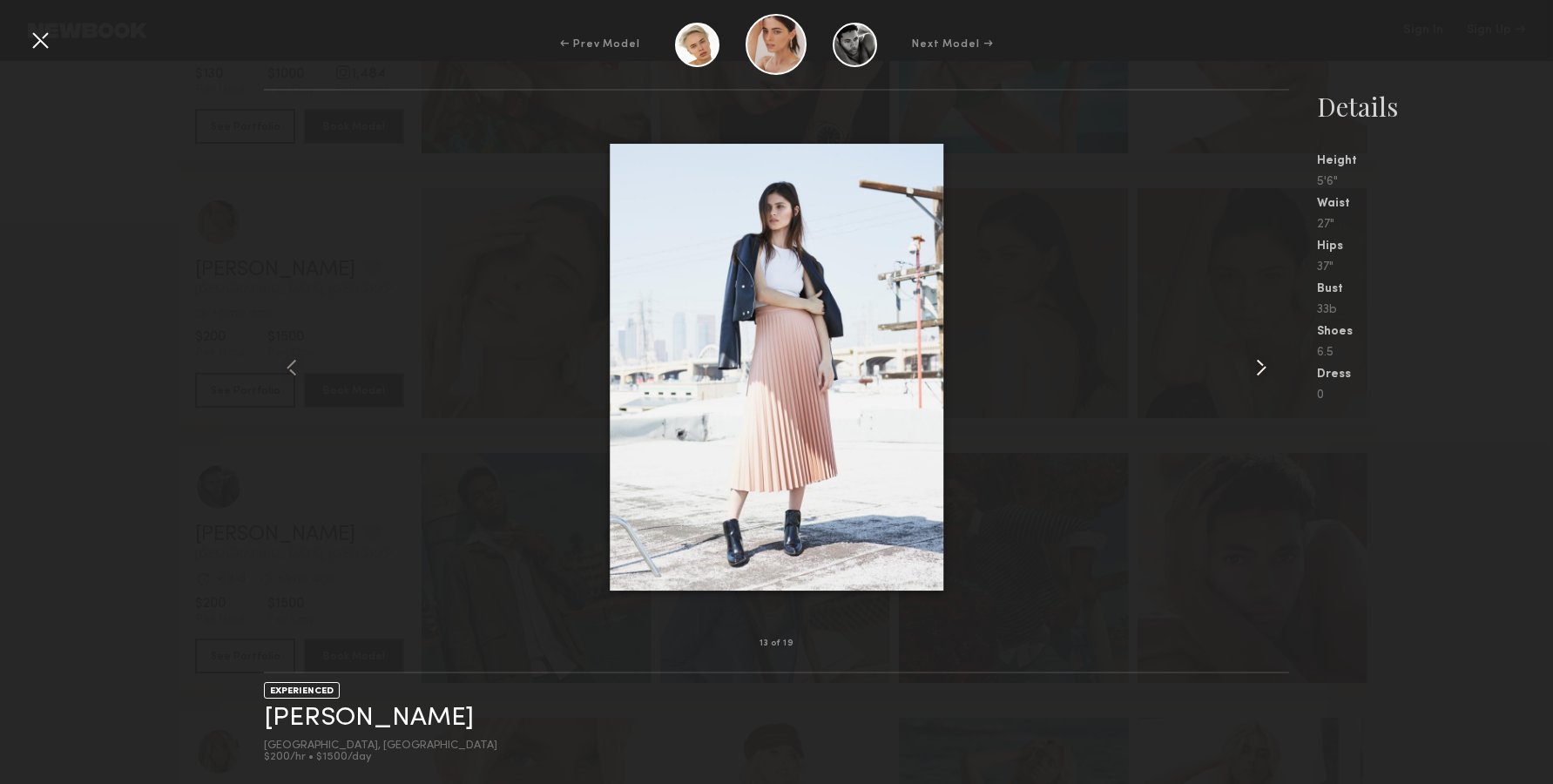
click at [1262, 369] on common-icon at bounding box center [1260, 367] width 28 height 28
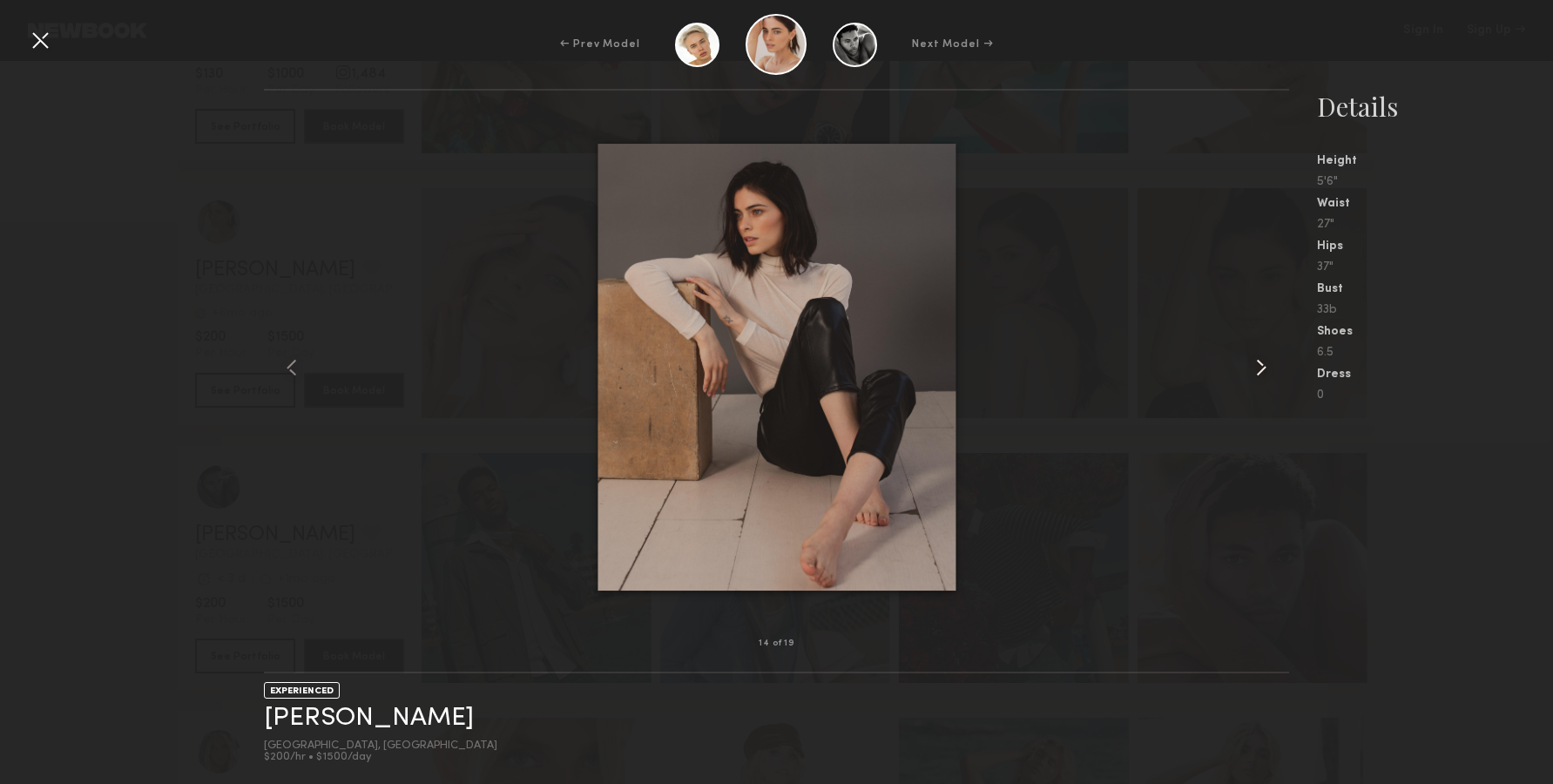
click at [1262, 369] on common-icon at bounding box center [1260, 367] width 28 height 28
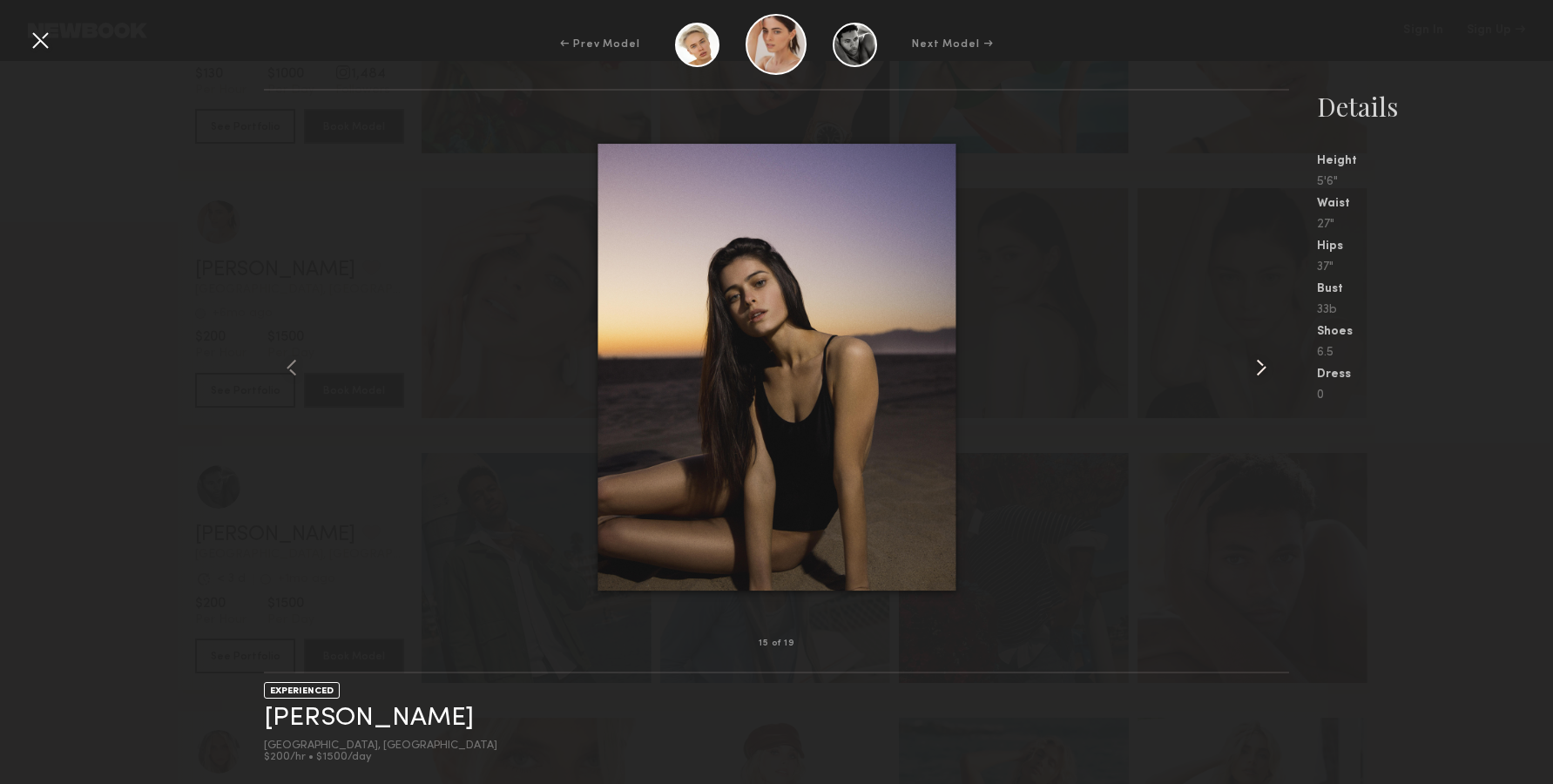
click at [1259, 370] on common-icon at bounding box center [1260, 367] width 28 height 28
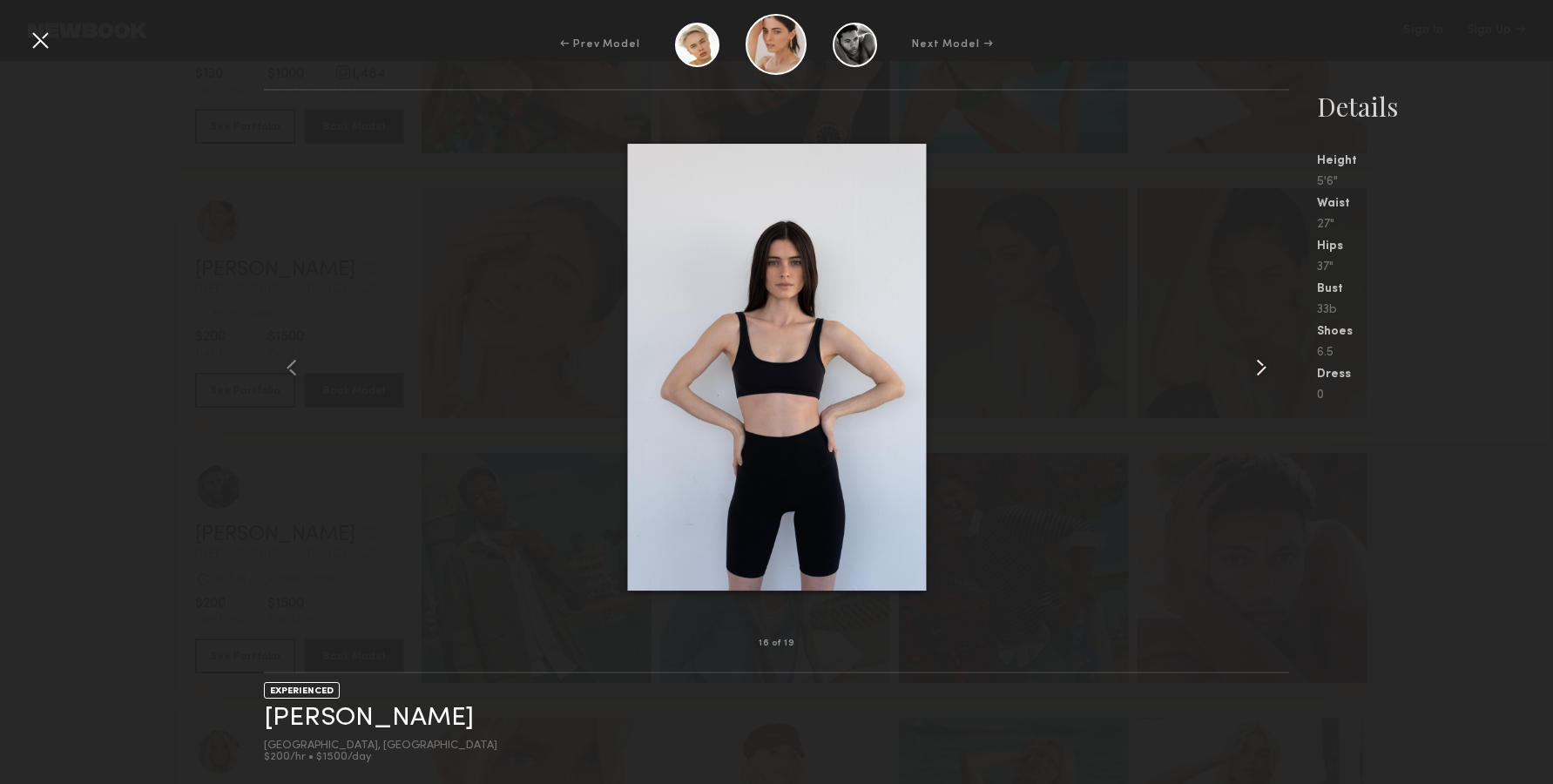
click at [1259, 370] on common-icon at bounding box center [1260, 367] width 28 height 28
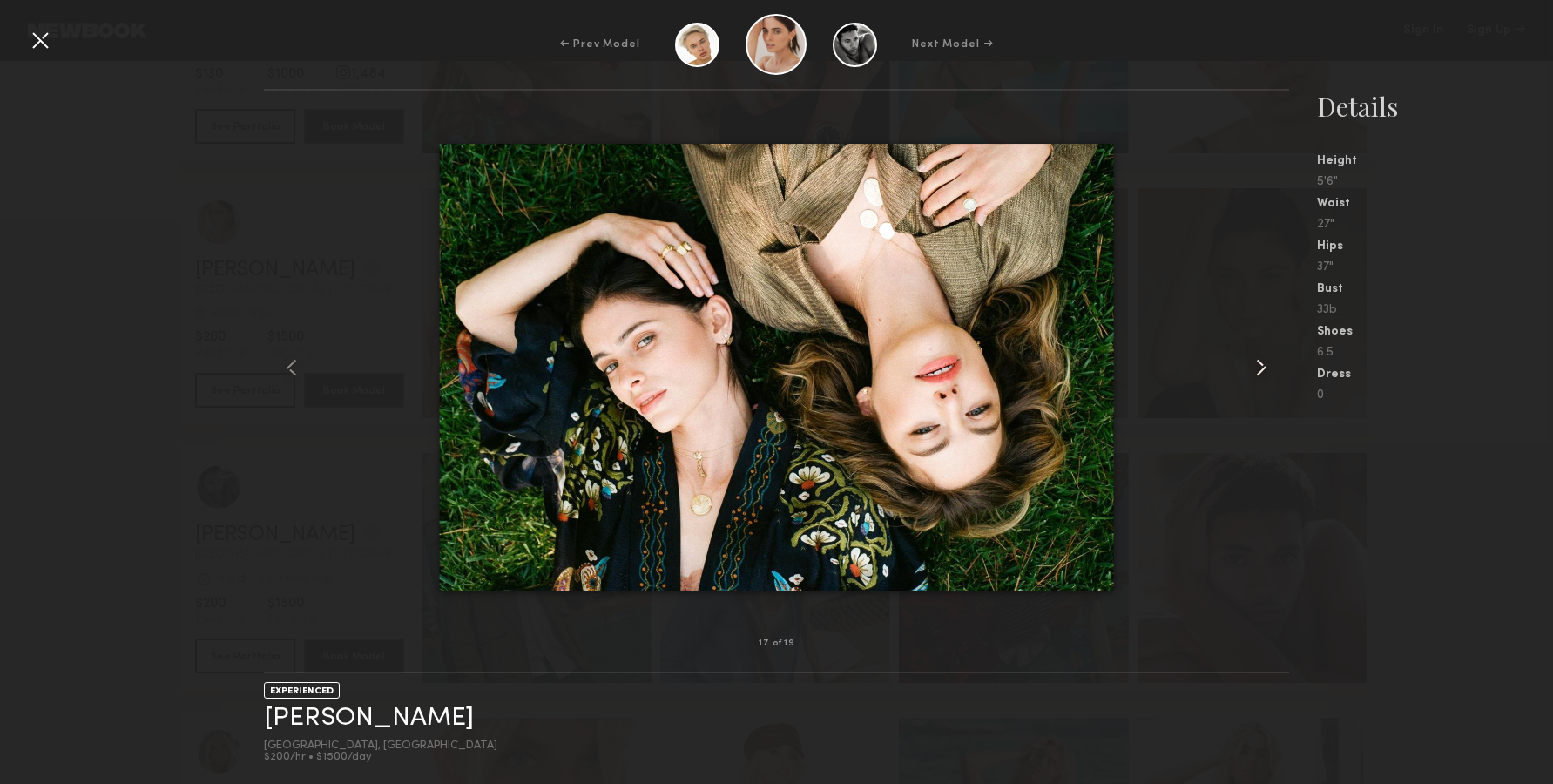
click at [1259, 371] on common-icon at bounding box center [1260, 367] width 28 height 28
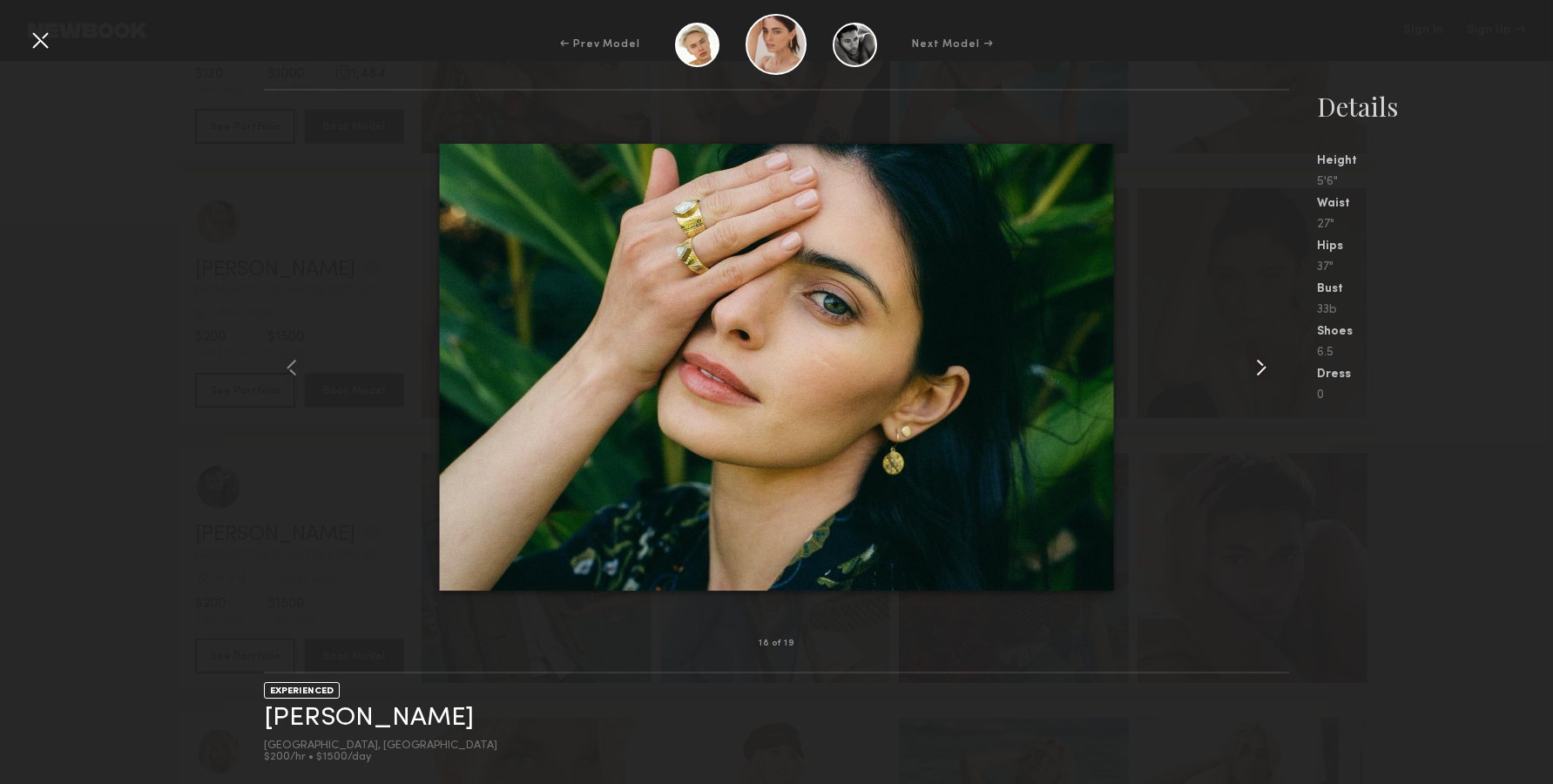
click at [1259, 371] on common-icon at bounding box center [1260, 367] width 28 height 28
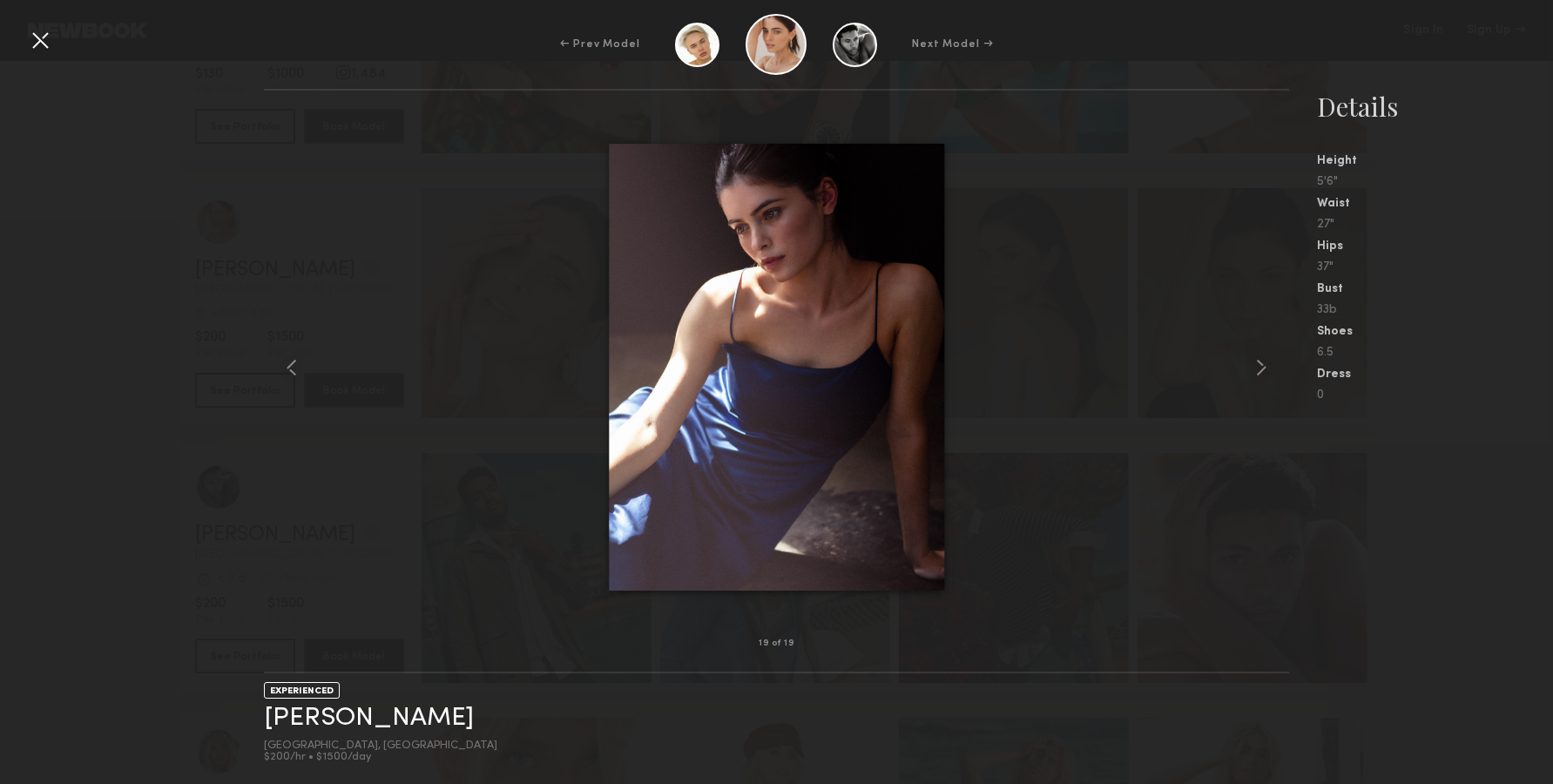
click at [32, 29] on div at bounding box center [39, 39] width 28 height 28
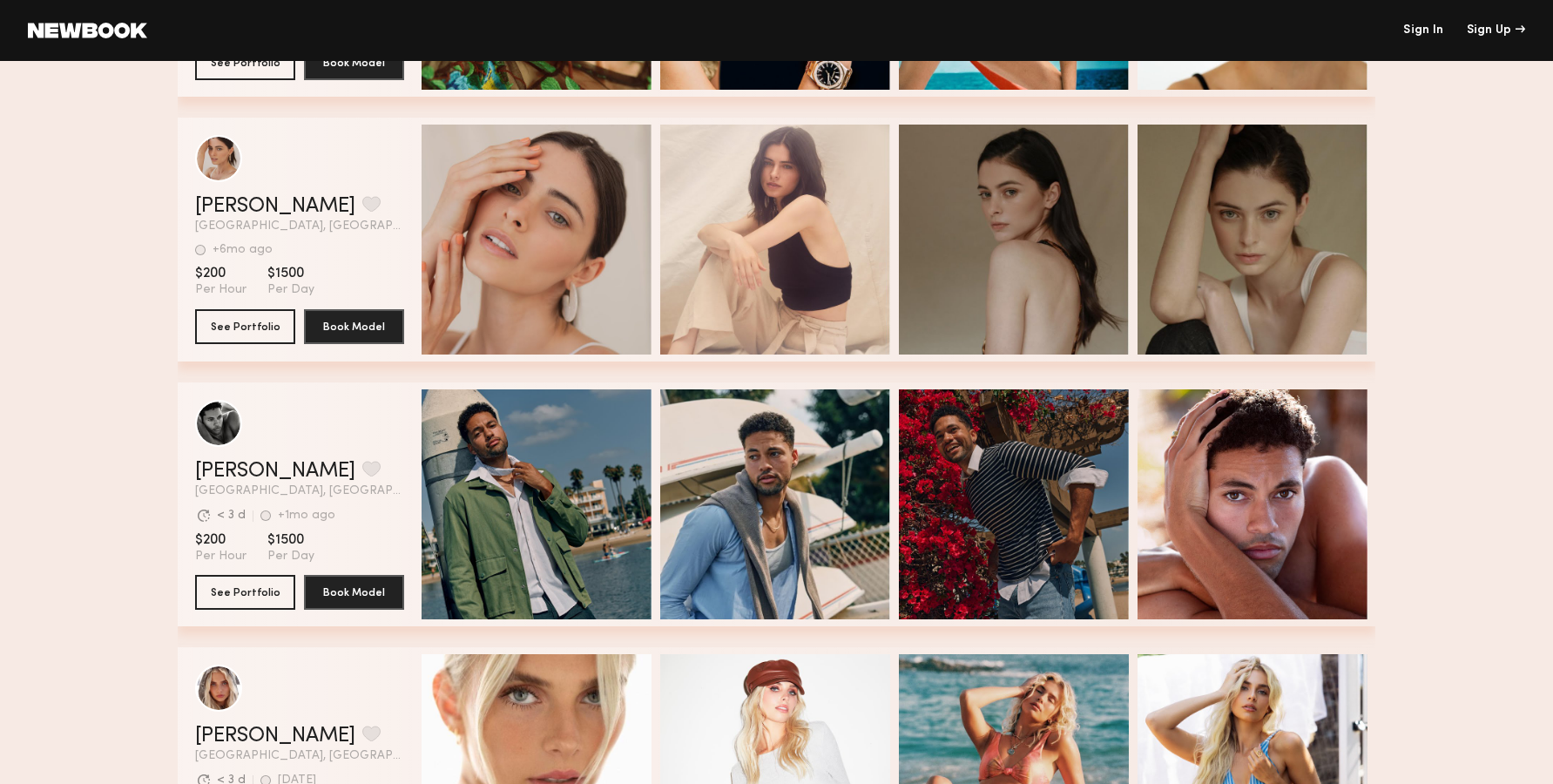
scroll to position [2932, 0]
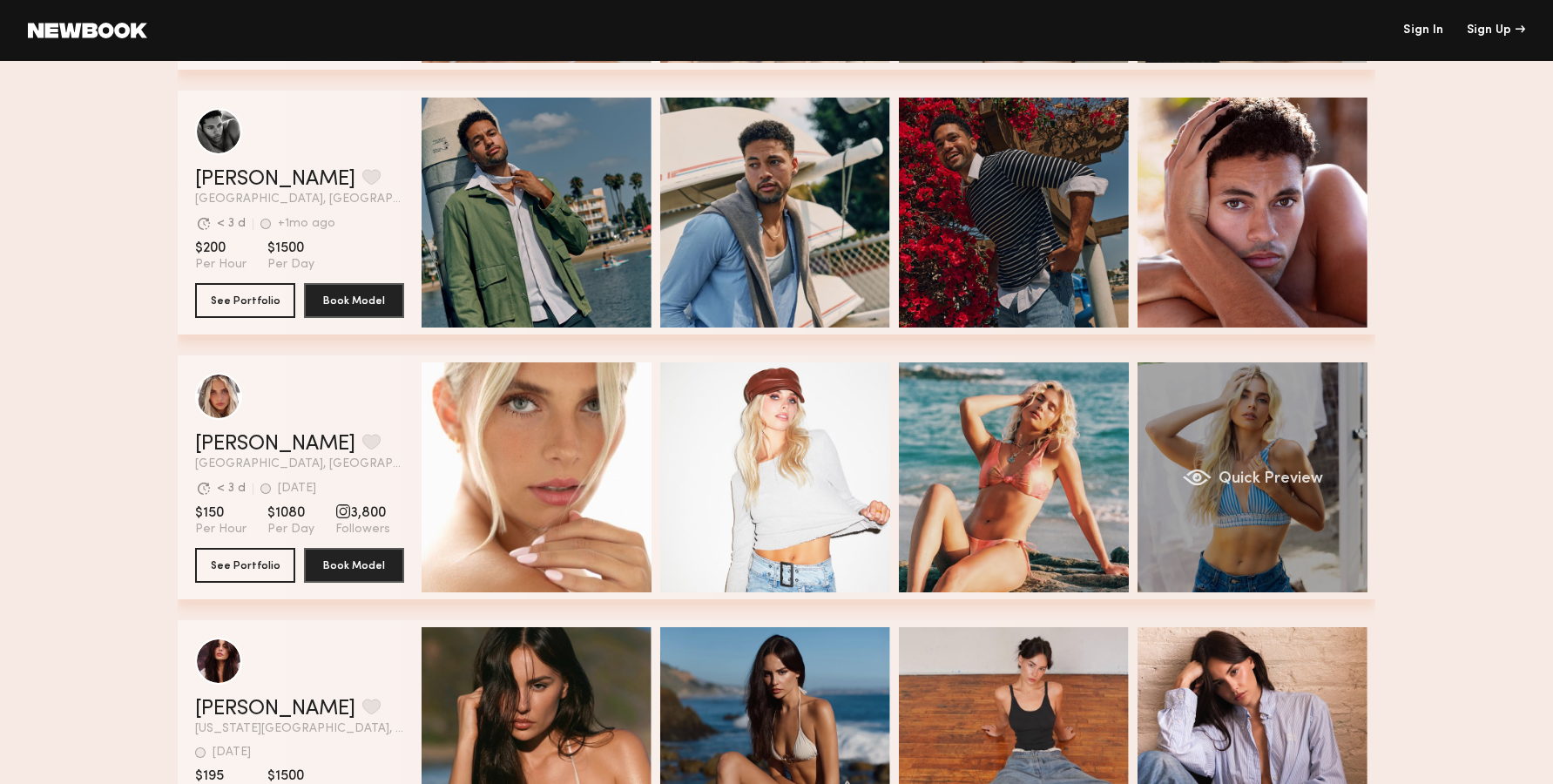
click at [1216, 484] on div "Quick Preview" at bounding box center [1253, 477] width 230 height 230
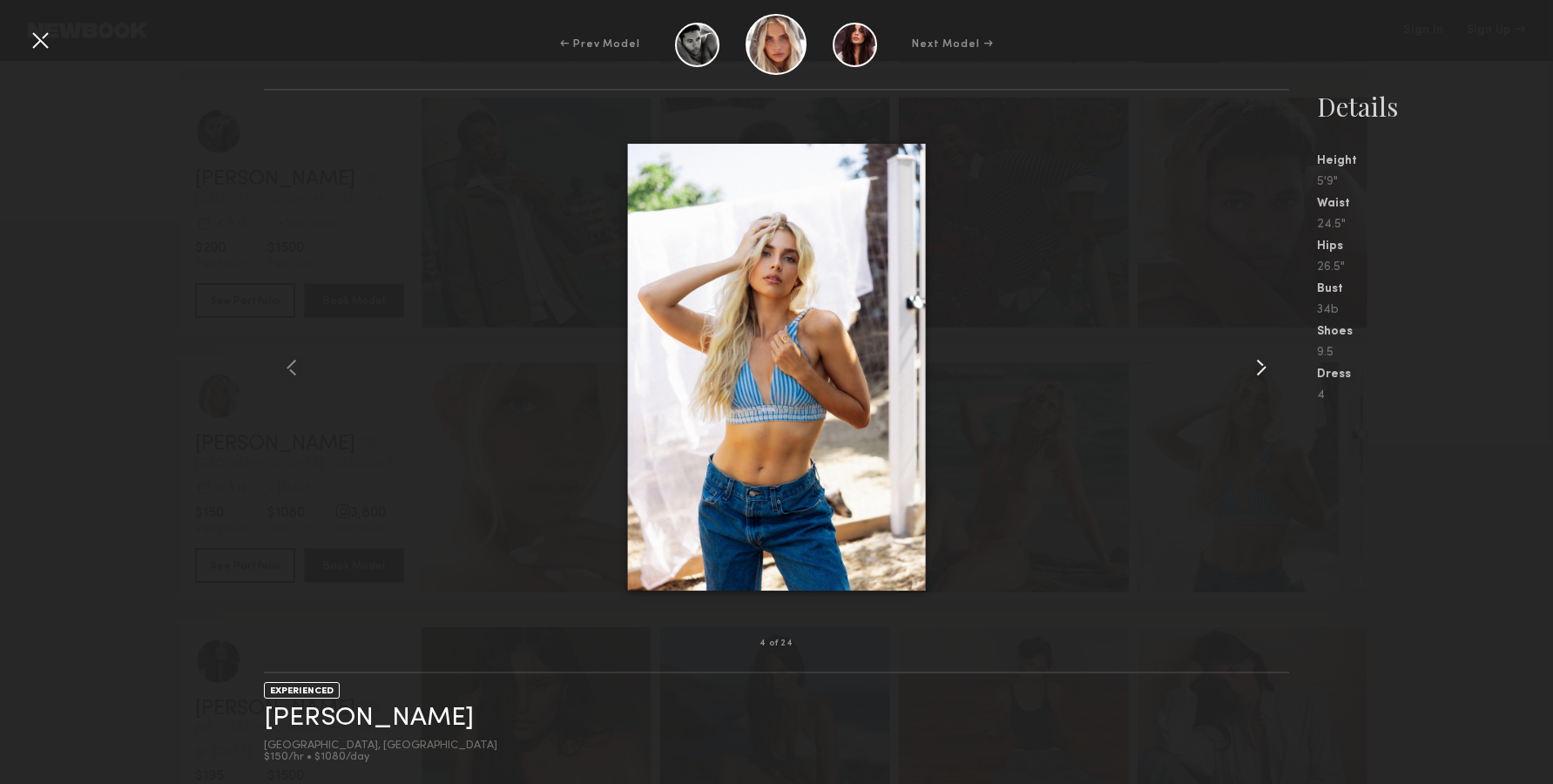
click at [1274, 371] on common-icon at bounding box center [1260, 367] width 28 height 28
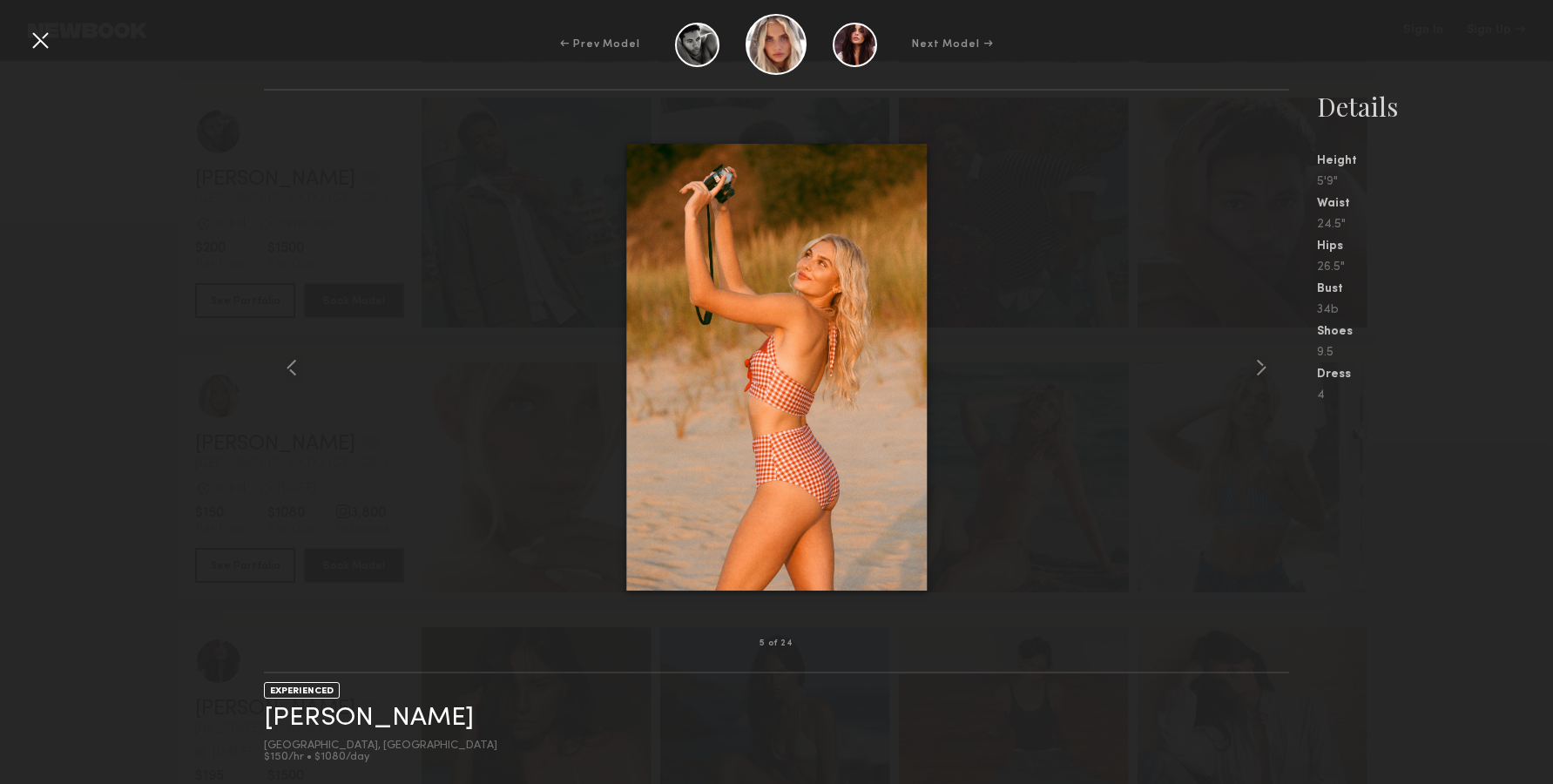
click at [1246, 354] on div at bounding box center [776, 367] width 1026 height 497
click at [1260, 354] on common-icon at bounding box center [1260, 367] width 28 height 28
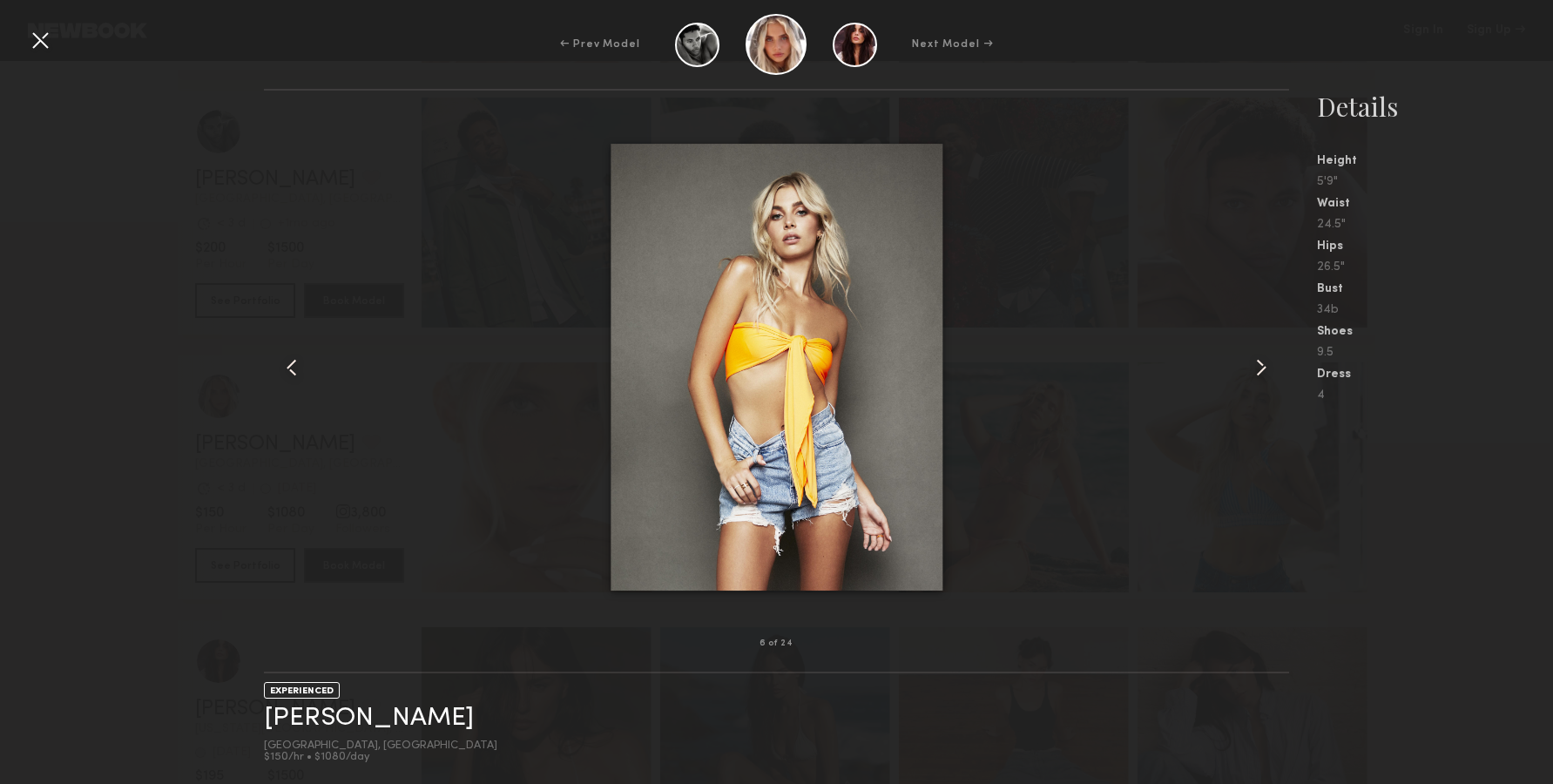
click at [1260, 354] on common-icon at bounding box center [1260, 367] width 28 height 28
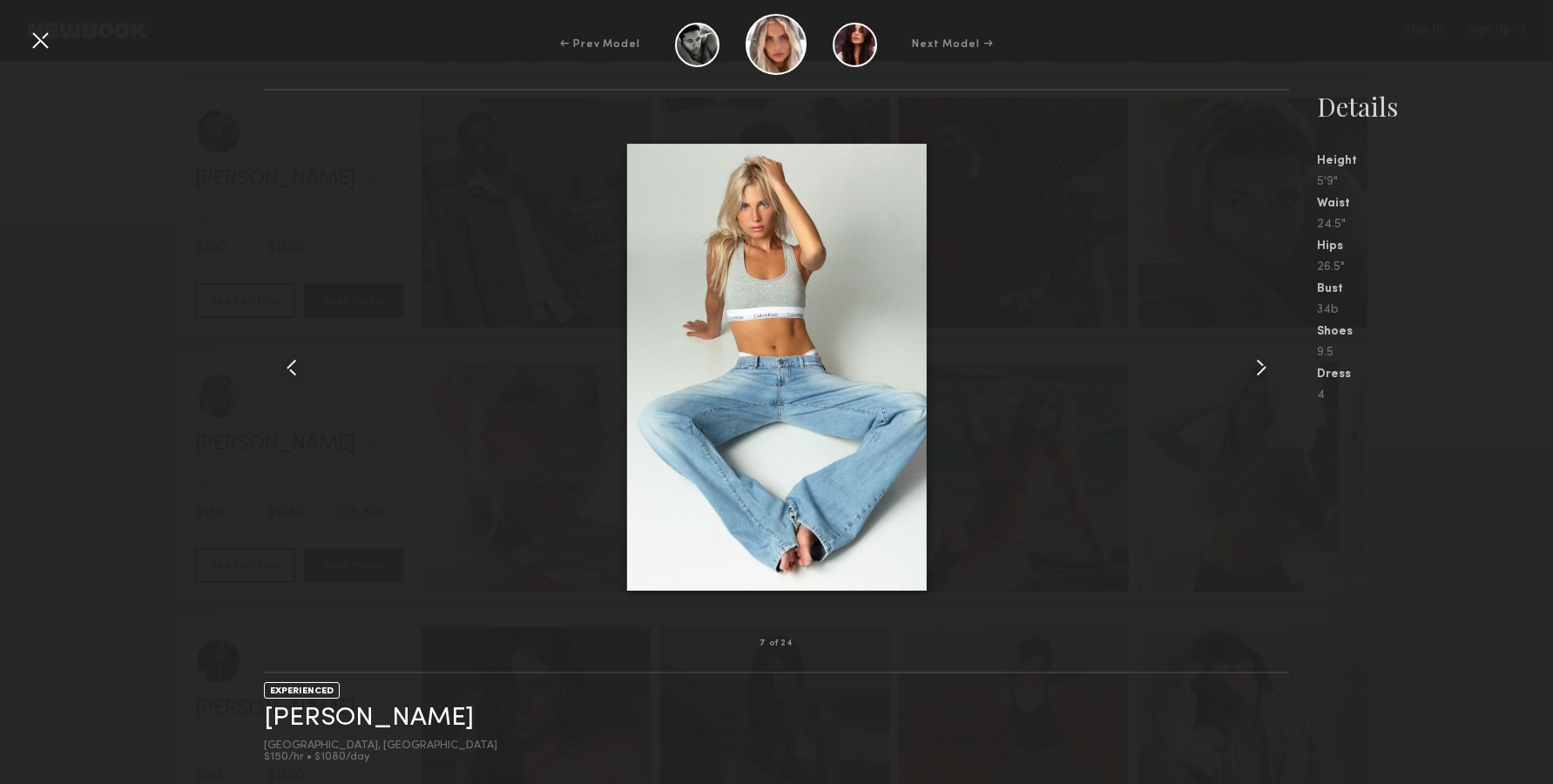
click at [1260, 354] on common-icon at bounding box center [1260, 367] width 28 height 28
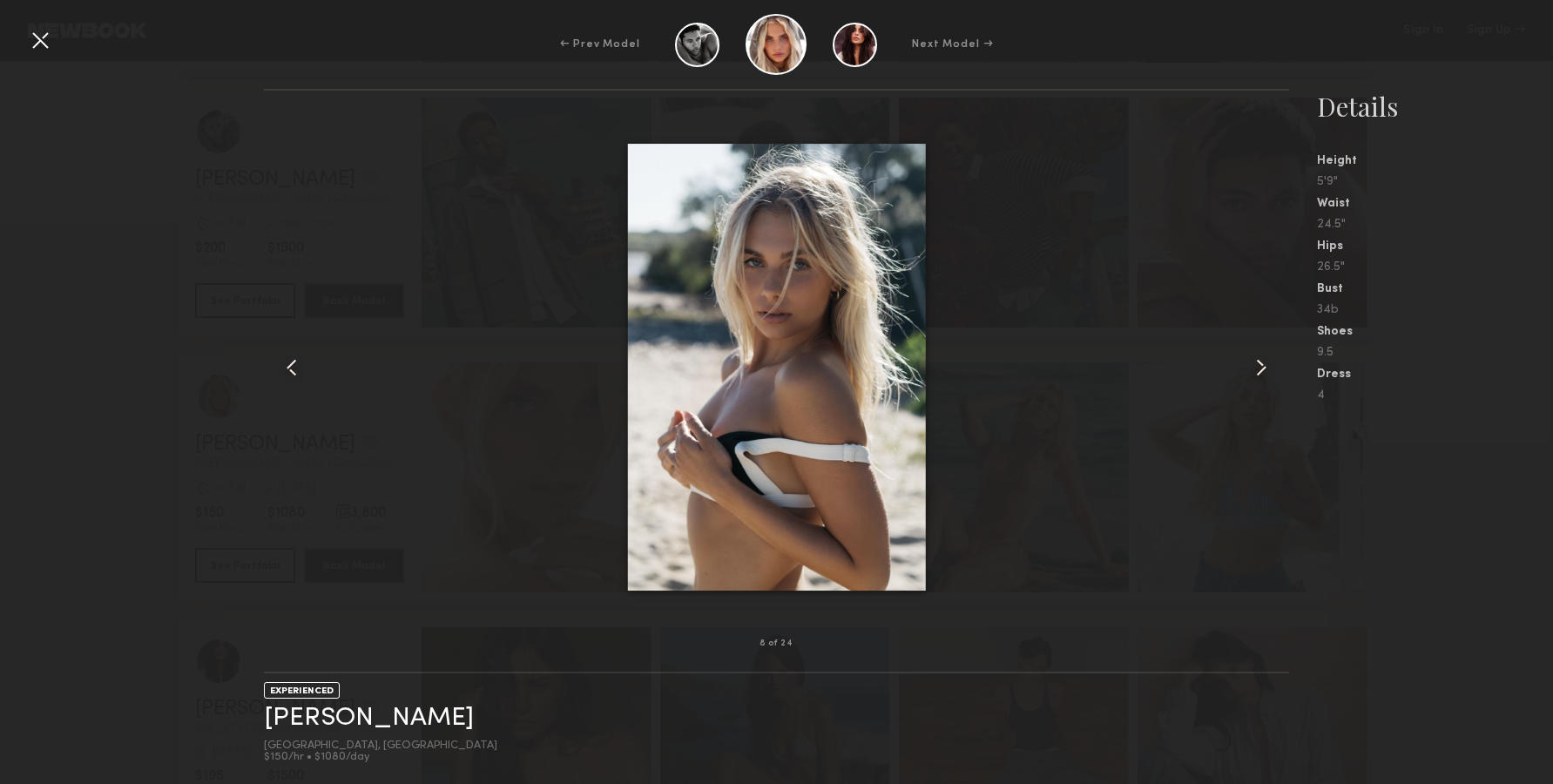
click at [1260, 354] on common-icon at bounding box center [1260, 367] width 28 height 28
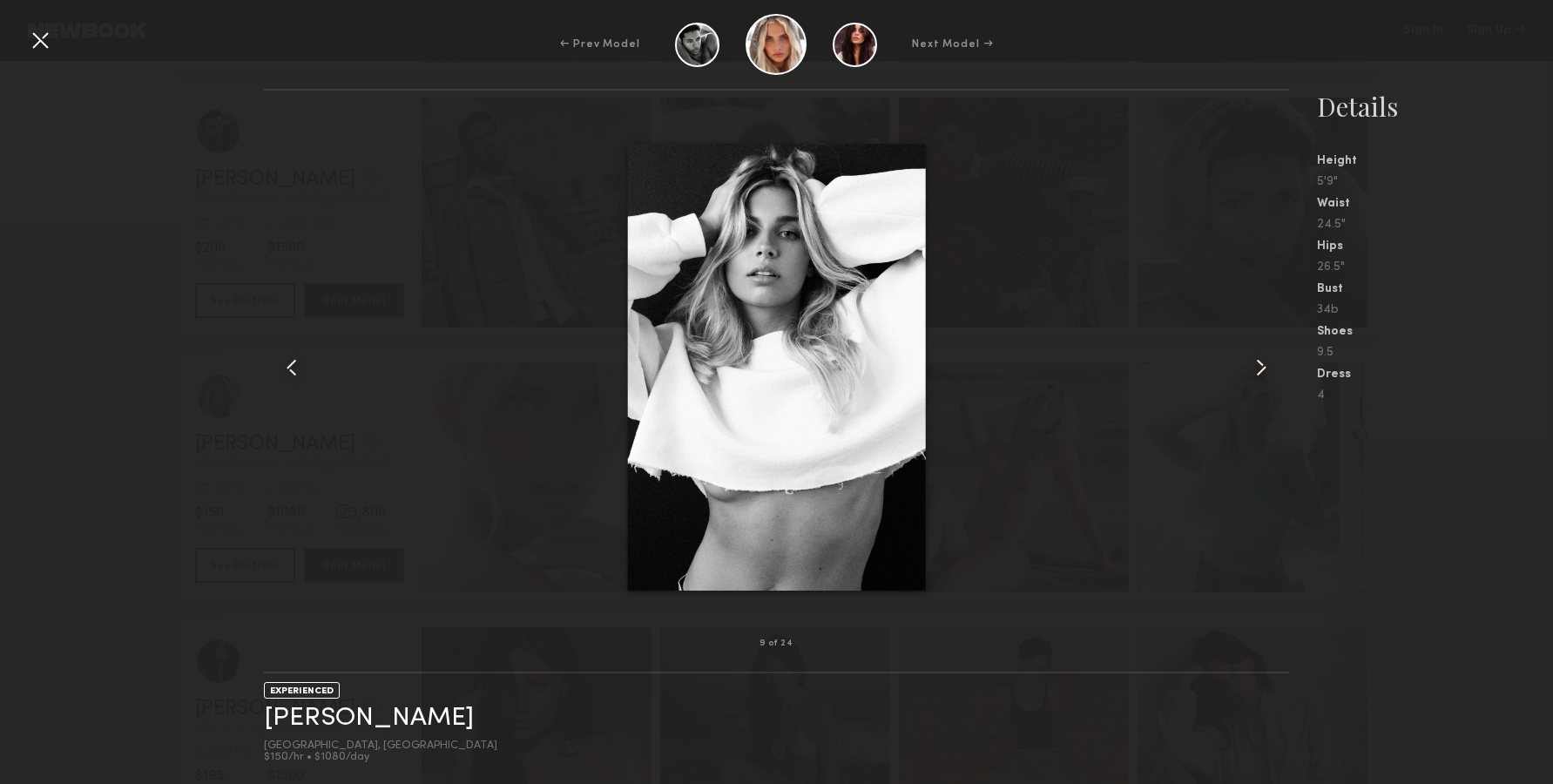
click at [1260, 354] on common-icon at bounding box center [1260, 367] width 28 height 28
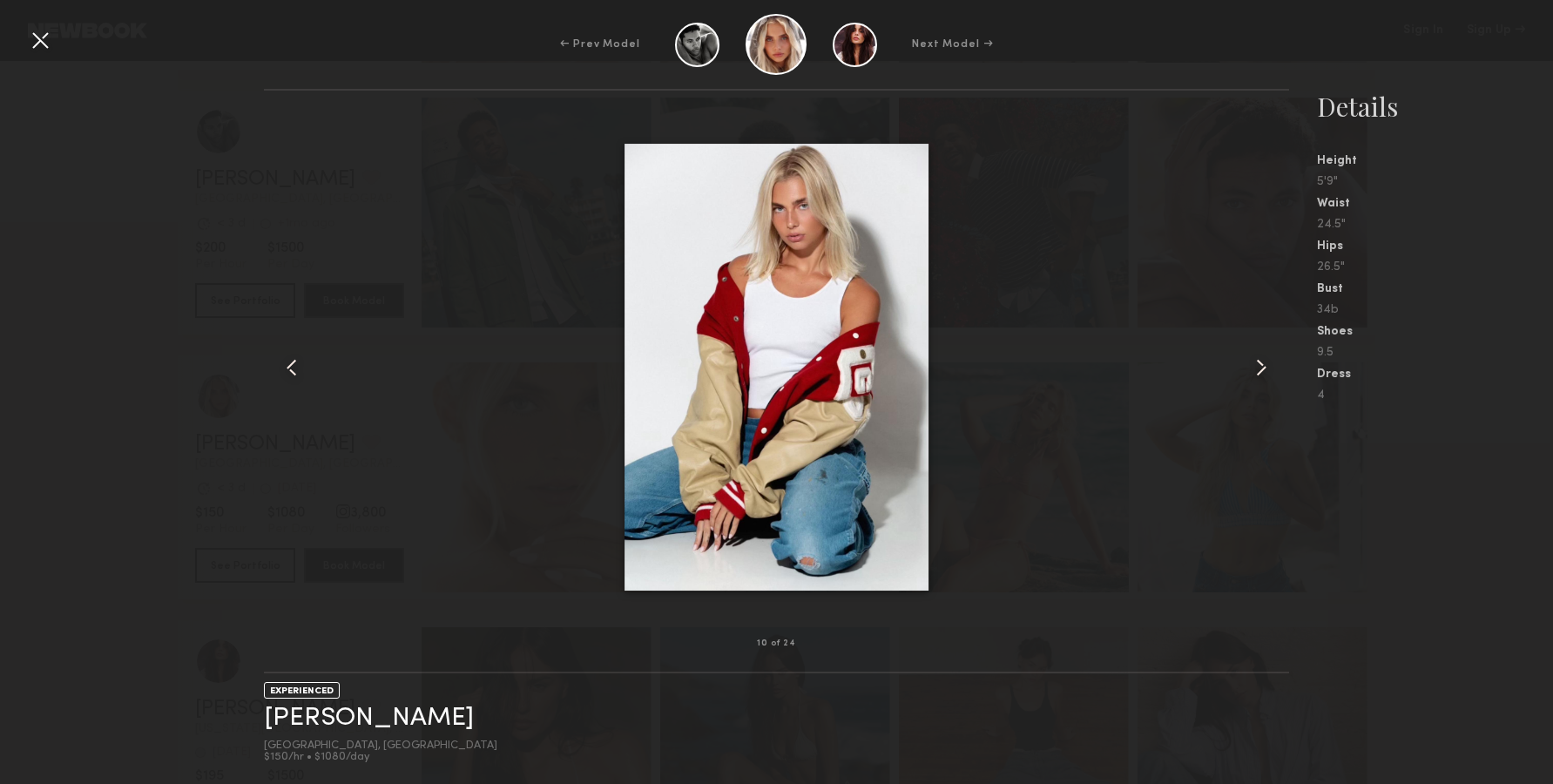
click at [1260, 354] on common-icon at bounding box center [1260, 367] width 28 height 28
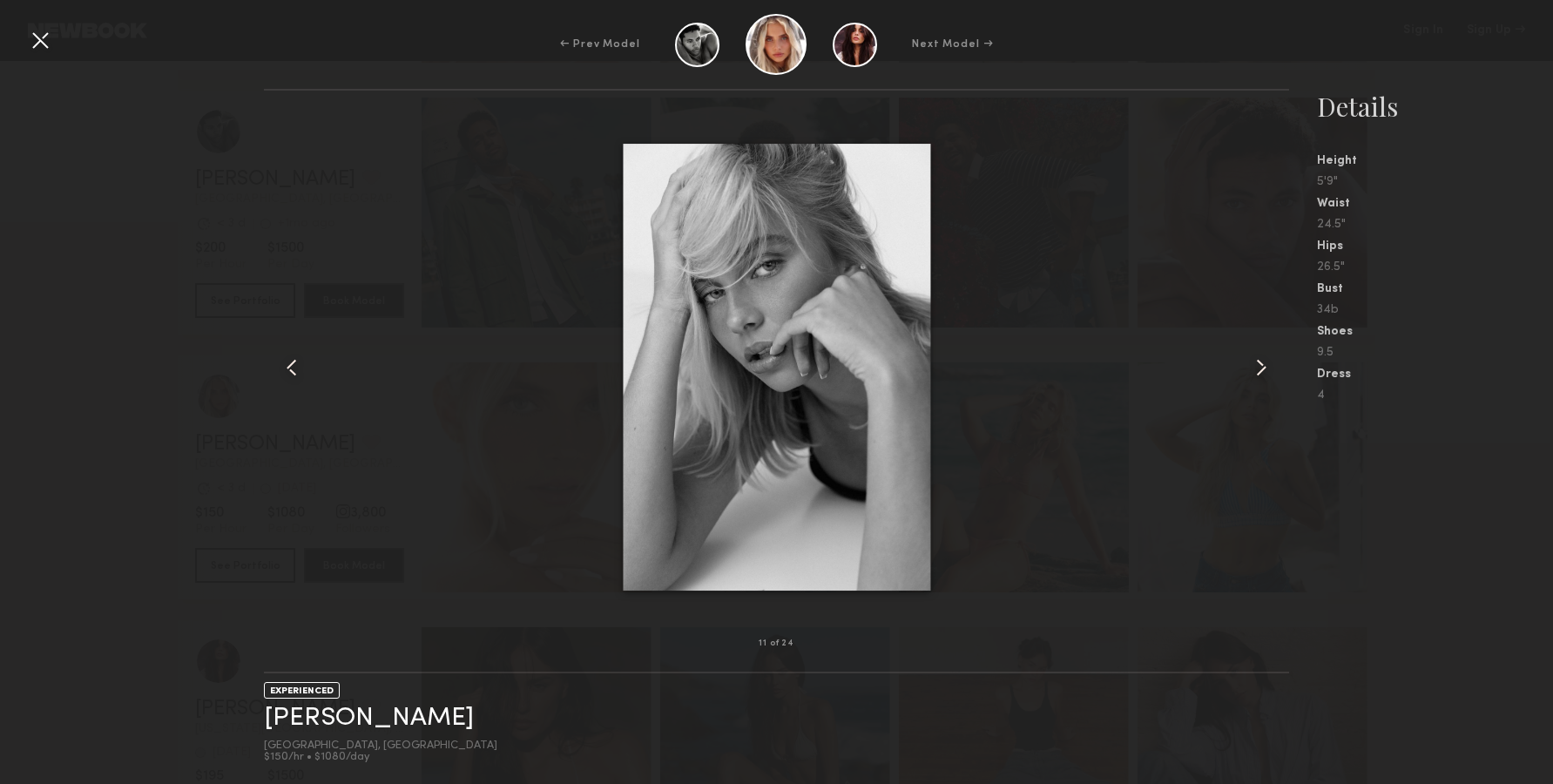
click at [1261, 352] on div at bounding box center [1268, 367] width 41 height 497
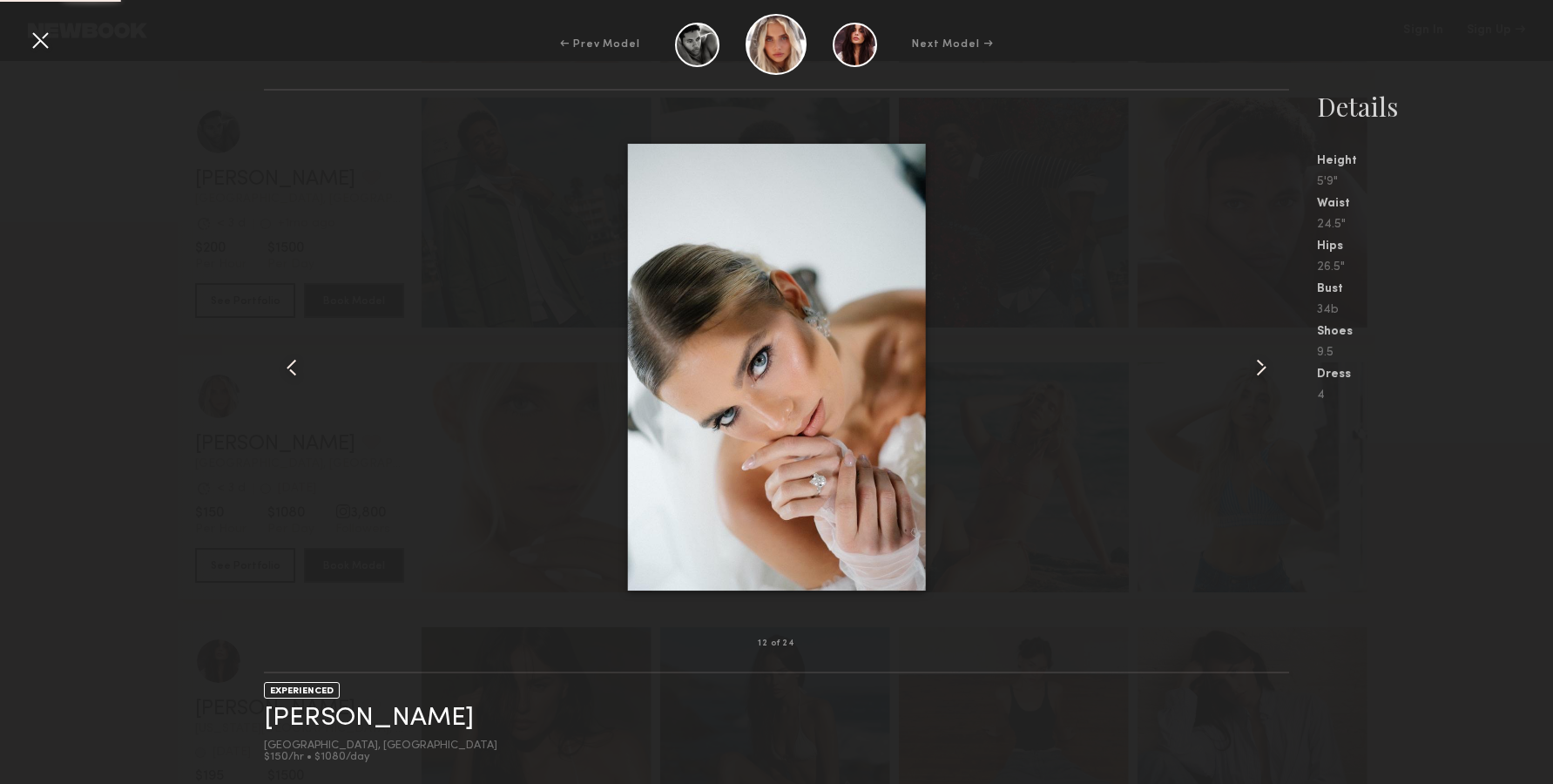
click at [1261, 352] on div at bounding box center [1268, 367] width 41 height 497
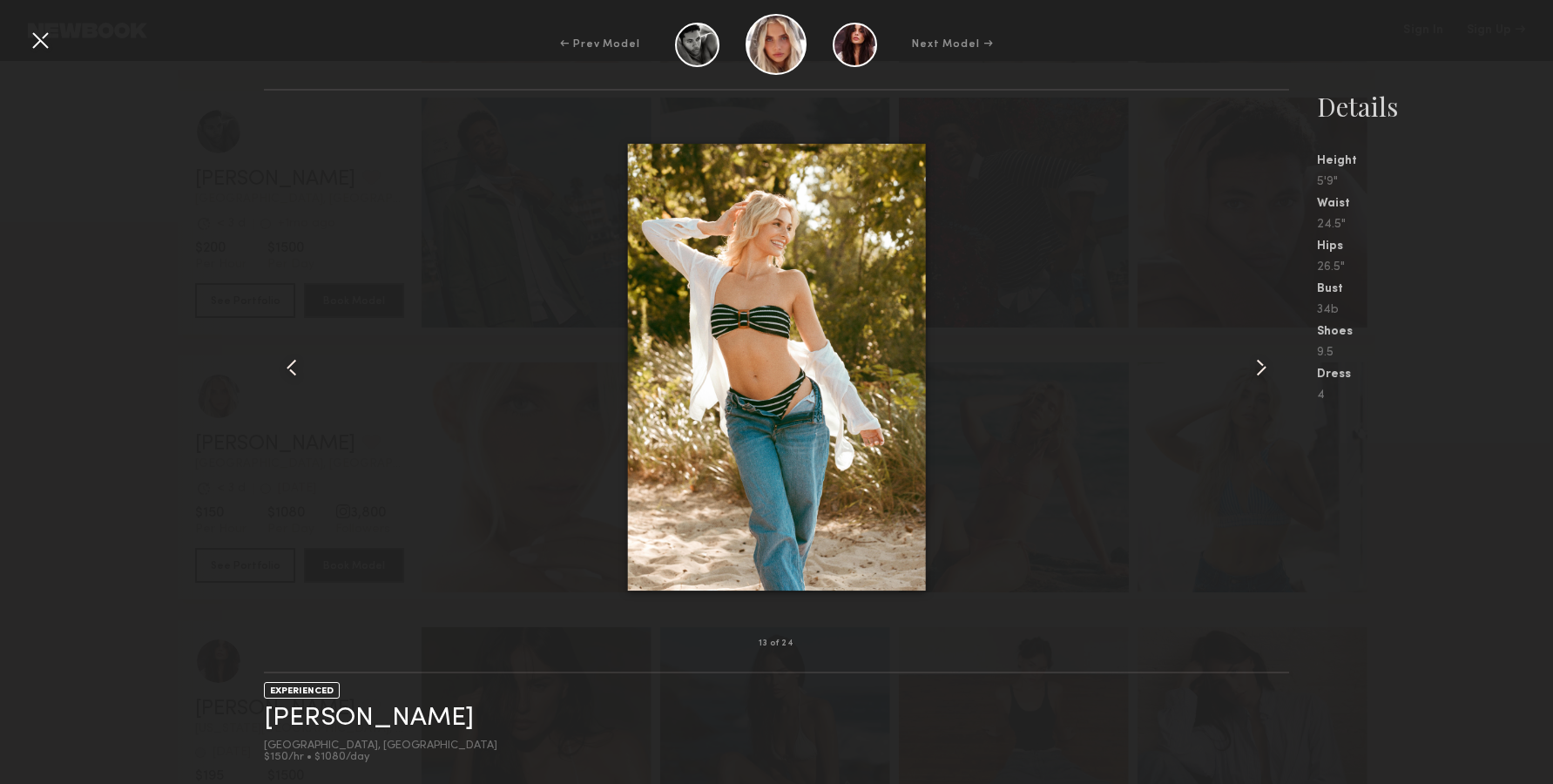
click at [1261, 366] on common-icon at bounding box center [1260, 367] width 28 height 28
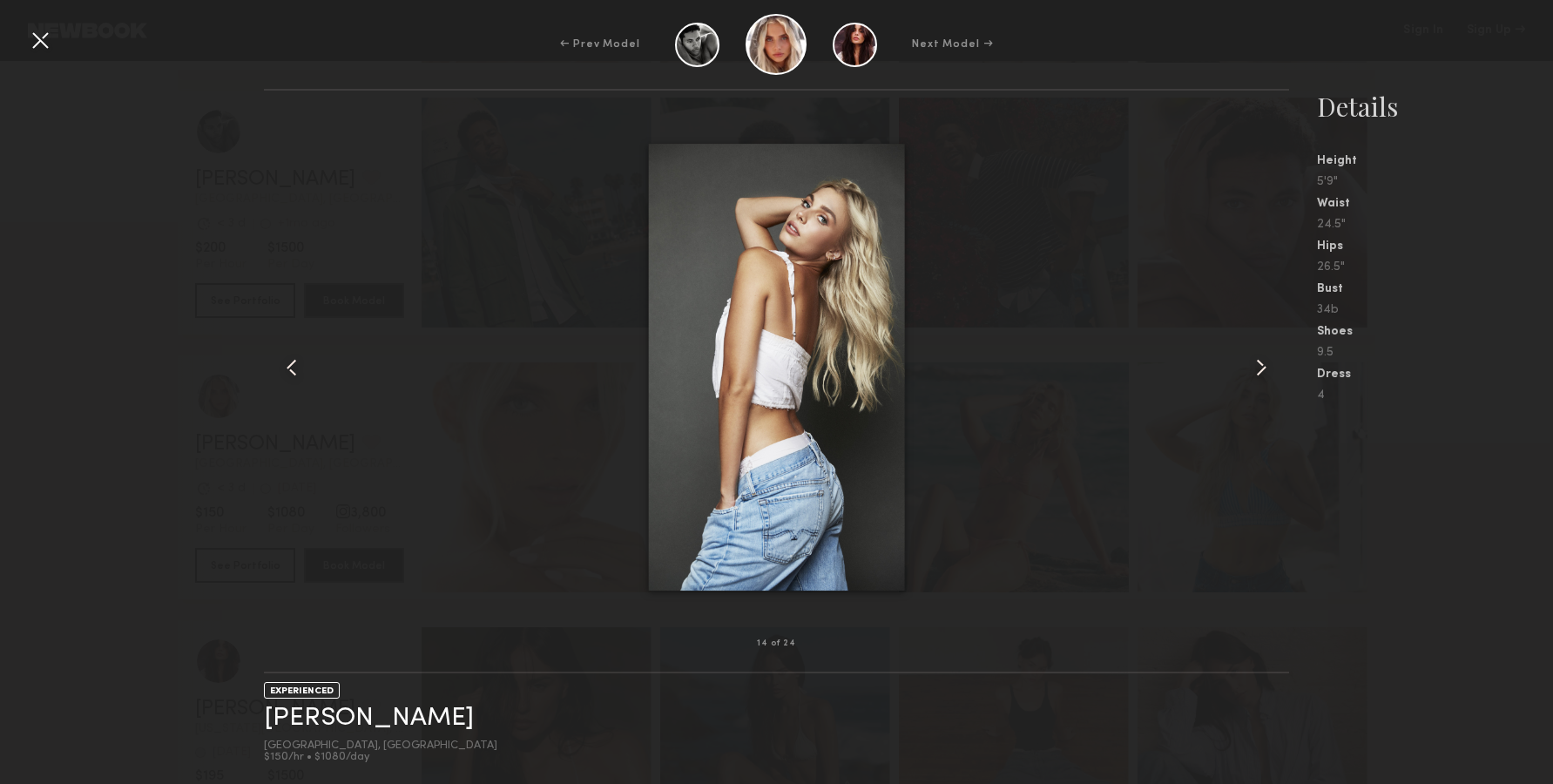
click at [1261, 366] on common-icon at bounding box center [1260, 367] width 28 height 28
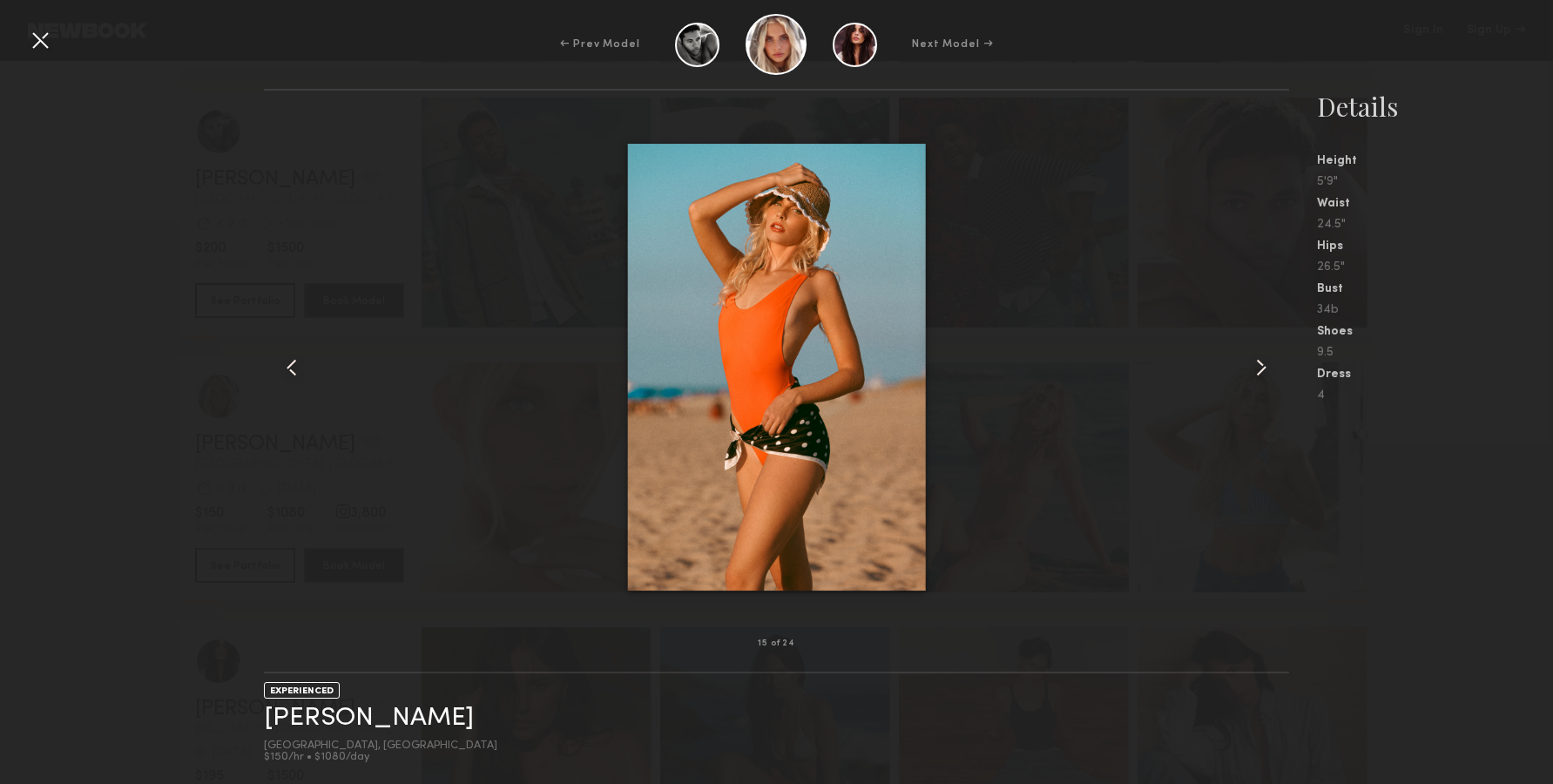
click at [1261, 366] on common-icon at bounding box center [1260, 367] width 28 height 28
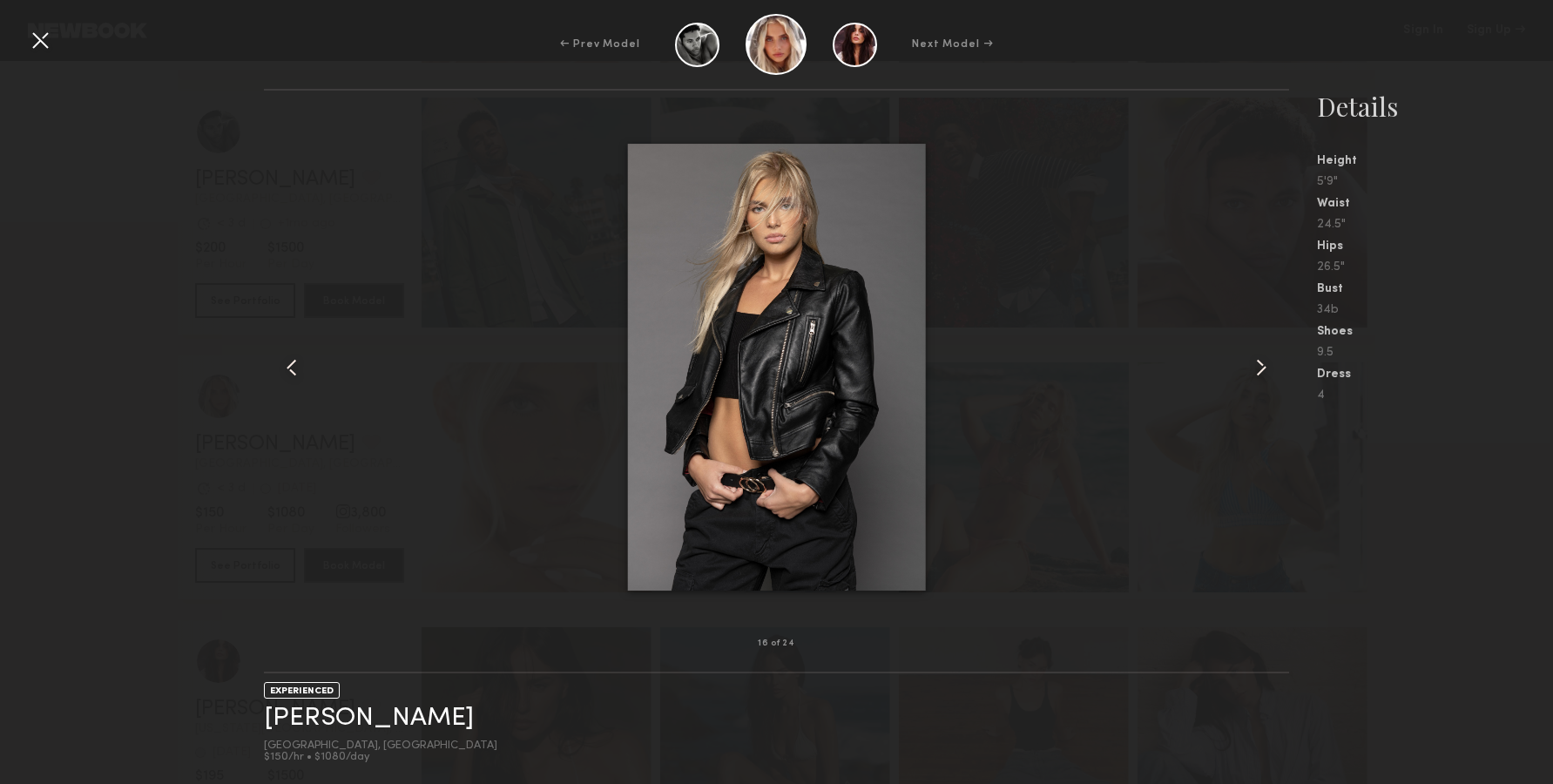
click at [1263, 363] on common-icon at bounding box center [1260, 367] width 28 height 28
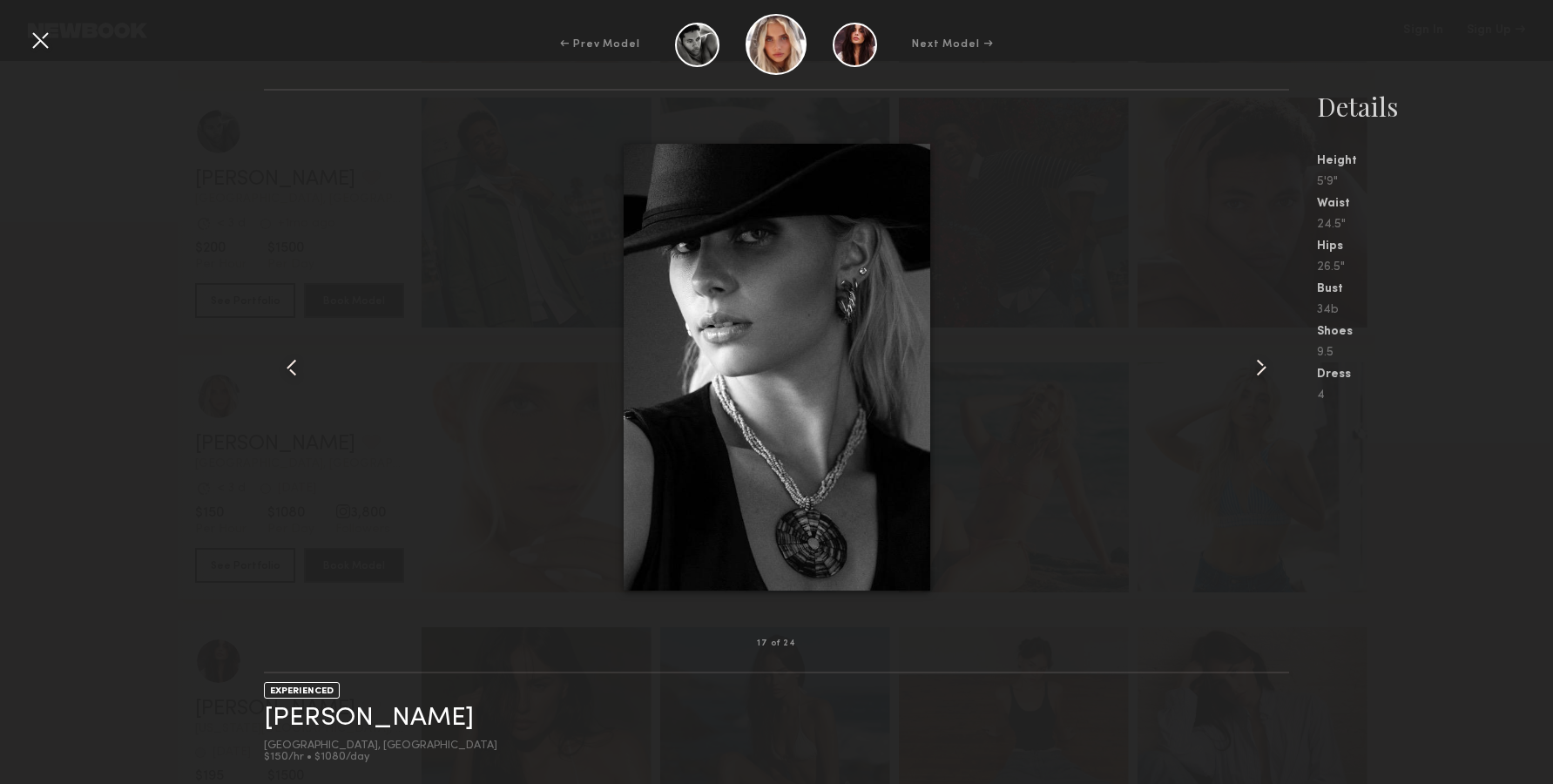
click at [1263, 363] on common-icon at bounding box center [1260, 367] width 28 height 28
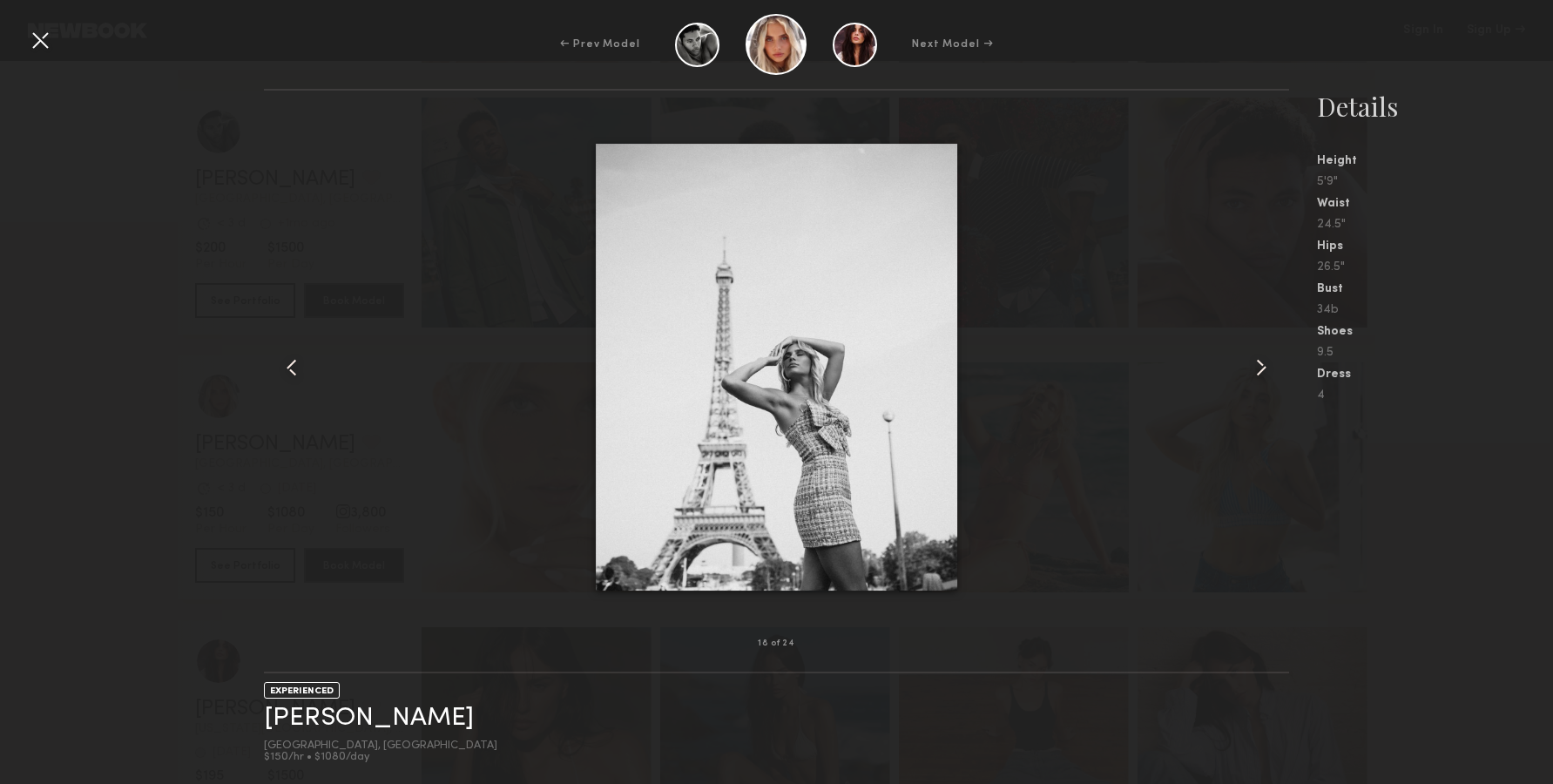
click at [1263, 363] on common-icon at bounding box center [1260, 367] width 28 height 28
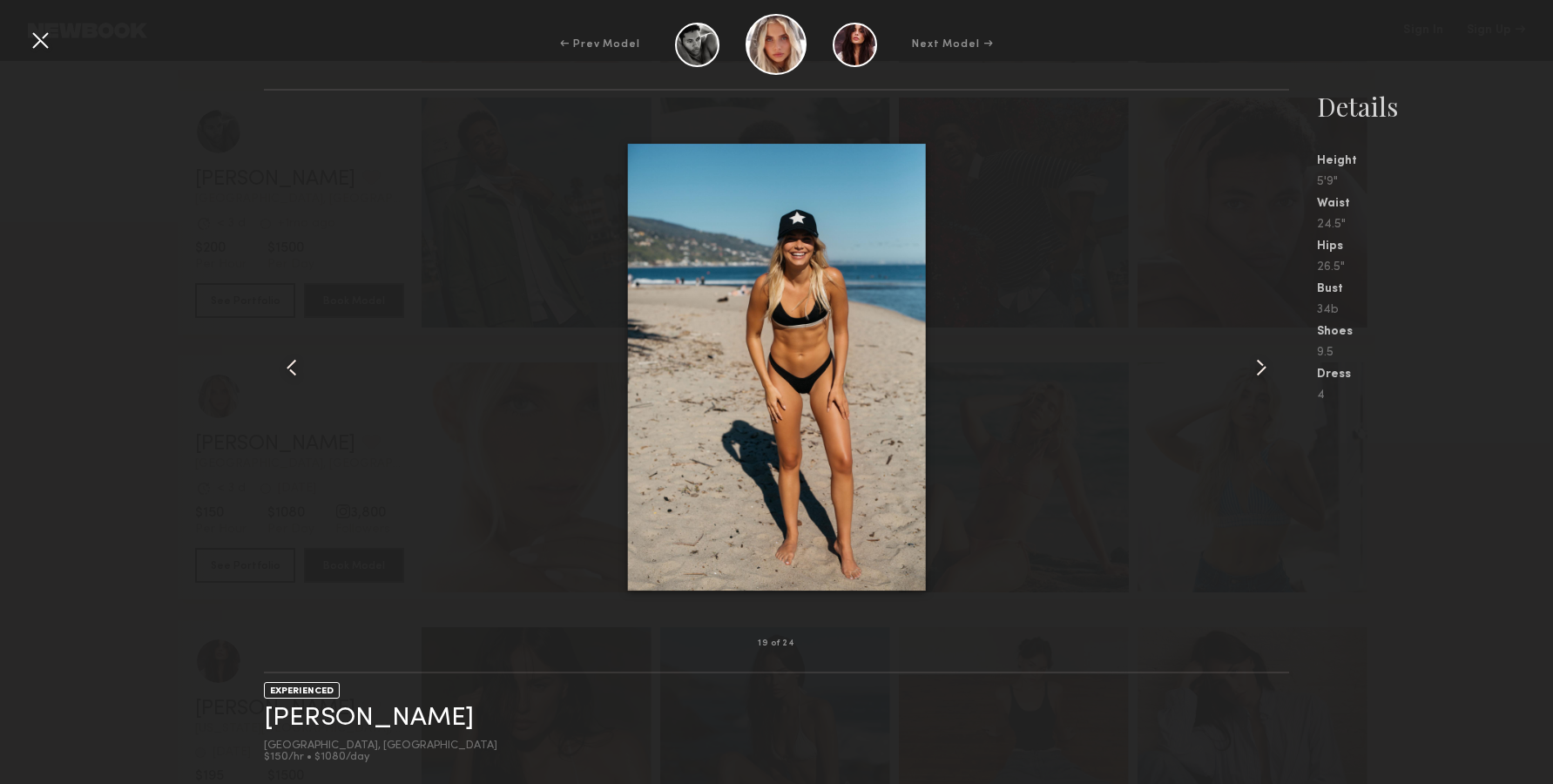
click at [1263, 363] on common-icon at bounding box center [1260, 367] width 28 height 28
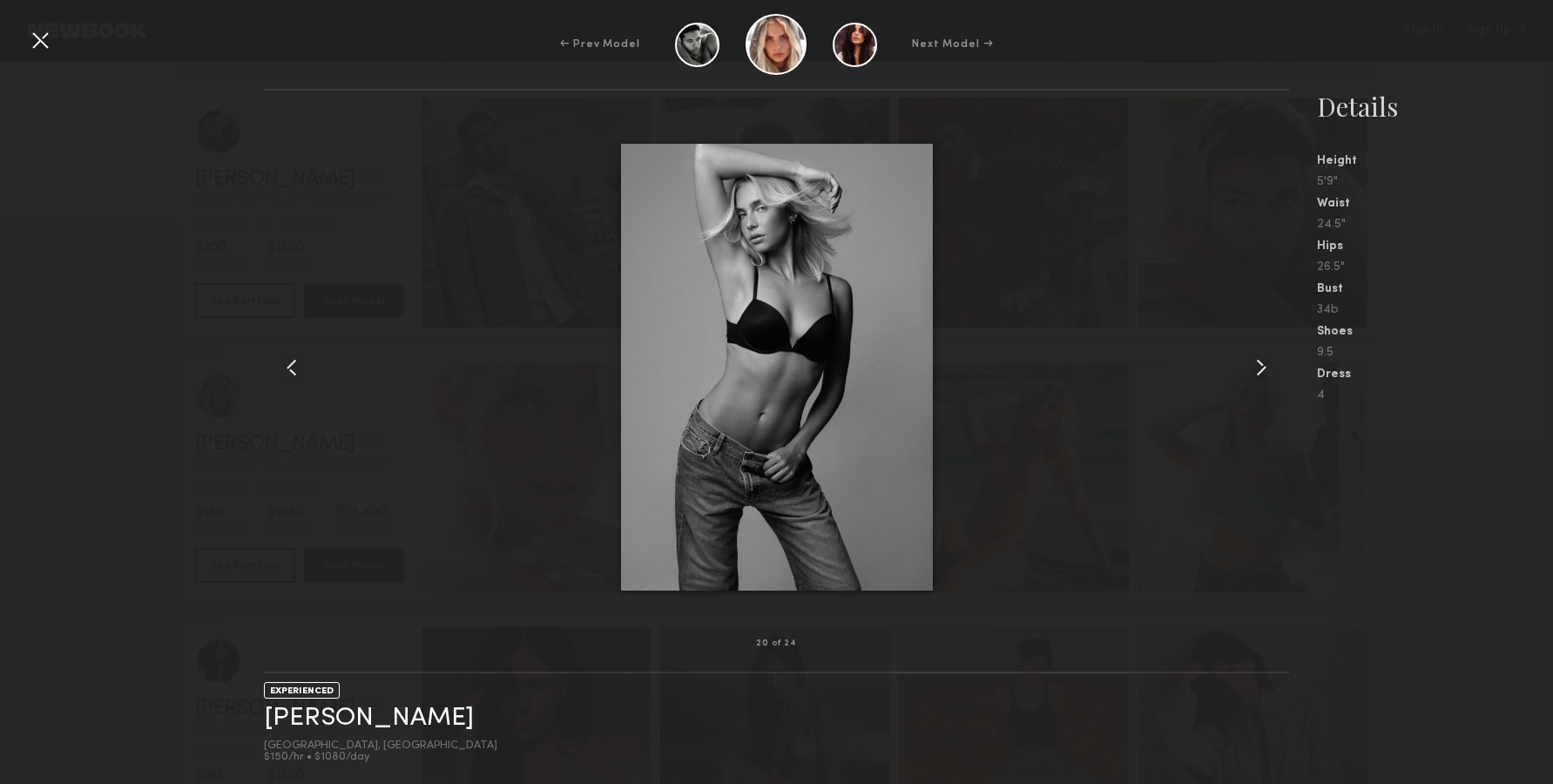
click at [1263, 363] on common-icon at bounding box center [1260, 367] width 28 height 28
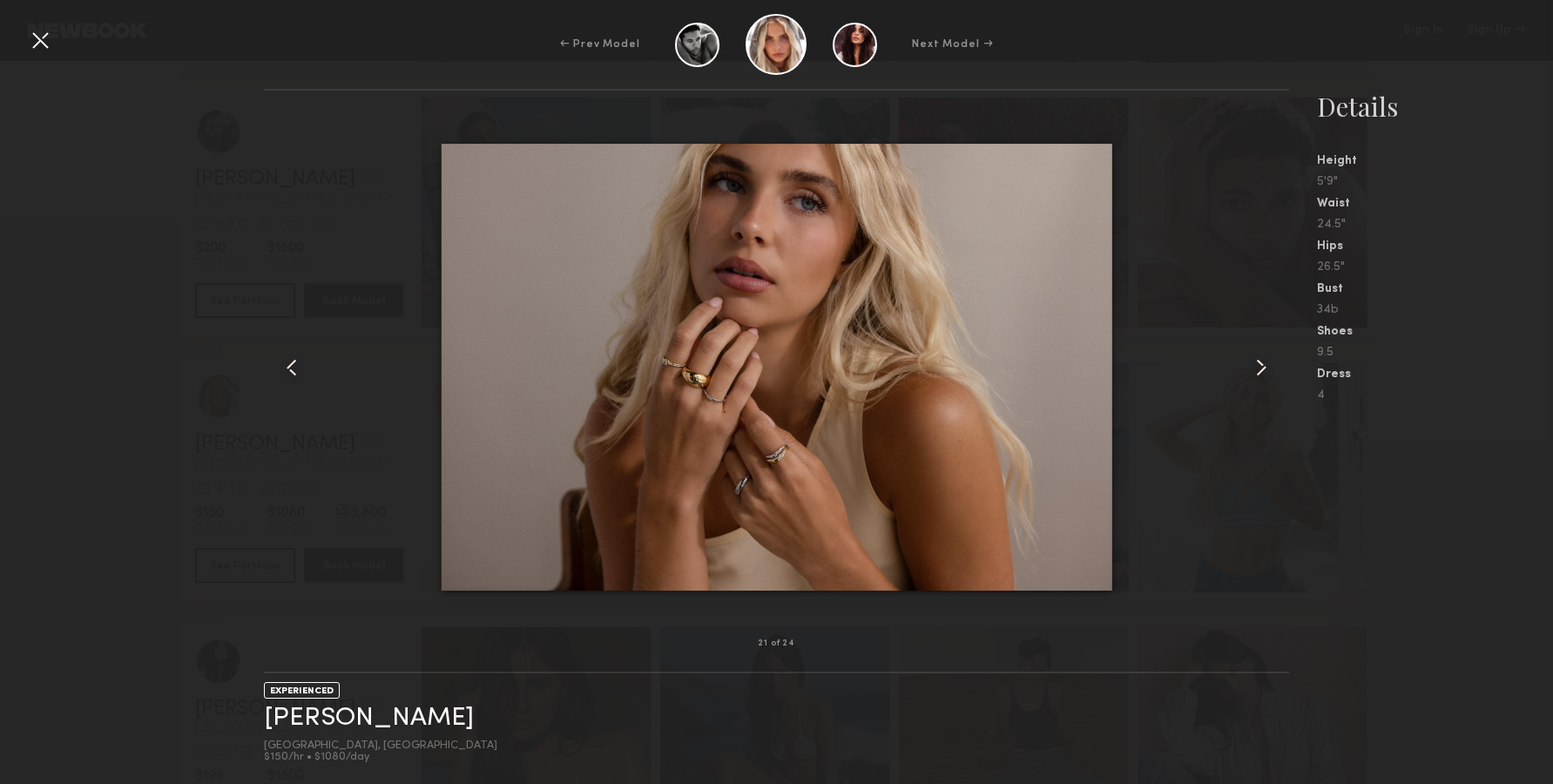
click at [1263, 363] on common-icon at bounding box center [1260, 367] width 28 height 28
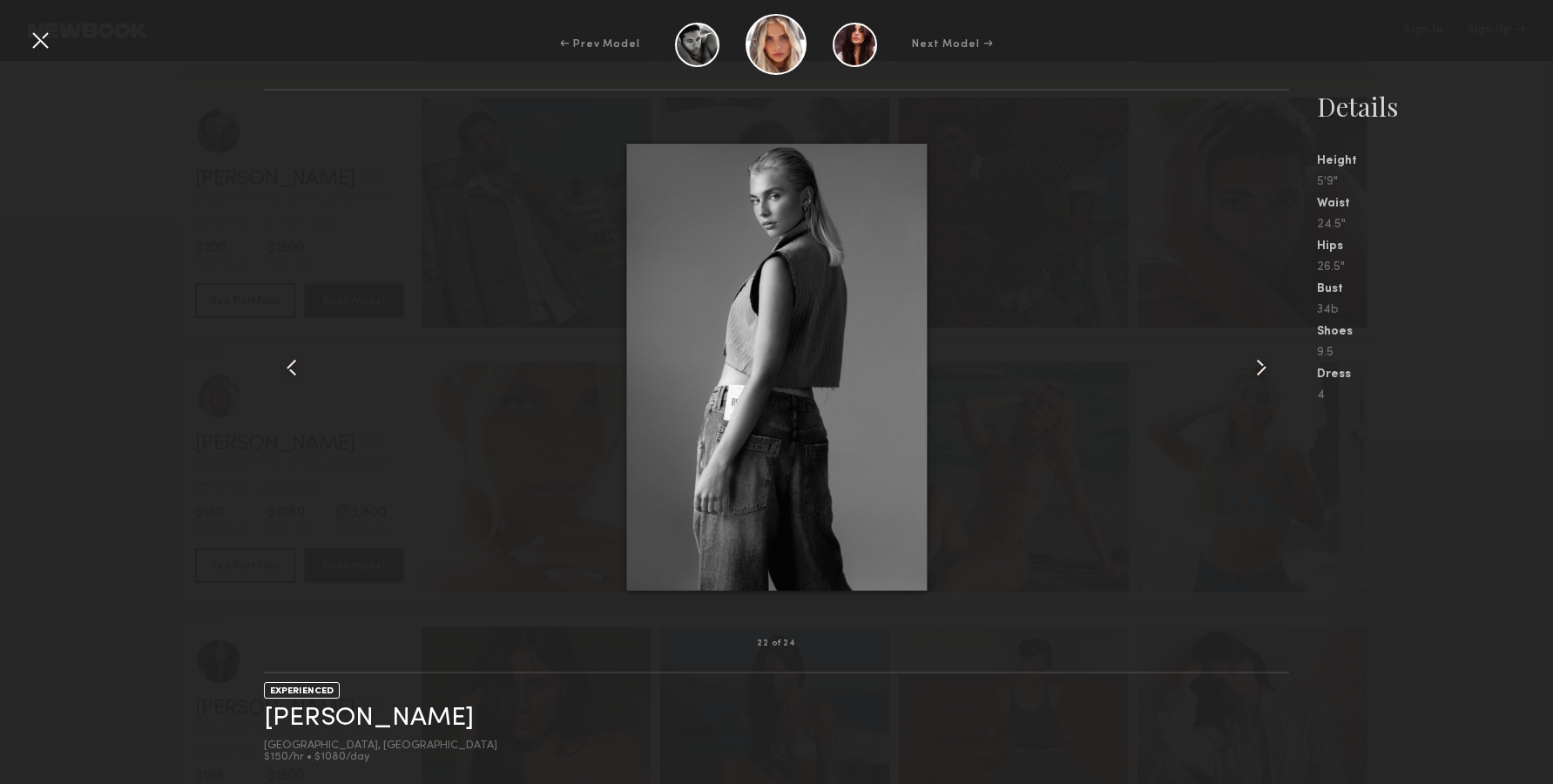
click at [1263, 363] on common-icon at bounding box center [1260, 367] width 28 height 28
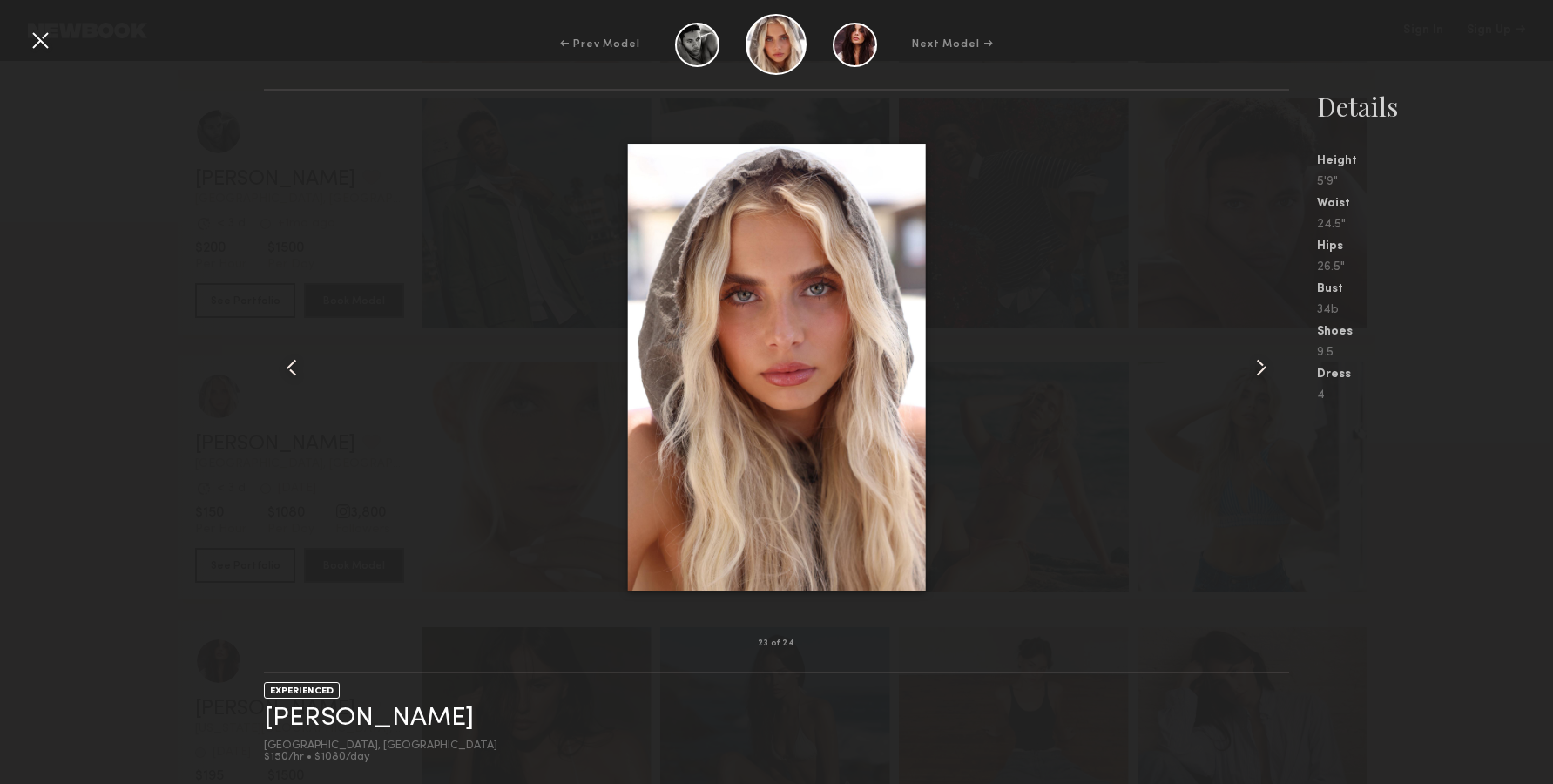
click at [1263, 363] on common-icon at bounding box center [1260, 367] width 28 height 28
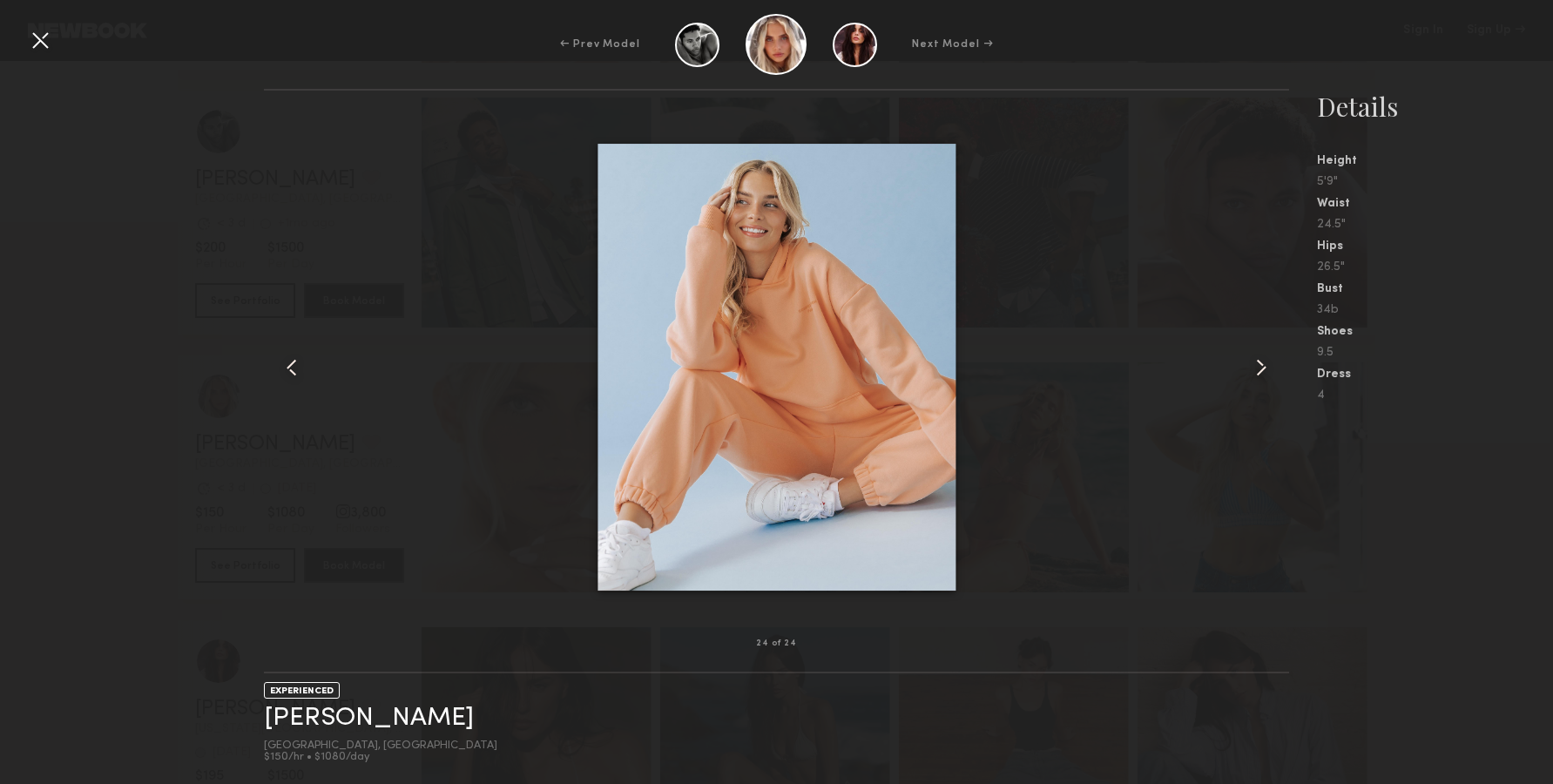
click at [31, 45] on div at bounding box center [39, 39] width 28 height 28
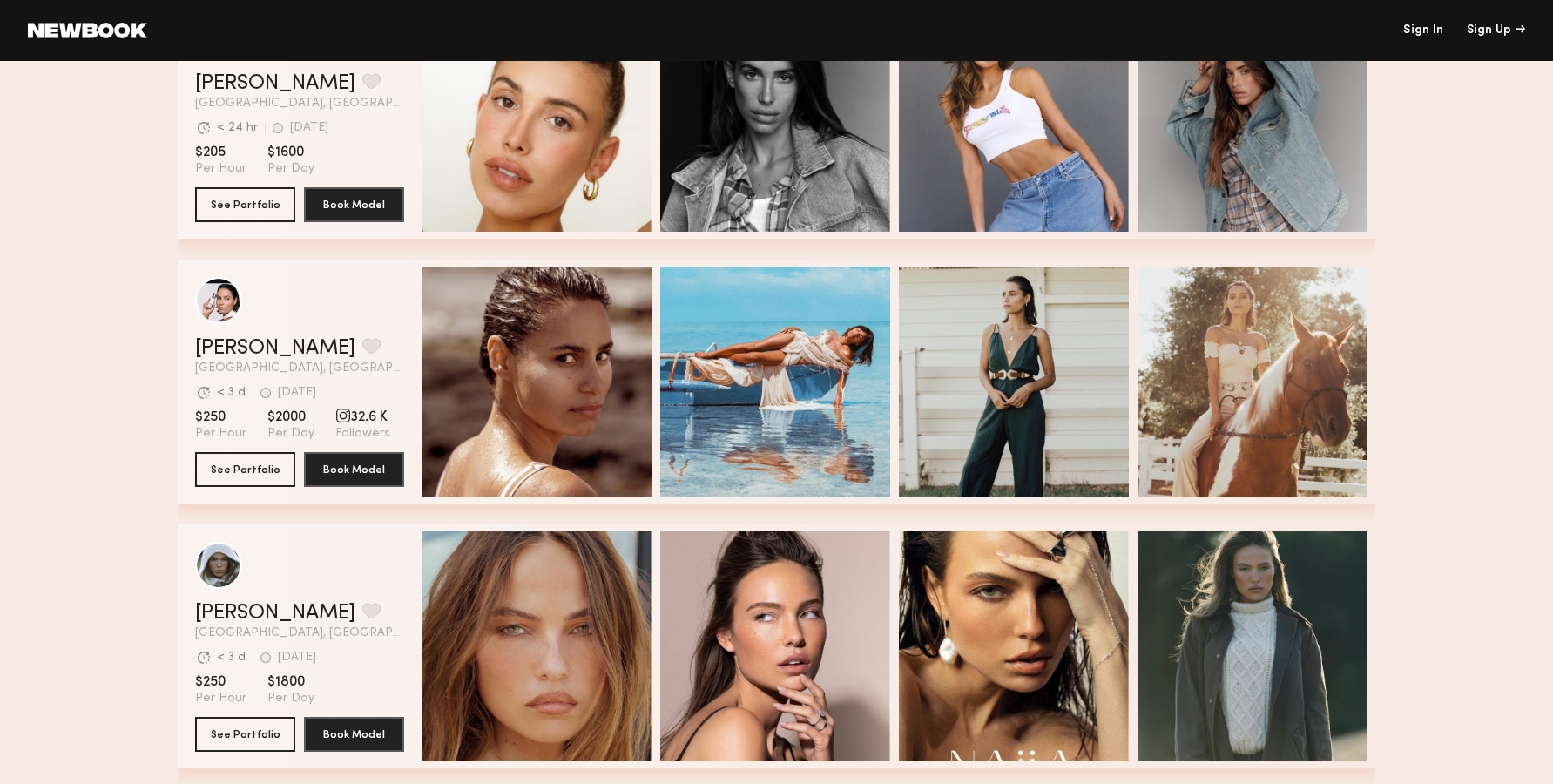
scroll to position [4352, 0]
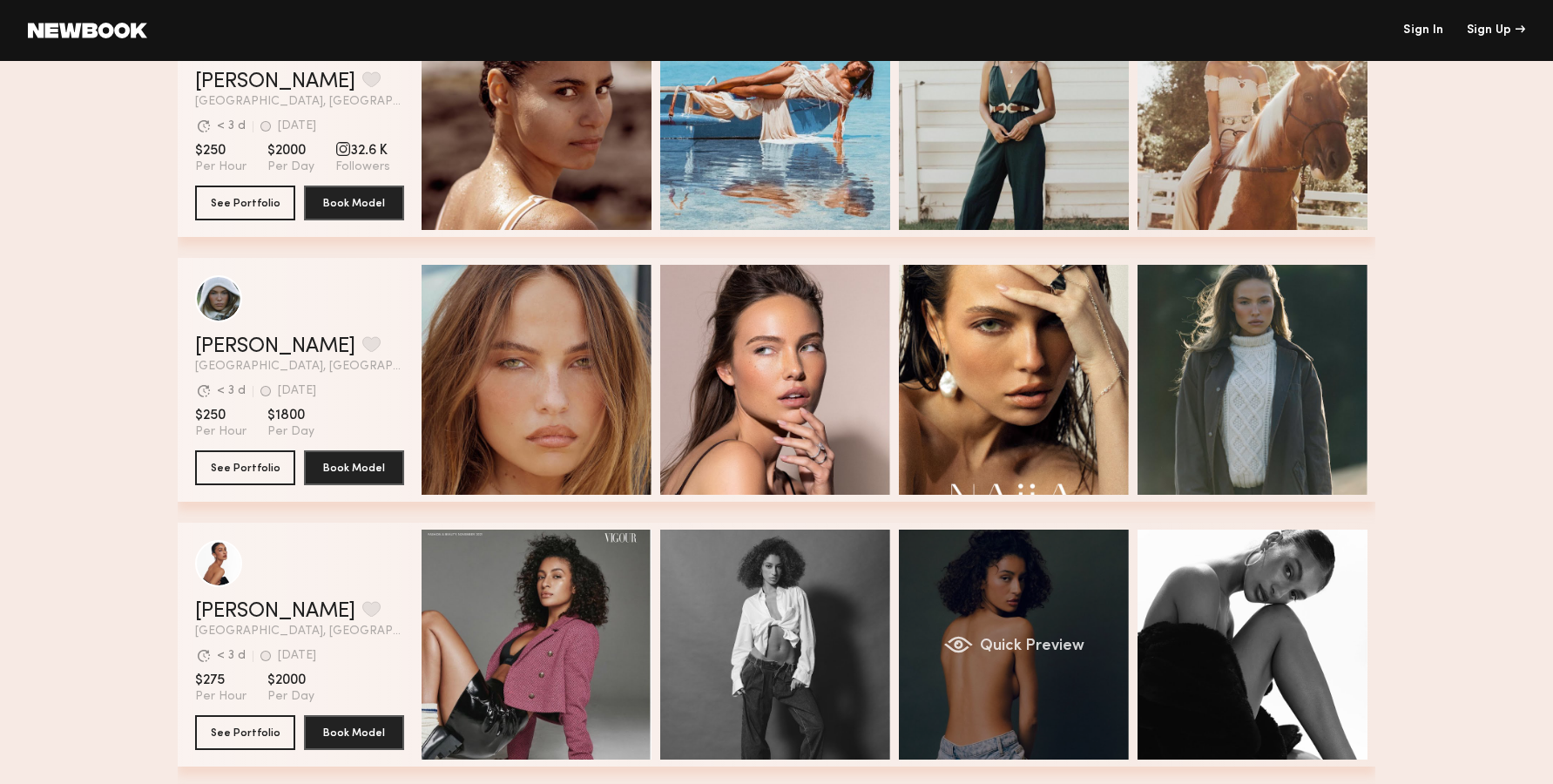
click at [1020, 575] on div "Quick Preview" at bounding box center [1014, 644] width 230 height 230
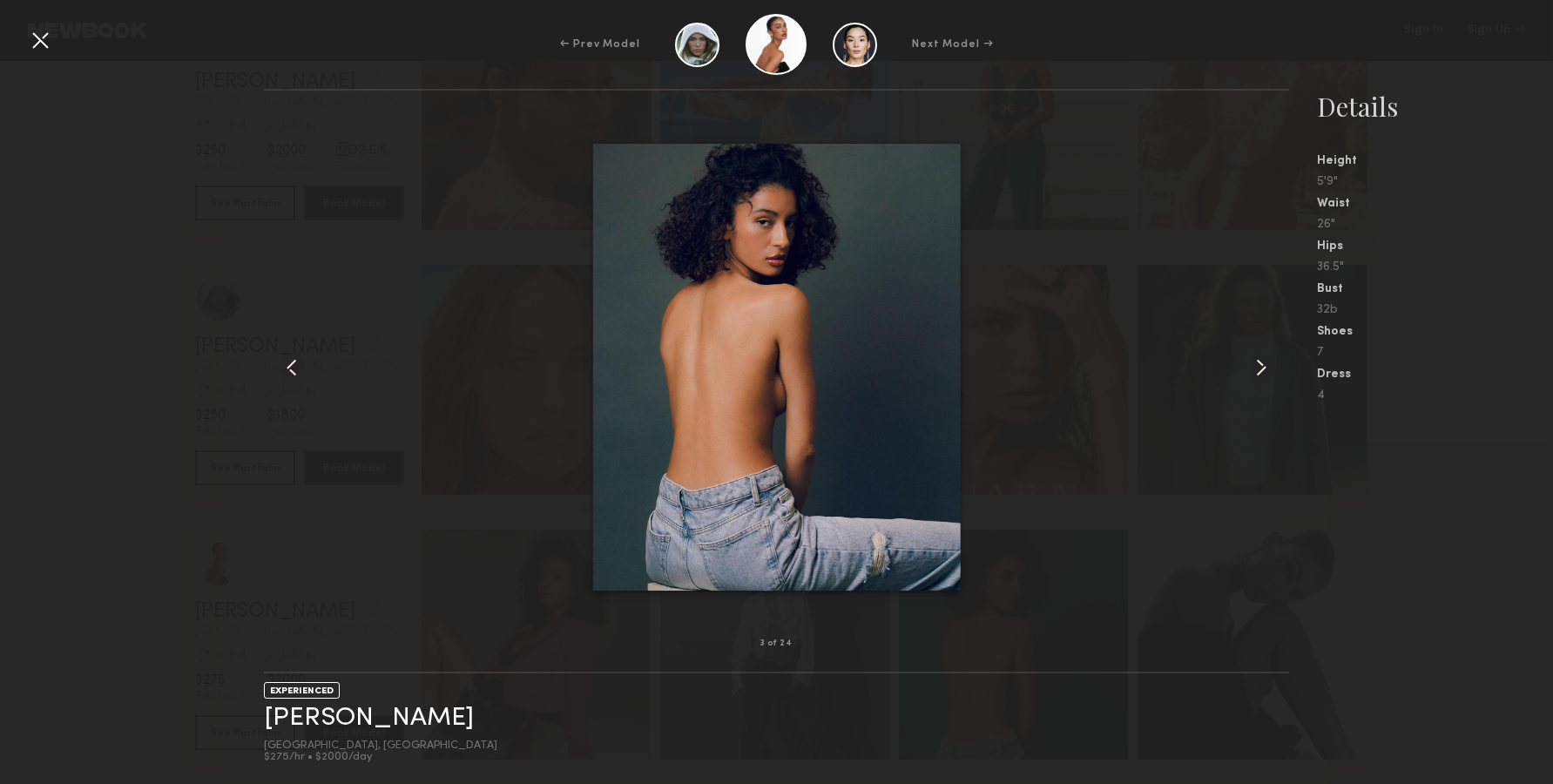
click at [1266, 372] on common-icon at bounding box center [1260, 367] width 28 height 28
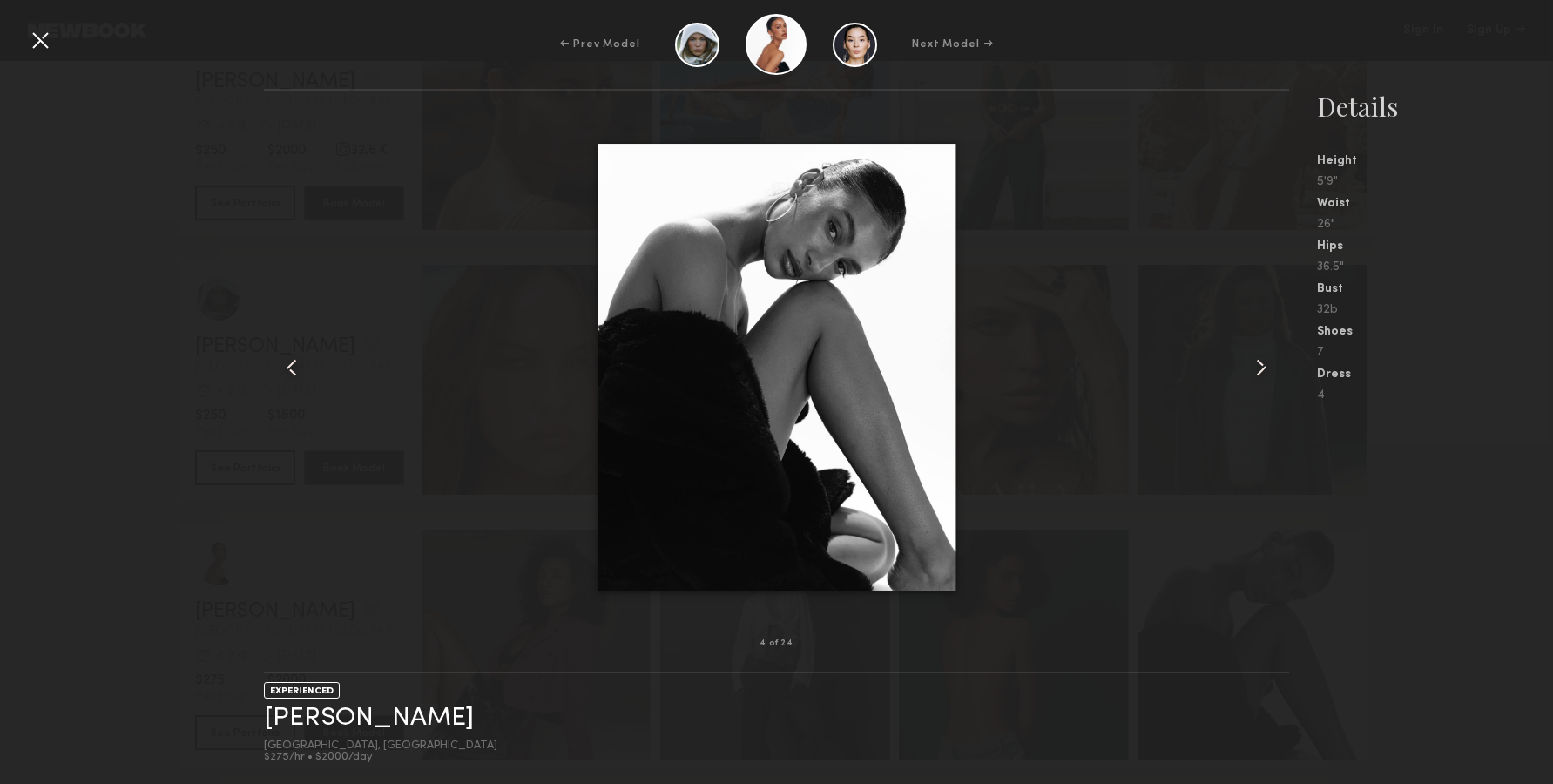
click at [1266, 372] on common-icon at bounding box center [1260, 367] width 28 height 28
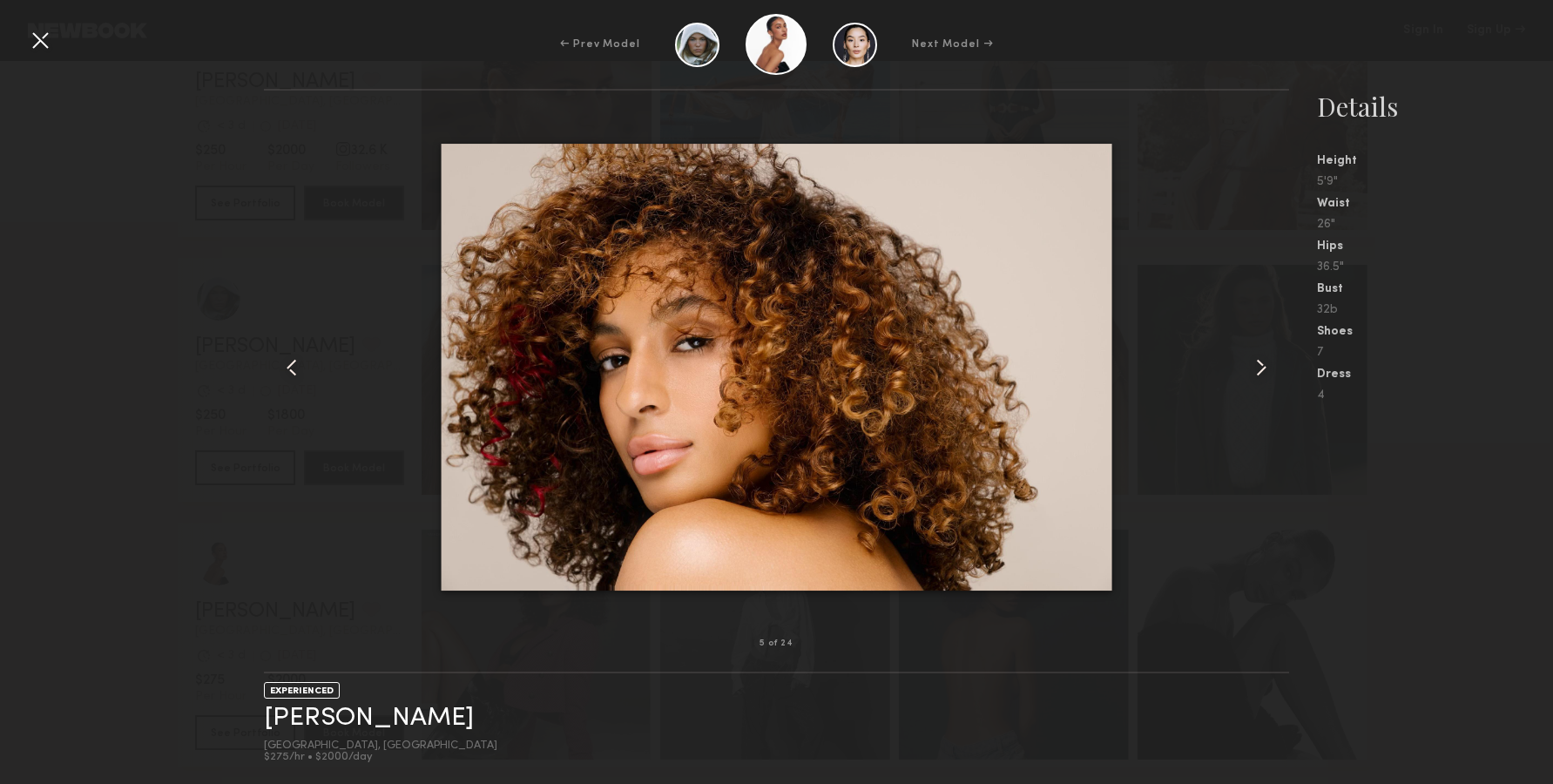
click at [1266, 372] on common-icon at bounding box center [1260, 367] width 28 height 28
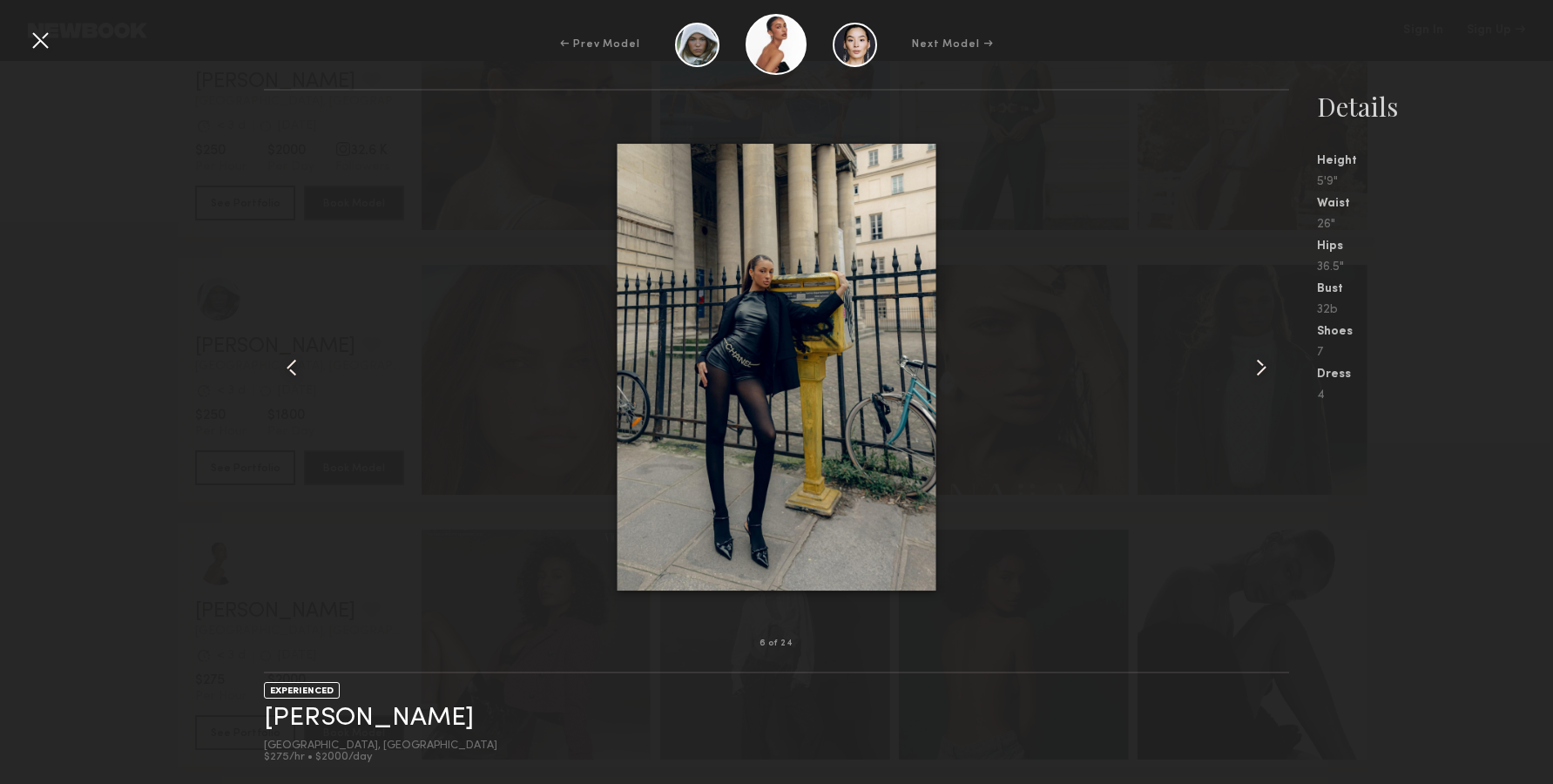
click at [1266, 372] on common-icon at bounding box center [1260, 367] width 28 height 28
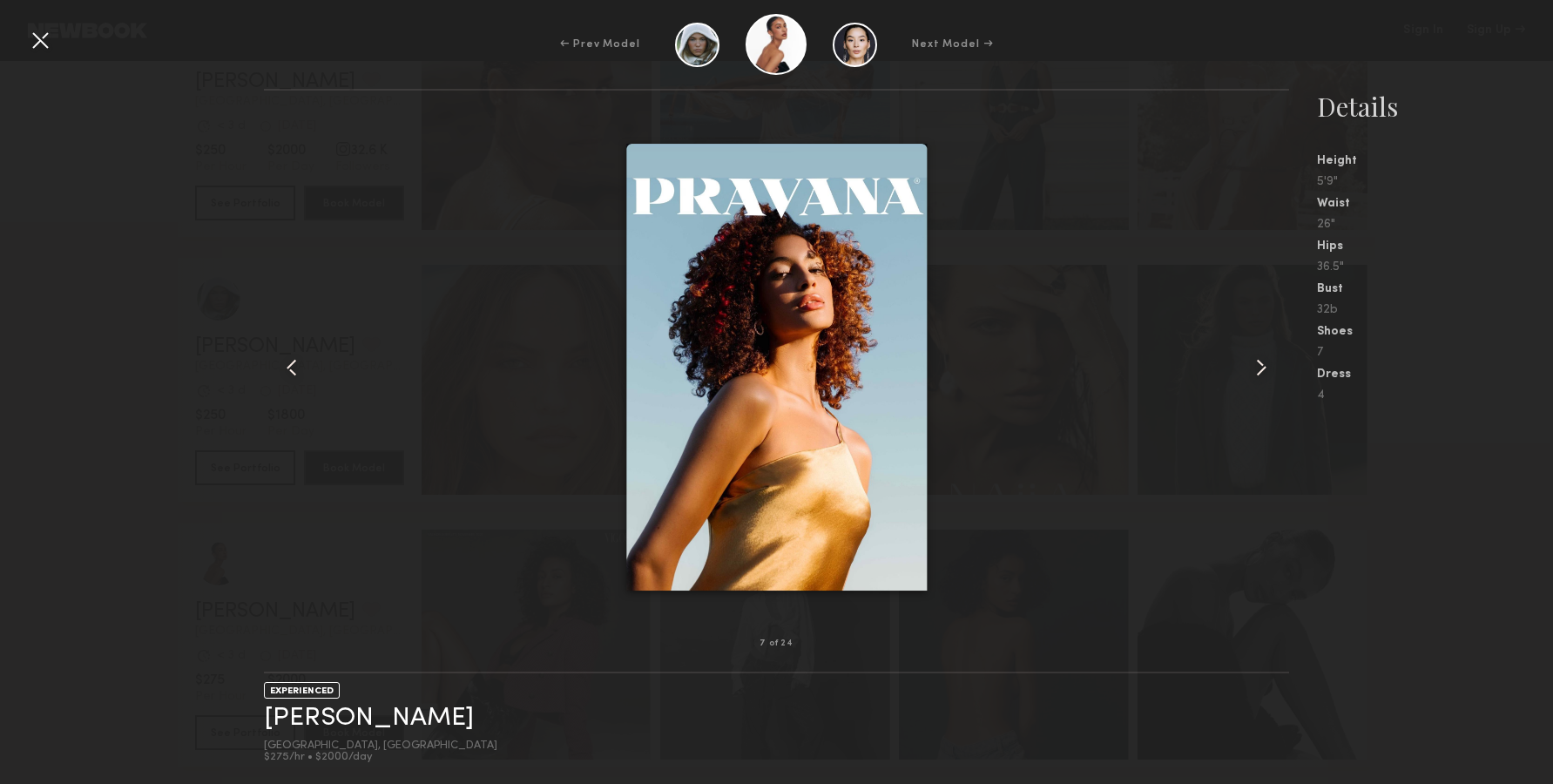
click at [1264, 372] on common-icon at bounding box center [1260, 367] width 28 height 28
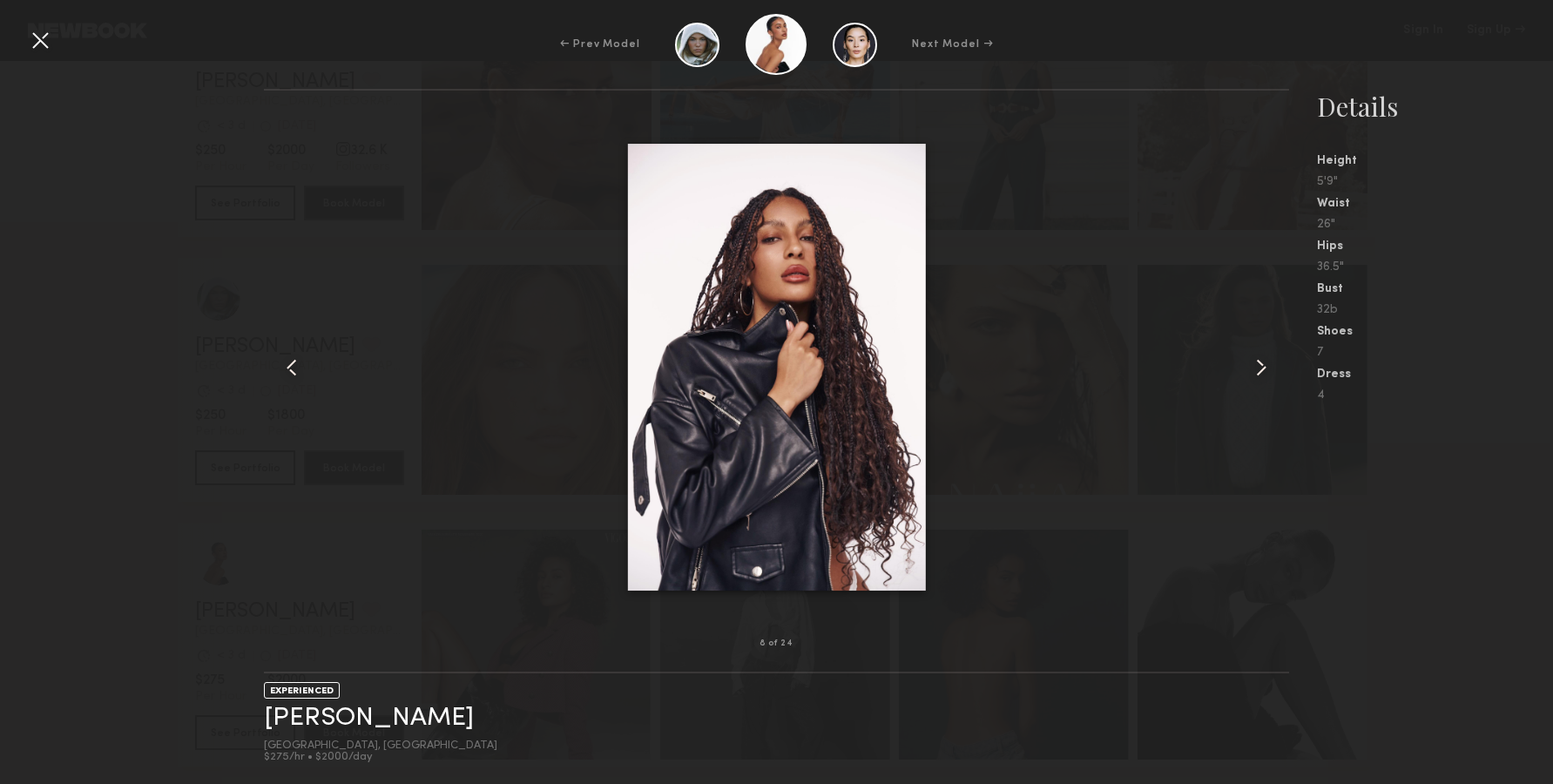
click at [1264, 372] on common-icon at bounding box center [1260, 367] width 28 height 28
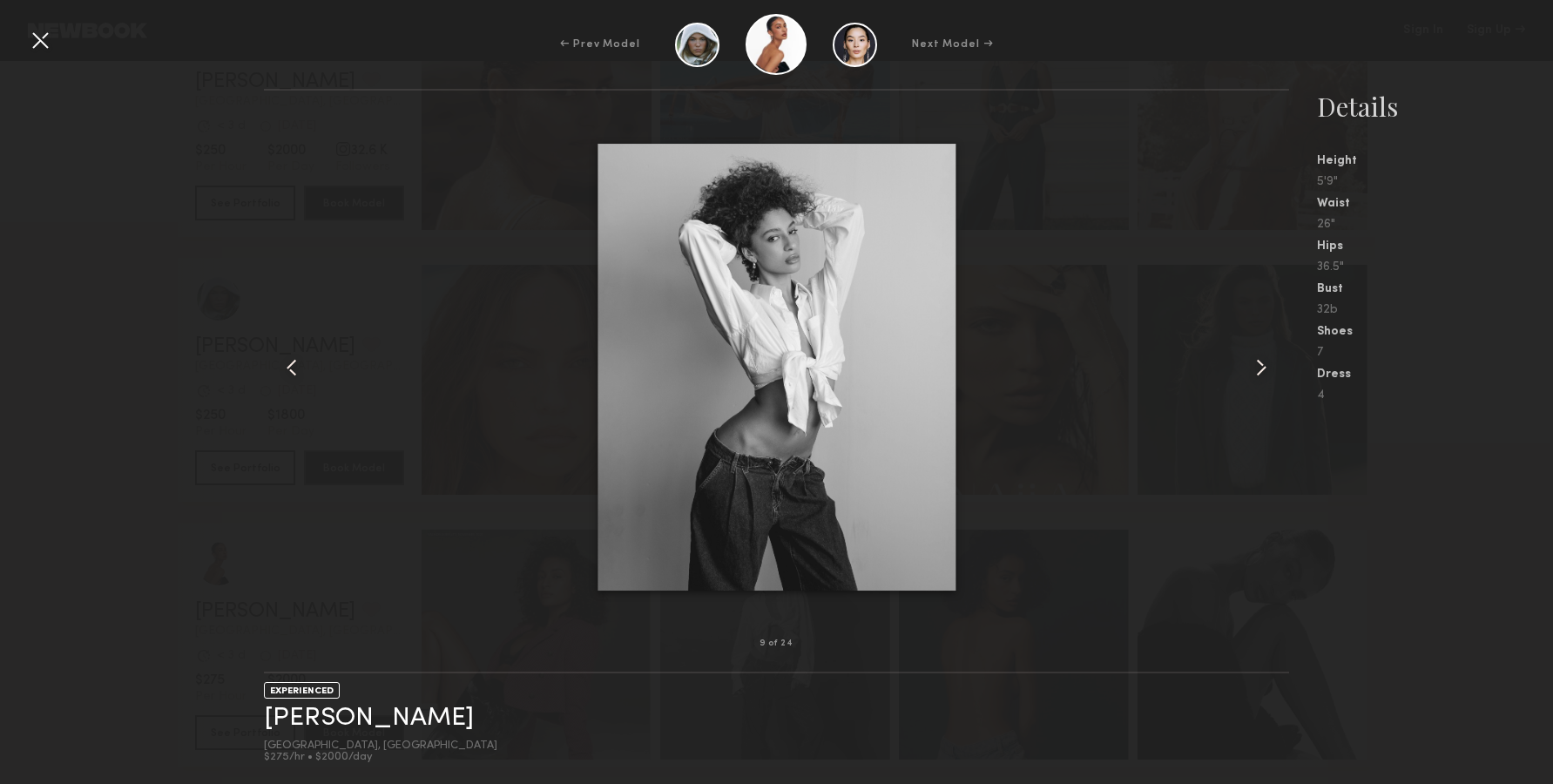
click at [1259, 370] on common-icon at bounding box center [1260, 367] width 28 height 28
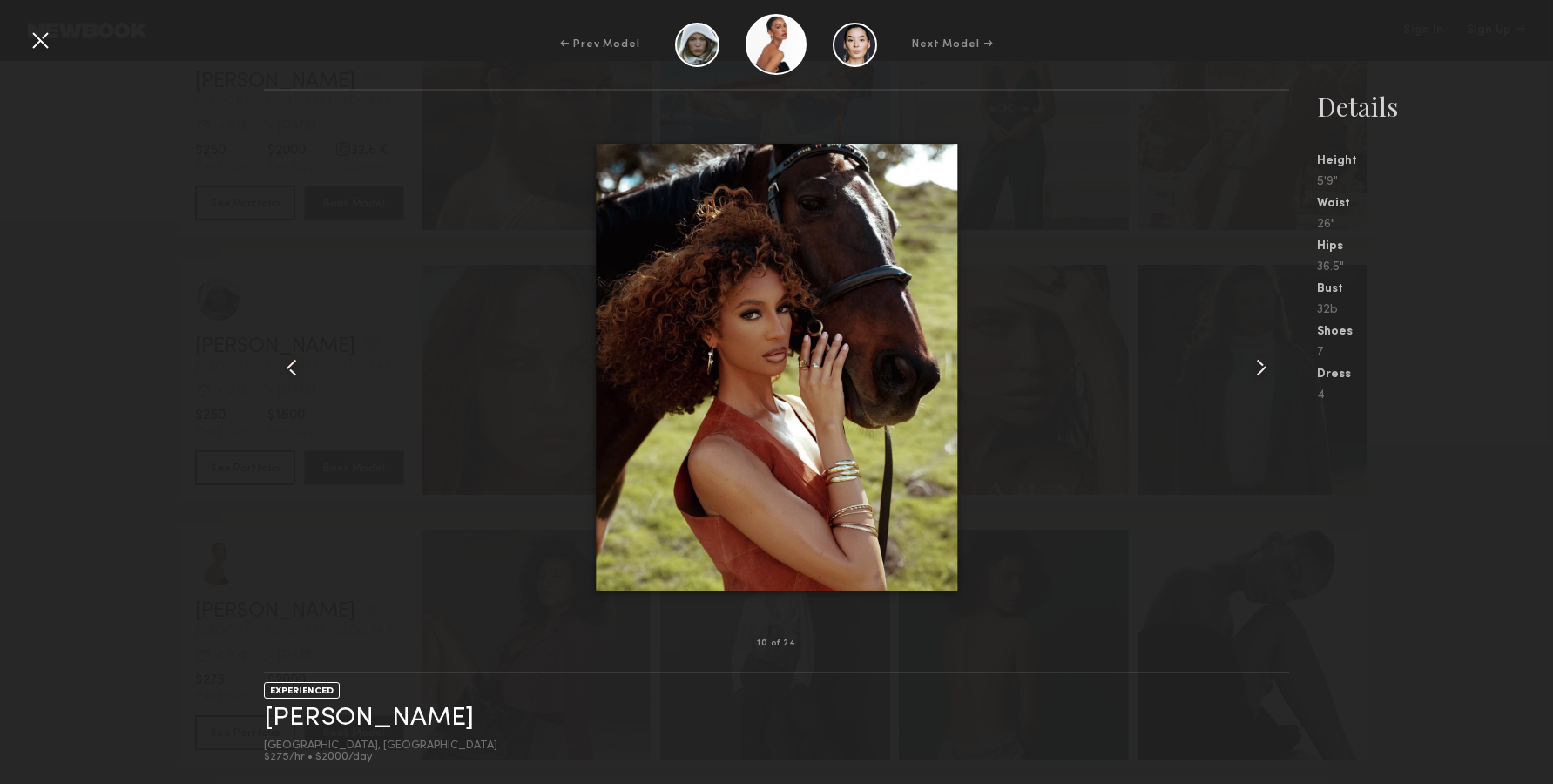
click at [1259, 370] on common-icon at bounding box center [1260, 367] width 28 height 28
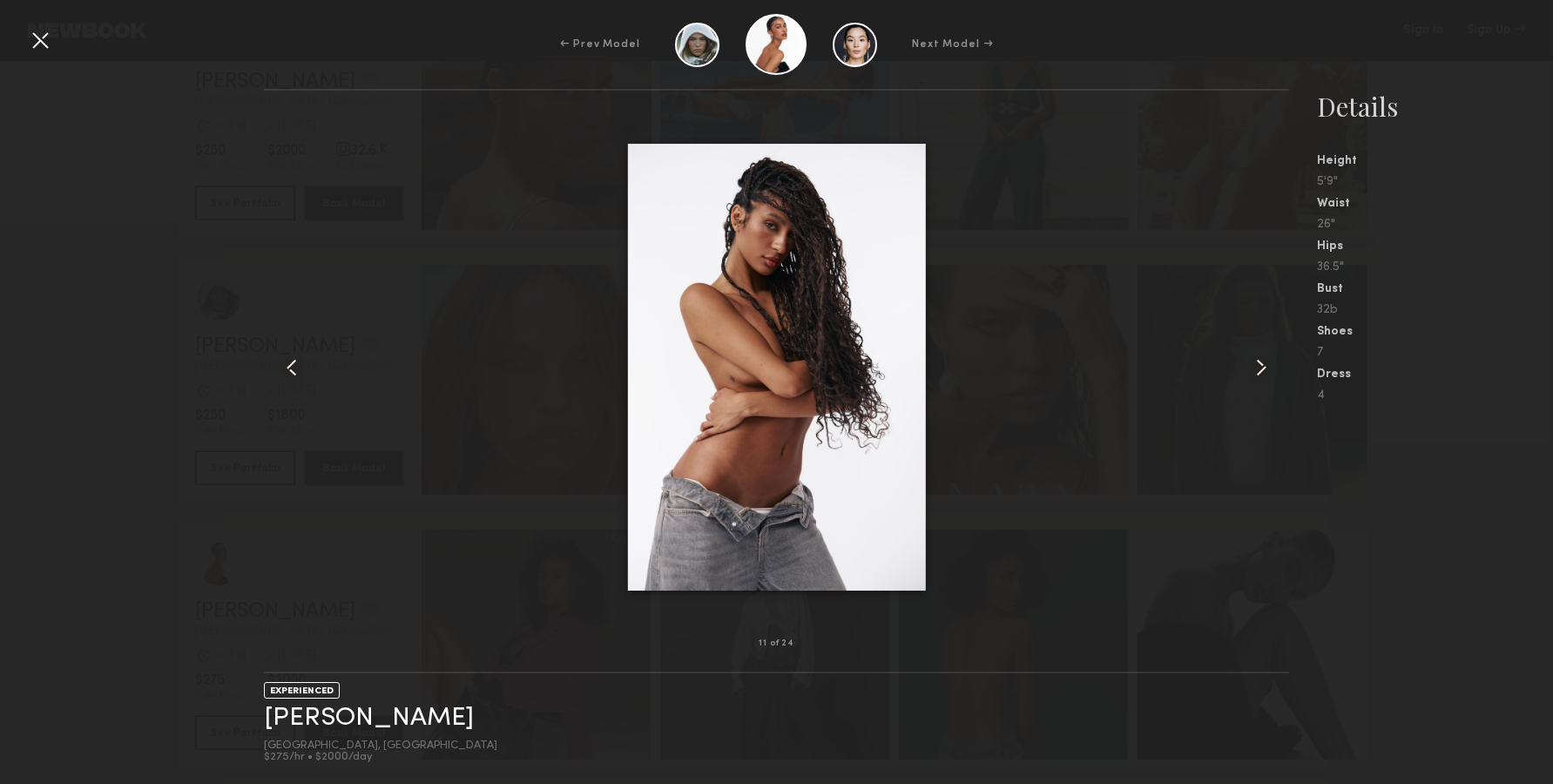
click at [1263, 372] on common-icon at bounding box center [1260, 367] width 28 height 28
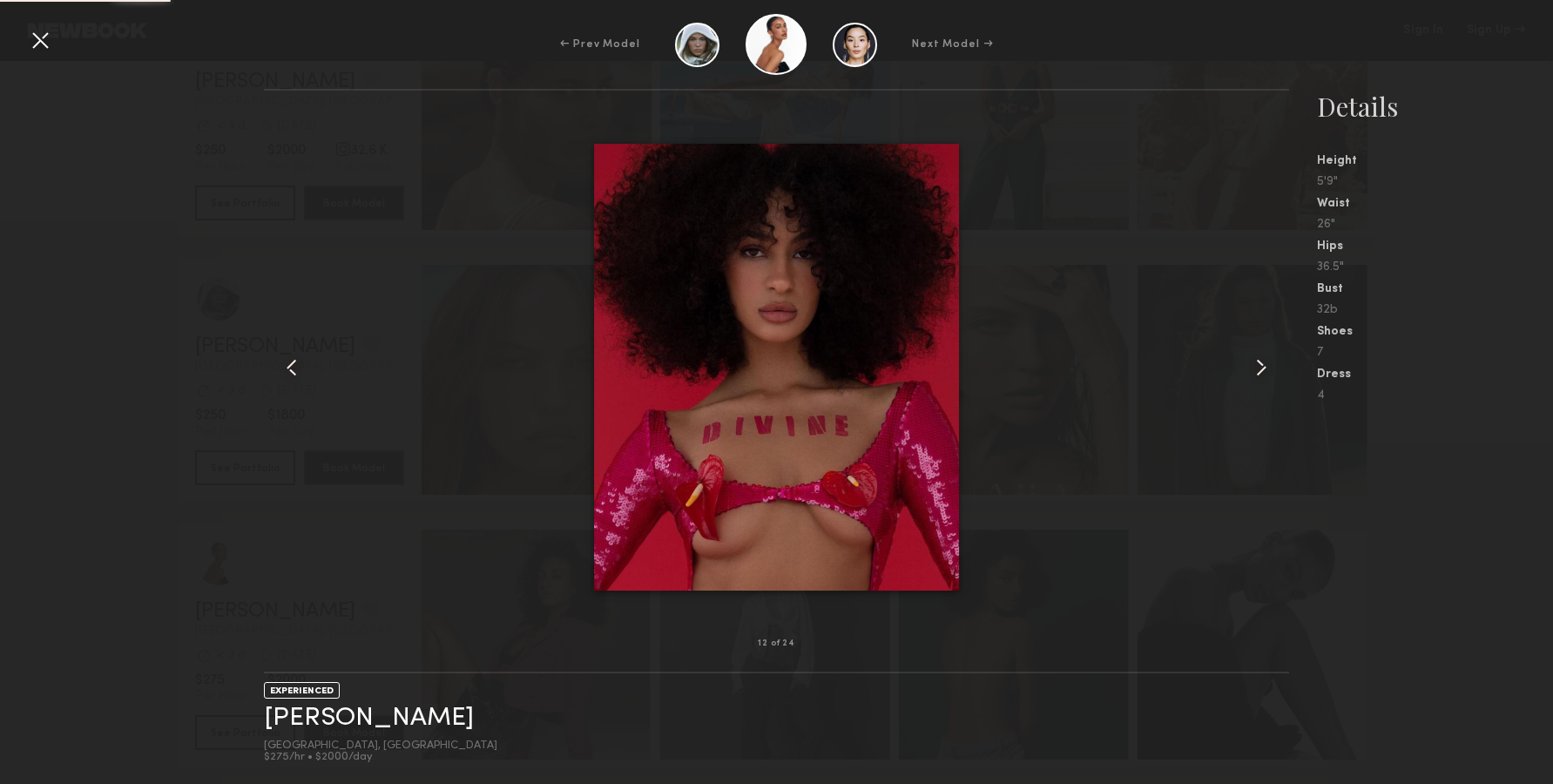
click at [1263, 372] on common-icon at bounding box center [1260, 367] width 28 height 28
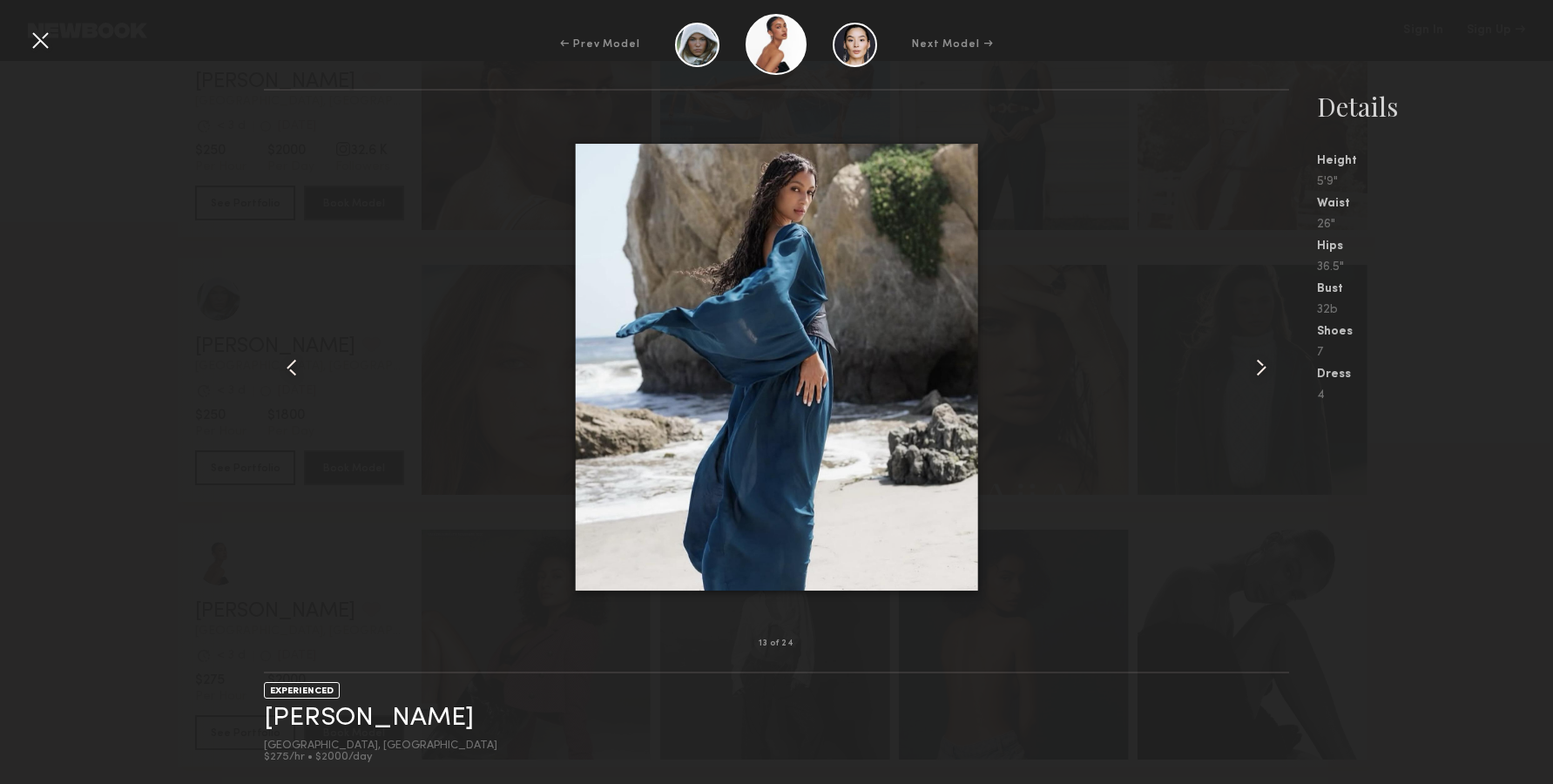
click at [289, 362] on common-icon at bounding box center [291, 367] width 28 height 28
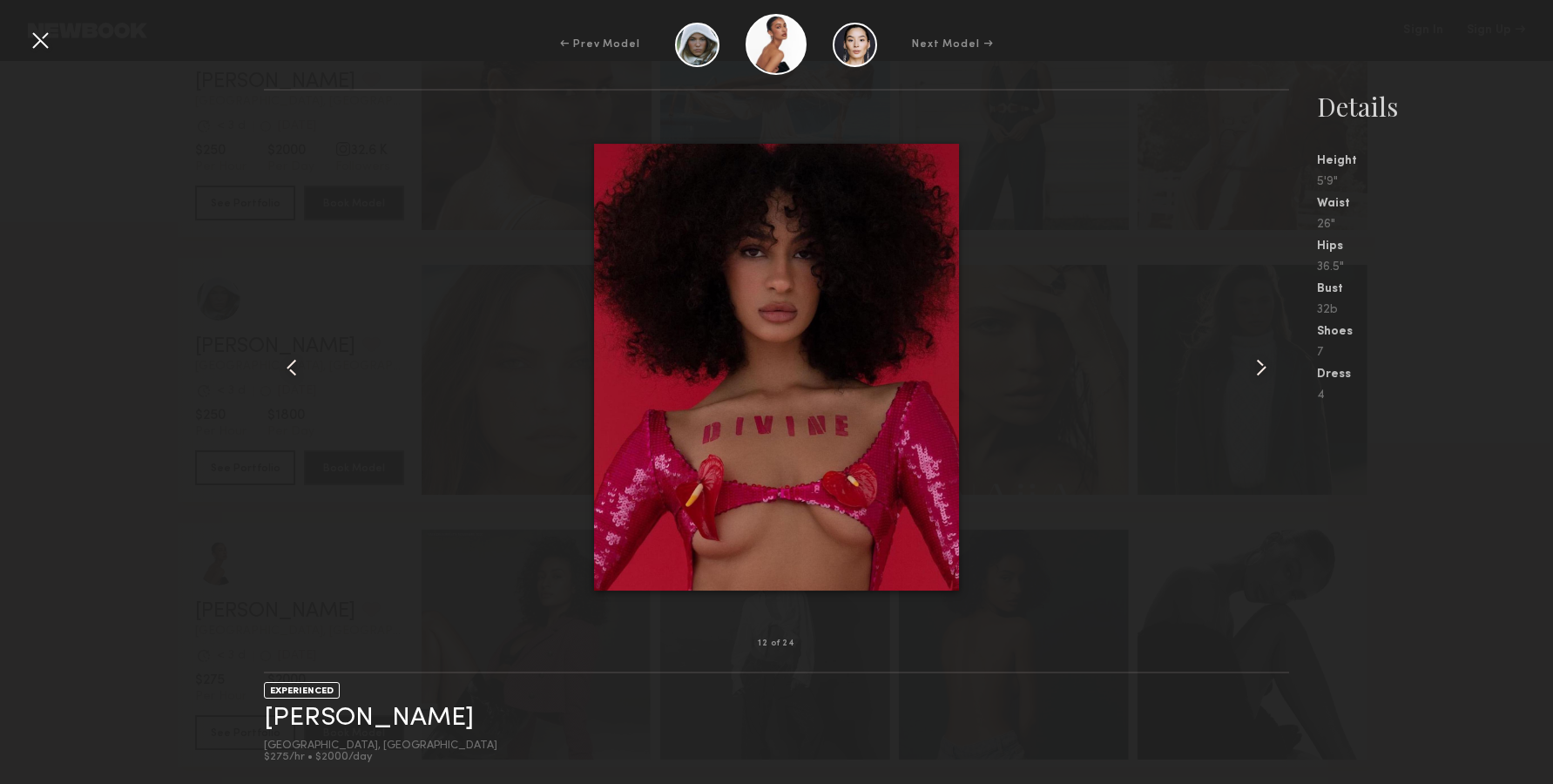
click at [25, 37] on div "← Prev Model Next Model →" at bounding box center [776, 45] width 1553 height 61
click at [39, 37] on div at bounding box center [39, 39] width 28 height 28
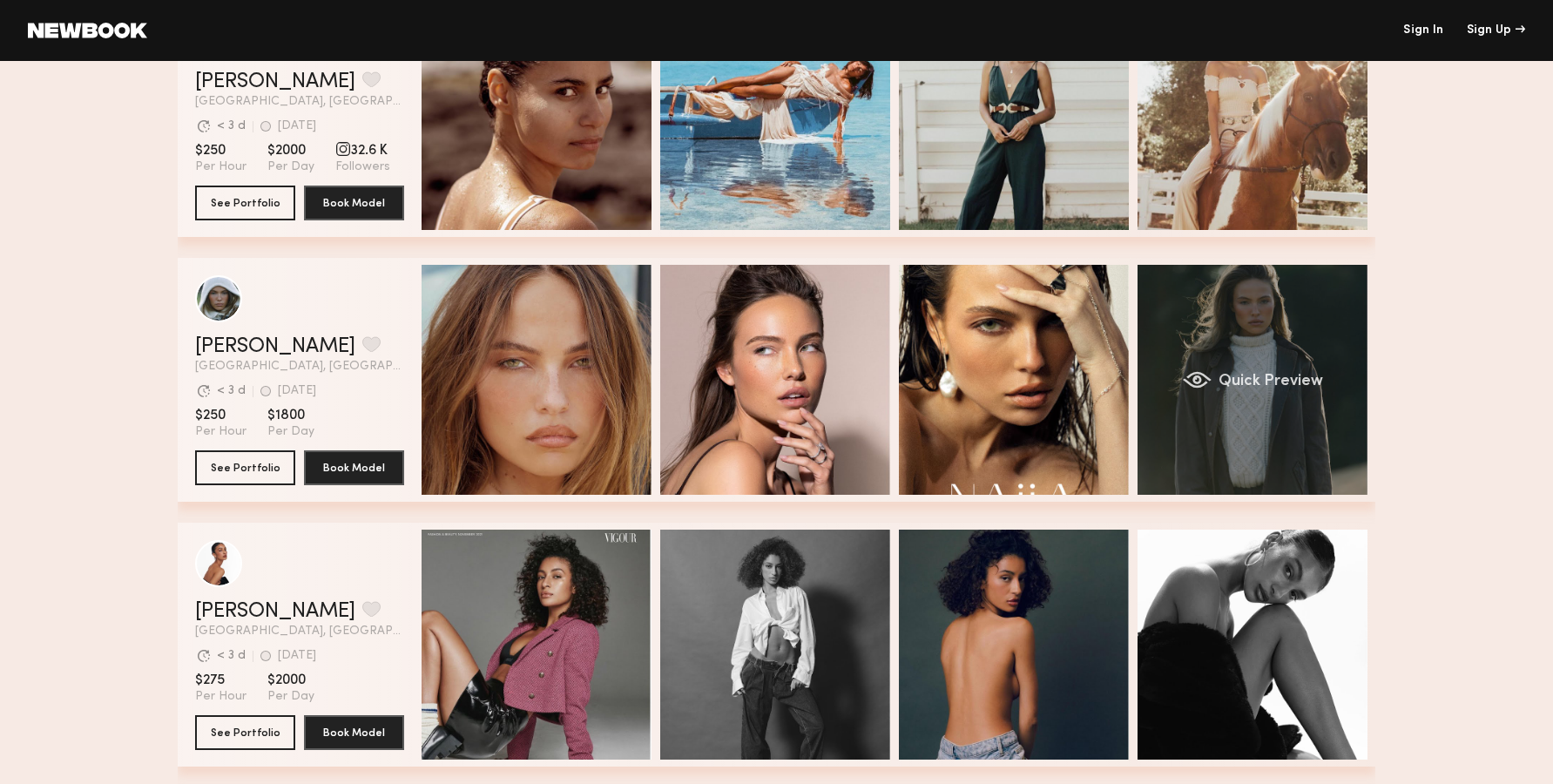
click at [1210, 380] on div "grid" at bounding box center [1197, 379] width 29 height 17
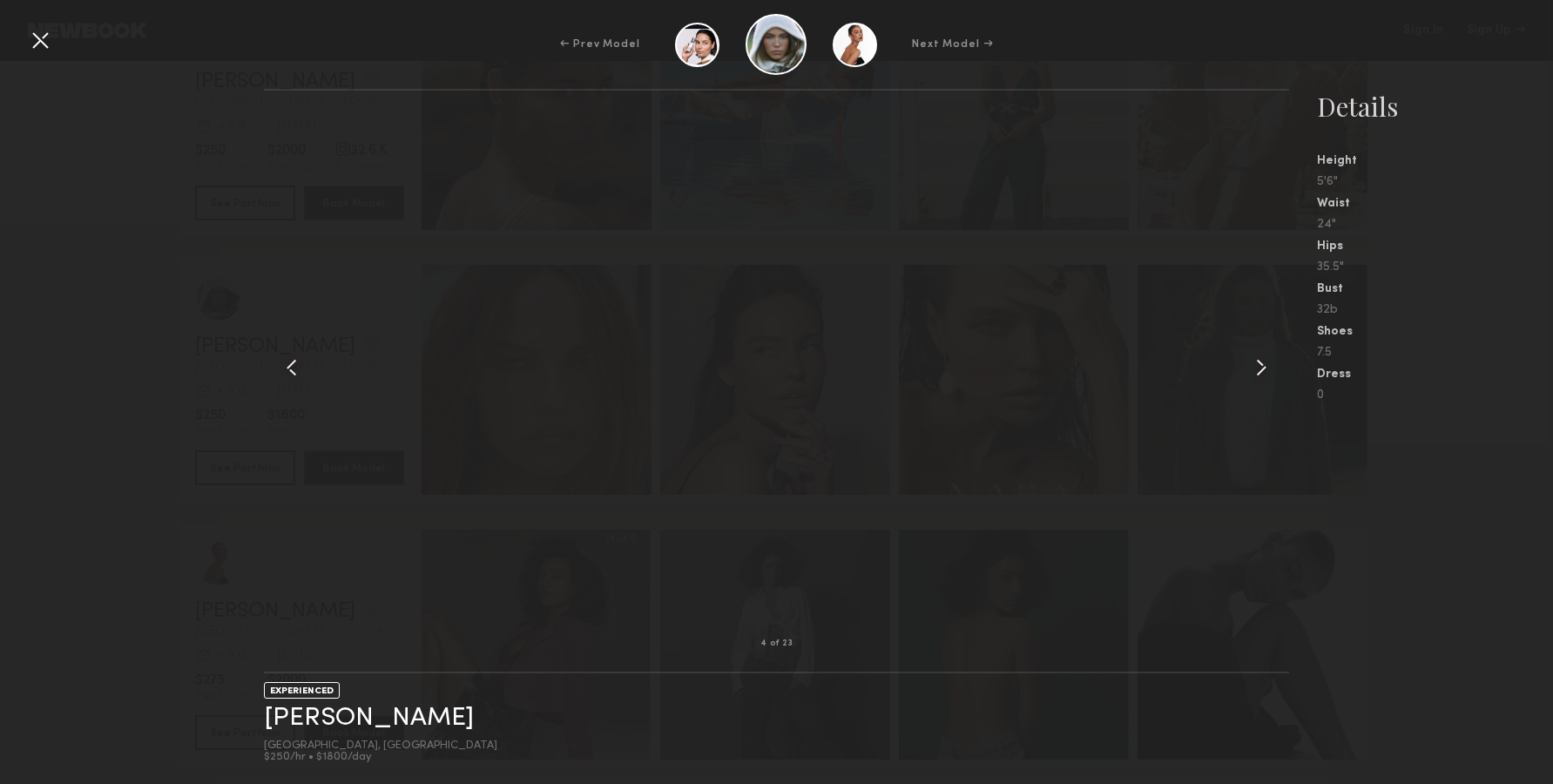
click at [1270, 382] on div at bounding box center [1268, 367] width 41 height 497
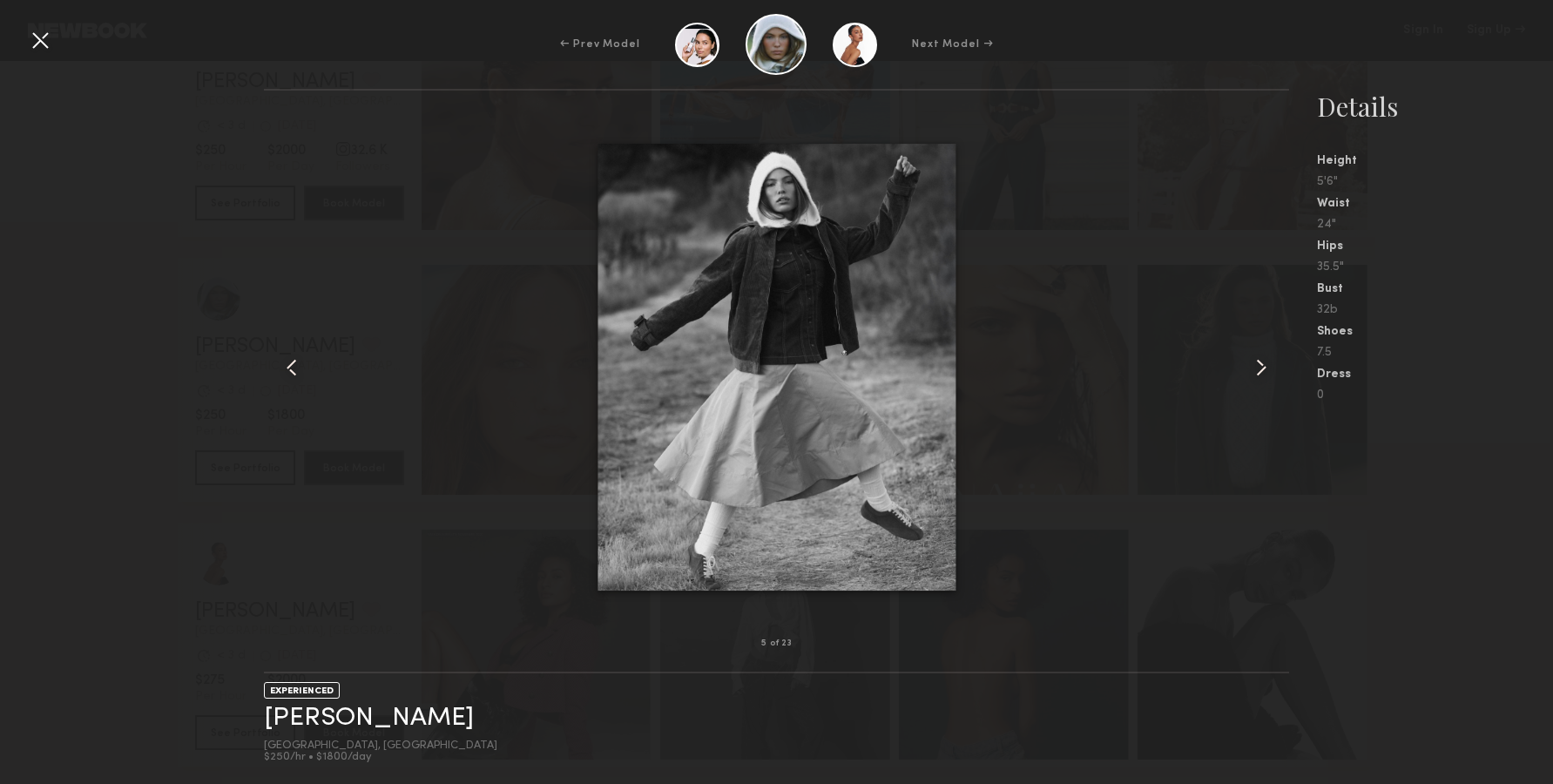
click at [1256, 373] on common-icon at bounding box center [1260, 367] width 28 height 28
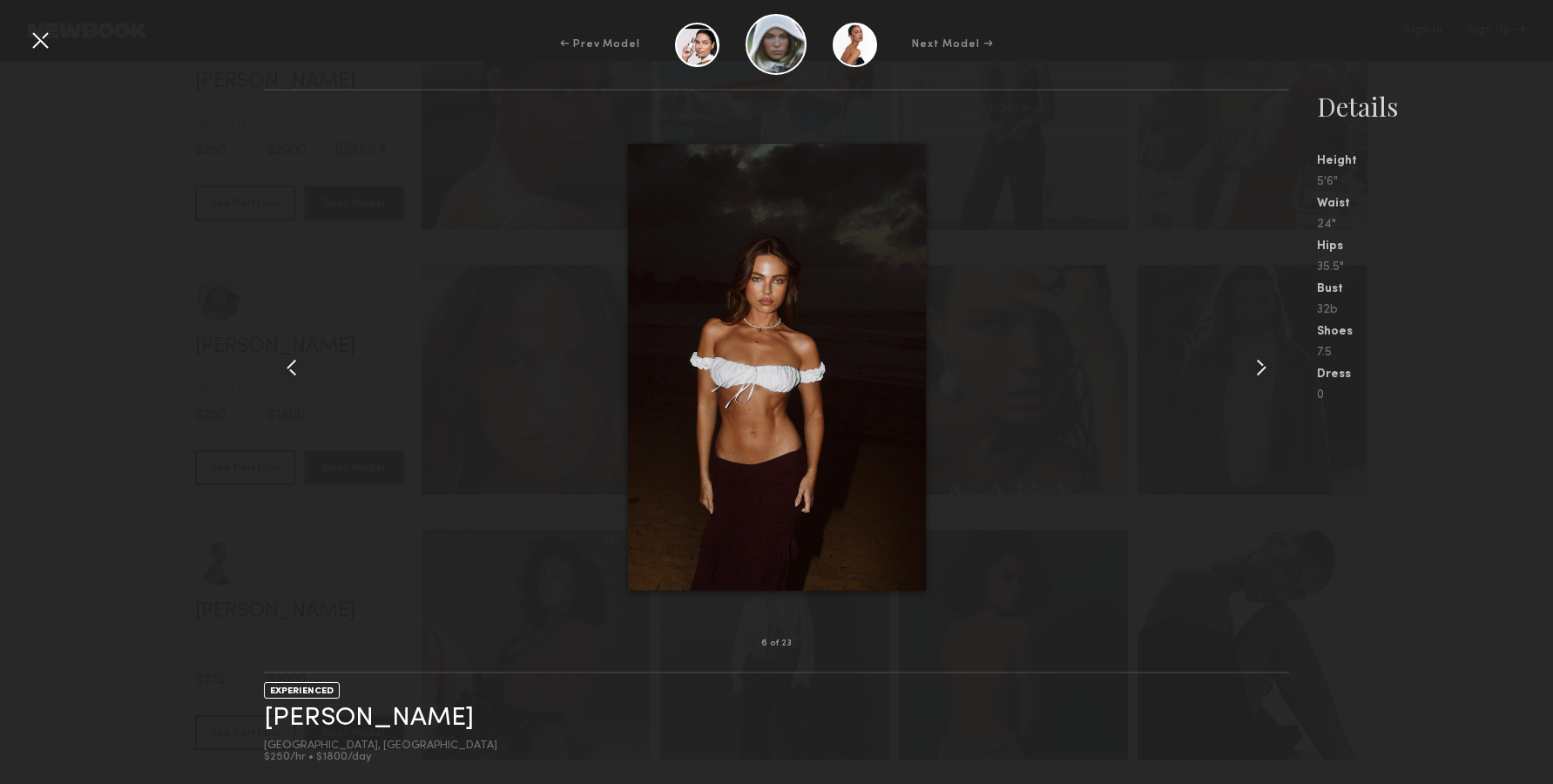
click at [1256, 373] on common-icon at bounding box center [1260, 367] width 28 height 28
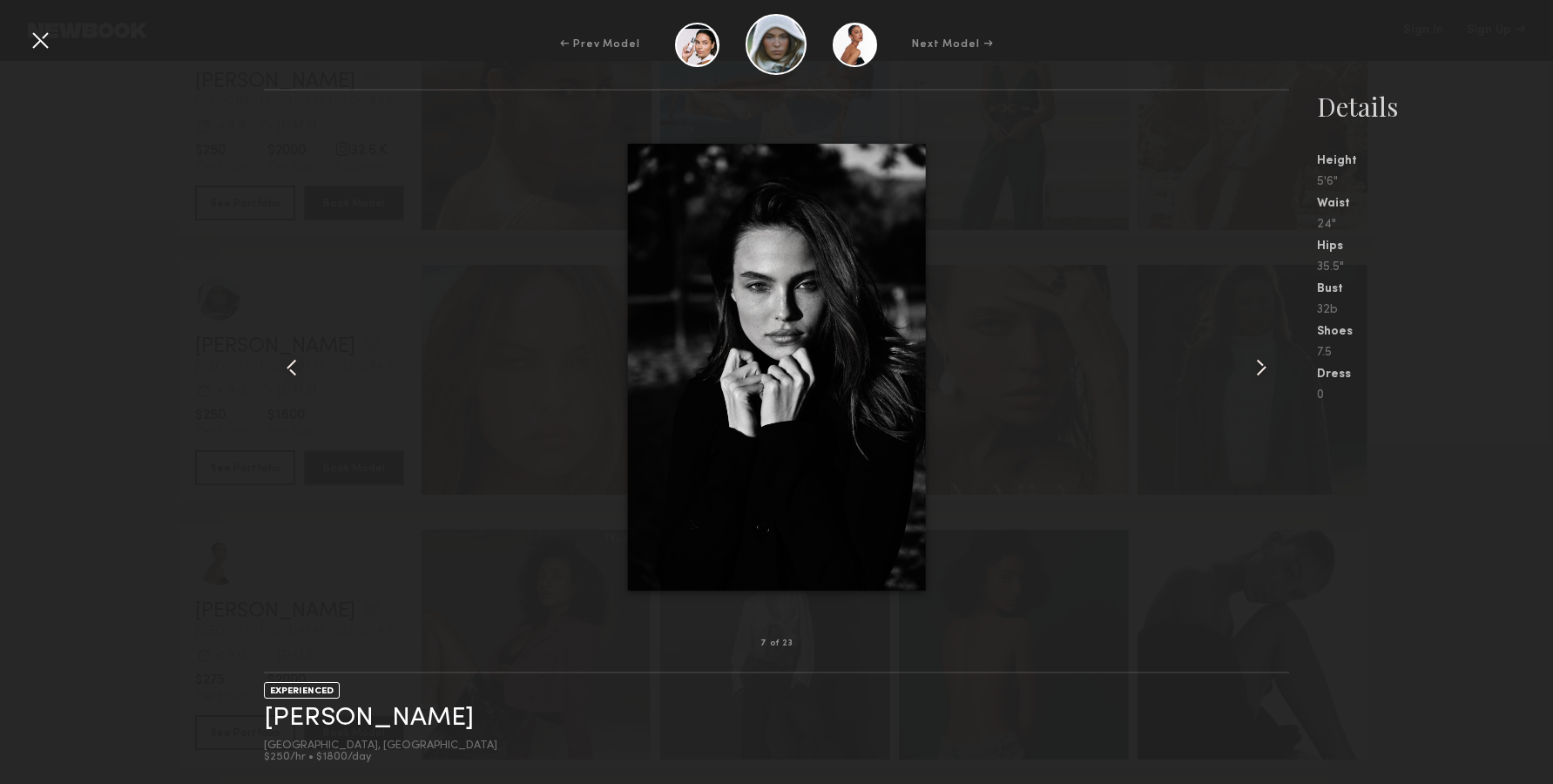
click at [1256, 373] on common-icon at bounding box center [1260, 367] width 28 height 28
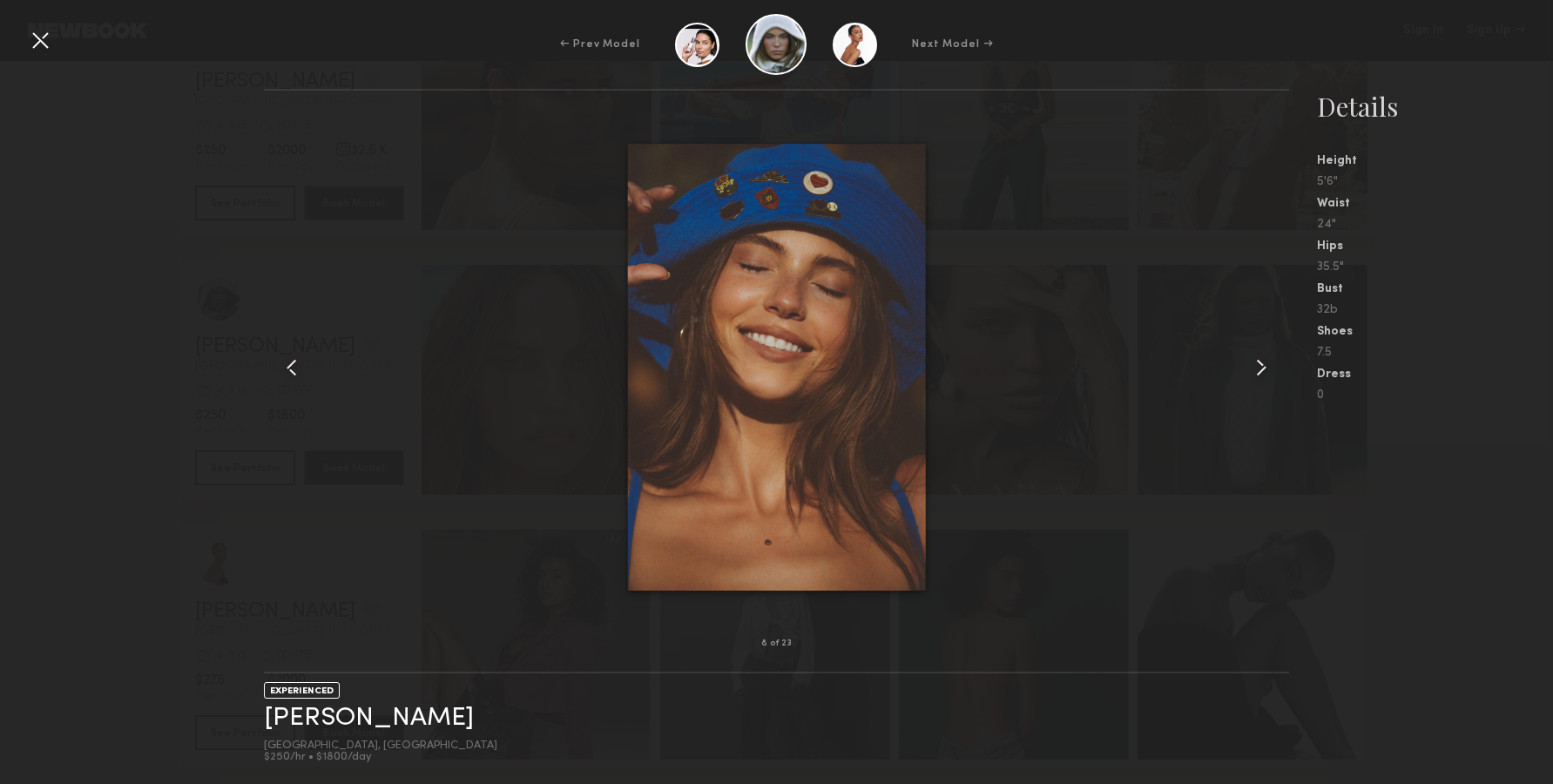
click at [1266, 352] on div at bounding box center [1268, 367] width 41 height 497
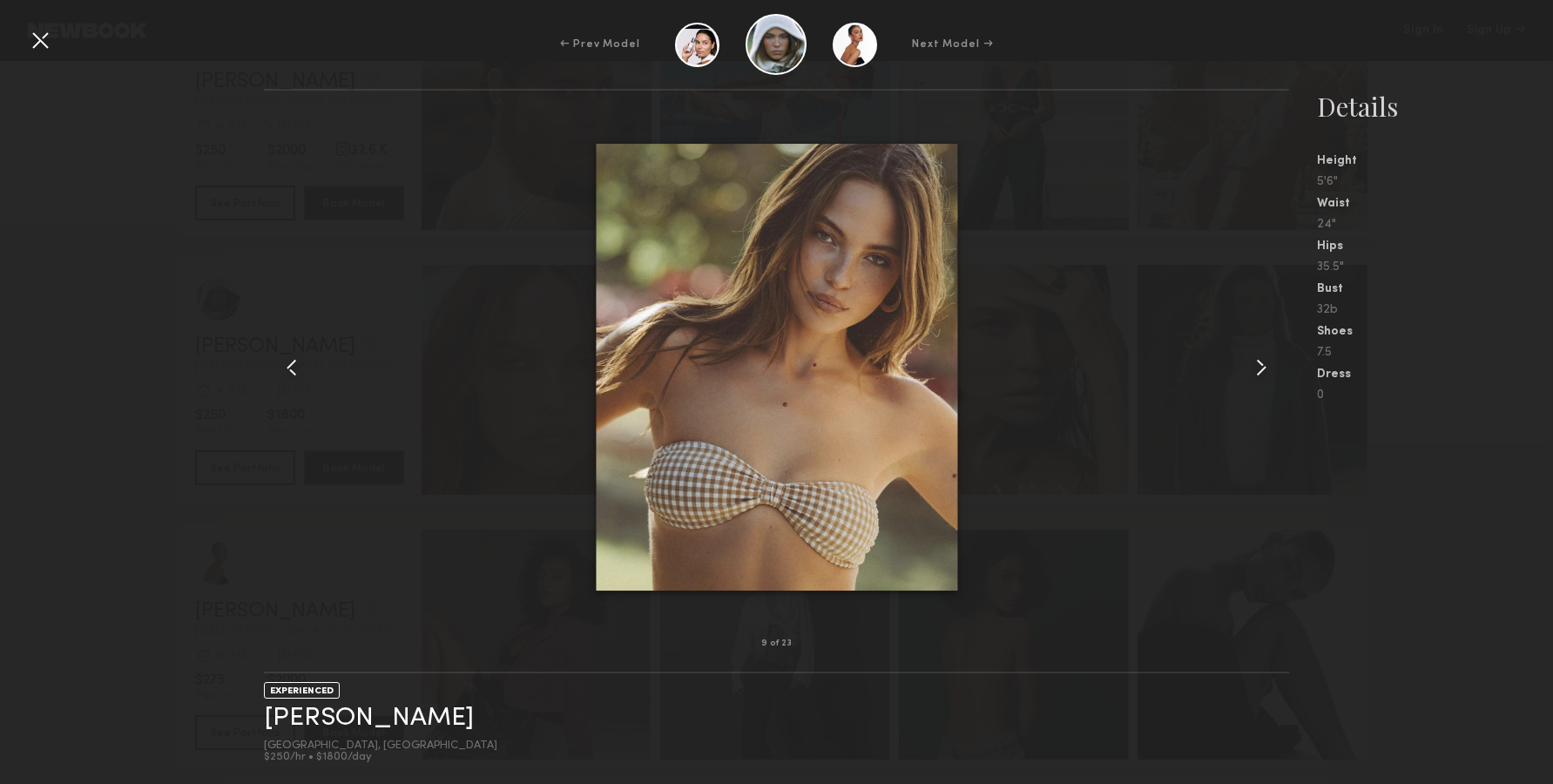
click at [1264, 368] on common-icon at bounding box center [1260, 367] width 28 height 28
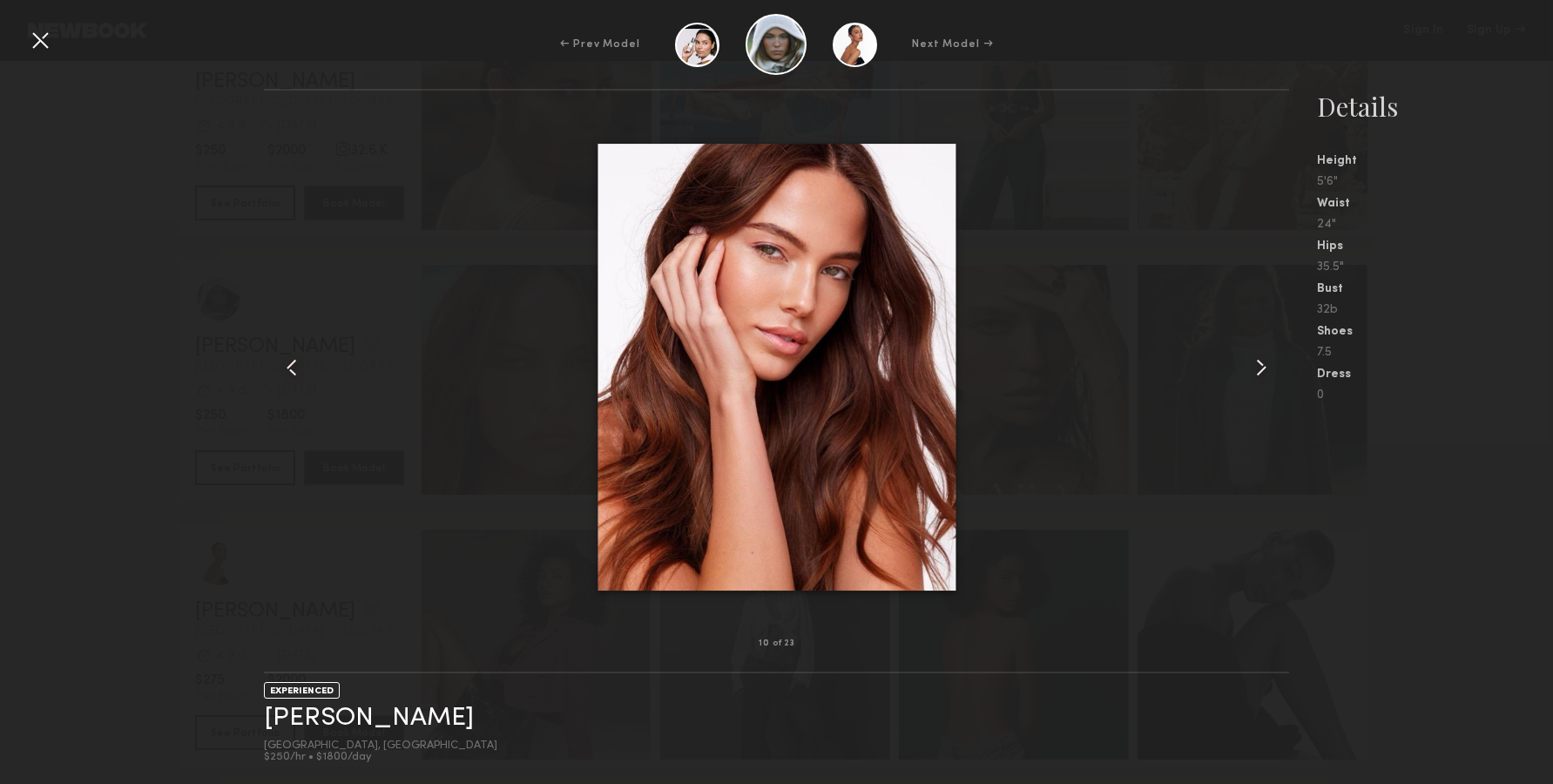
click at [1264, 368] on common-icon at bounding box center [1260, 367] width 28 height 28
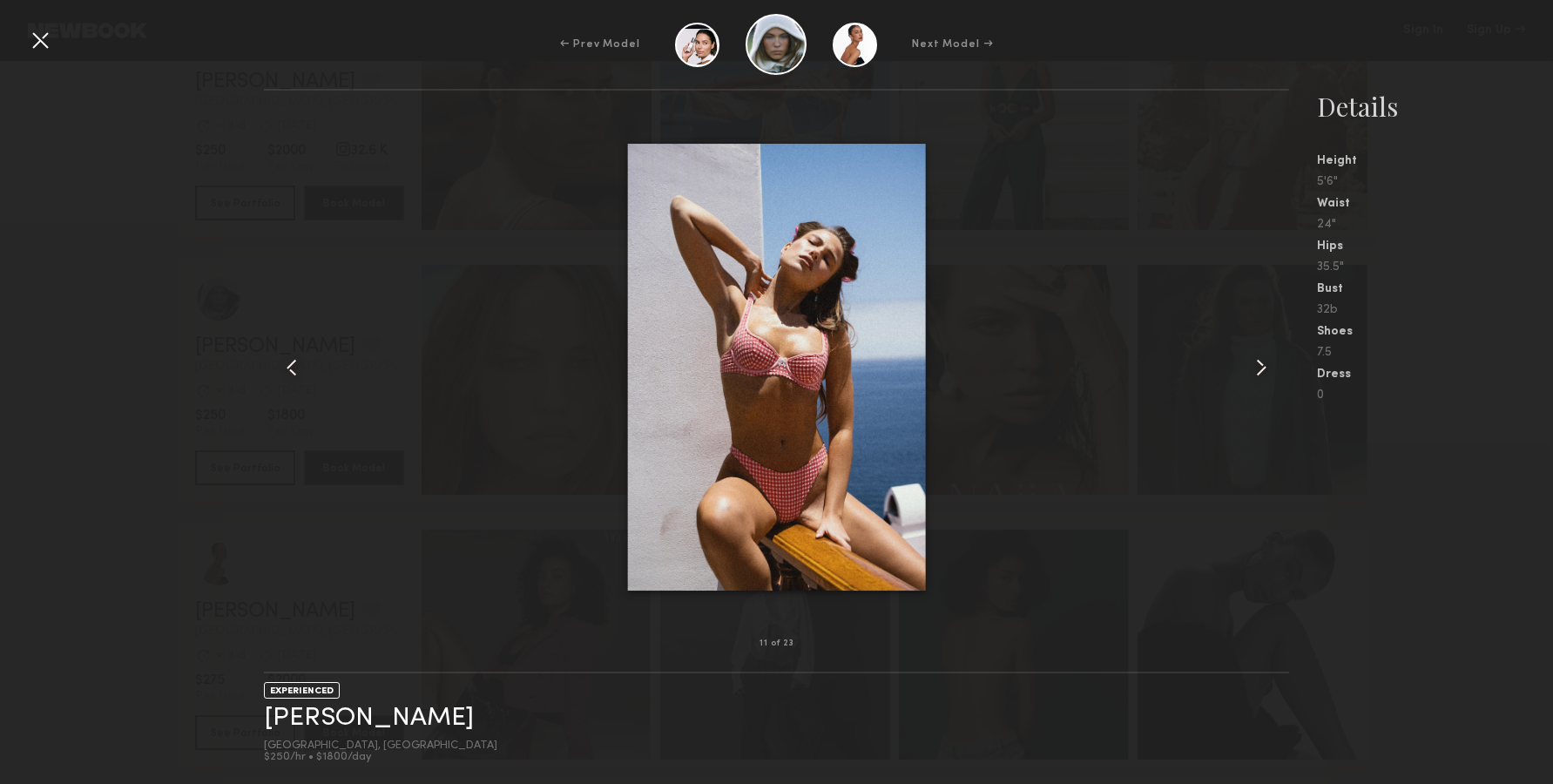
click at [1264, 368] on common-icon at bounding box center [1260, 367] width 28 height 28
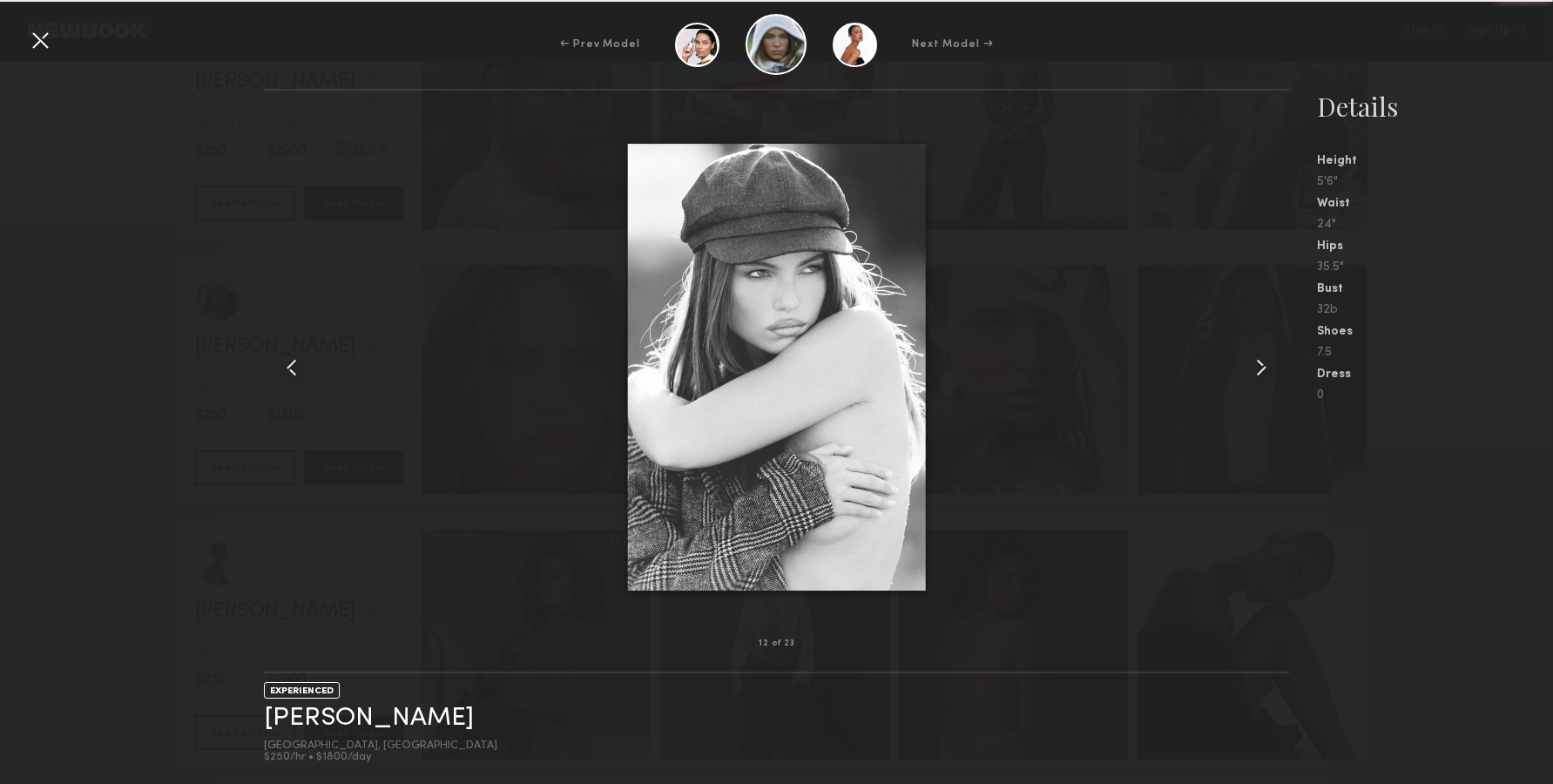
click at [1264, 368] on common-icon at bounding box center [1260, 367] width 28 height 28
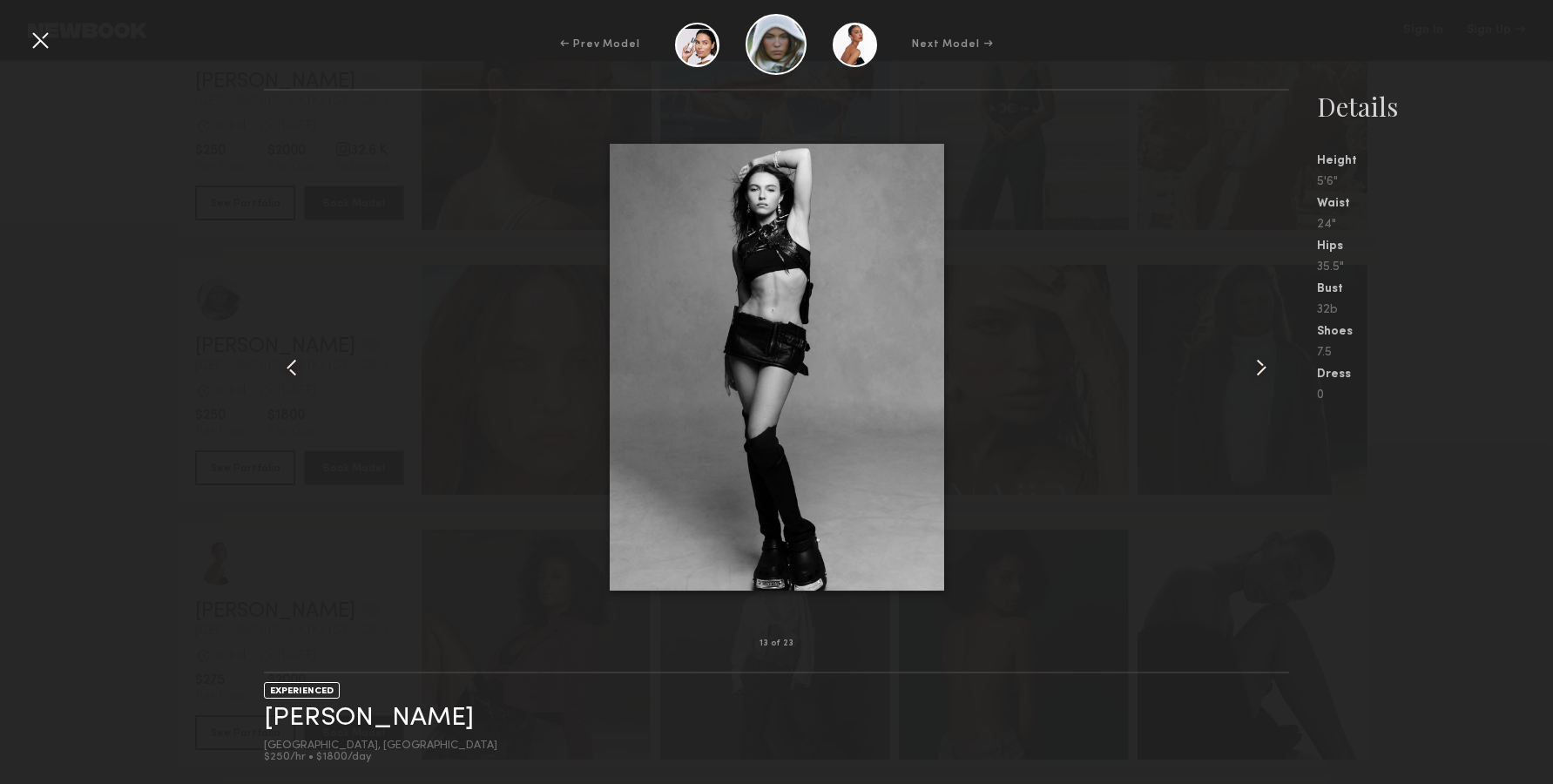
click at [1256, 372] on common-icon at bounding box center [1260, 367] width 28 height 28
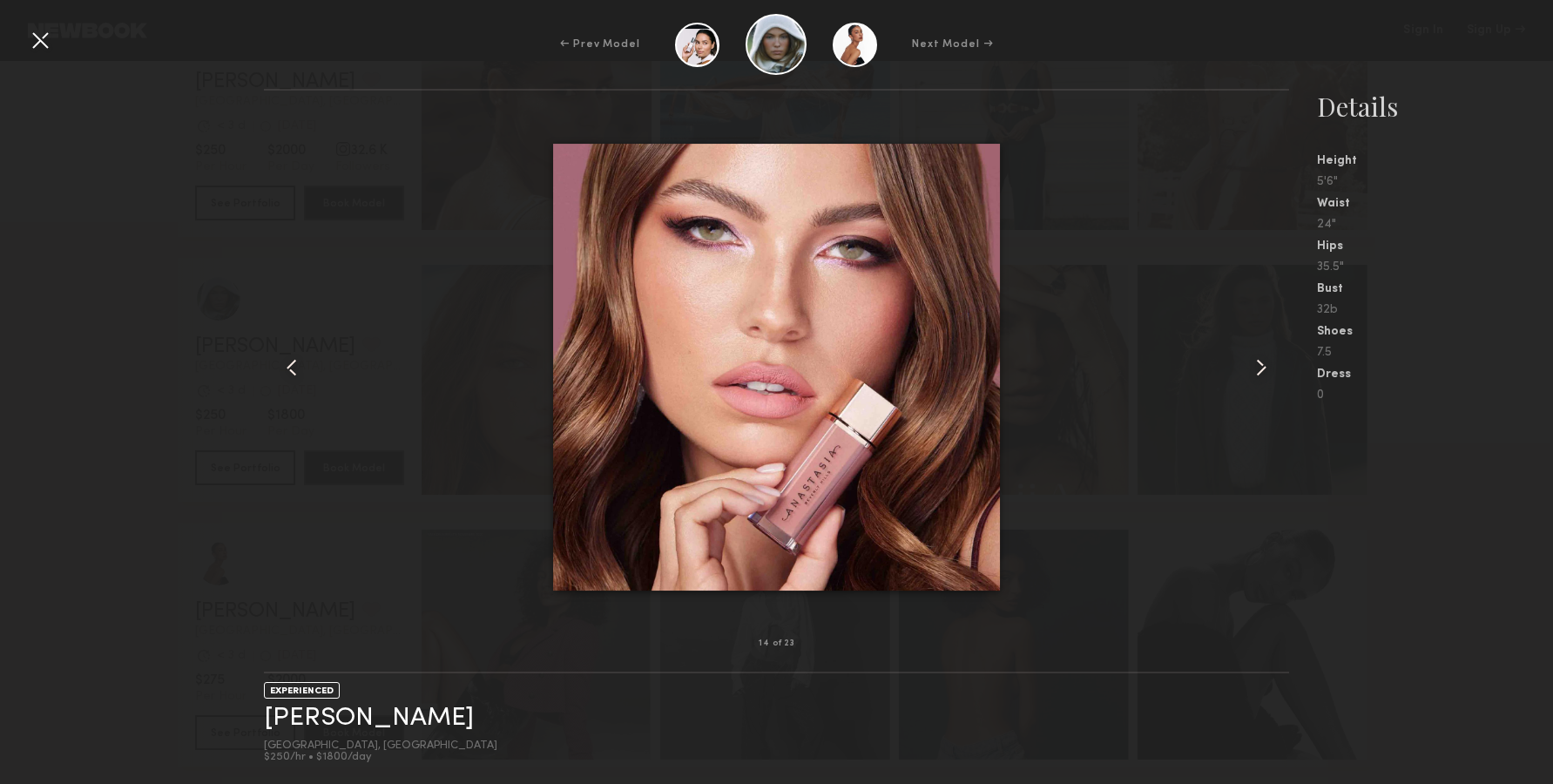
click at [1251, 378] on common-icon at bounding box center [1260, 367] width 28 height 28
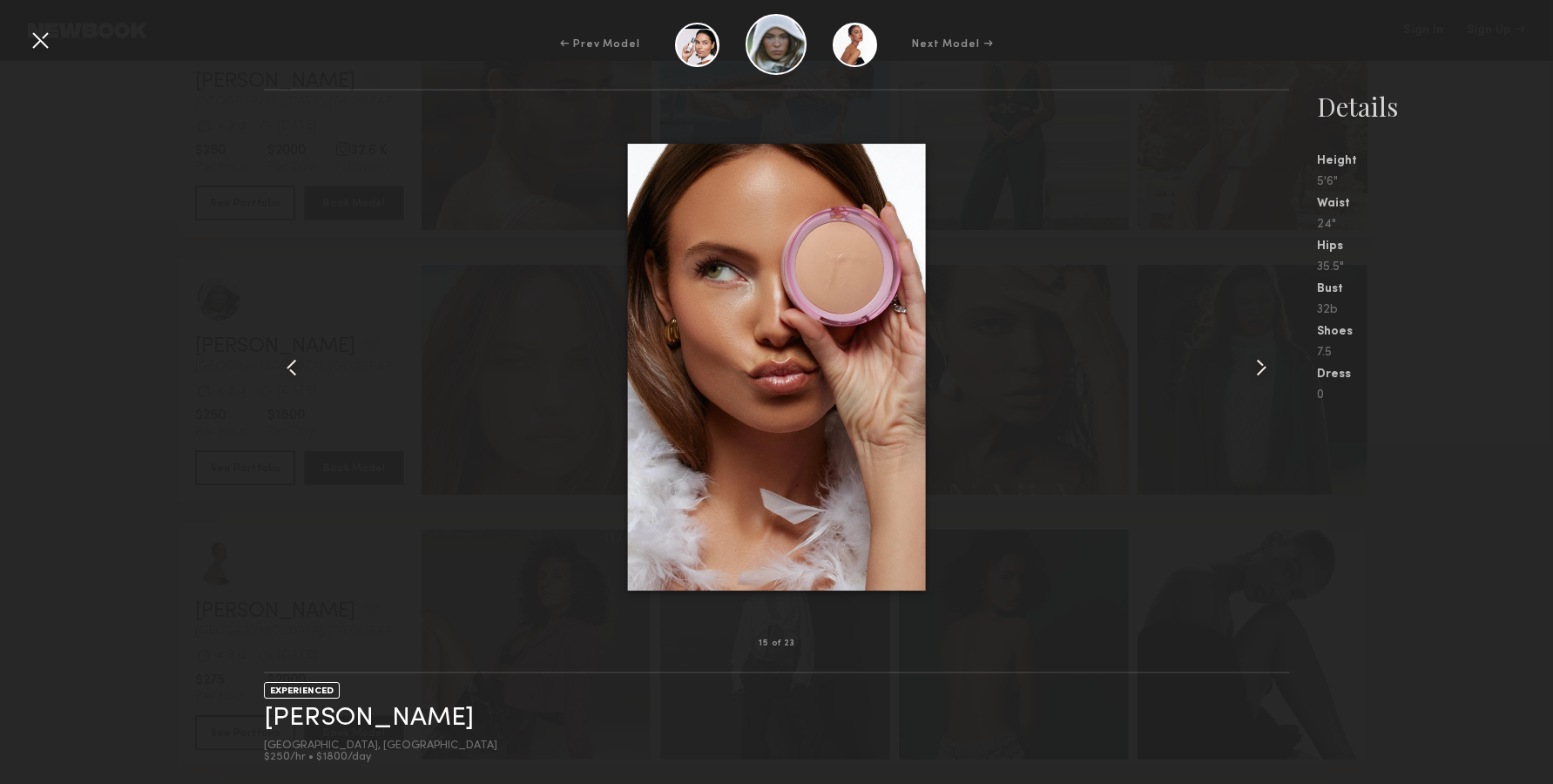
click at [1251, 378] on common-icon at bounding box center [1260, 367] width 28 height 28
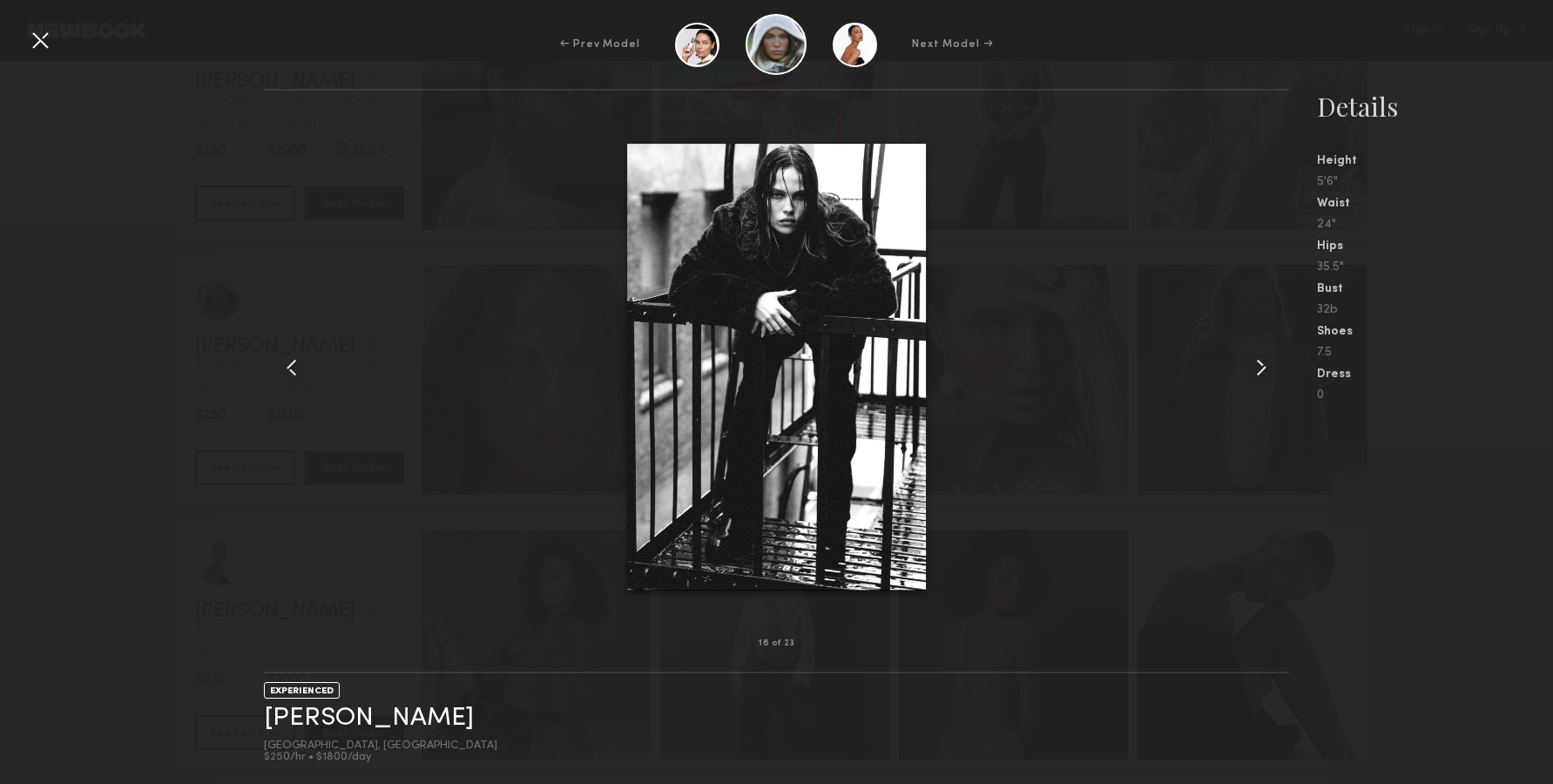
click at [1251, 378] on common-icon at bounding box center [1260, 367] width 28 height 28
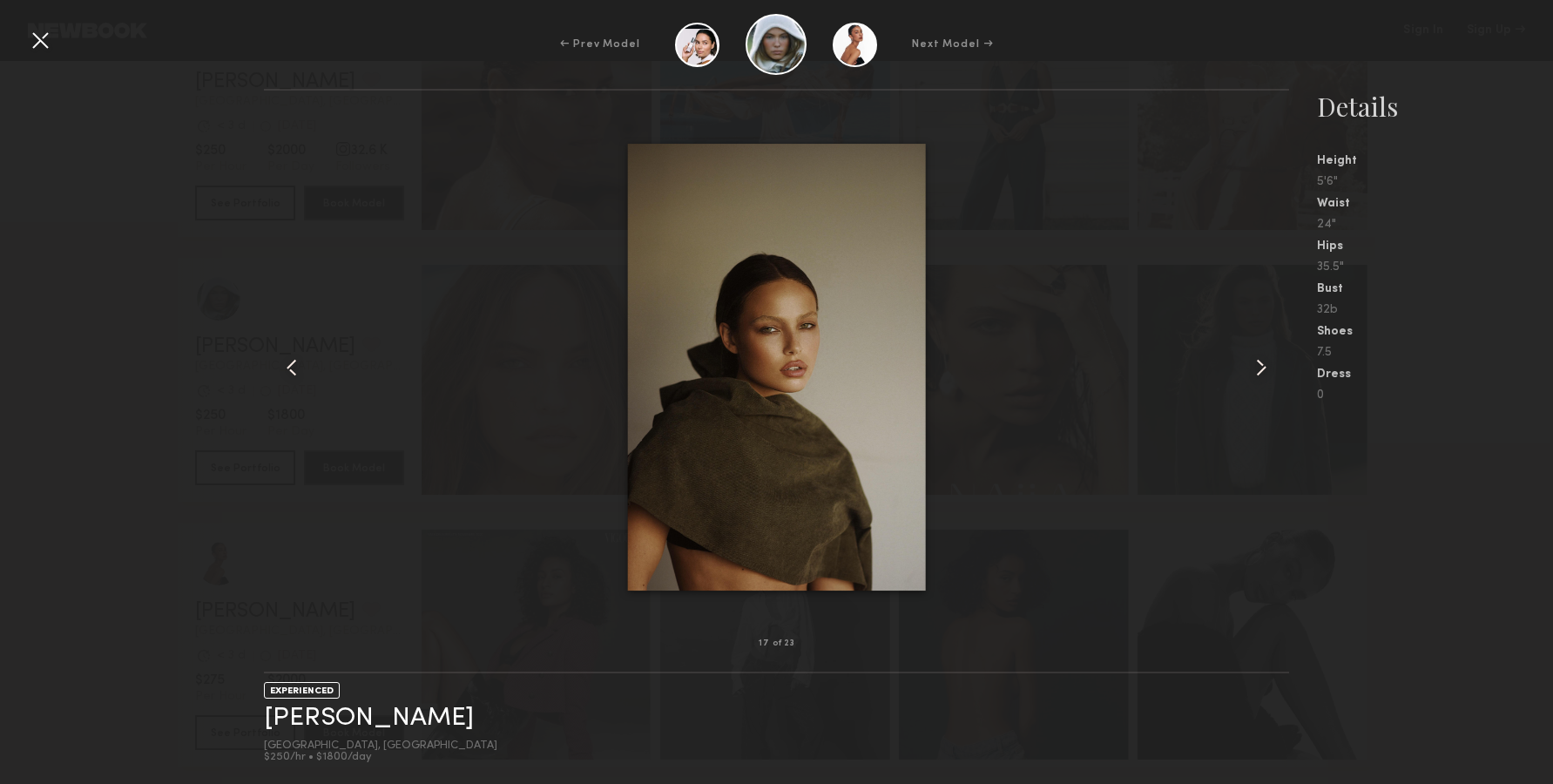
click at [1251, 378] on common-icon at bounding box center [1260, 367] width 28 height 28
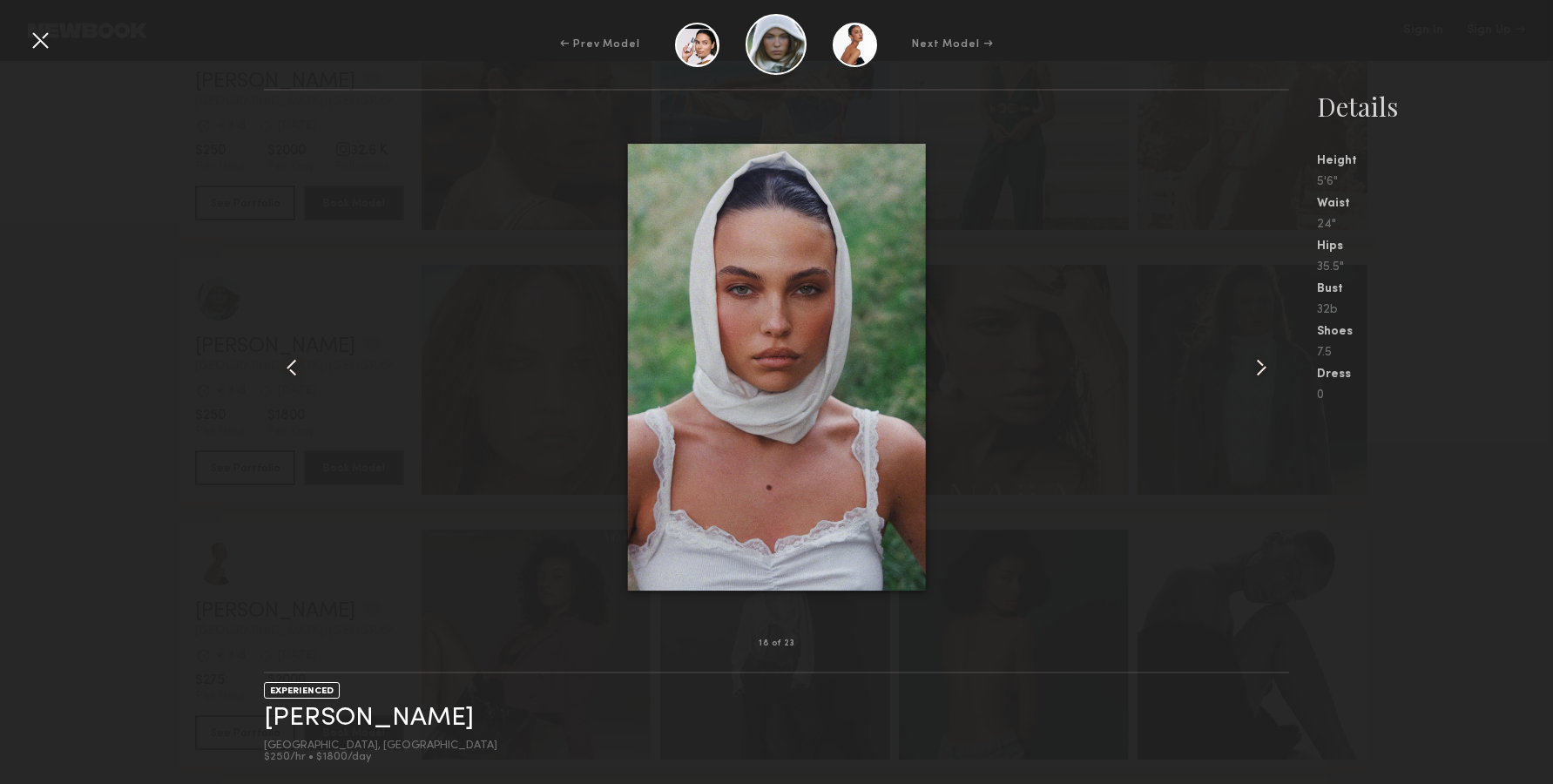
click at [1251, 378] on common-icon at bounding box center [1260, 367] width 28 height 28
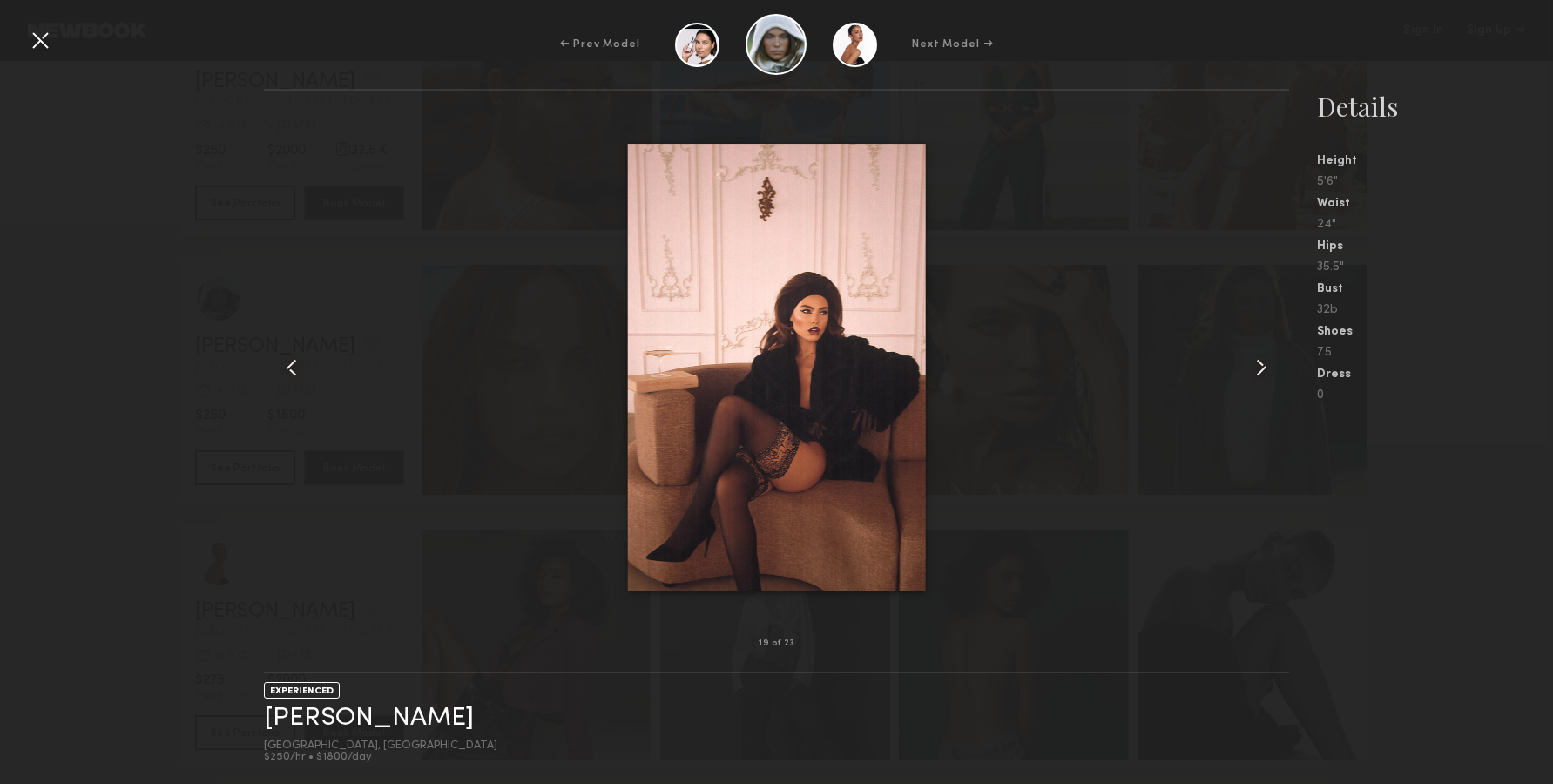
click at [1251, 378] on common-icon at bounding box center [1260, 367] width 28 height 28
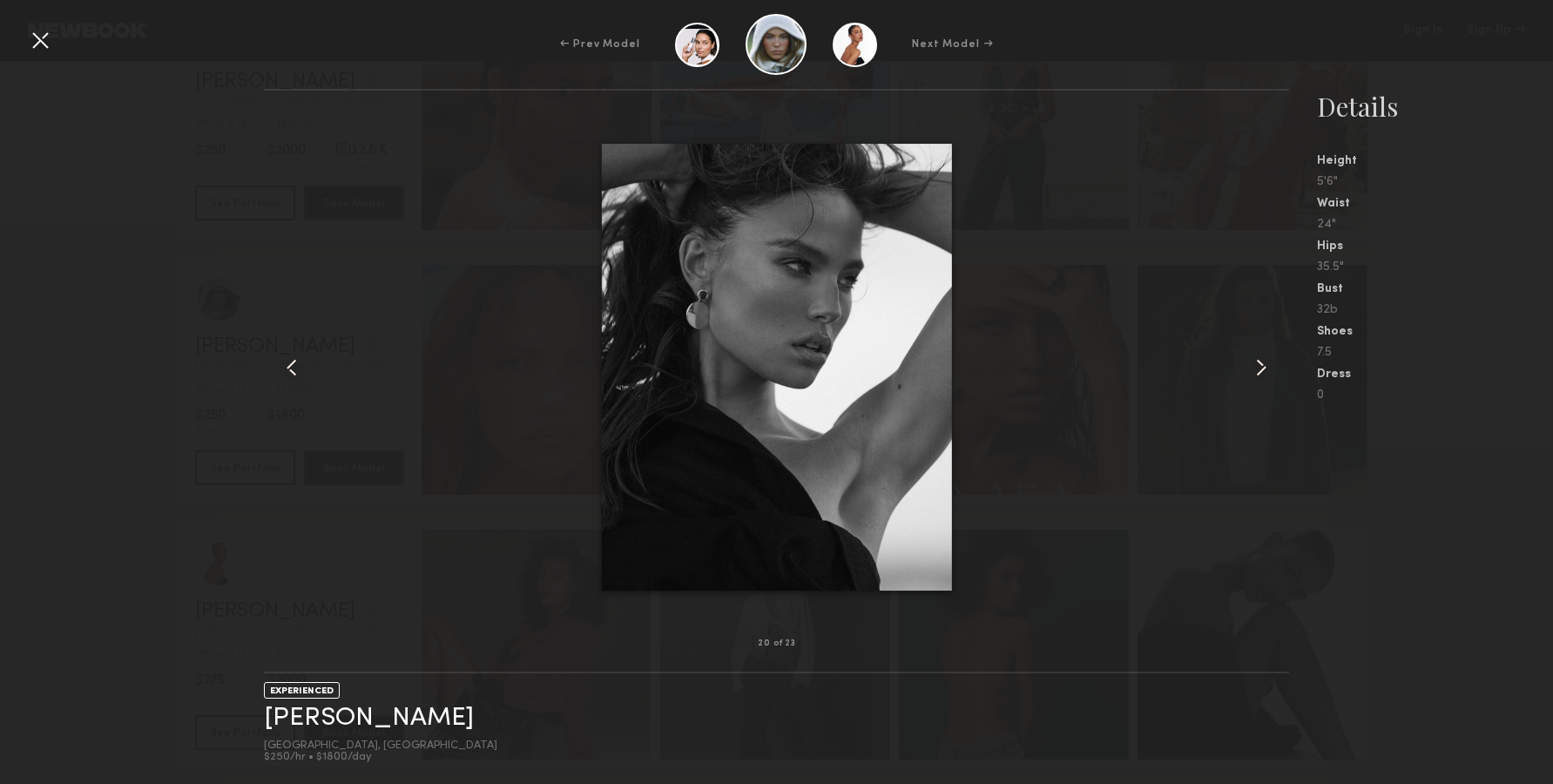
click at [1251, 378] on common-icon at bounding box center [1260, 367] width 28 height 28
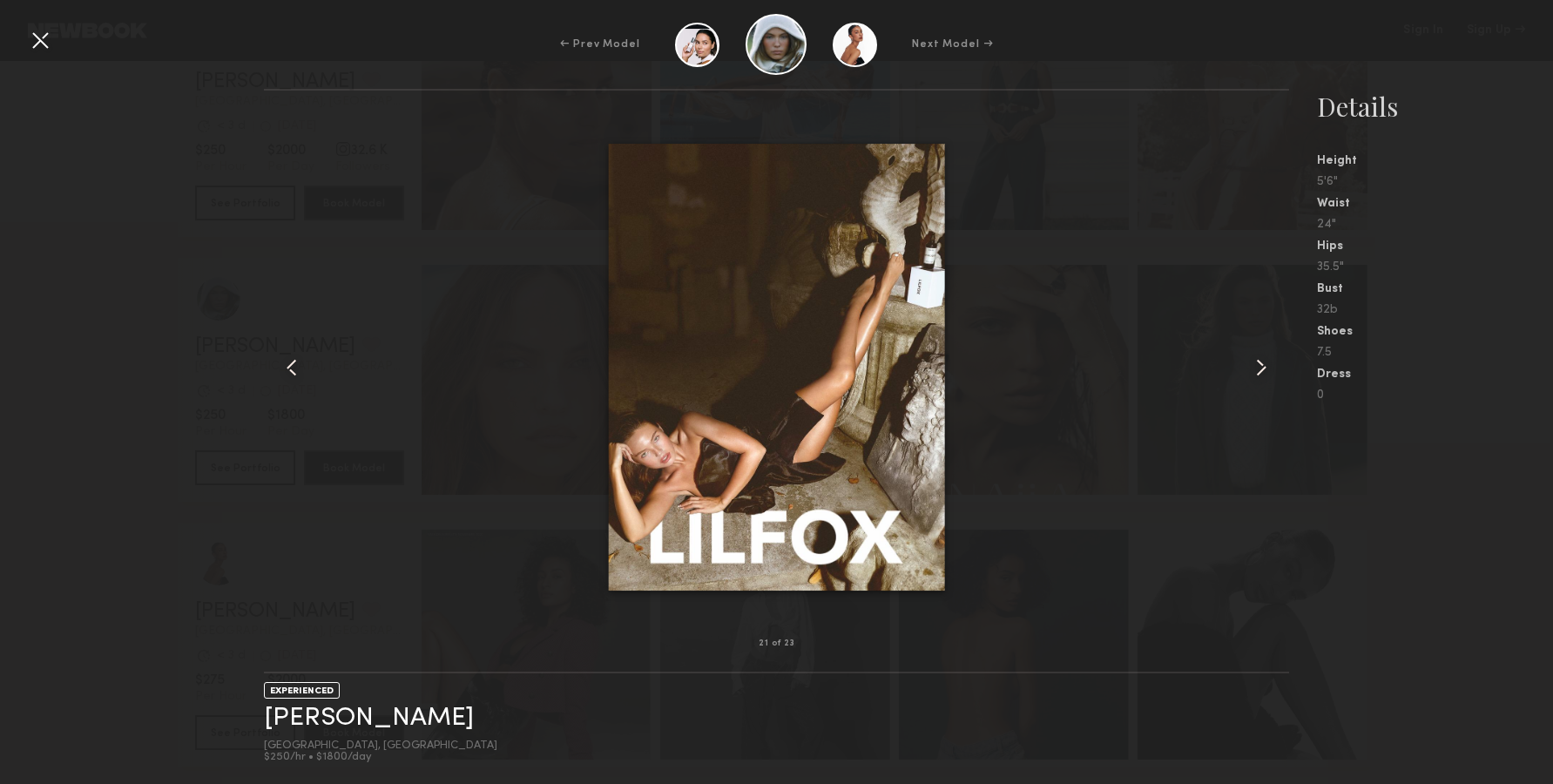
click at [1251, 378] on common-icon at bounding box center [1260, 367] width 28 height 28
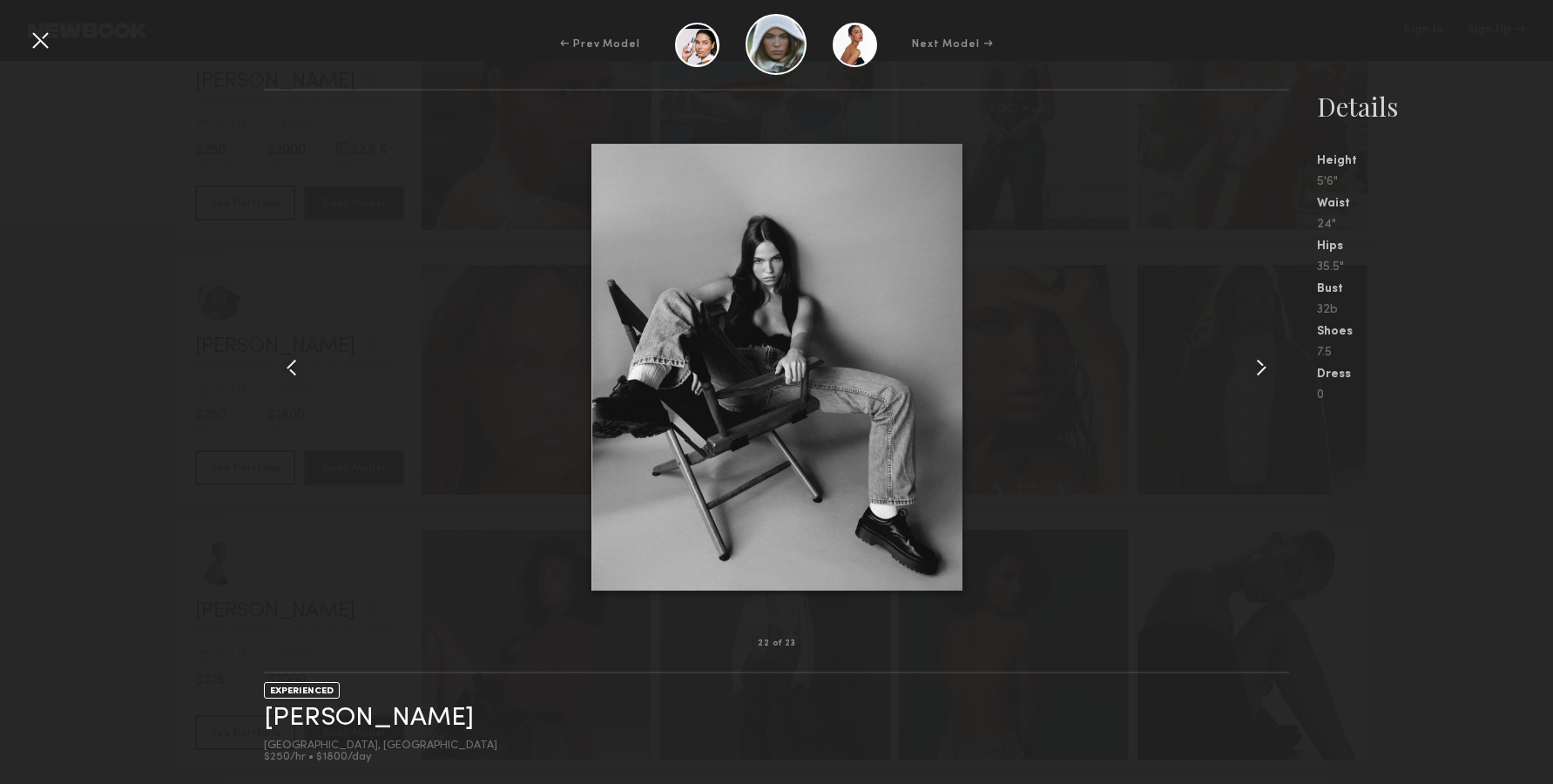
click at [1251, 378] on common-icon at bounding box center [1260, 367] width 28 height 28
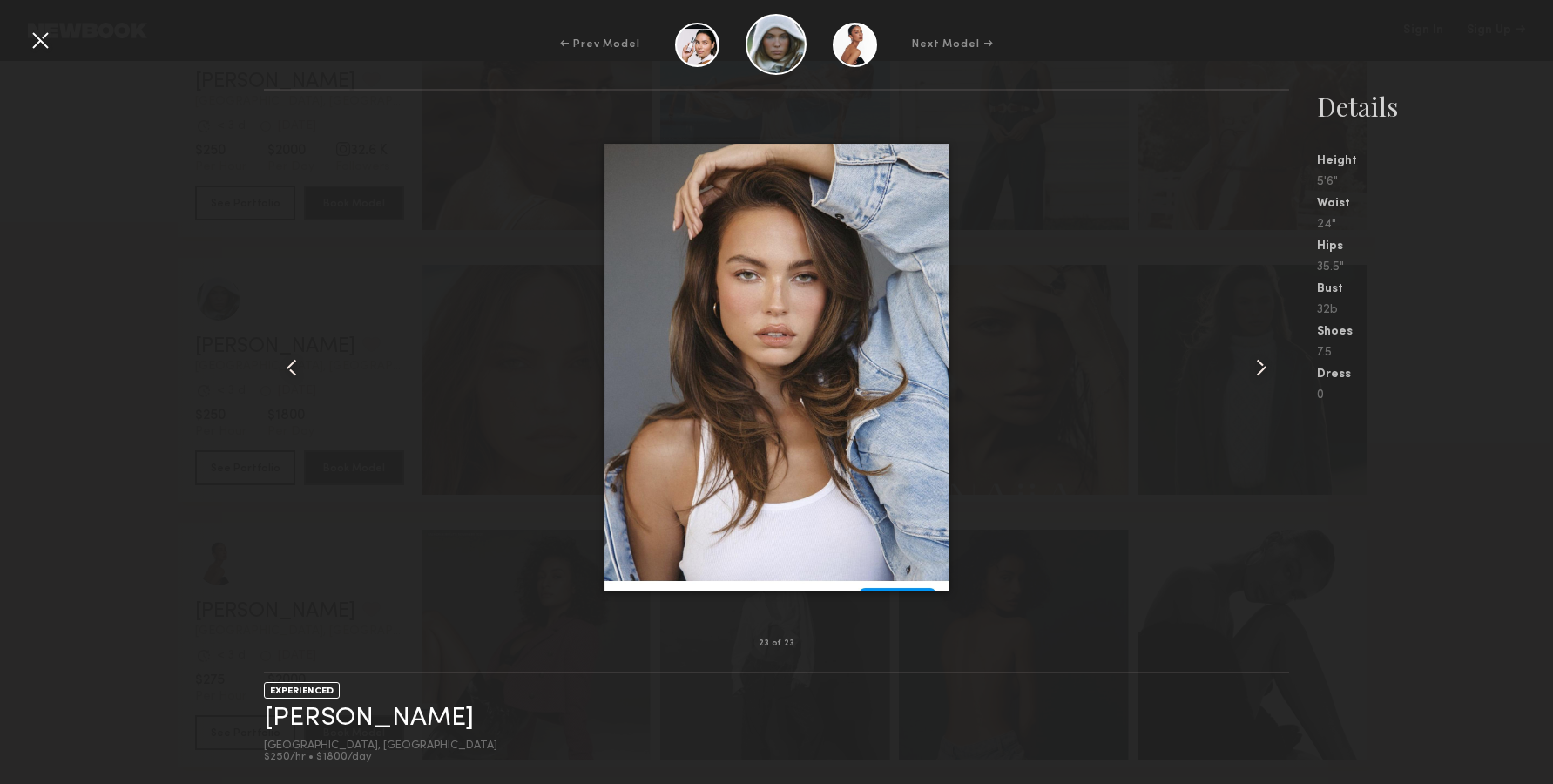
click at [1263, 359] on common-icon at bounding box center [1260, 367] width 28 height 28
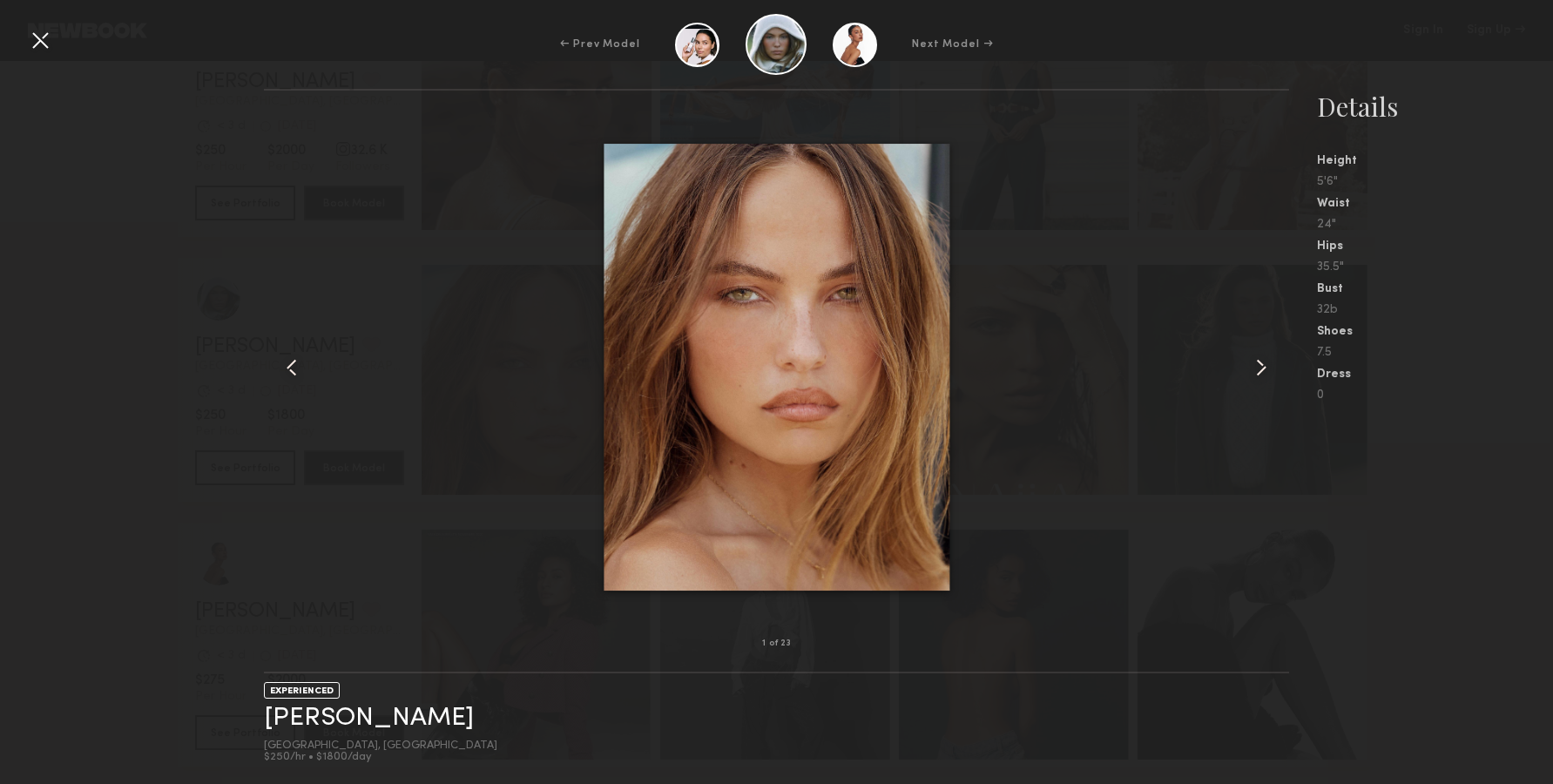
click at [1259, 389] on div at bounding box center [1268, 367] width 41 height 497
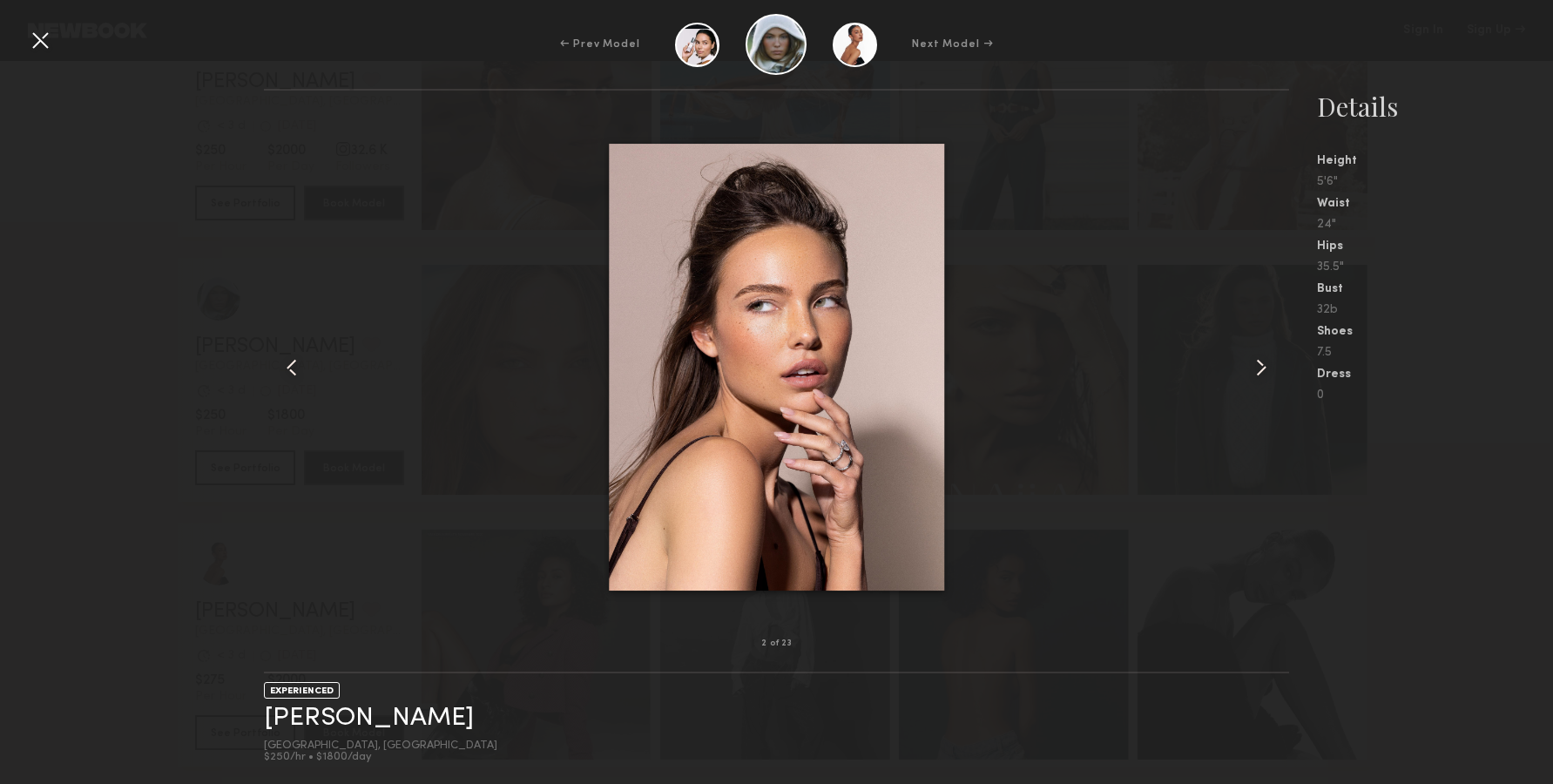
click at [1256, 388] on div at bounding box center [1268, 367] width 41 height 497
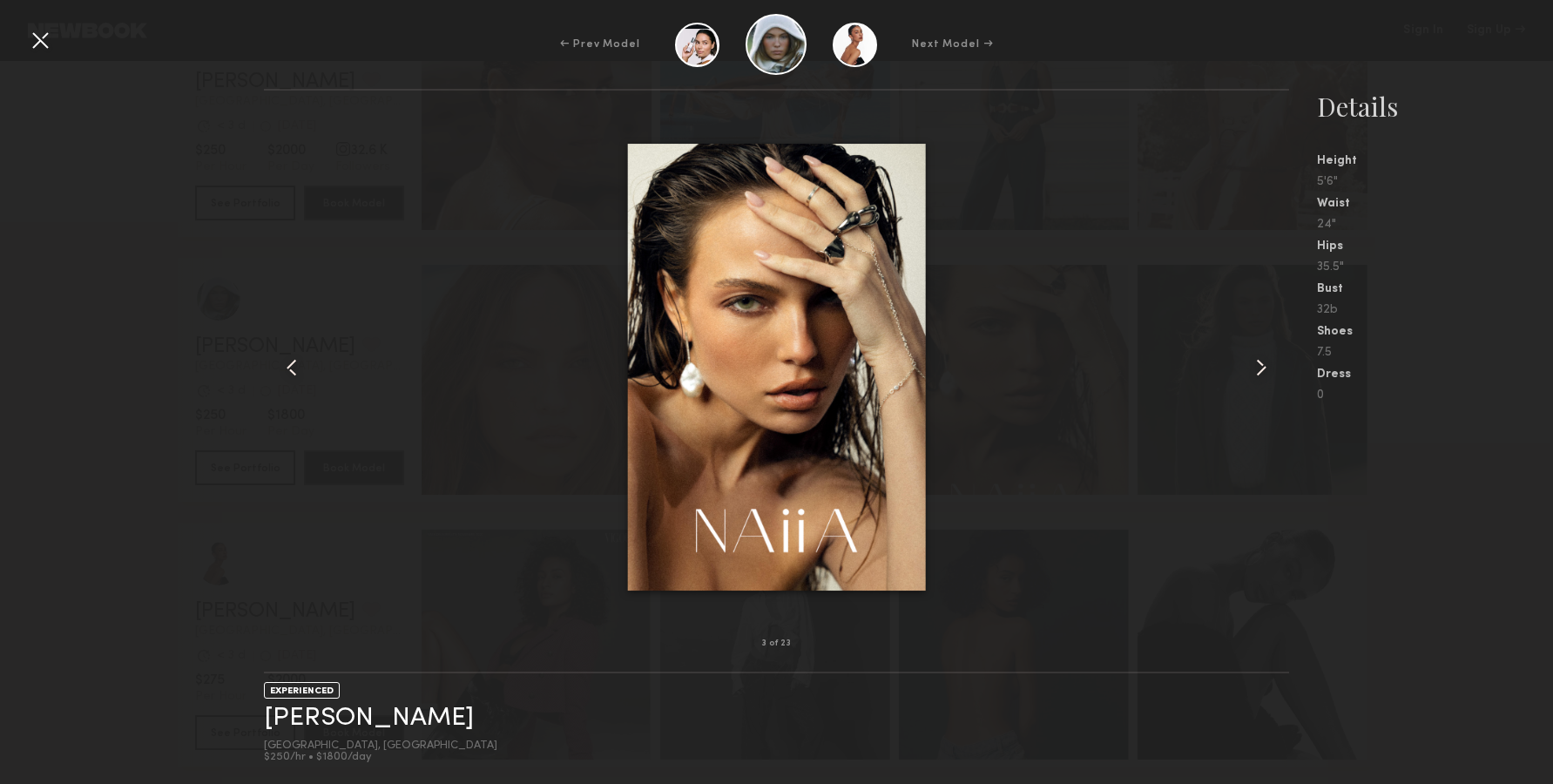
click at [1256, 386] on div at bounding box center [1268, 367] width 41 height 497
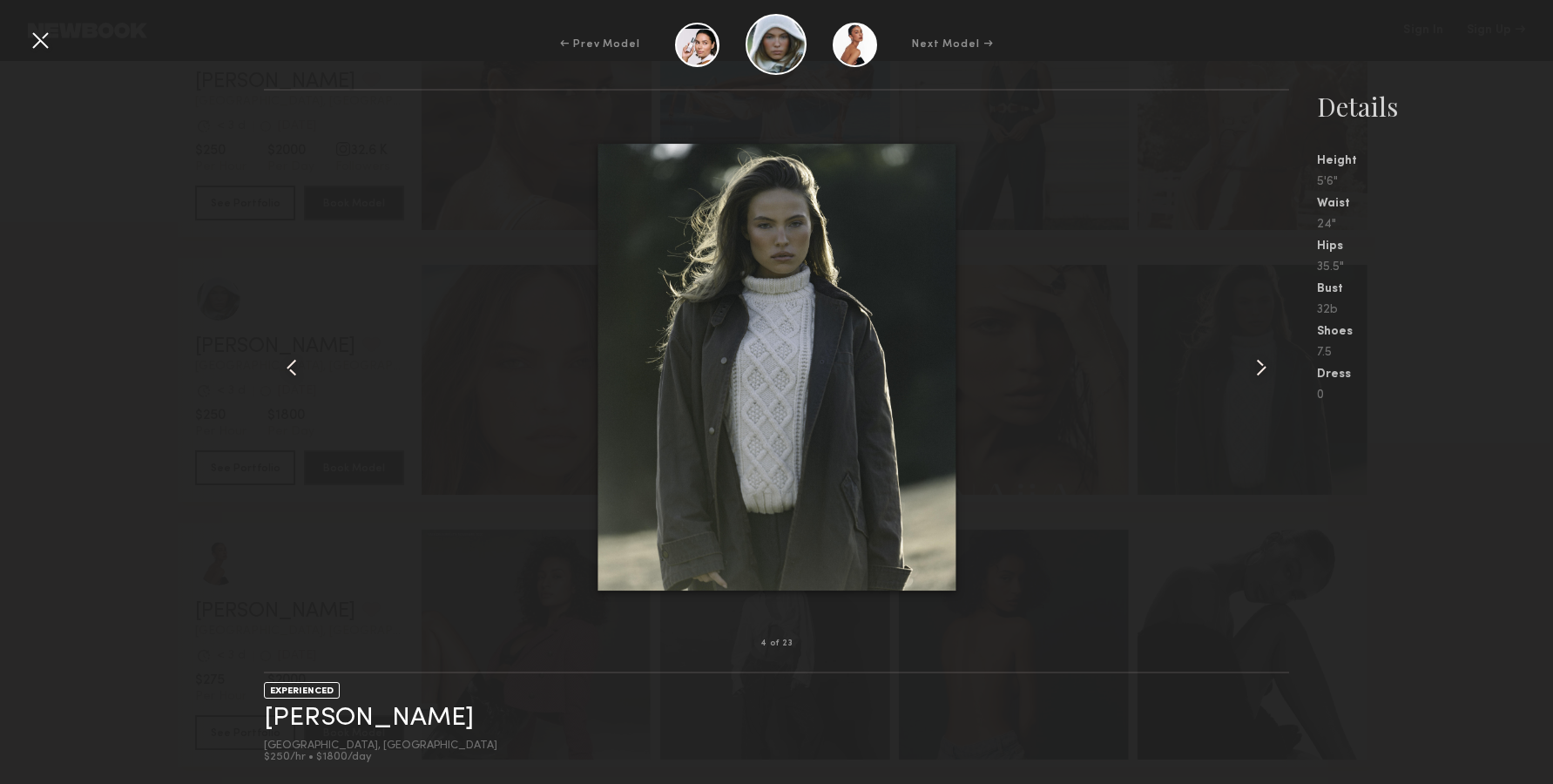
click at [1259, 385] on div at bounding box center [1268, 367] width 41 height 497
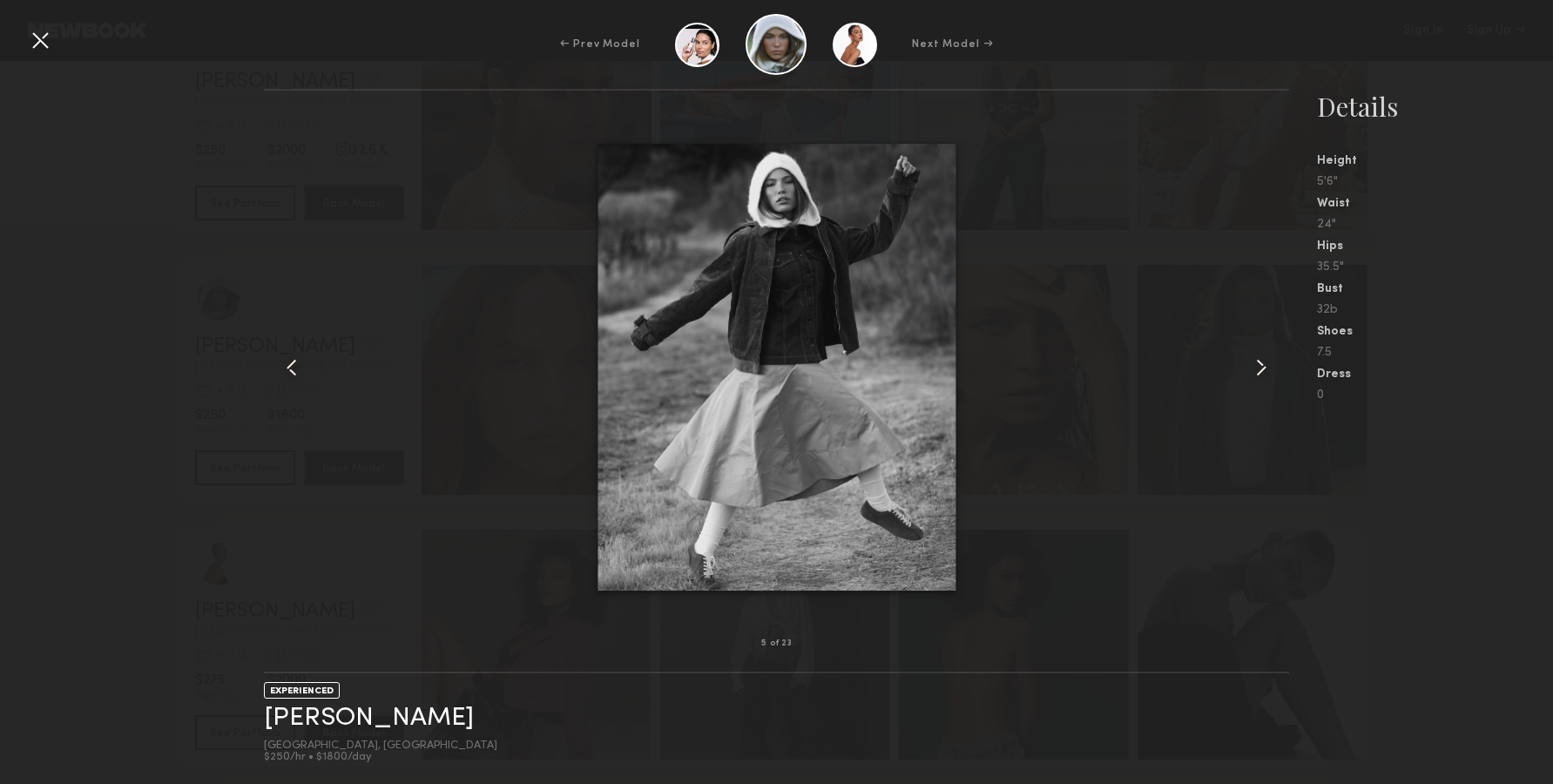
click at [1263, 381] on div at bounding box center [1268, 367] width 41 height 497
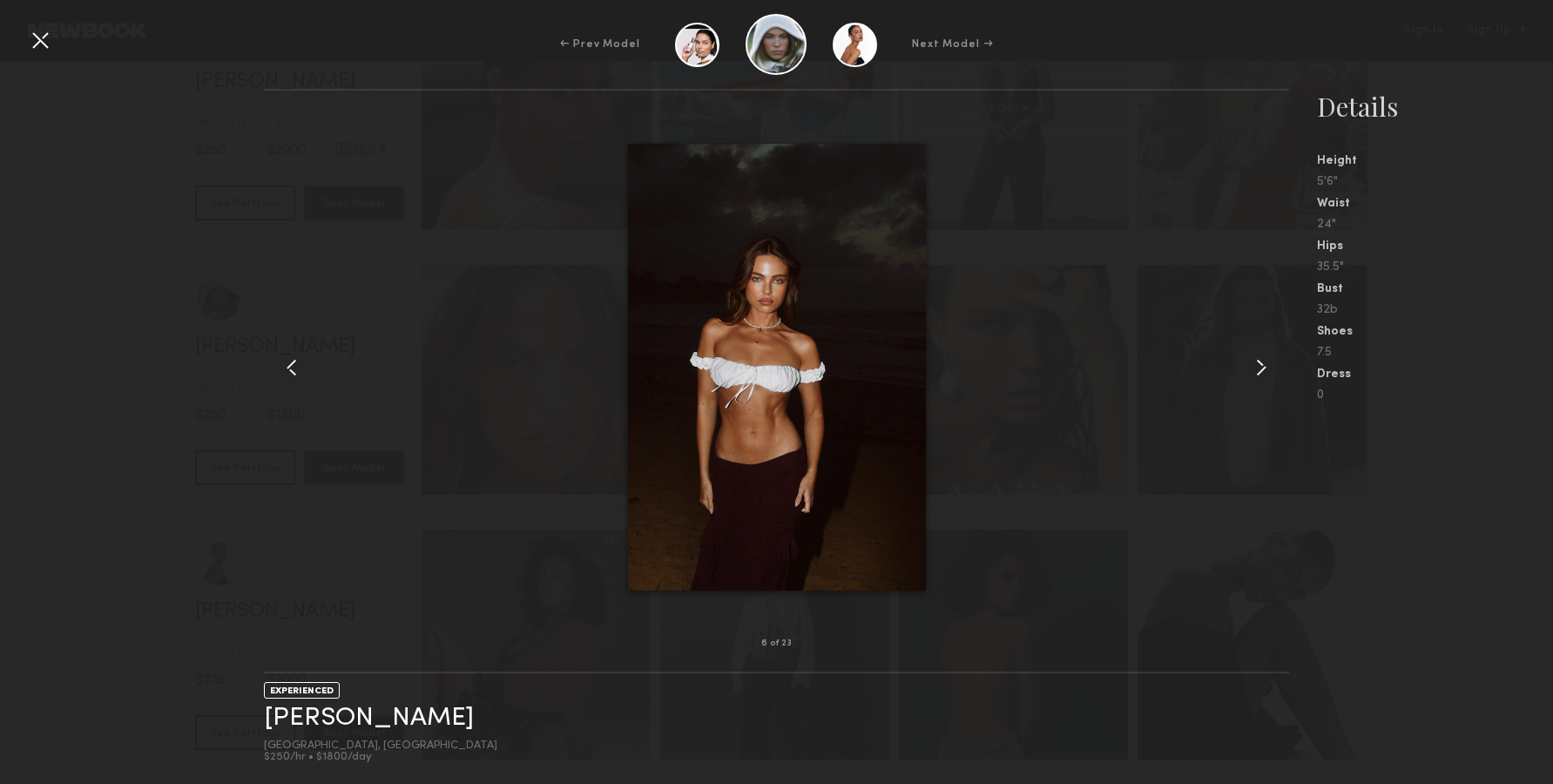
click at [37, 33] on div at bounding box center [39, 39] width 28 height 28
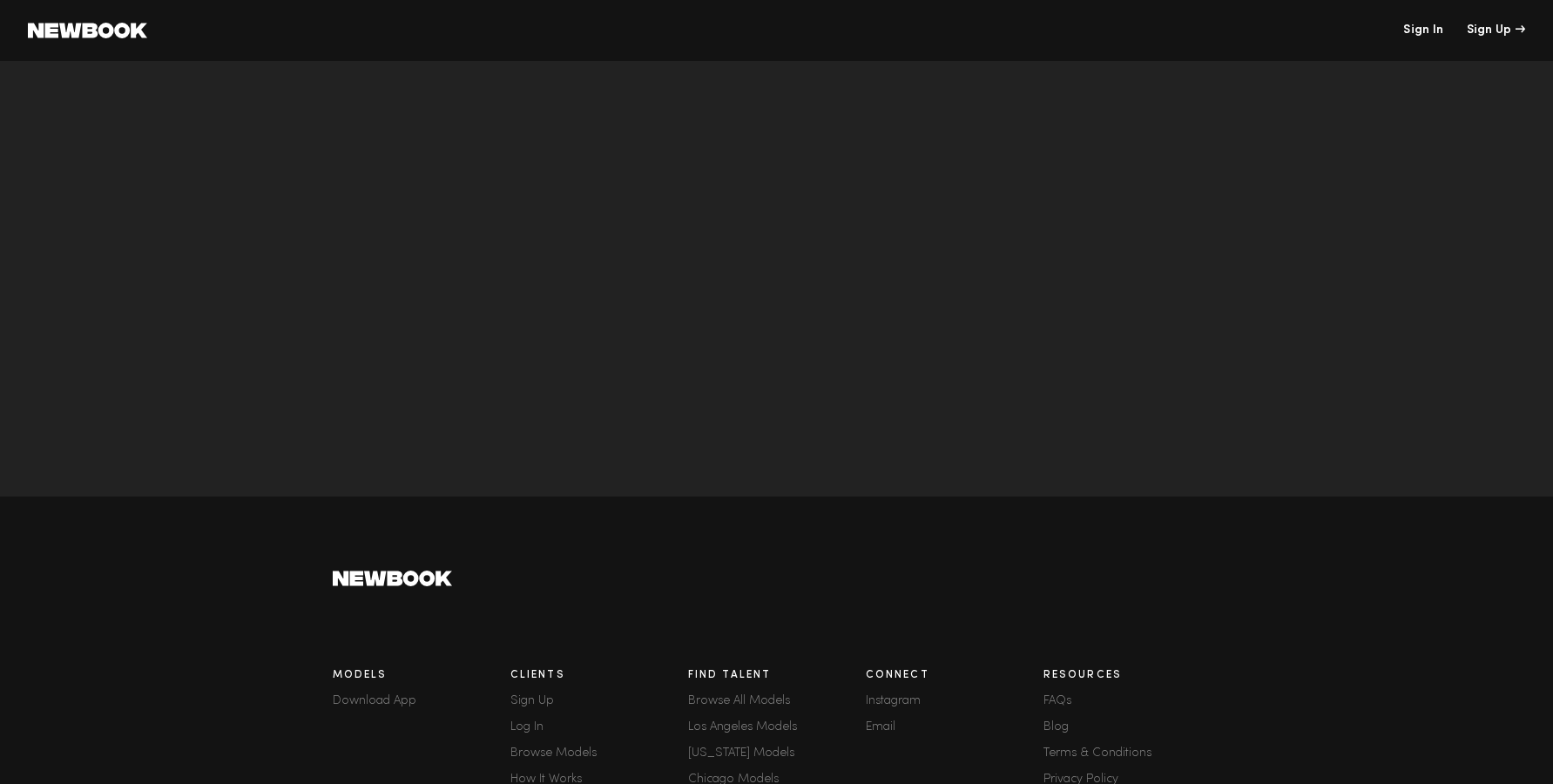
scroll to position [5685, 0]
